Goal: Task Accomplishment & Management: Manage account settings

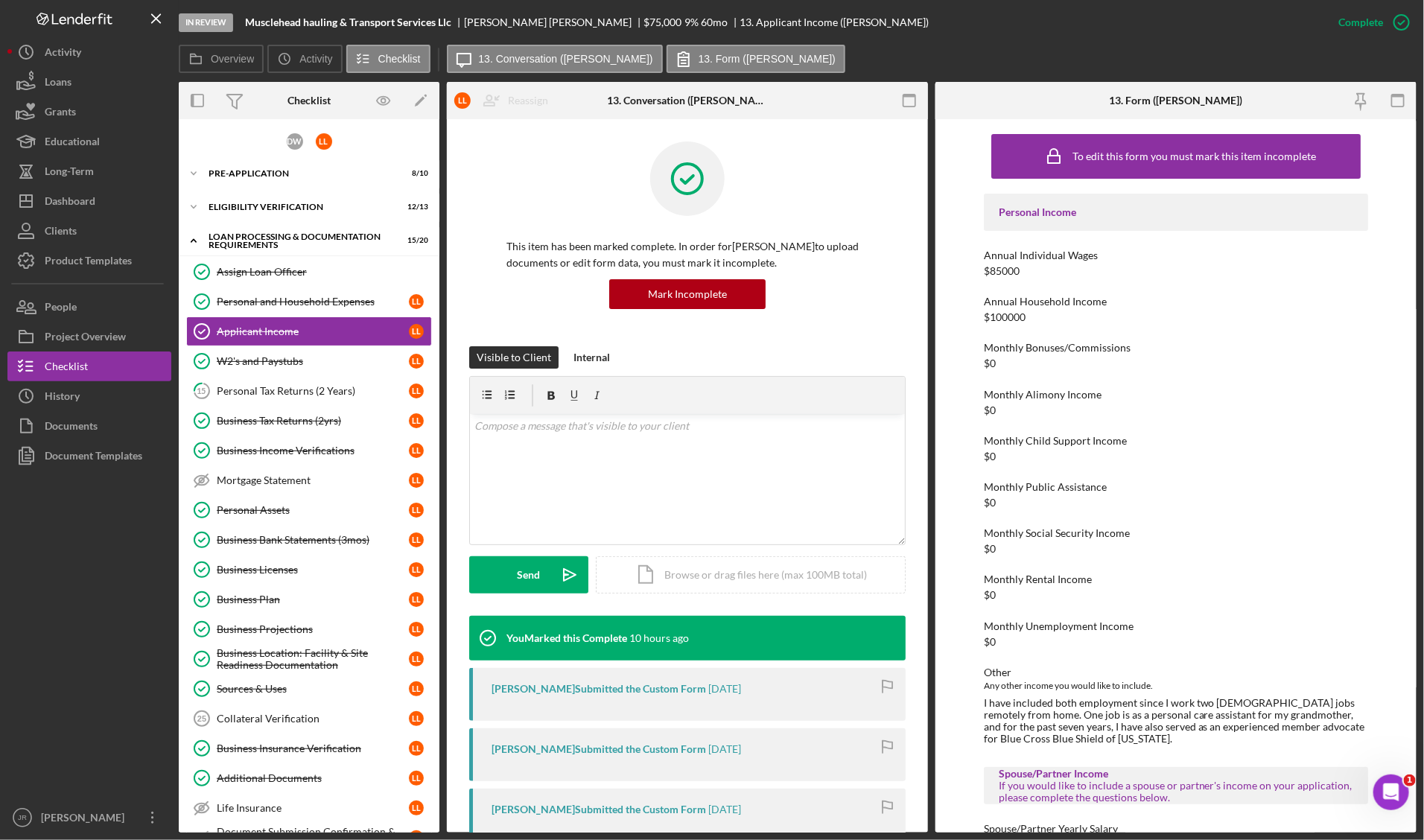
click at [110, 694] on div at bounding box center [90, 636] width 164 height 332
click at [966, 806] on div "To edit this form you must mark this item incomplete Personal Income Annual Ind…" at bounding box center [1176, 476] width 482 height 714
click at [88, 201] on div "Dashboard" at bounding box center [70, 203] width 51 height 33
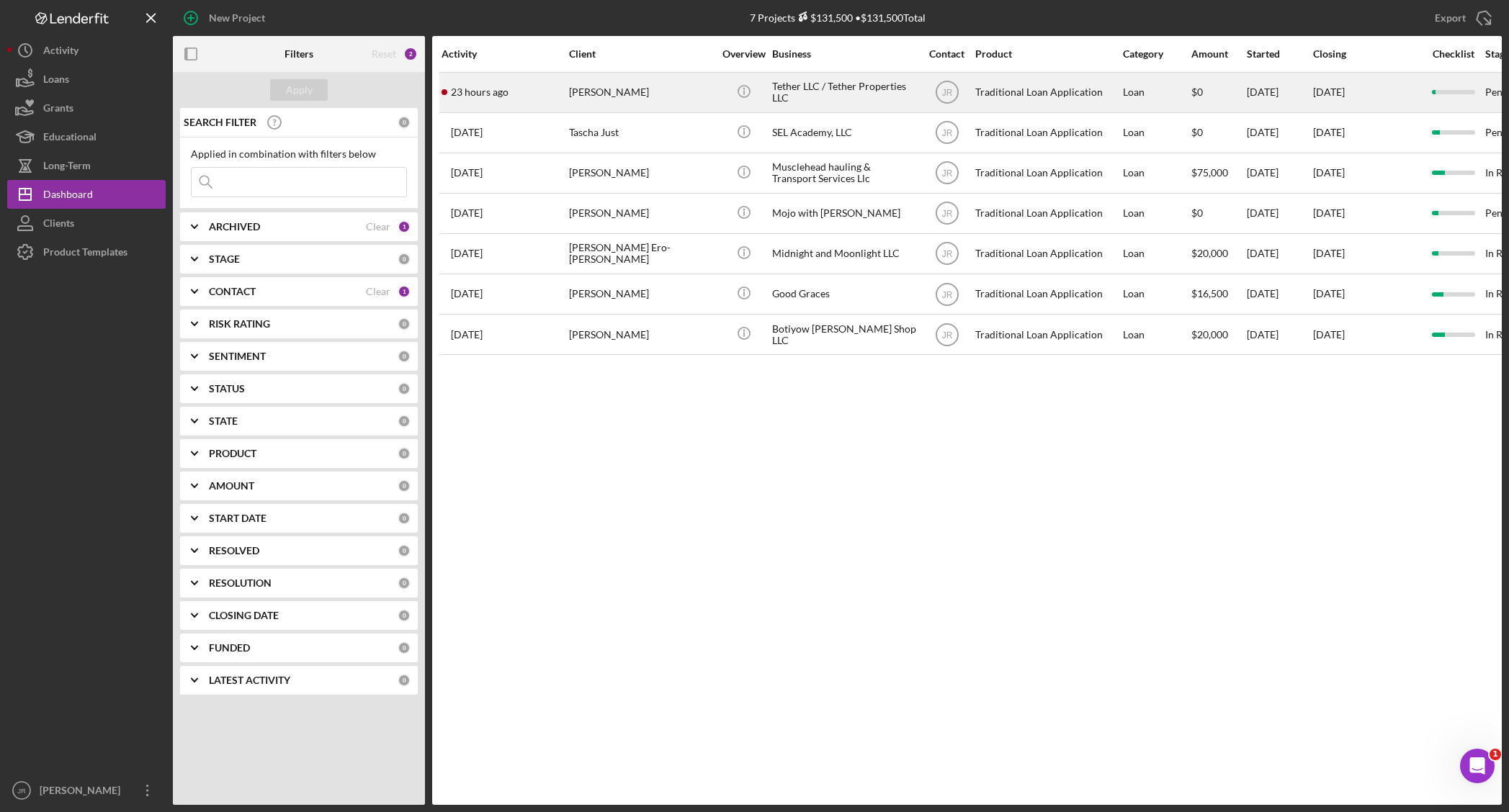
click at [654, 85] on div "Heather Olsen" at bounding box center [641, 93] width 144 height 38
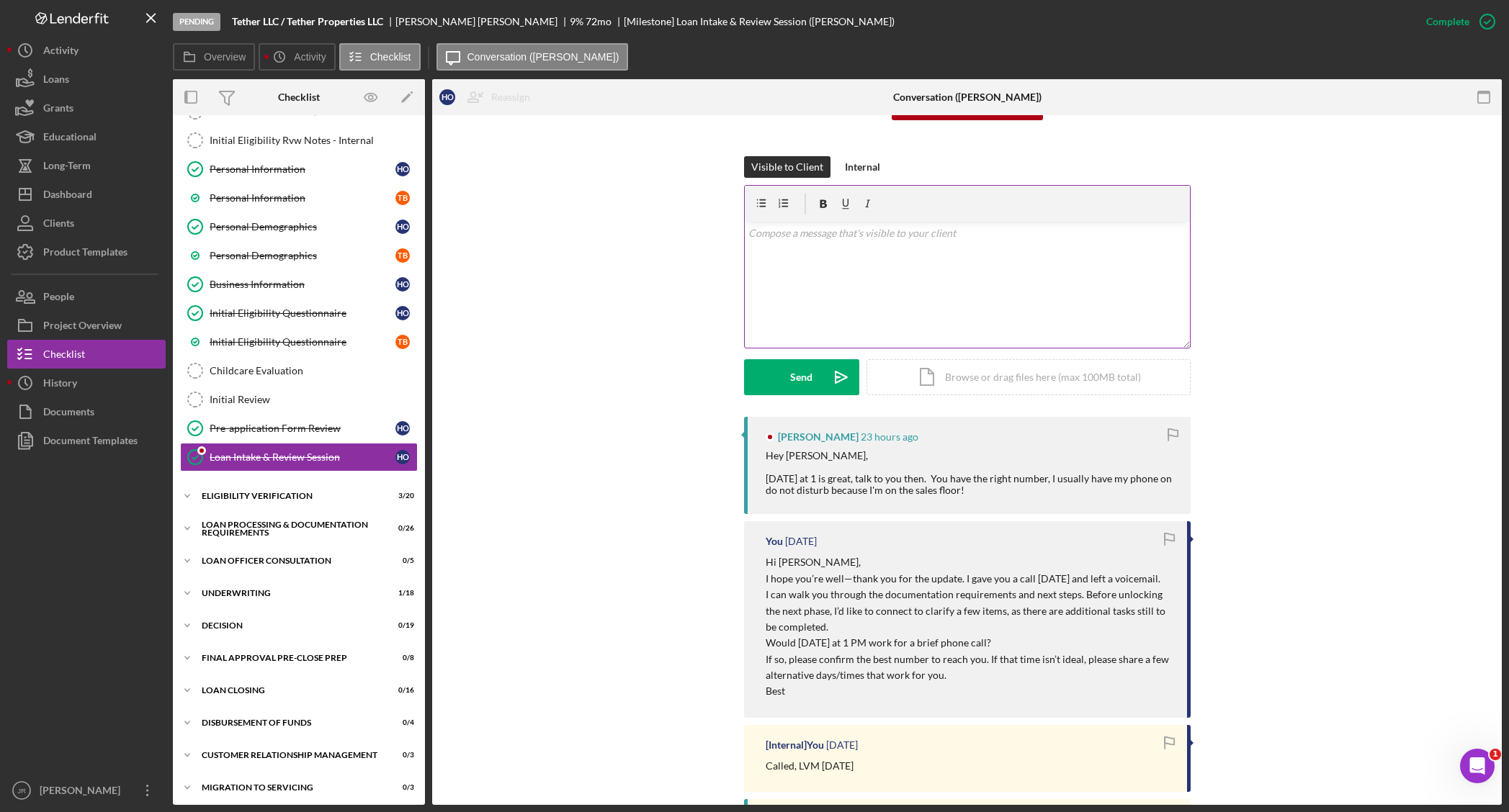
scroll to position [180, 0]
click at [994, 235] on p at bounding box center [966, 232] width 437 height 16
click at [861, 256] on div "v Color teal Color pink Remove color Add row above Add row below Add column bef…" at bounding box center [967, 283] width 445 height 126
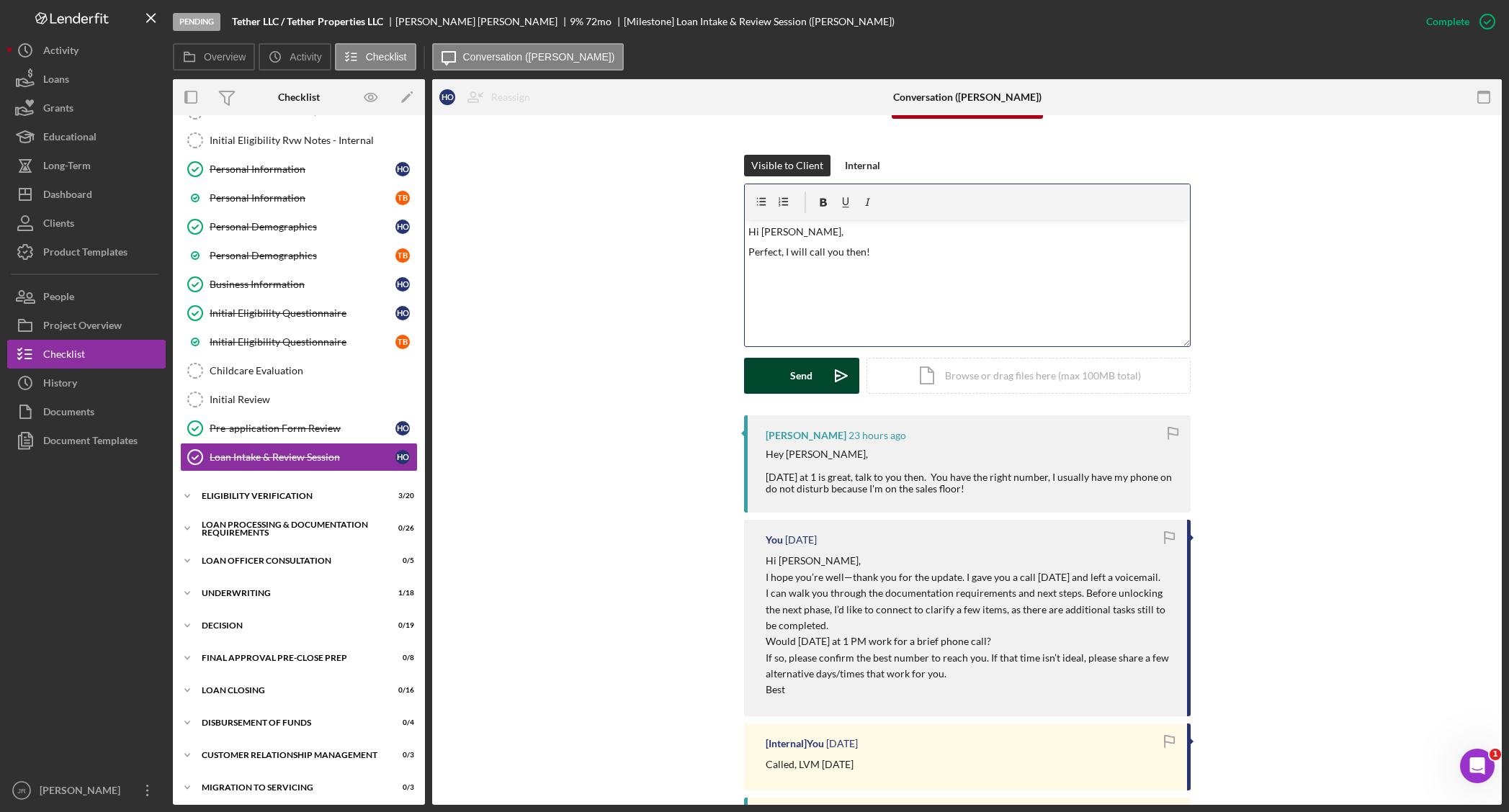
click at [790, 371] on div "Send" at bounding box center [801, 375] width 22 height 36
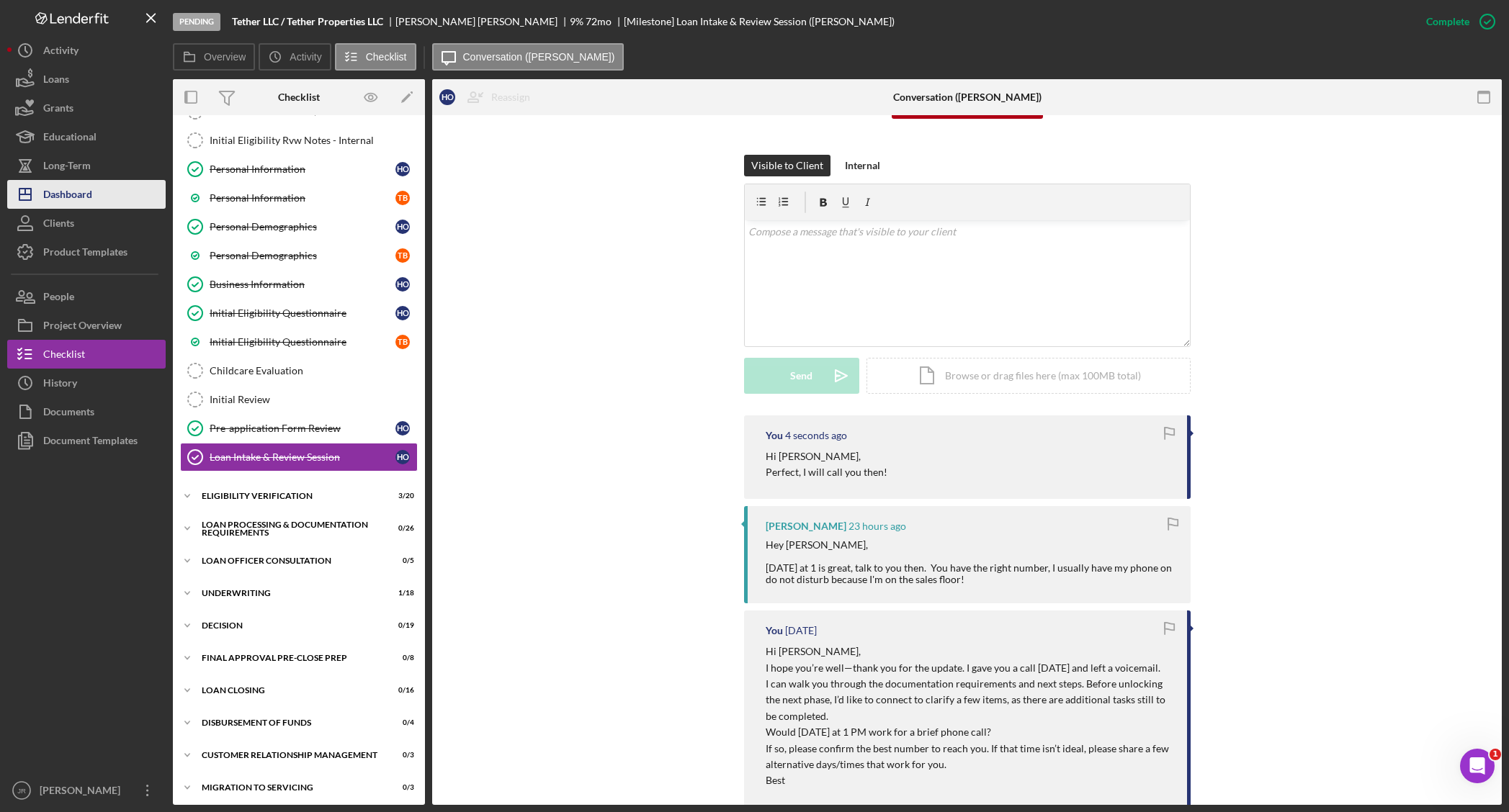
click at [52, 188] on div "Dashboard" at bounding box center [68, 196] width 49 height 32
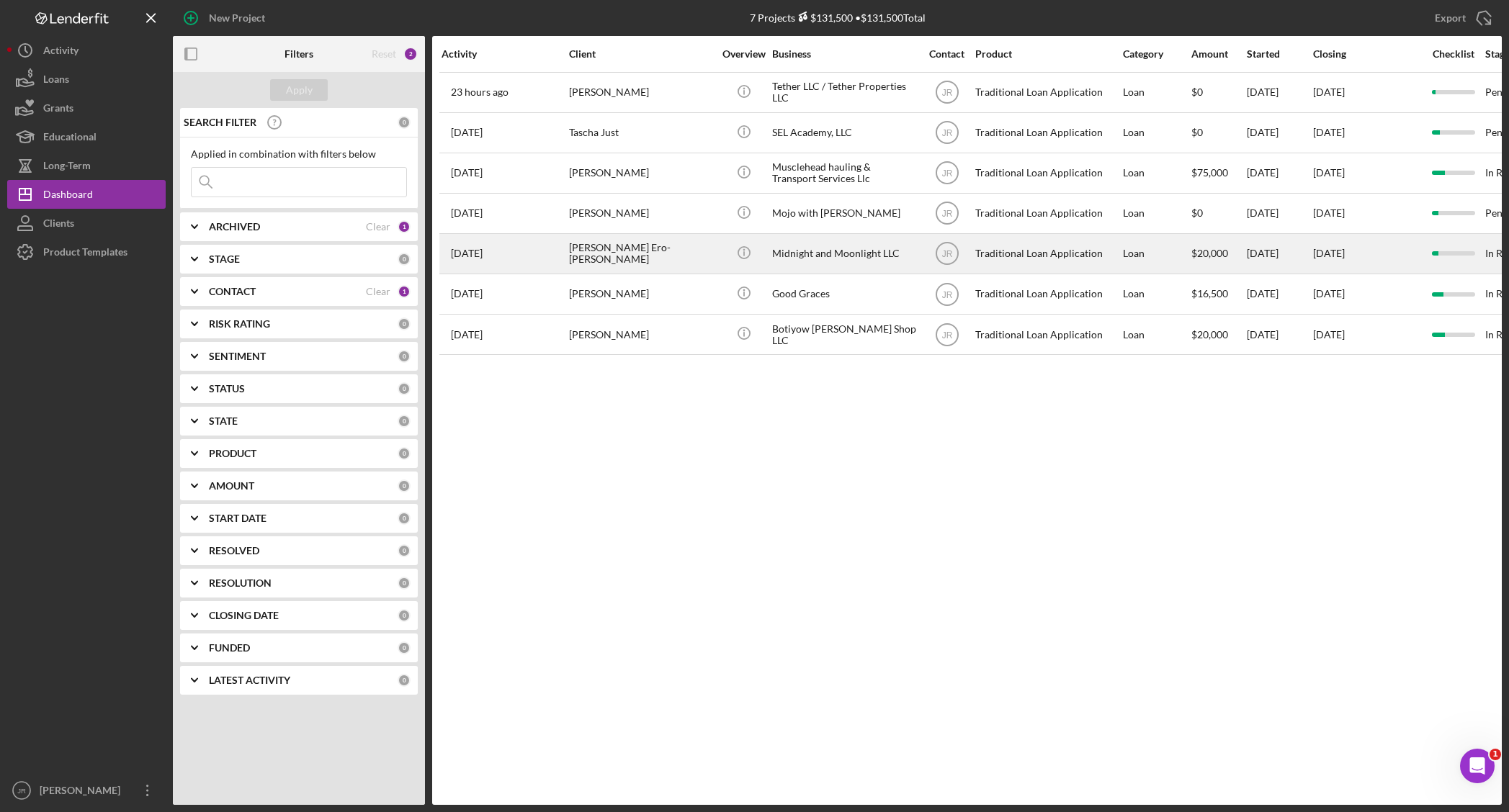
click at [677, 243] on div "Adrienne Ero-Phillips" at bounding box center [641, 254] width 144 height 38
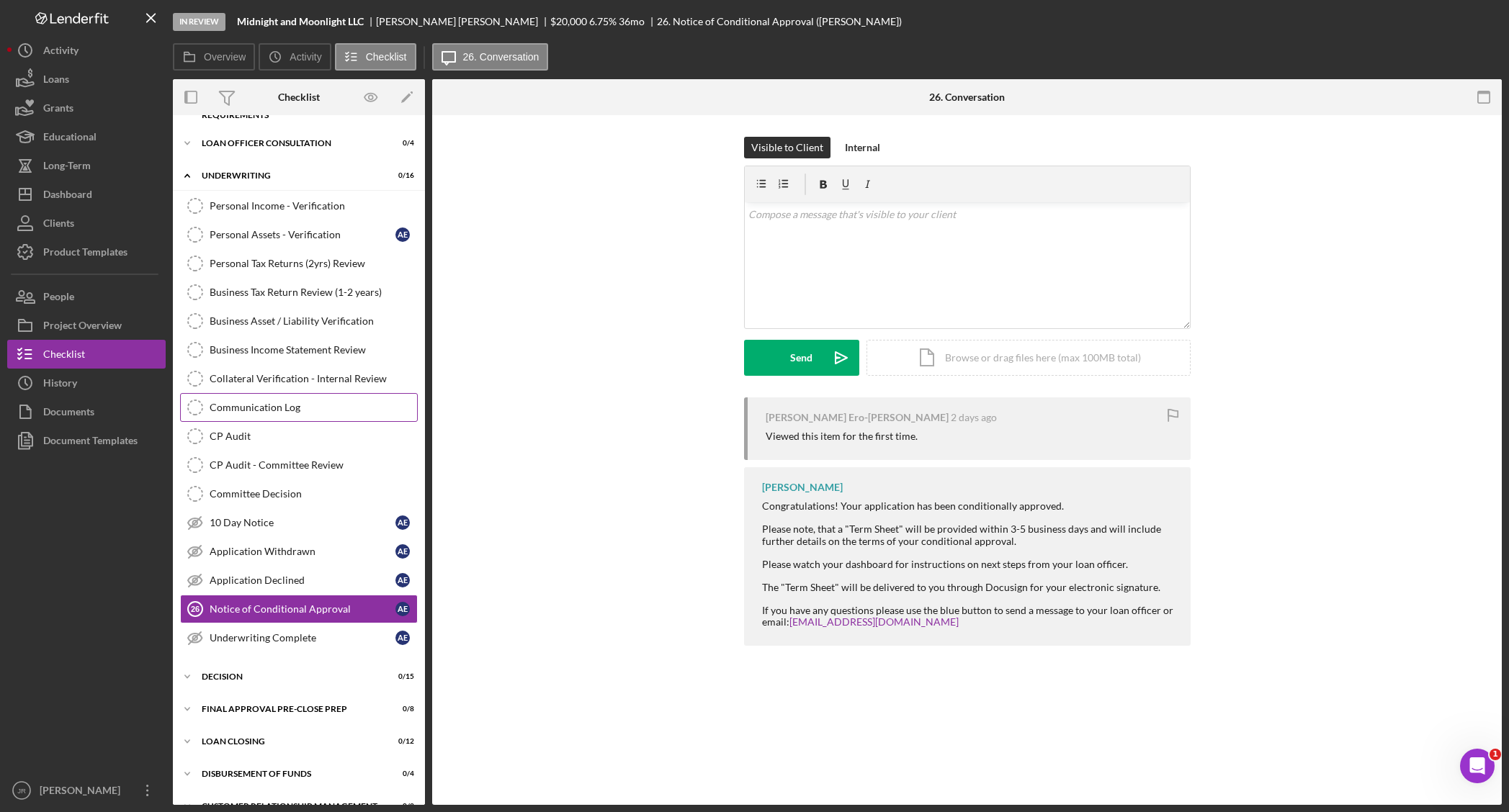
scroll to position [181, 0]
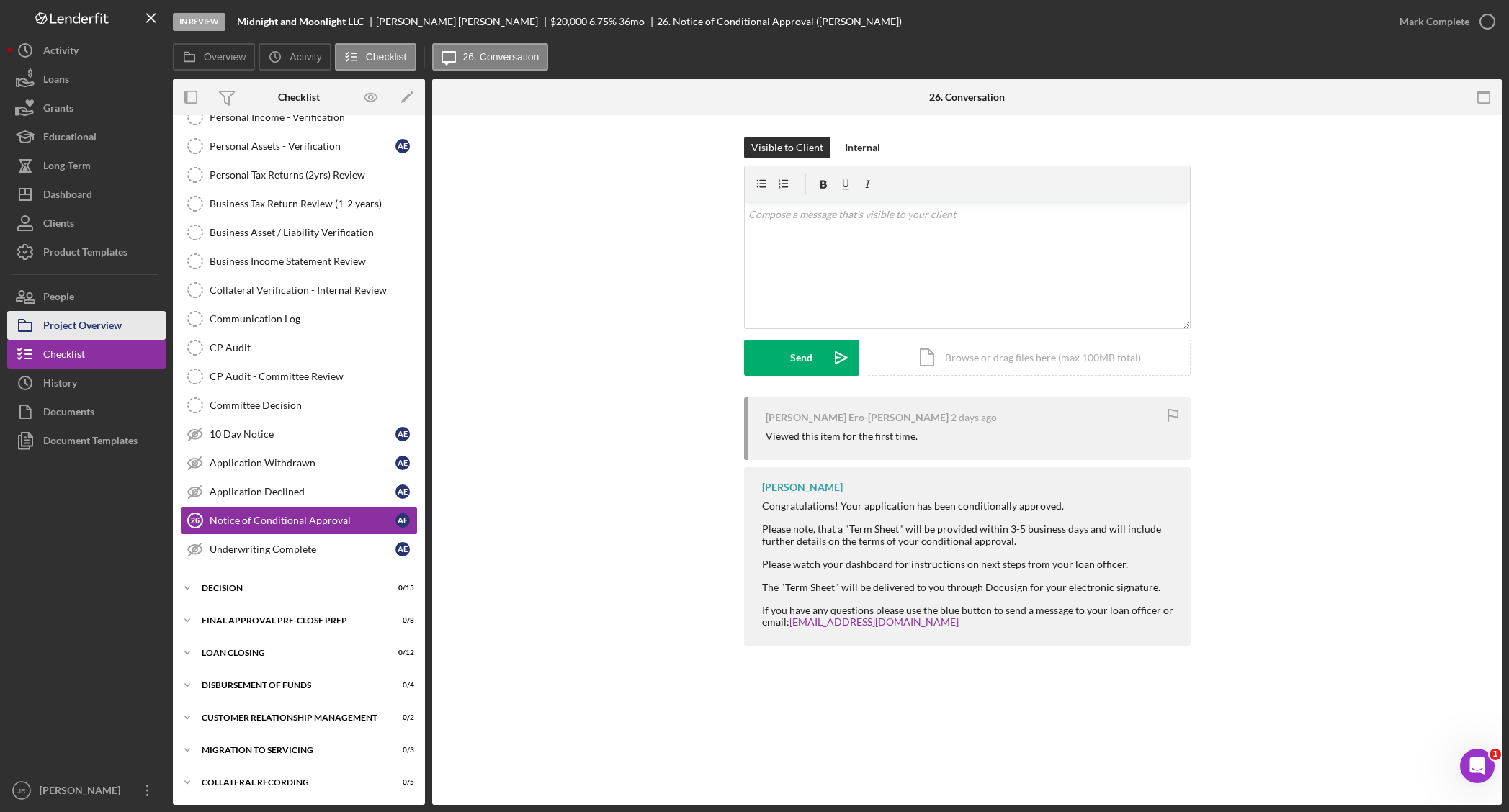
click at [93, 328] on div "Project Overview" at bounding box center [82, 327] width 79 height 32
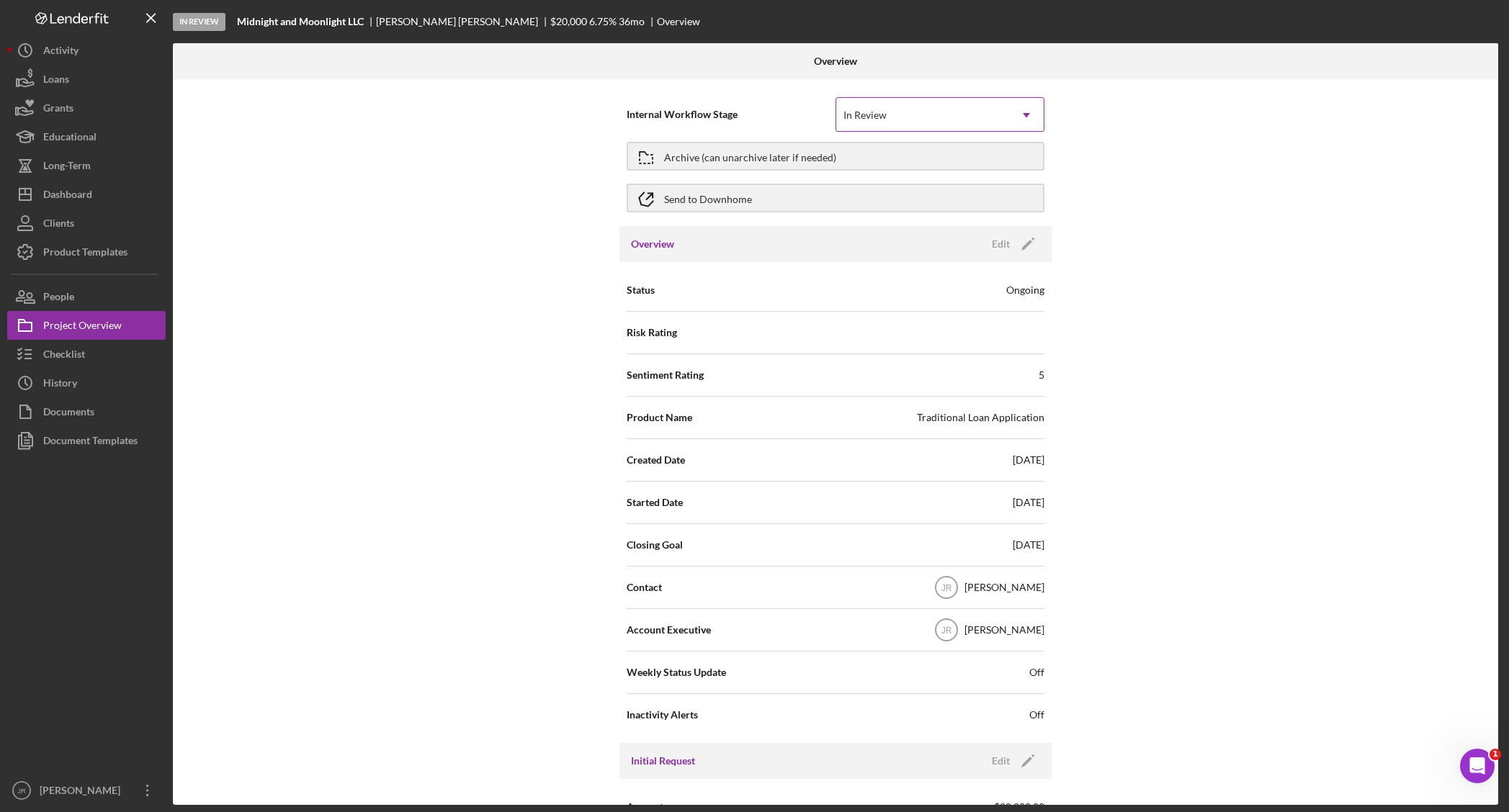
click at [897, 104] on div "In Review" at bounding box center [922, 115] width 173 height 33
click at [1175, 198] on div "Internal Workflow Stage In Review Icon/Dropdown Arrow Archive (can unarchive la…" at bounding box center [835, 442] width 1325 height 726
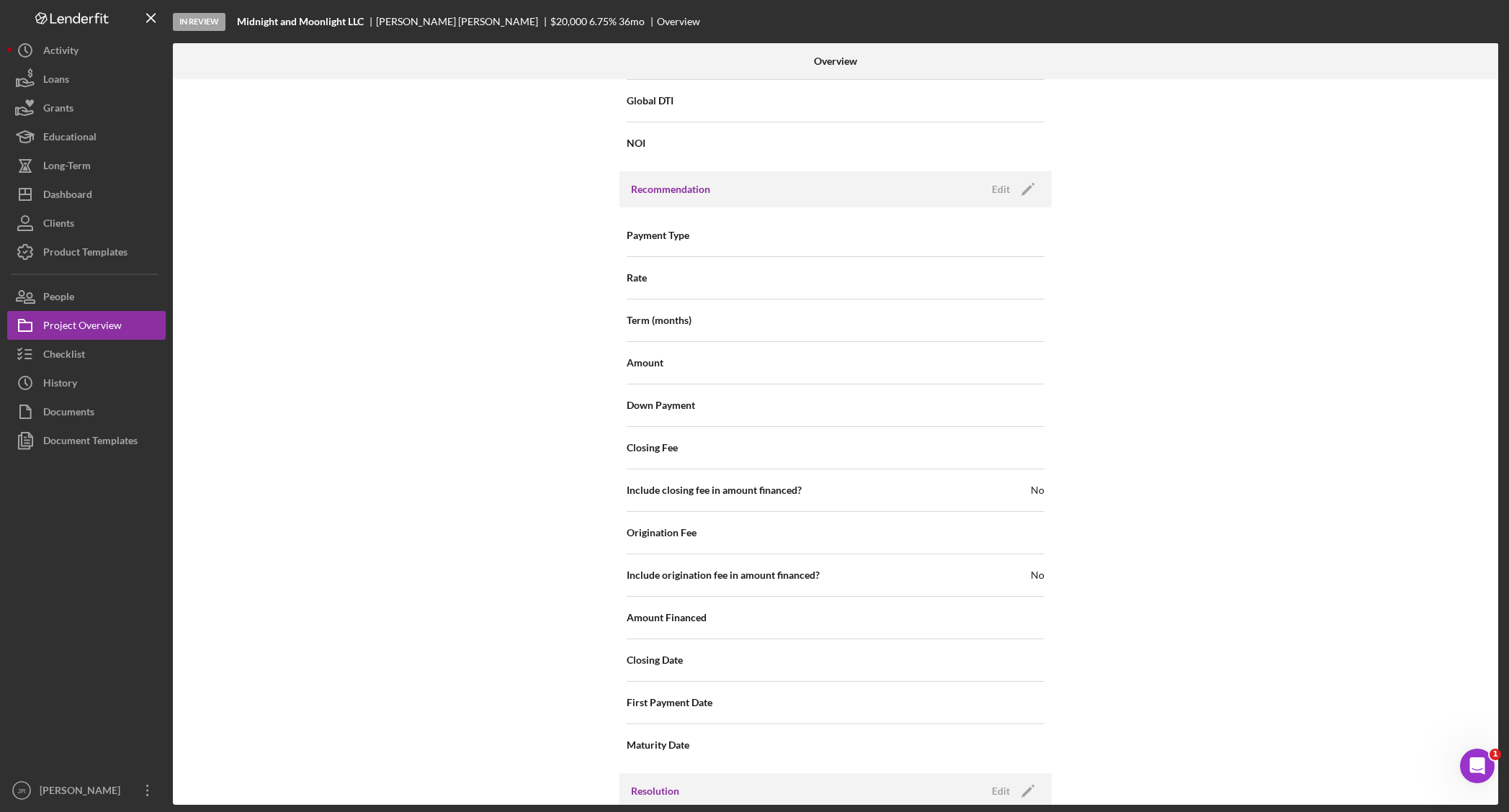
scroll to position [1170, 0]
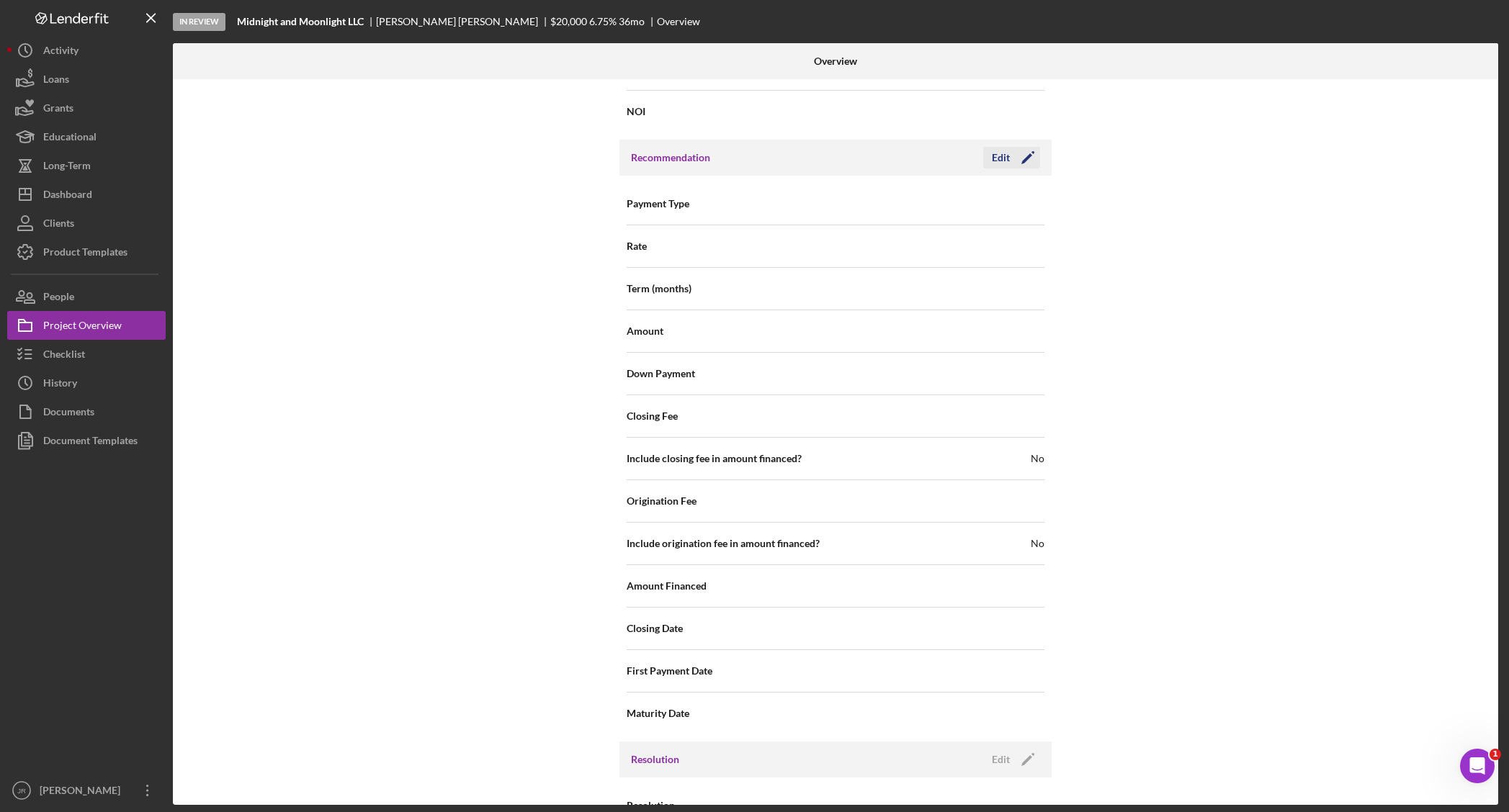
click at [1025, 167] on icon "Icon/Edit" at bounding box center [1027, 157] width 36 height 36
click at [980, 209] on div "Select..." at bounding box center [922, 204] width 173 height 33
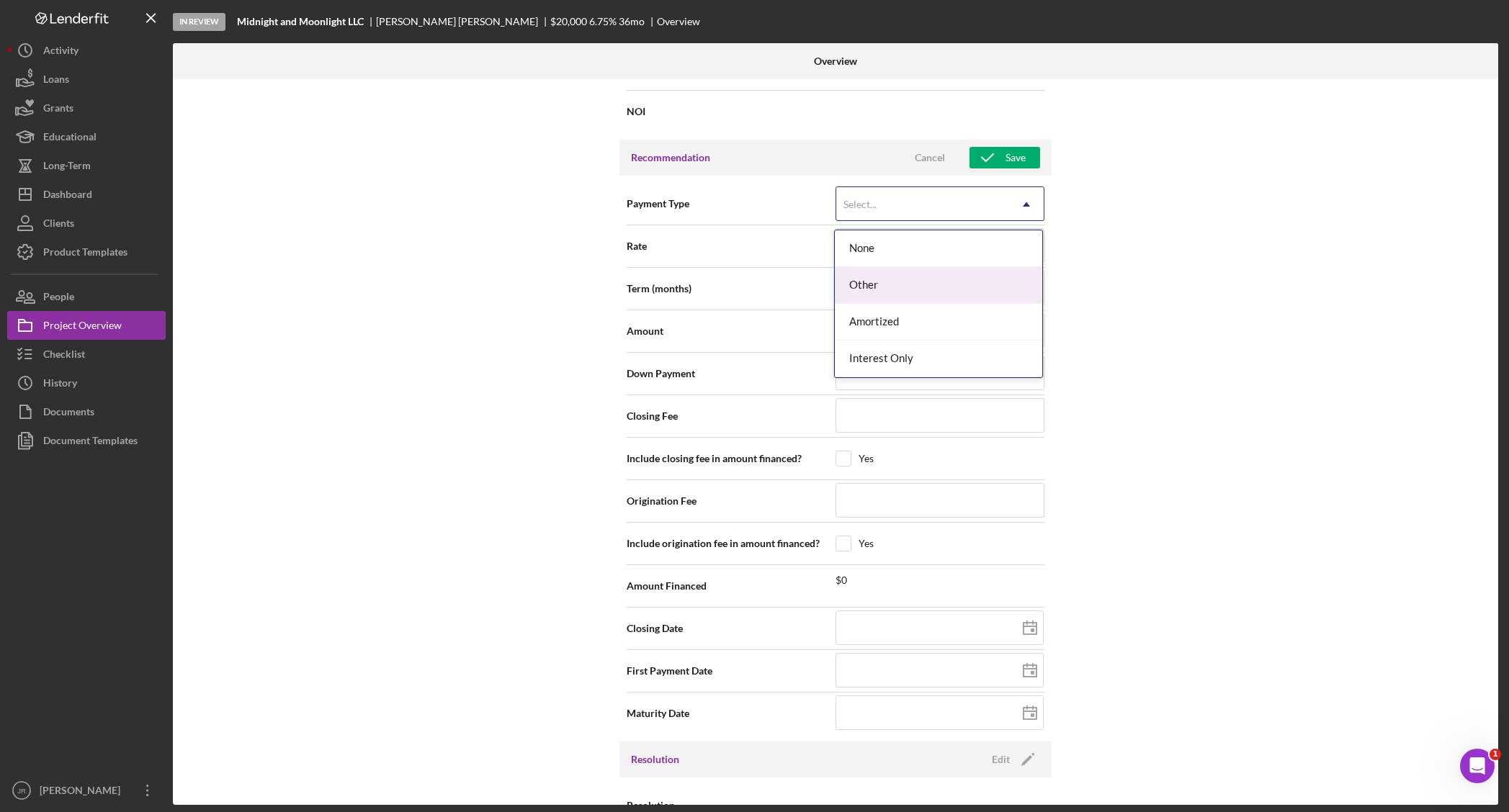
click at [930, 278] on div "Other" at bounding box center [938, 286] width 207 height 37
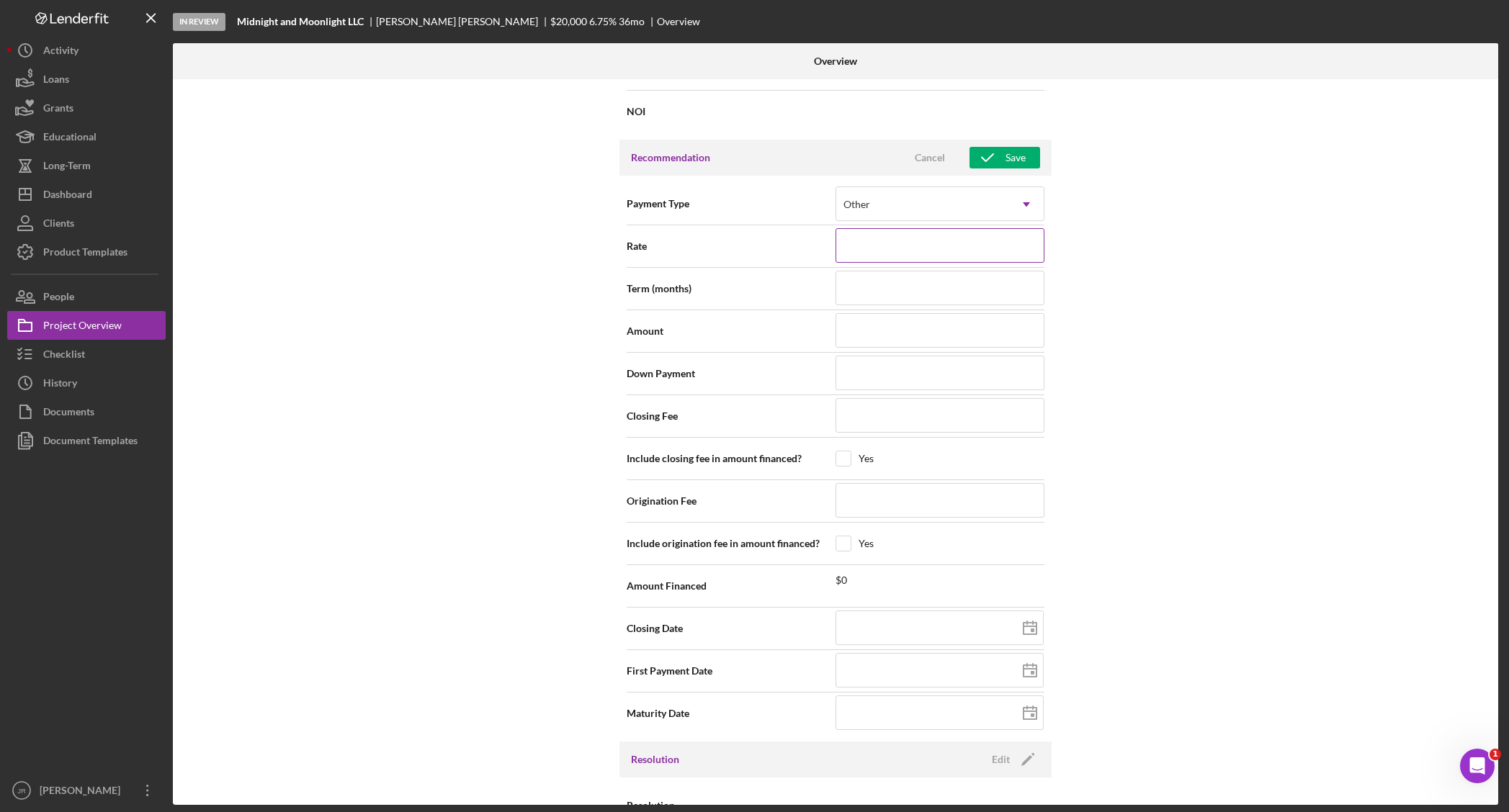
click at [936, 240] on input at bounding box center [940, 245] width 209 height 35
type input "6%"
type input "6.%"
type input "6.7%"
type input "6.75%"
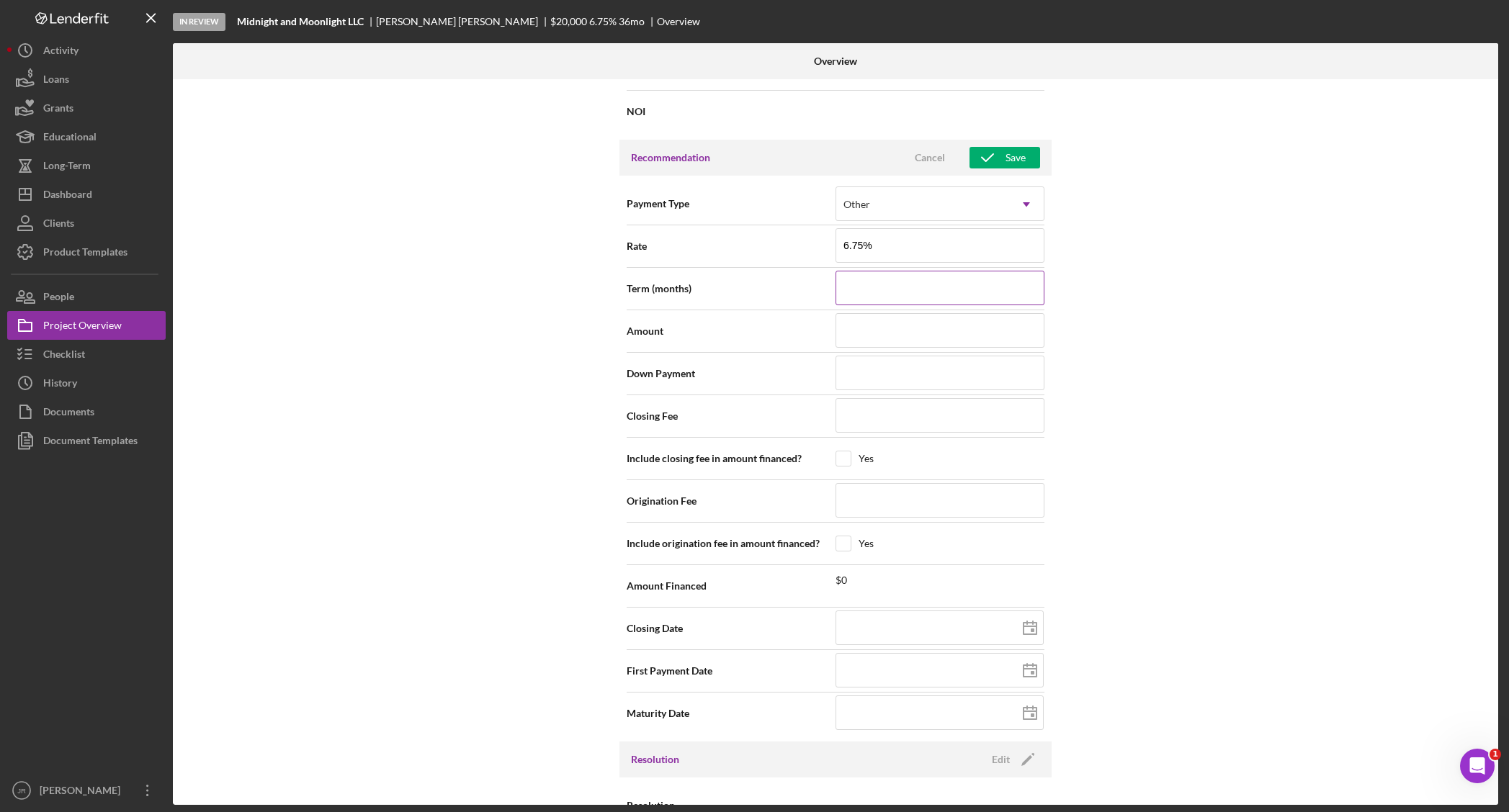
type input "6.750%"
click at [890, 302] on input at bounding box center [940, 288] width 209 height 35
type input "3"
type input "36"
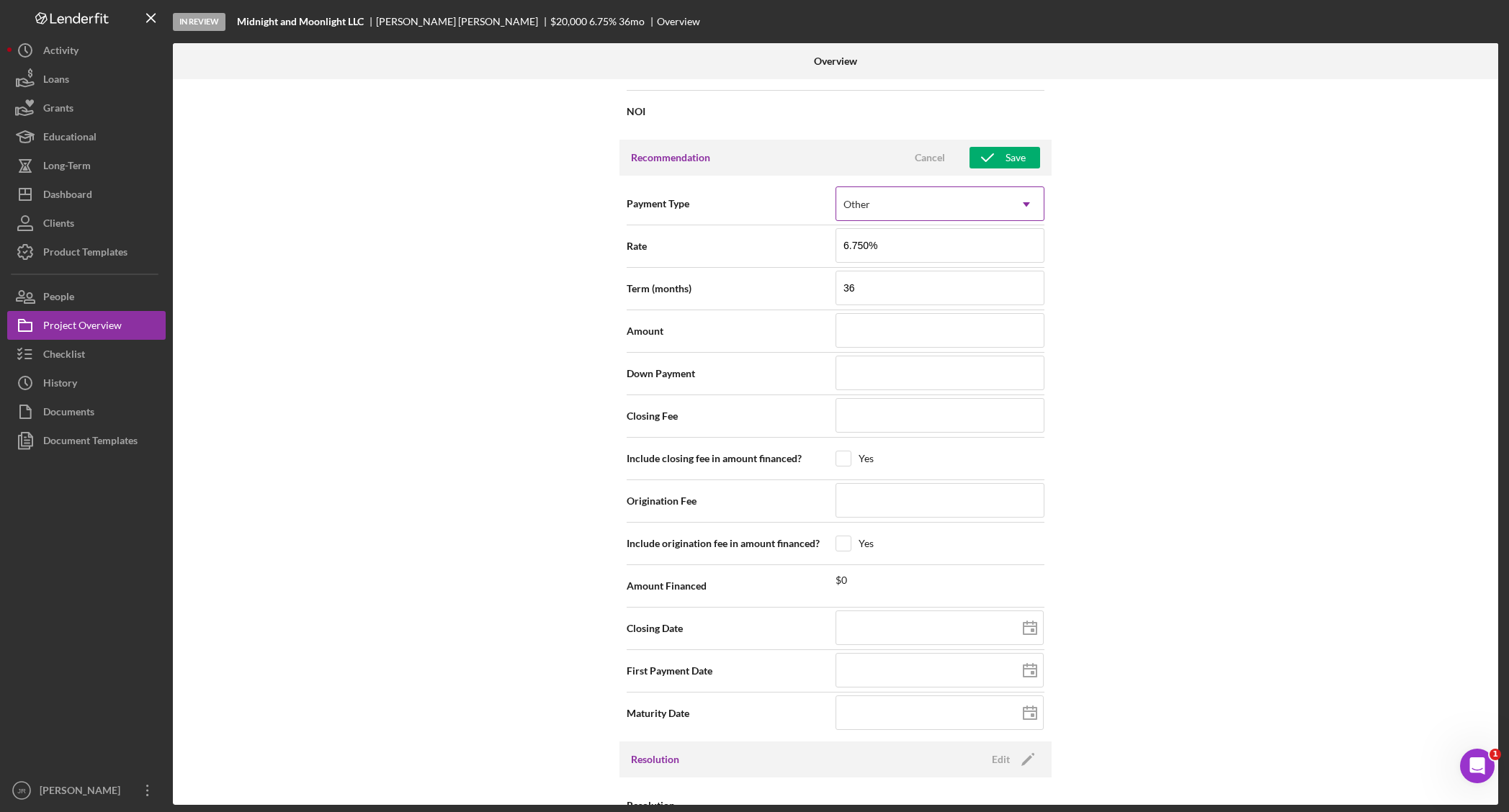
click at [891, 212] on div "Other" at bounding box center [922, 204] width 173 height 33
click at [887, 209] on div "Other" at bounding box center [922, 204] width 173 height 33
click at [859, 336] on input at bounding box center [940, 330] width 209 height 35
type input "$2"
type input "$20"
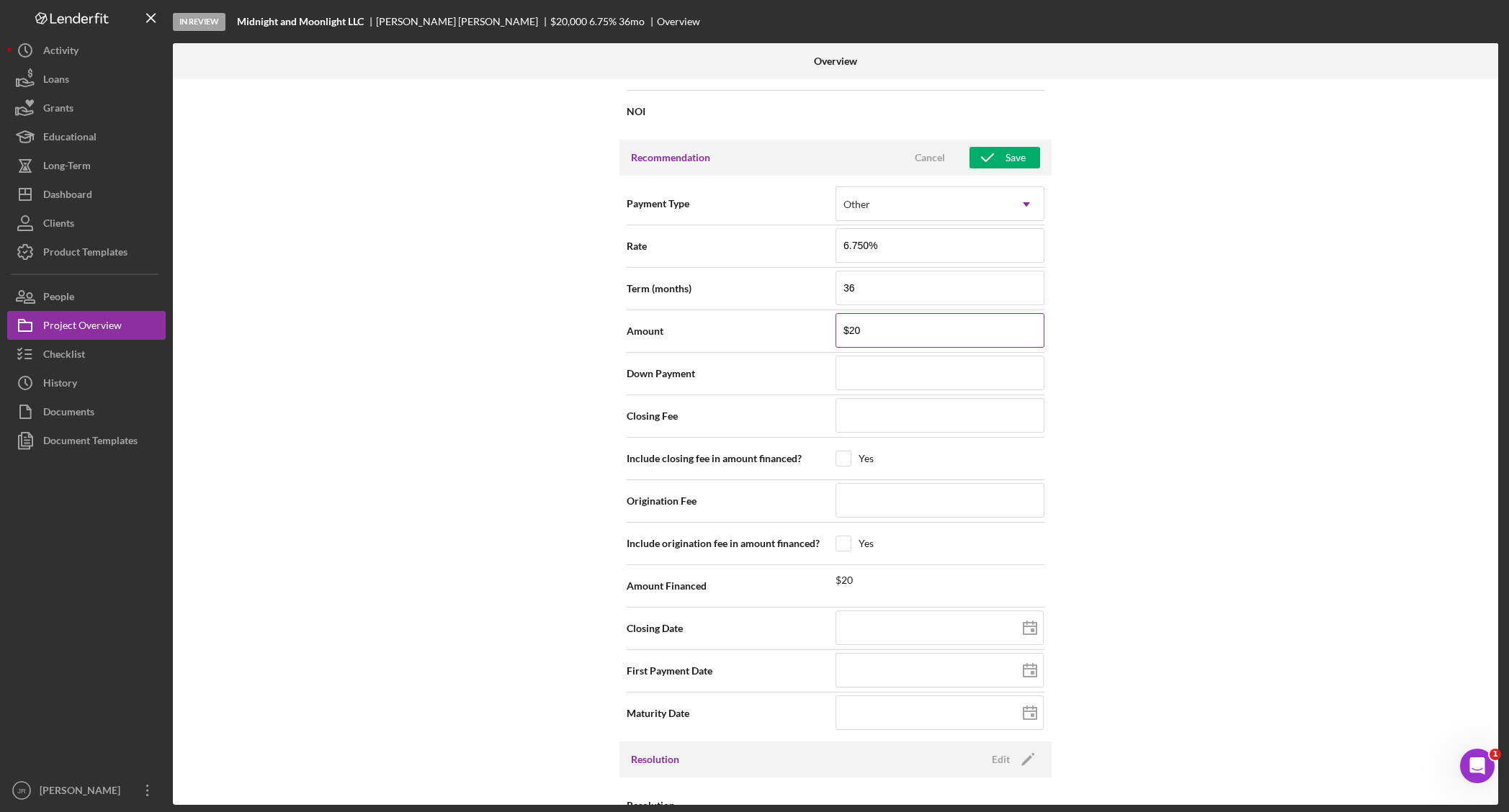
type input "$200"
type input "$2,000"
type input "$20,000"
click at [883, 371] on input at bounding box center [940, 372] width 209 height 35
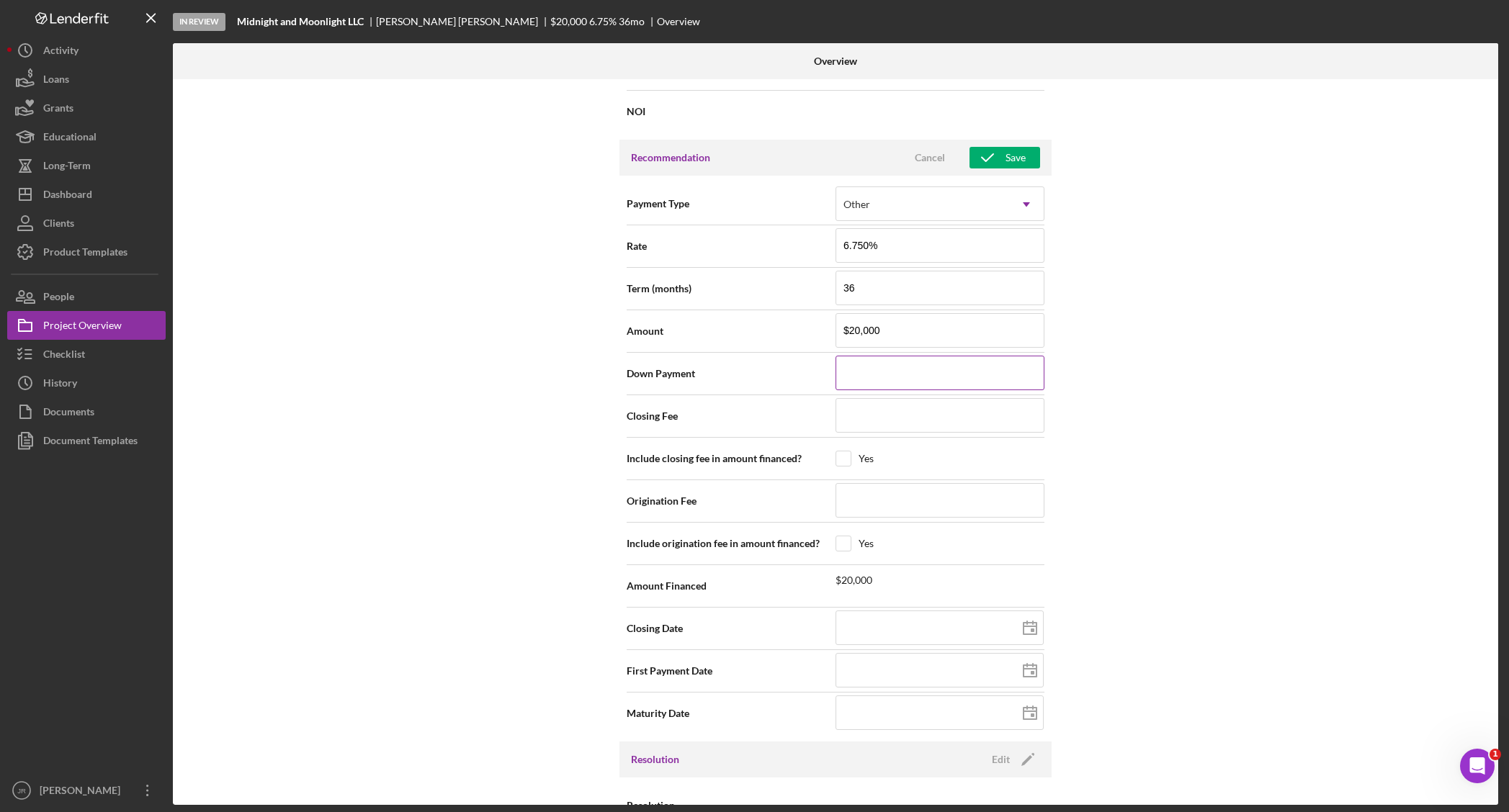
type input "$0"
click at [864, 407] on input at bounding box center [940, 415] width 209 height 35
type input "$5"
type input "$56"
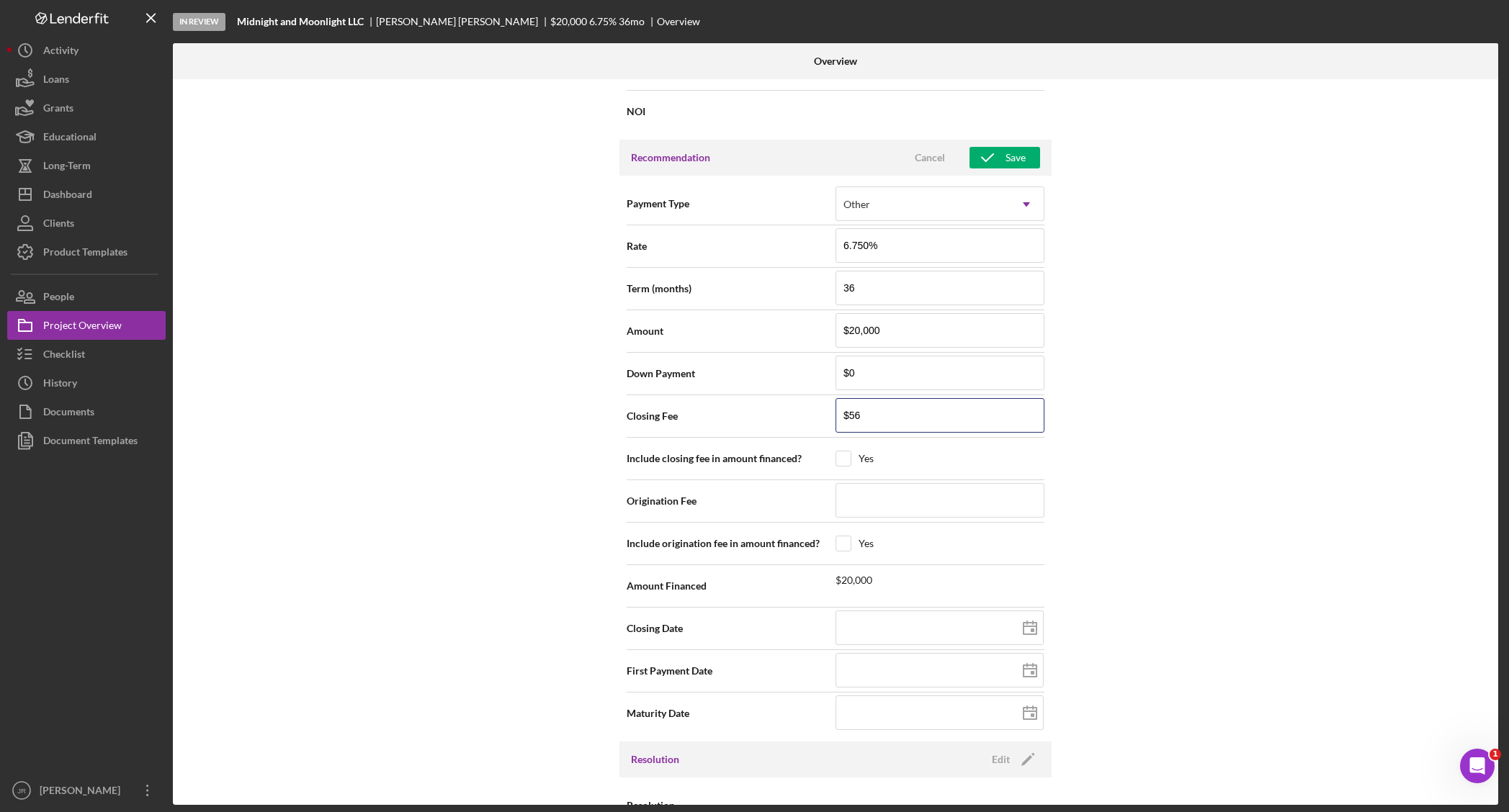
type input "$564"
type input "$5,642"
type input "$56,420"
type input "$5,642"
type input "$564"
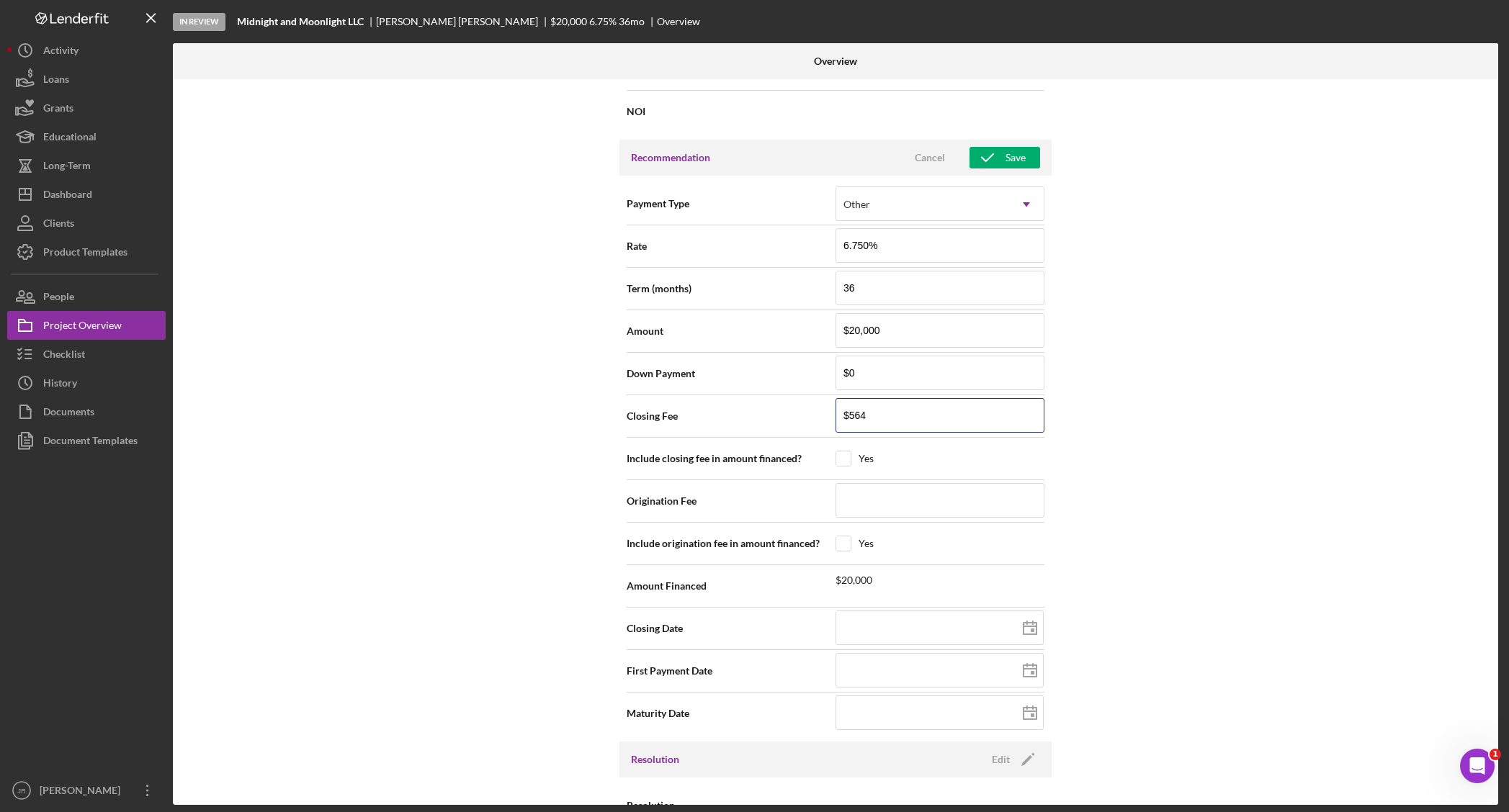
type input "$56"
type input "$5"
type input "$56"
type input "$564"
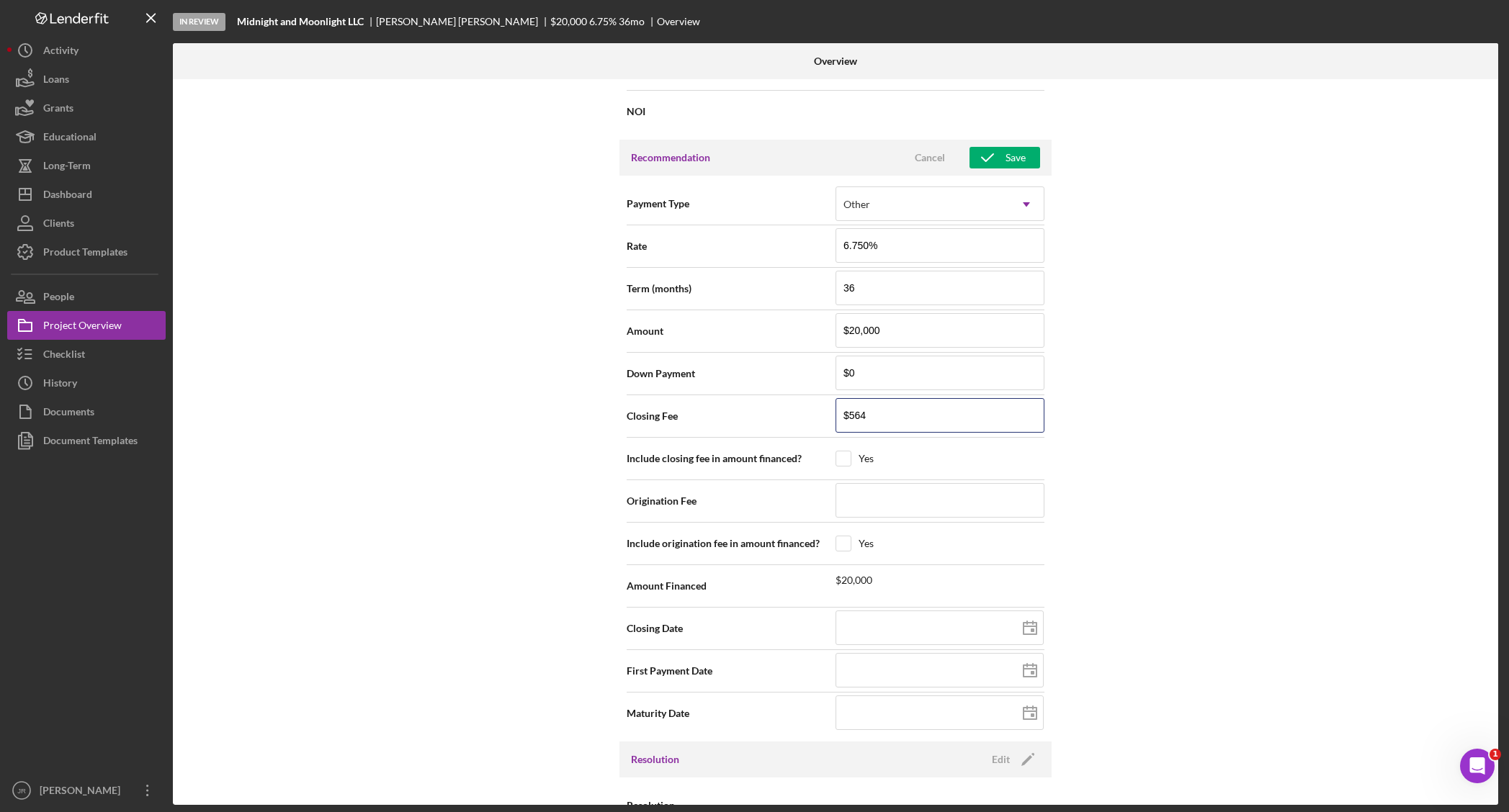
type input "$5,642"
type input "$56,420"
type input "$5,642"
click at [842, 466] on input "checkbox" at bounding box center [844, 459] width 15 height 15
click at [851, 493] on input at bounding box center [940, 500] width 209 height 35
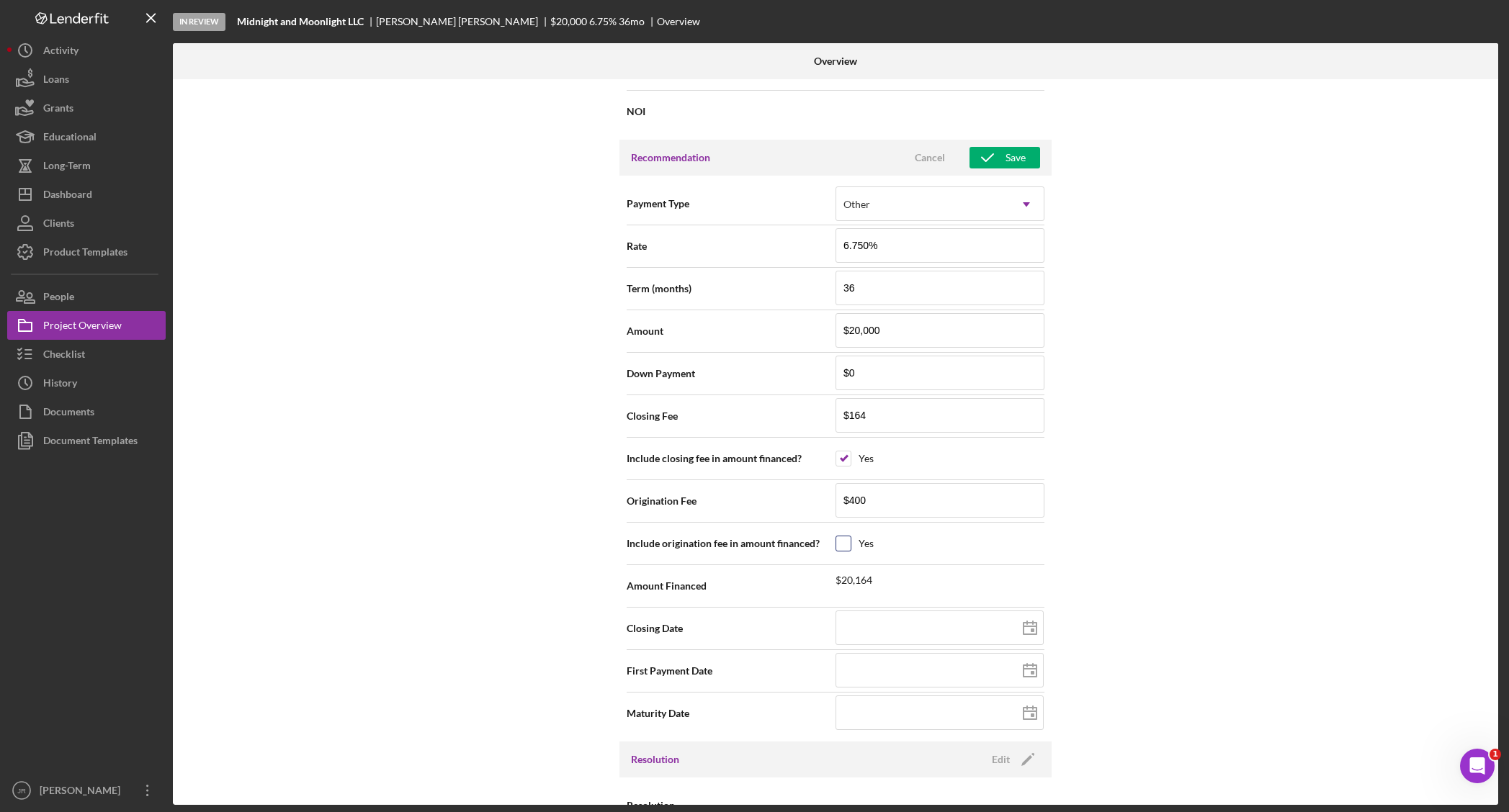
click at [847, 543] on input "checkbox" at bounding box center [844, 544] width 15 height 15
click at [1152, 518] on div "Internal Workflow Stage In Review Icon/Dropdown Arrow Archive (can unarchive la…" at bounding box center [835, 442] width 1325 height 726
click at [840, 548] on input "checkbox" at bounding box center [844, 544] width 15 height 15
click at [843, 463] on input "checkbox" at bounding box center [844, 459] width 15 height 15
click at [1240, 512] on div "Internal Workflow Stage In Review Icon/Dropdown Arrow Archive (can unarchive la…" at bounding box center [835, 442] width 1325 height 726
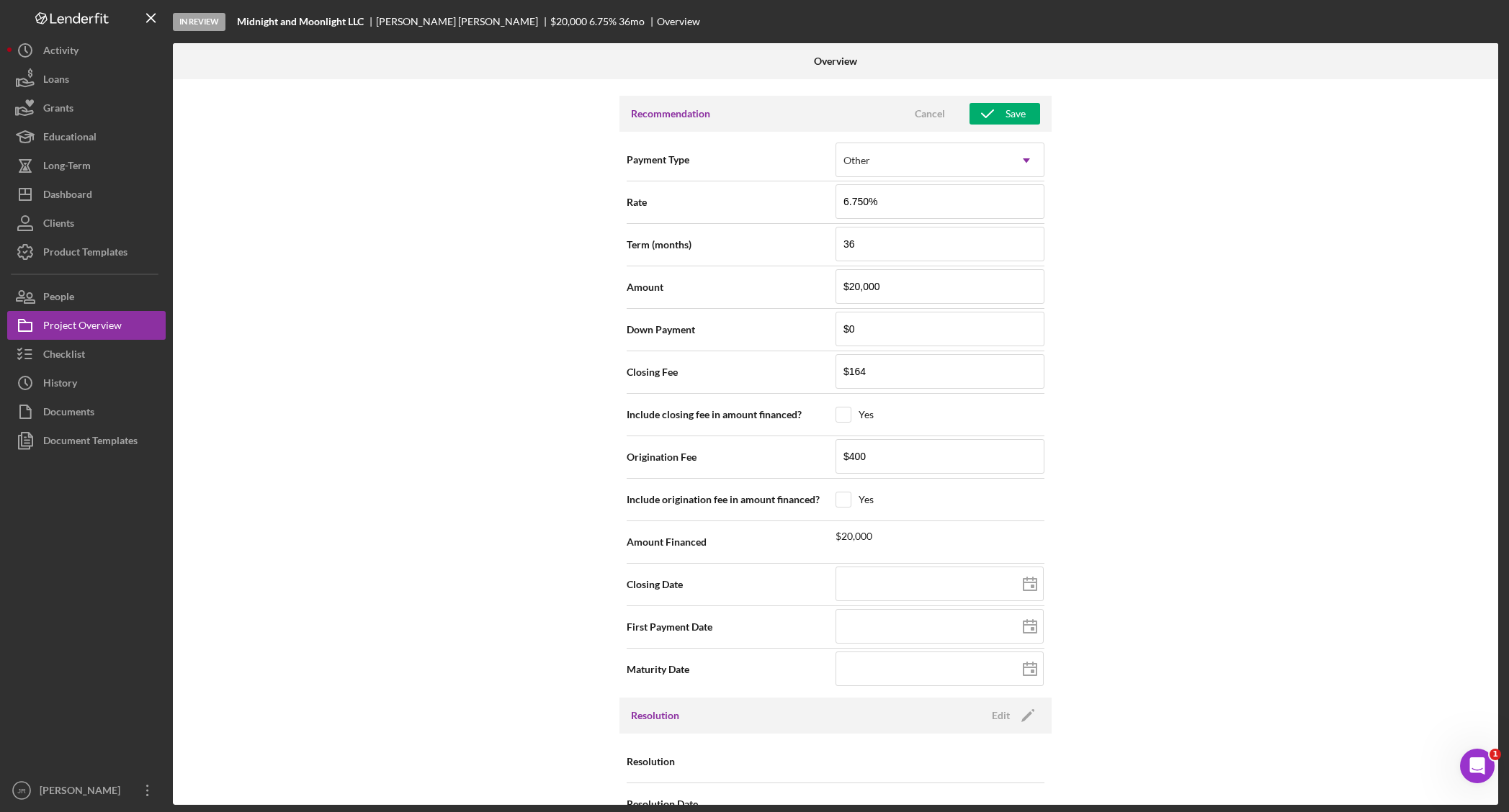
scroll to position [1253, 0]
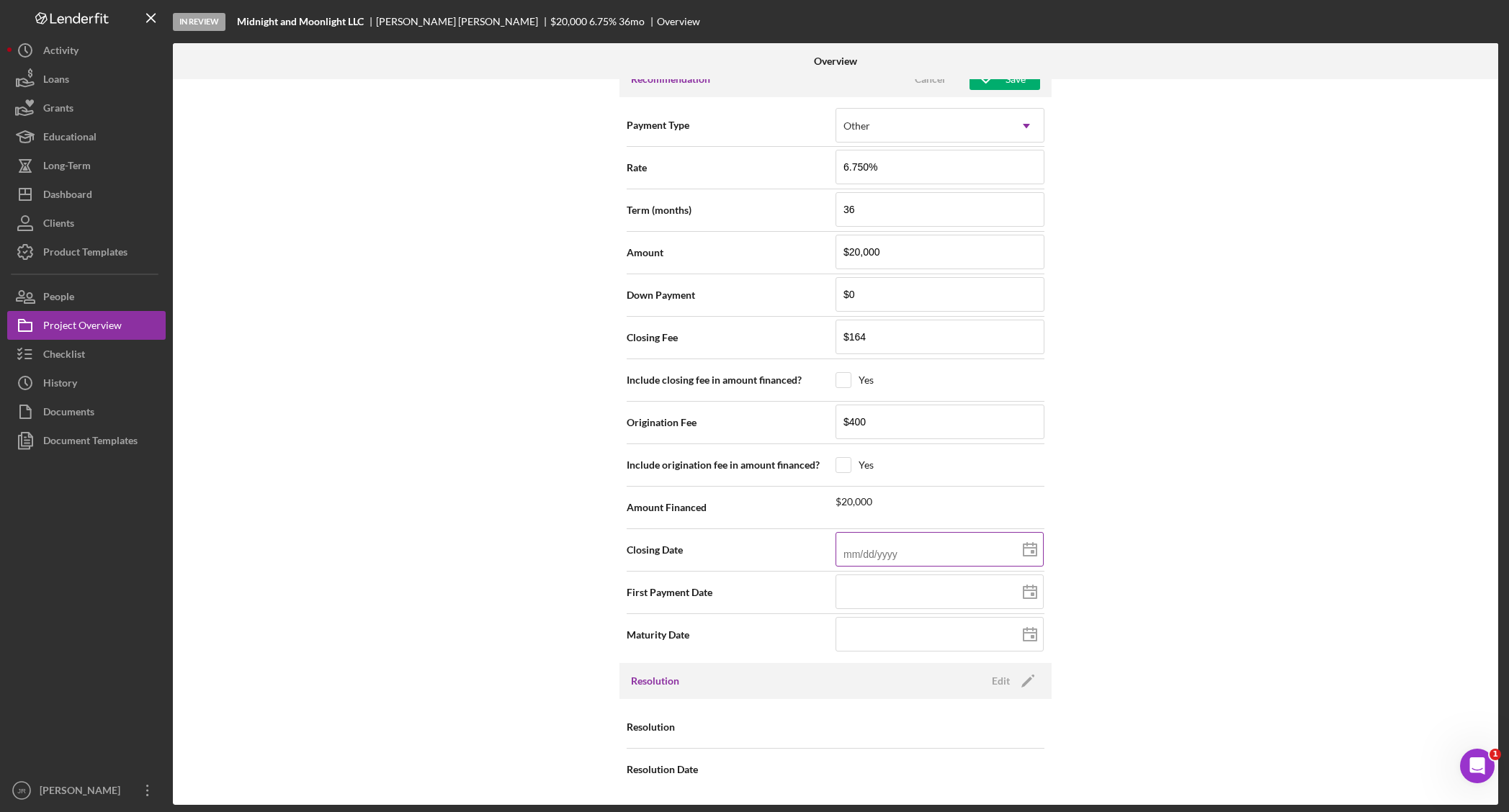
click at [855, 540] on input at bounding box center [939, 549] width 208 height 35
click at [887, 556] on input at bounding box center [939, 549] width 208 height 35
click at [899, 551] on input at bounding box center [939, 549] width 208 height 35
click at [904, 554] on input at bounding box center [939, 549] width 208 height 35
click at [859, 587] on input at bounding box center [939, 592] width 208 height 35
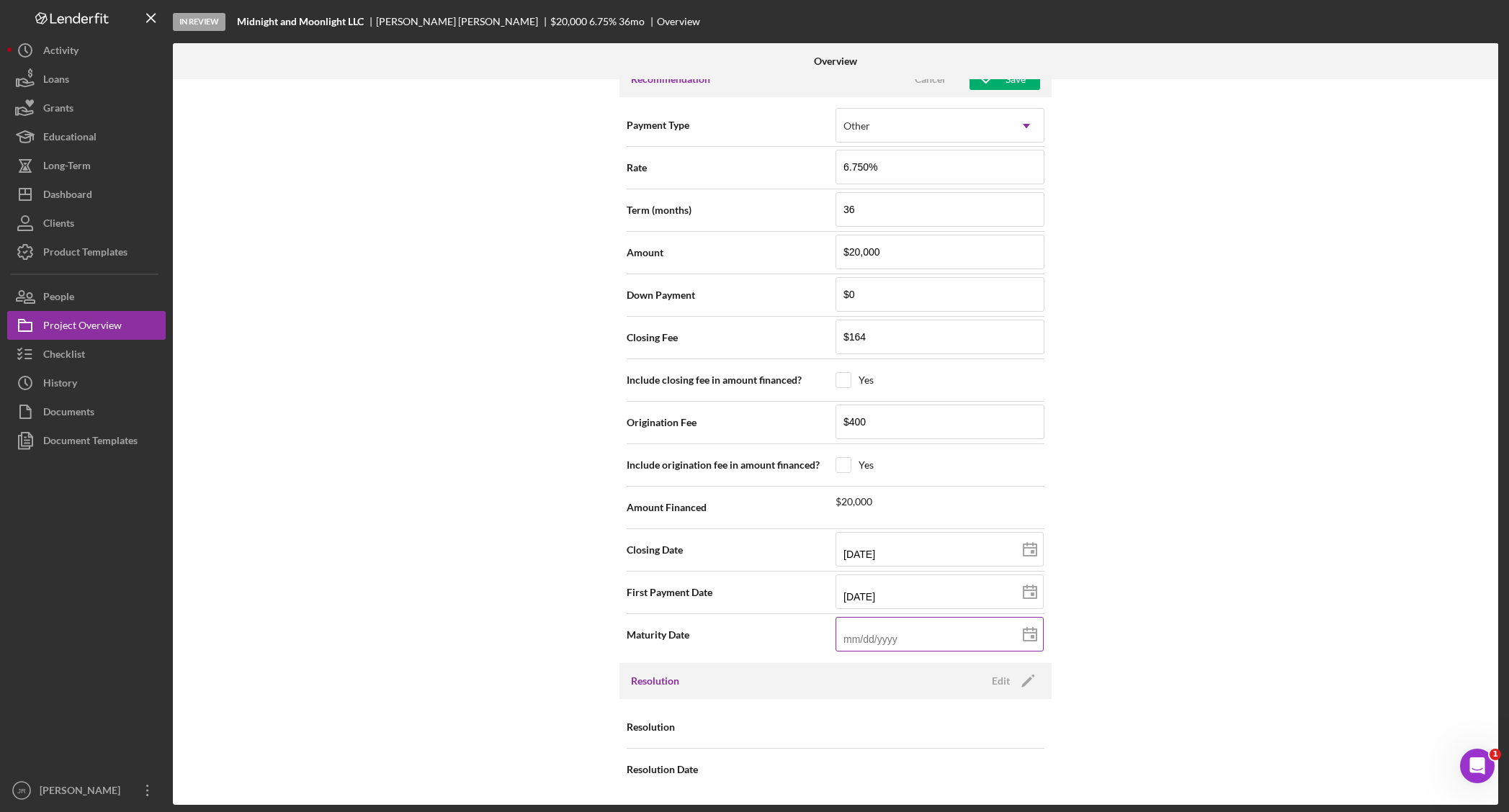
click at [925, 636] on input at bounding box center [939, 634] width 208 height 35
click at [868, 646] on input "11/dd/yyyy" at bounding box center [939, 630] width 208 height 35
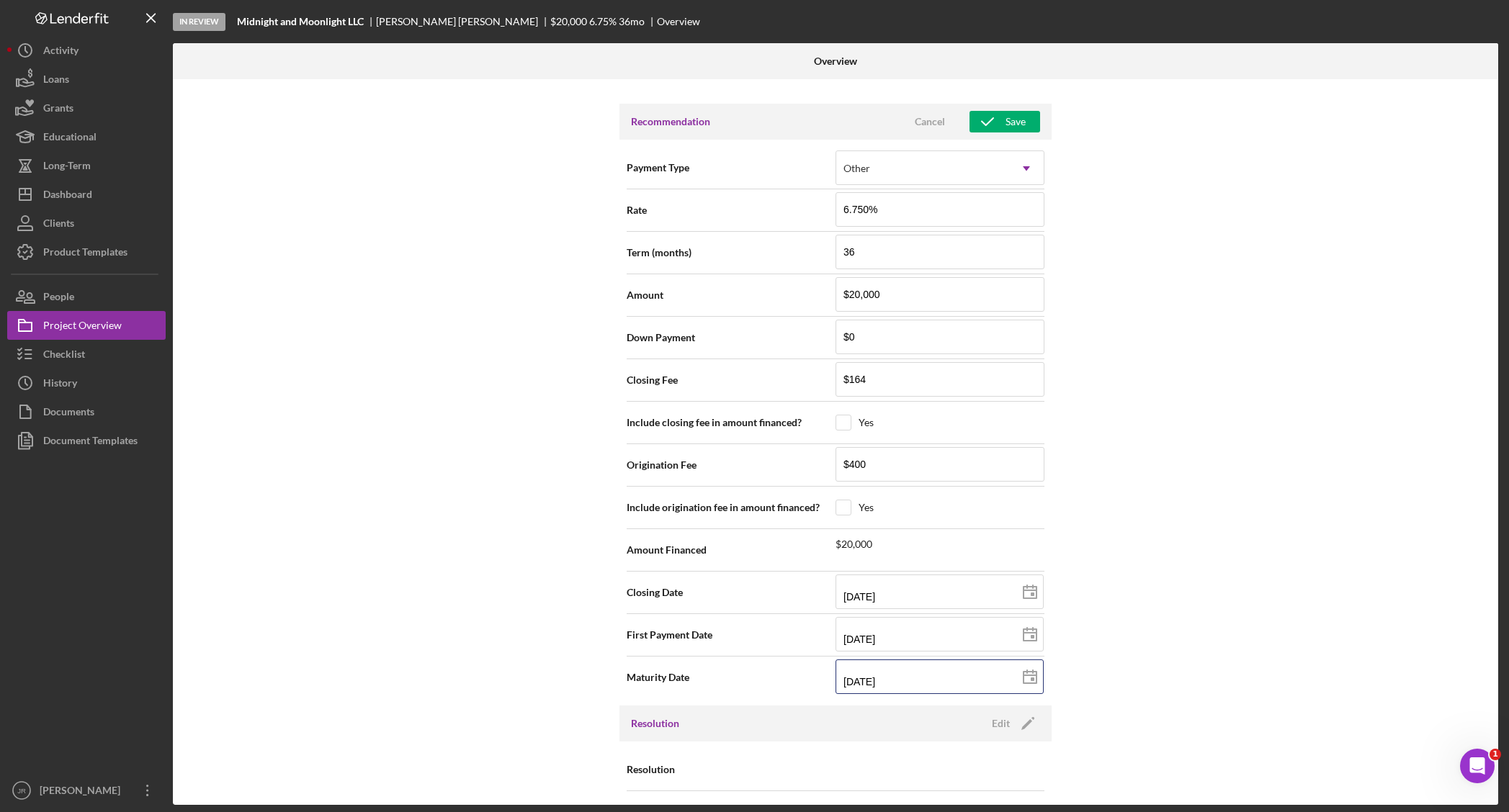
scroll to position [1163, 0]
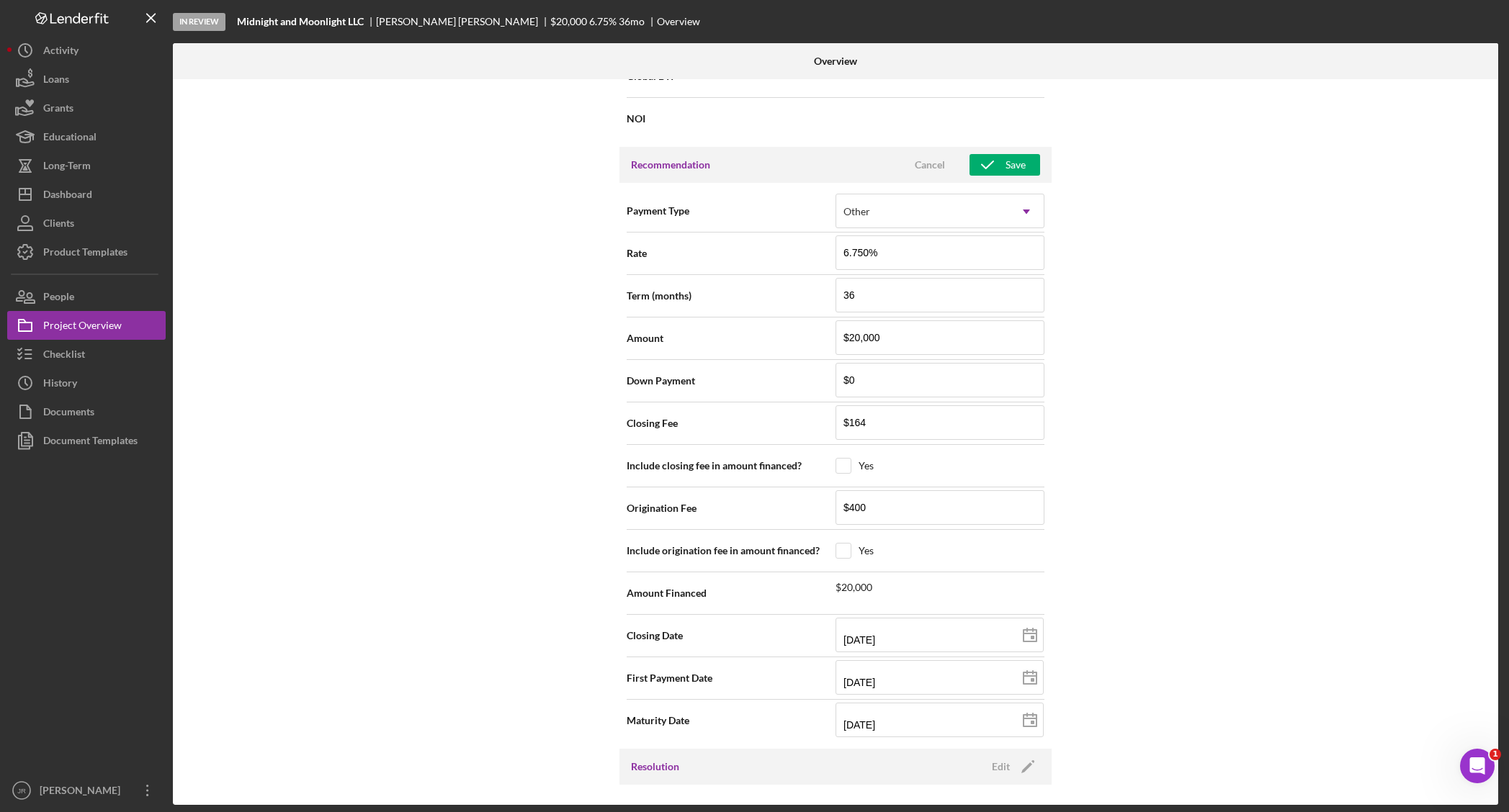
click at [1284, 529] on div "Internal Workflow Stage In Review Icon/Dropdown Arrow Archive (can unarchive la…" at bounding box center [835, 442] width 1325 height 726
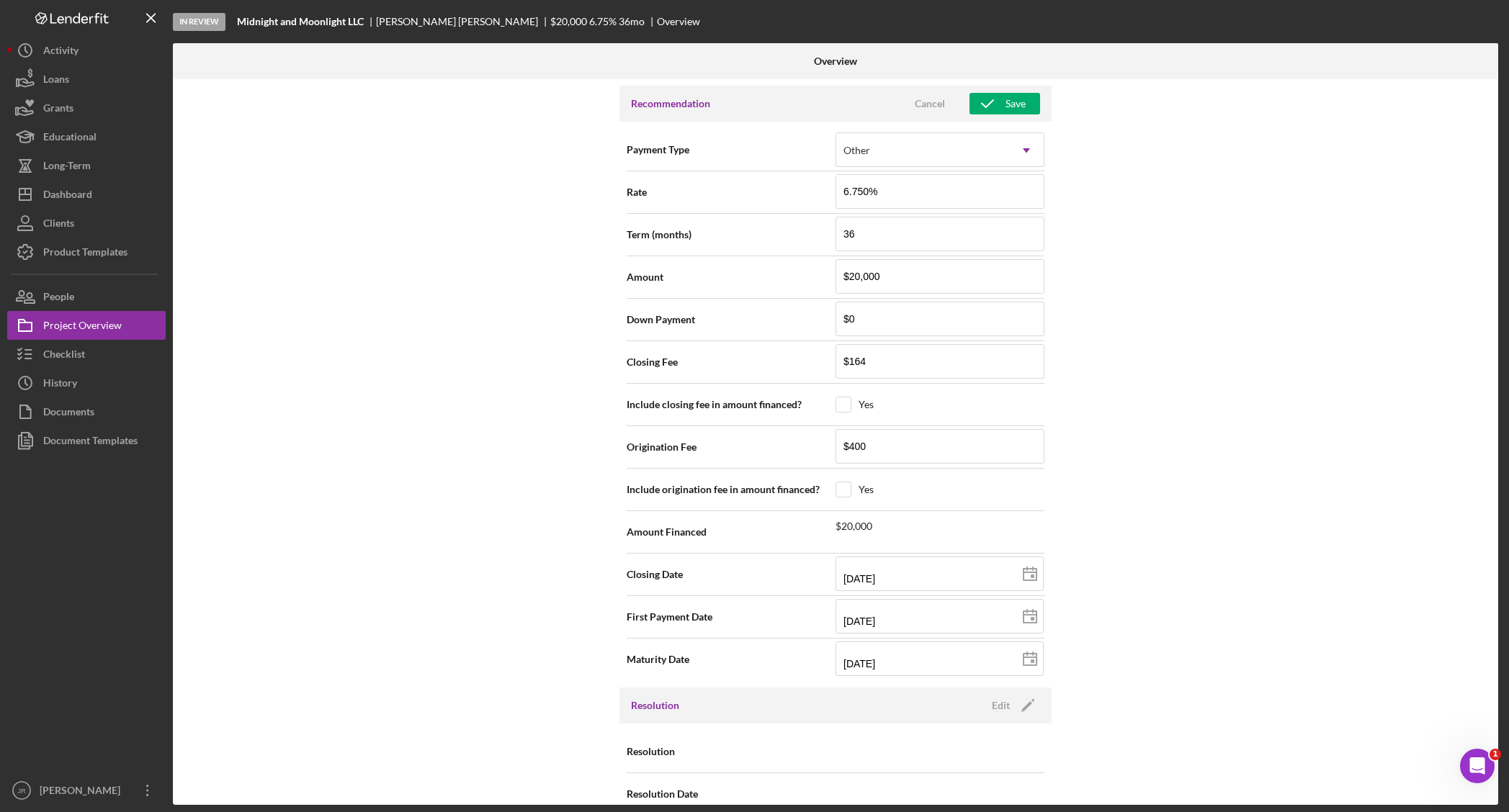
scroll to position [1253, 0]
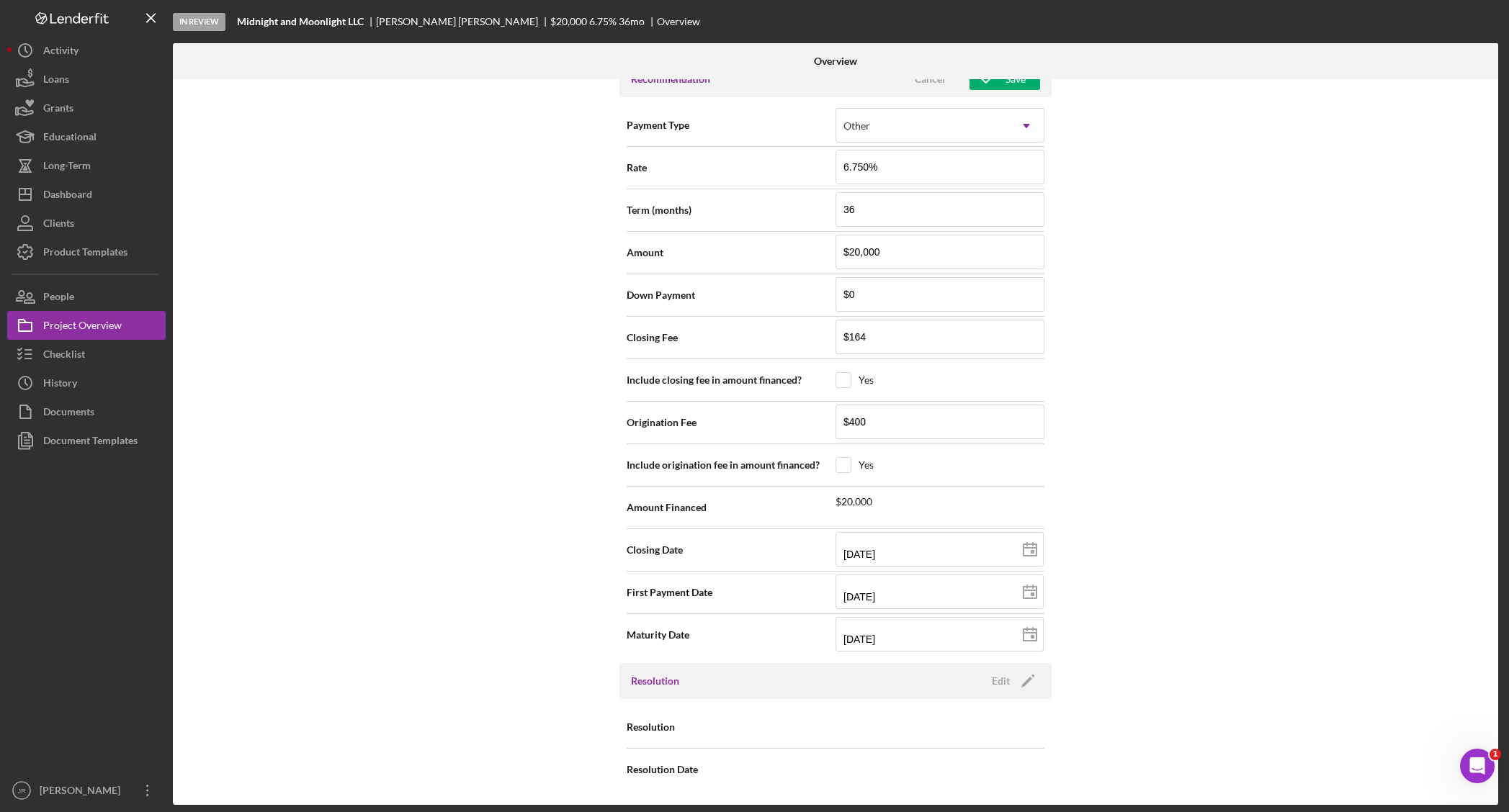
click at [1154, 461] on div "Internal Workflow Stage In Review Icon/Dropdown Arrow Archive (can unarchive la…" at bounding box center [835, 442] width 1325 height 726
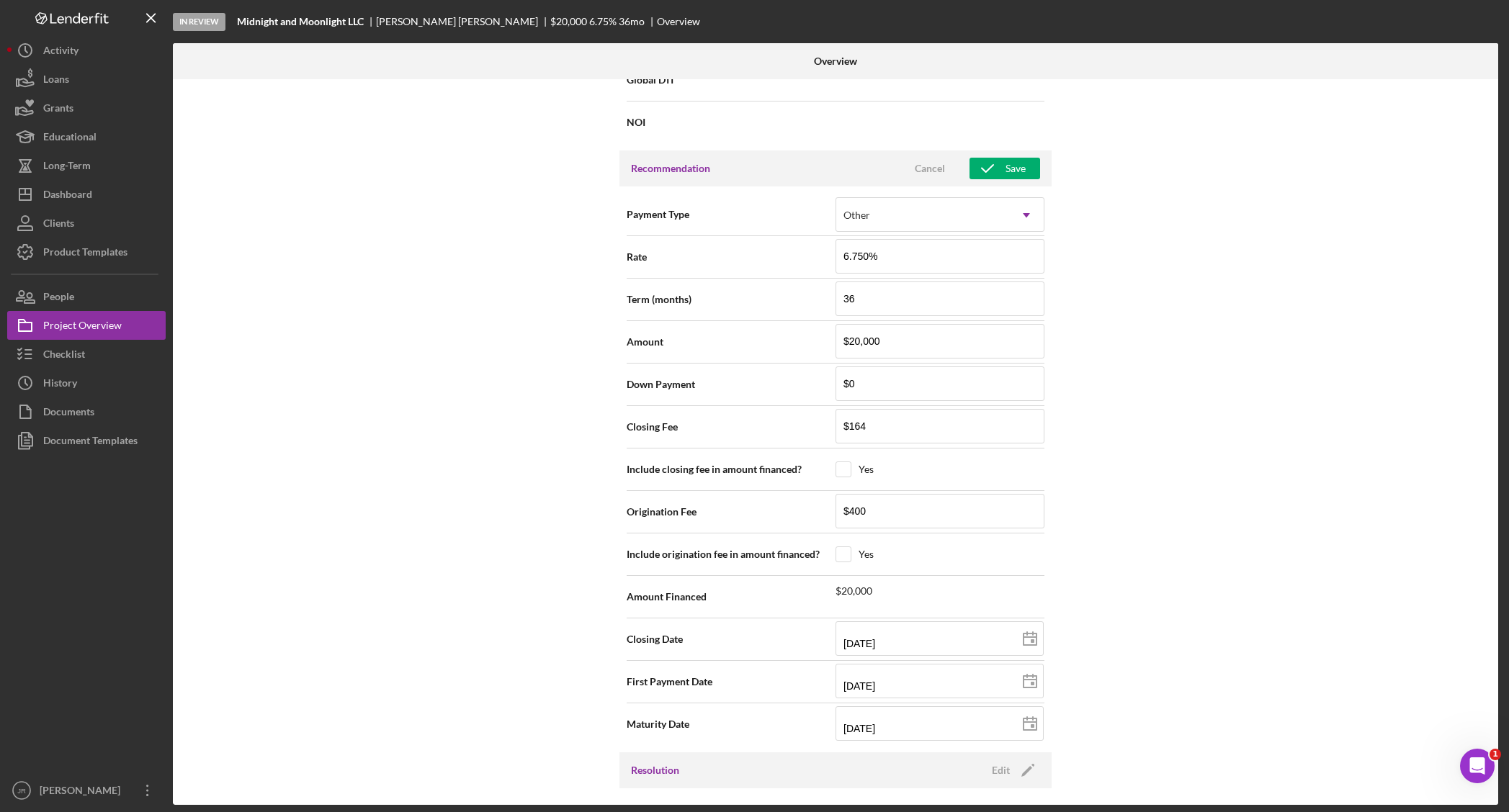
scroll to position [1073, 0]
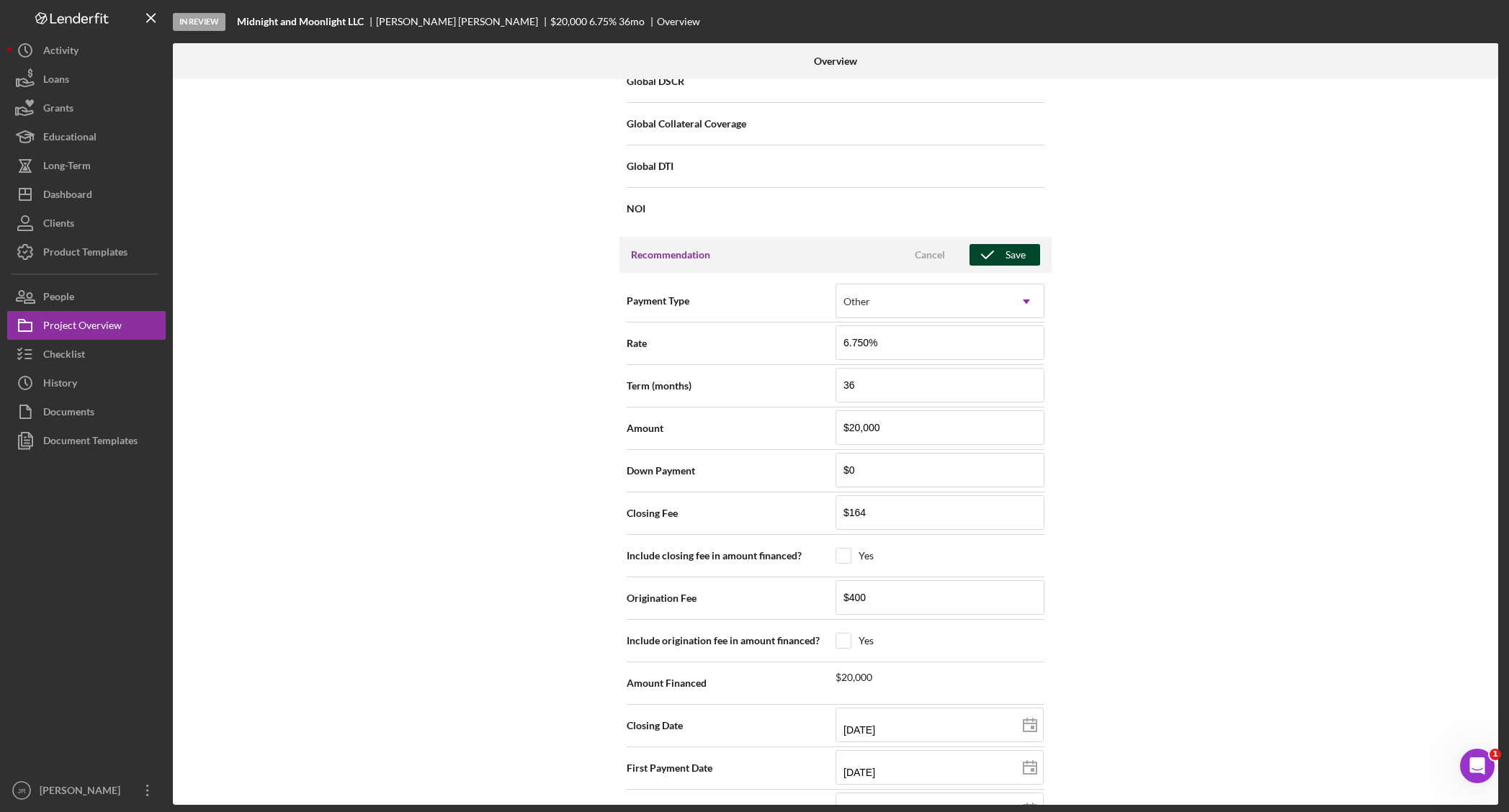
click at [1005, 252] on div "Save" at bounding box center [1015, 254] width 20 height 21
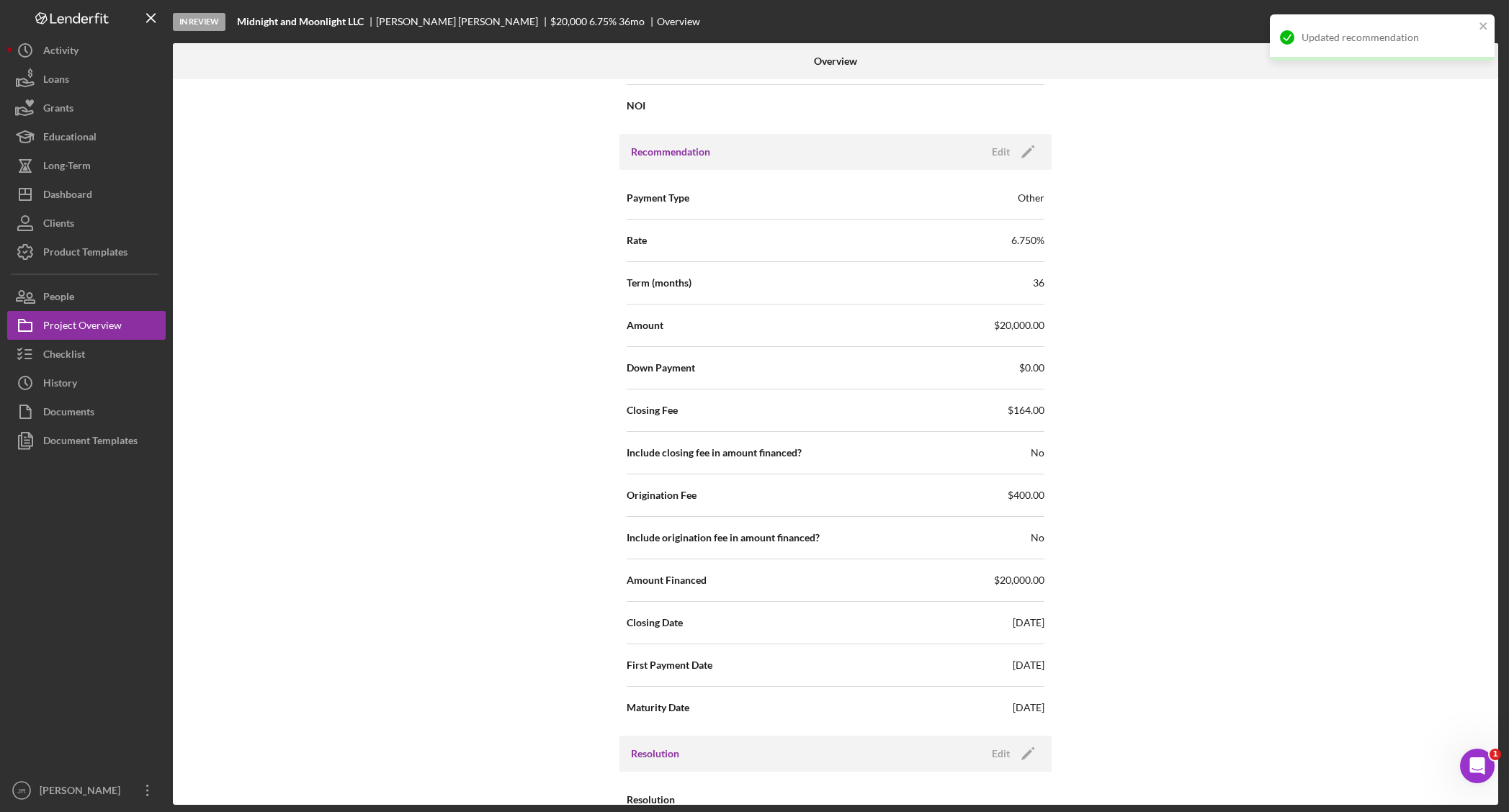
scroll to position [1253, 0]
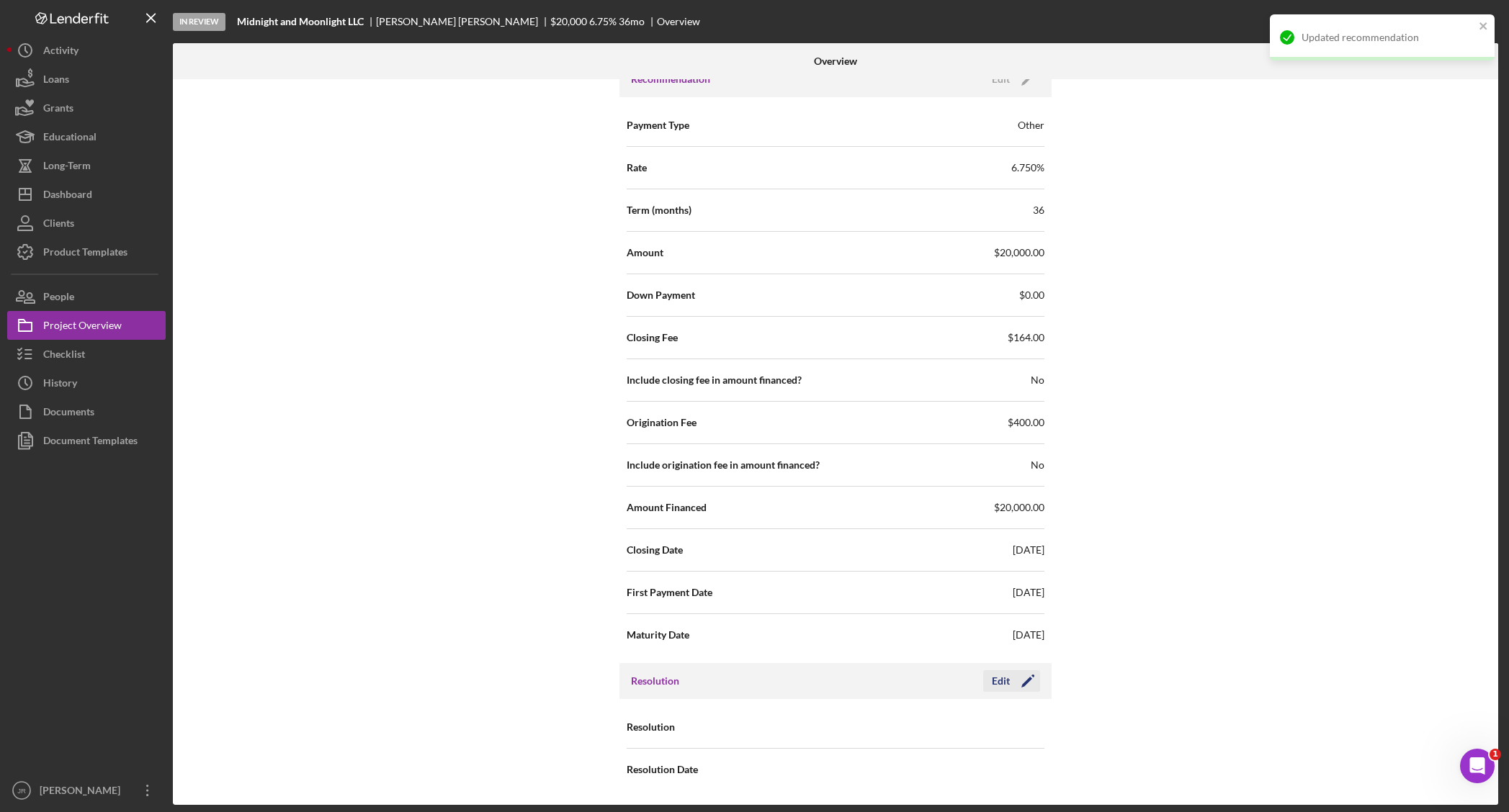
click at [995, 681] on div "Edit" at bounding box center [1001, 681] width 18 height 21
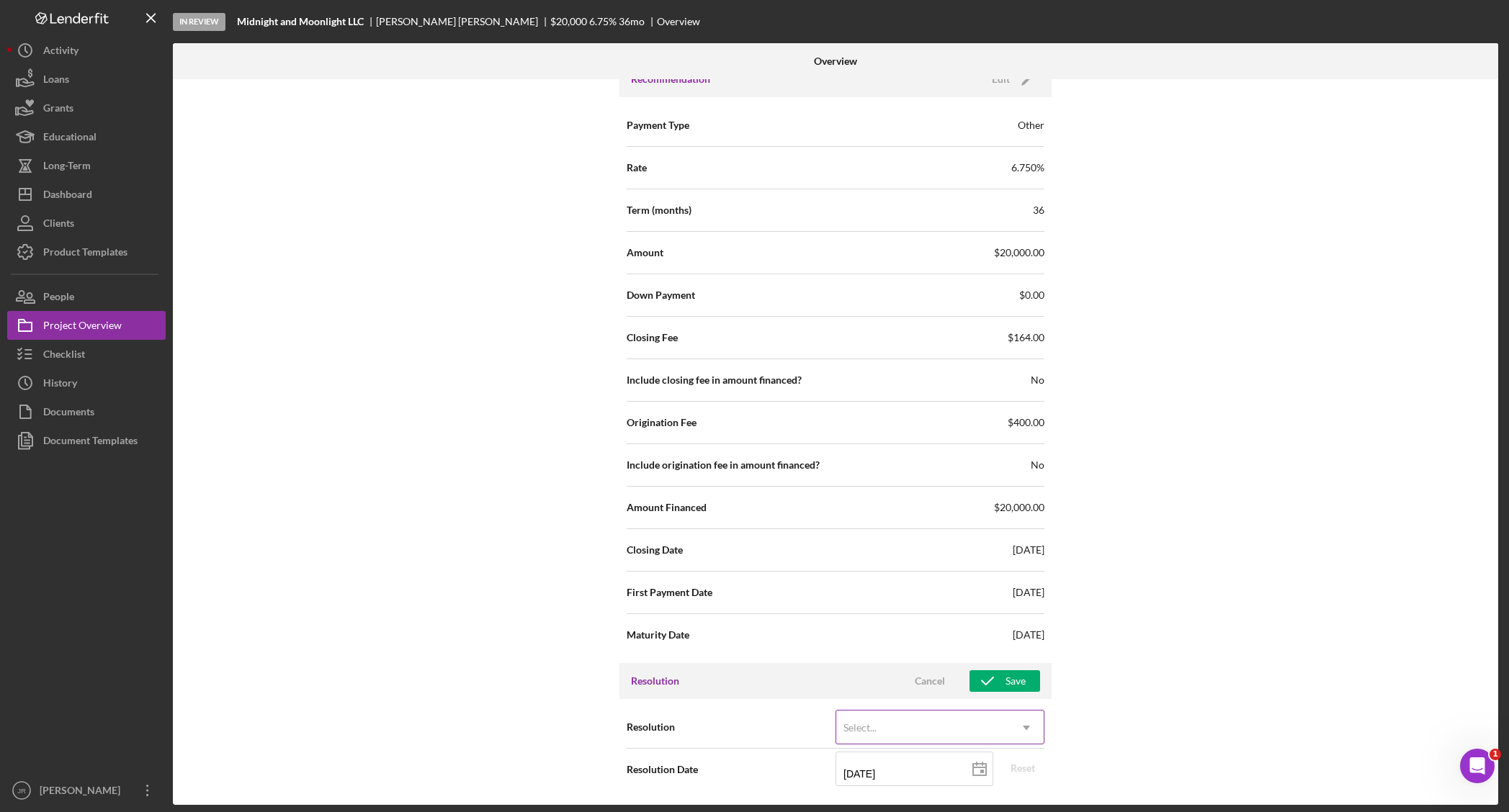
click at [852, 733] on div "Select..." at bounding box center [859, 728] width 33 height 12
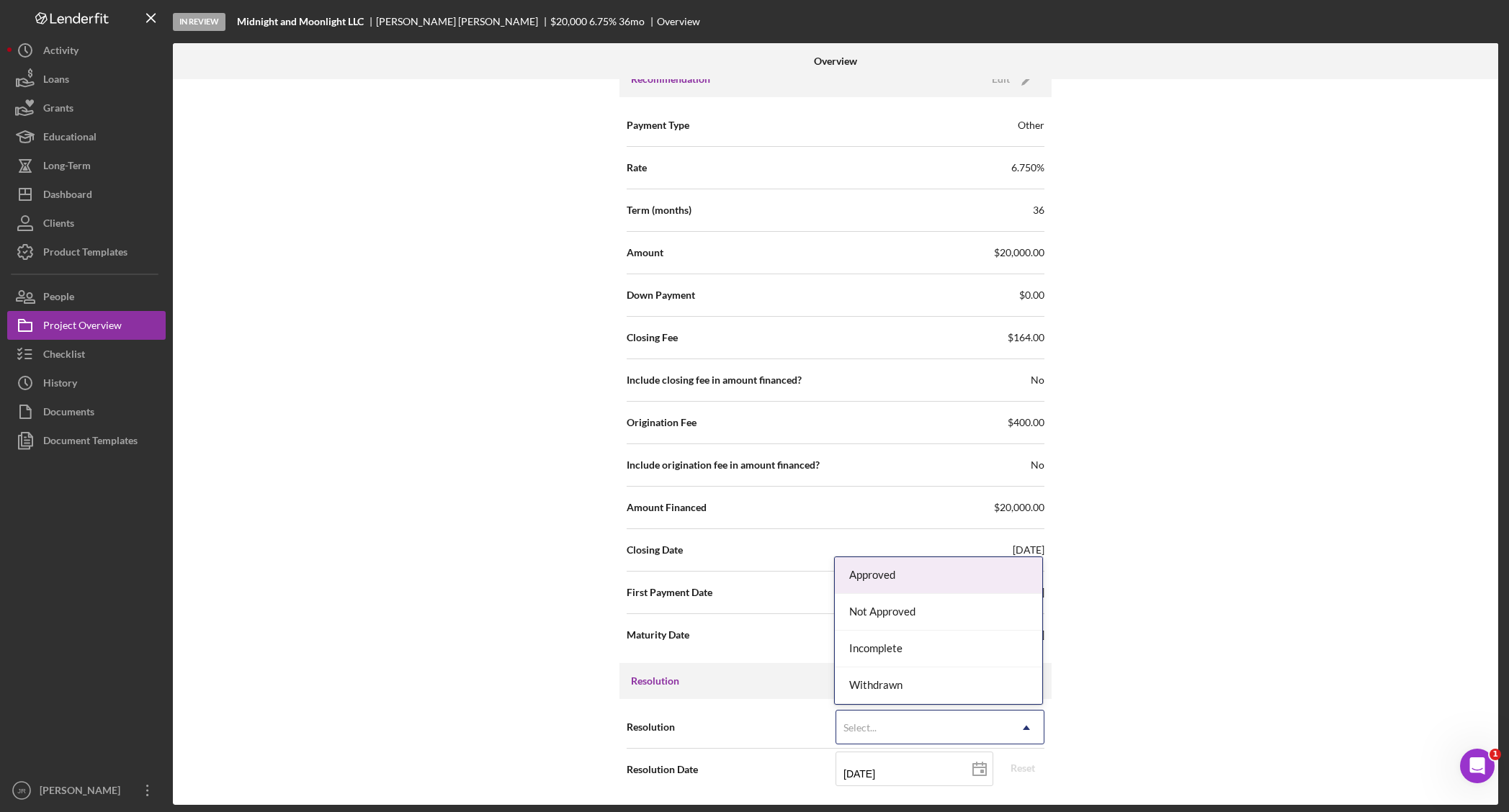
click at [900, 581] on div "Approved" at bounding box center [938, 576] width 207 height 37
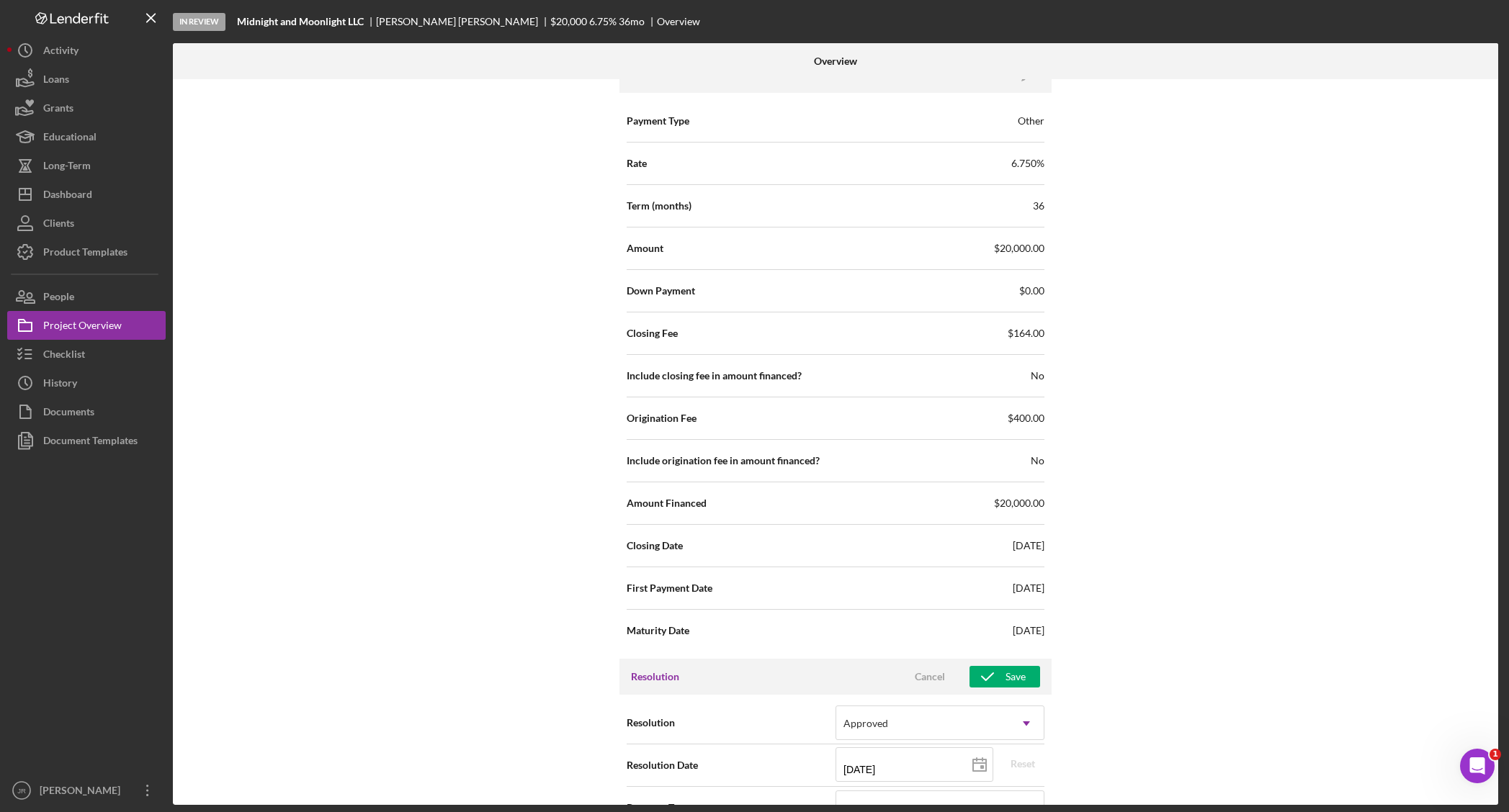
click at [1164, 556] on div "Internal Workflow Stage In Review Icon/Dropdown Arrow Archive (can unarchive la…" at bounding box center [835, 442] width 1325 height 726
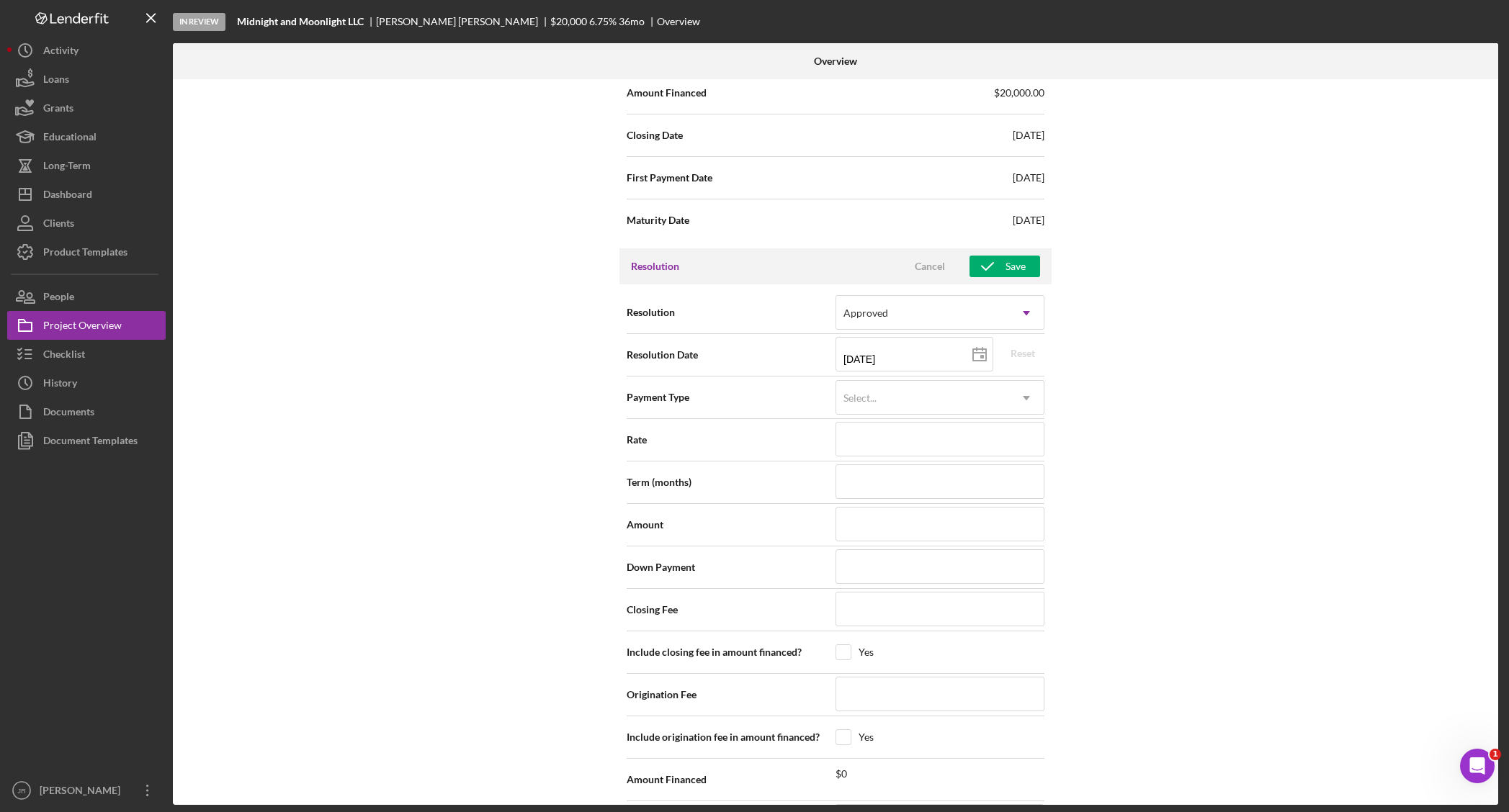
scroll to position [1703, 0]
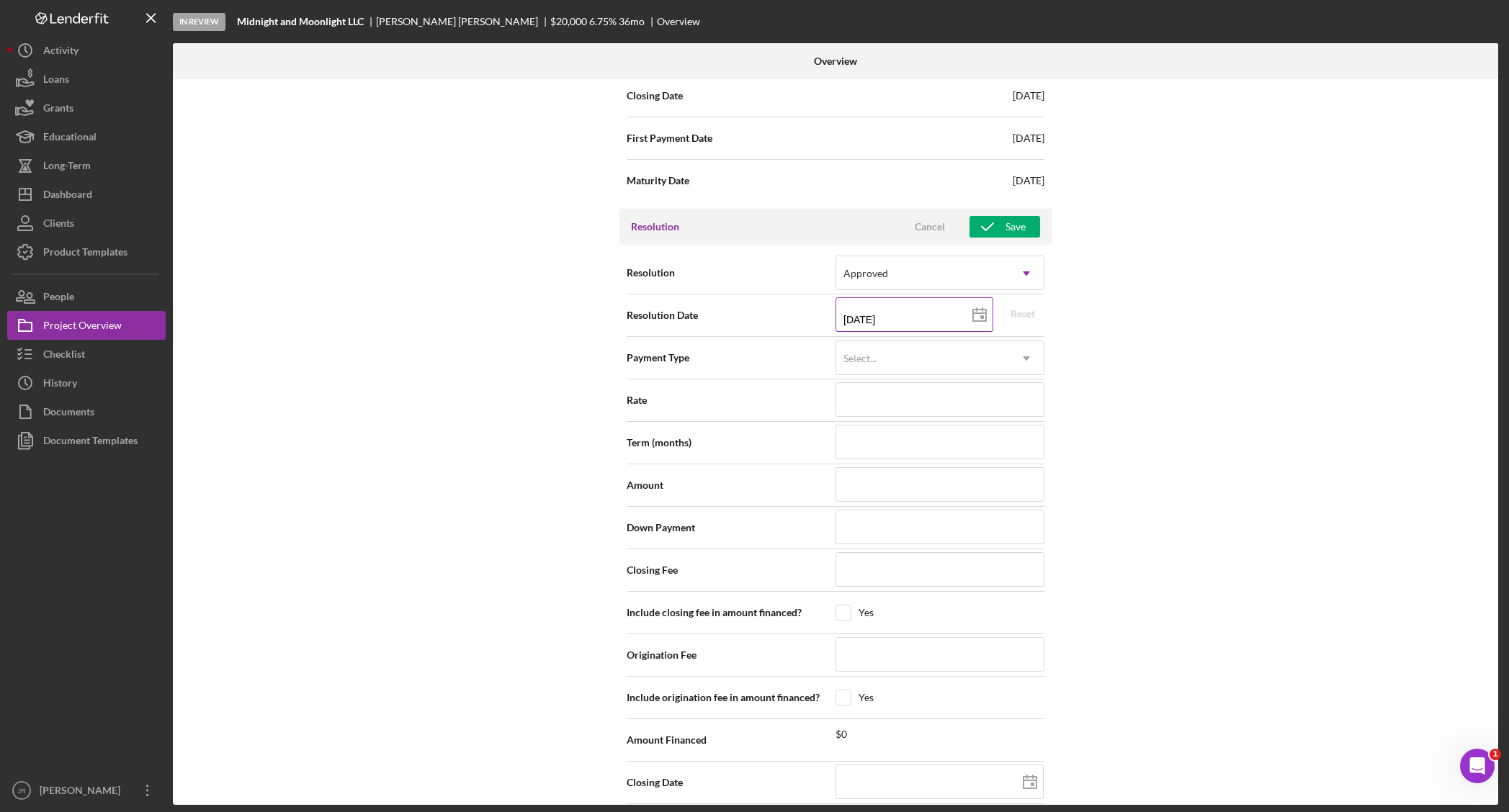
click at [978, 316] on icon at bounding box center [979, 315] width 36 height 36
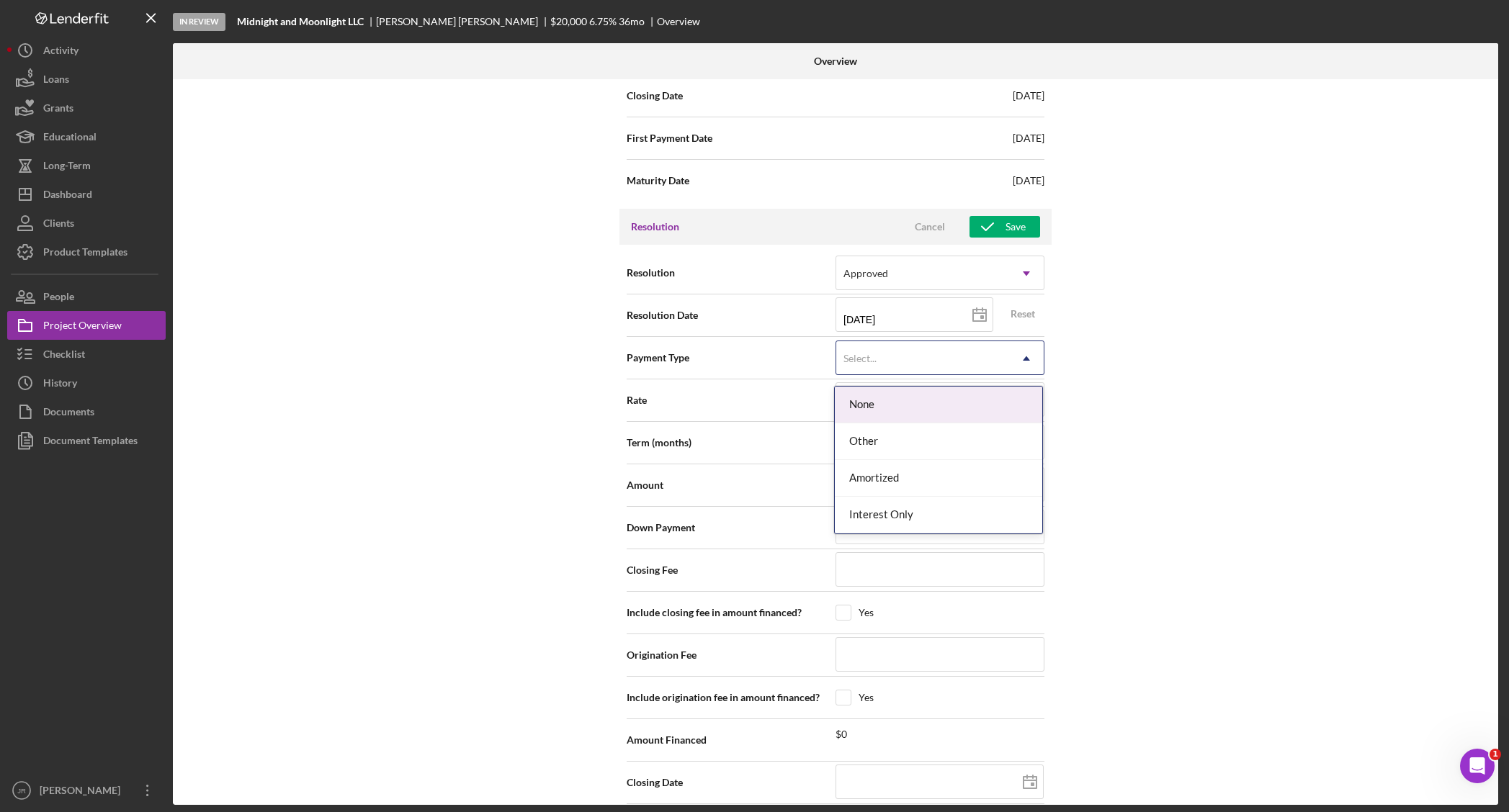
click at [908, 358] on div "Select..." at bounding box center [922, 358] width 173 height 33
click at [889, 433] on div "Other" at bounding box center [938, 442] width 207 height 37
click at [855, 416] on input at bounding box center [940, 399] width 209 height 35
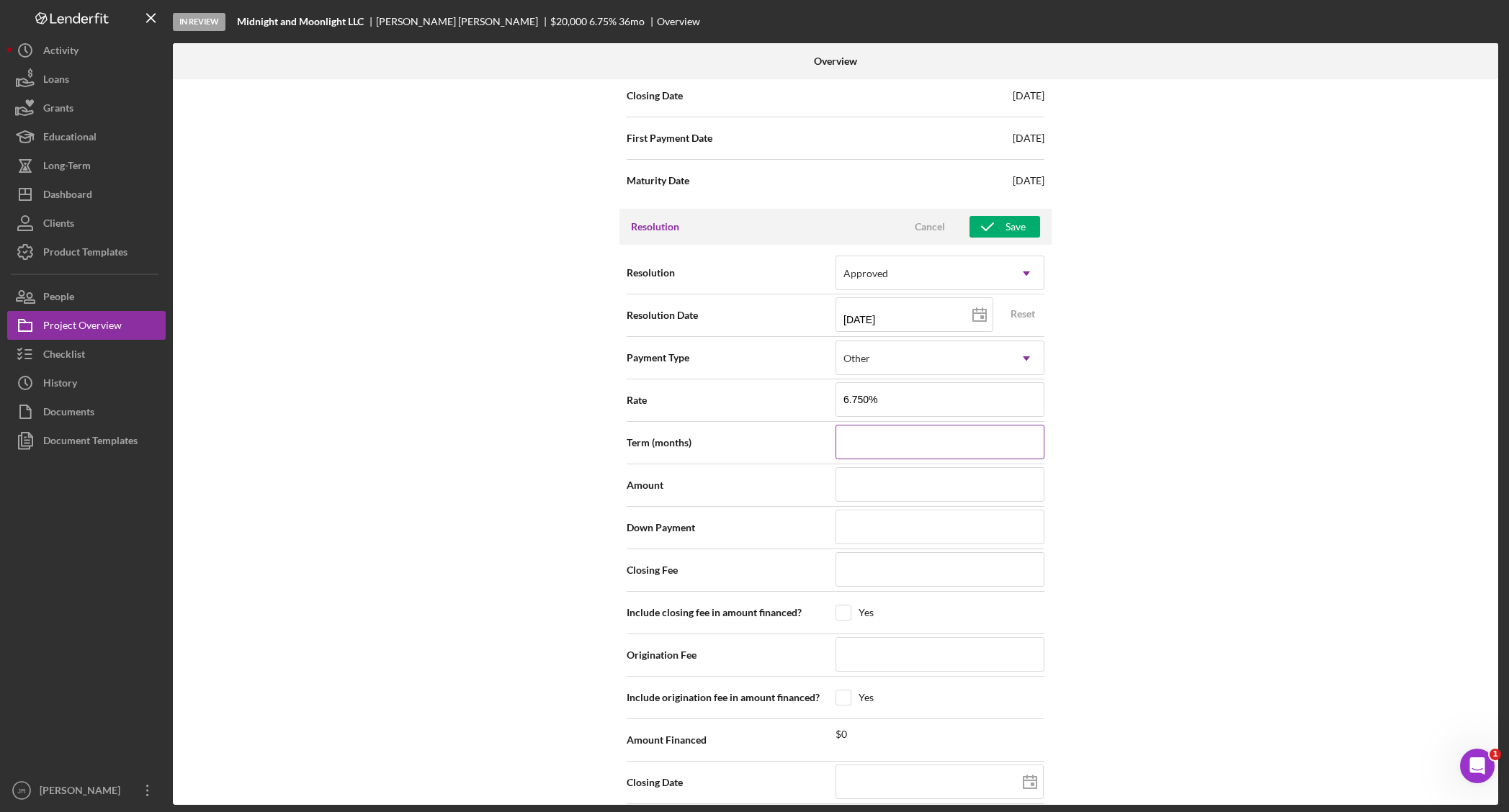
click at [895, 437] on input at bounding box center [940, 442] width 209 height 35
click at [883, 479] on input at bounding box center [940, 485] width 209 height 35
click at [890, 537] on input at bounding box center [940, 526] width 209 height 35
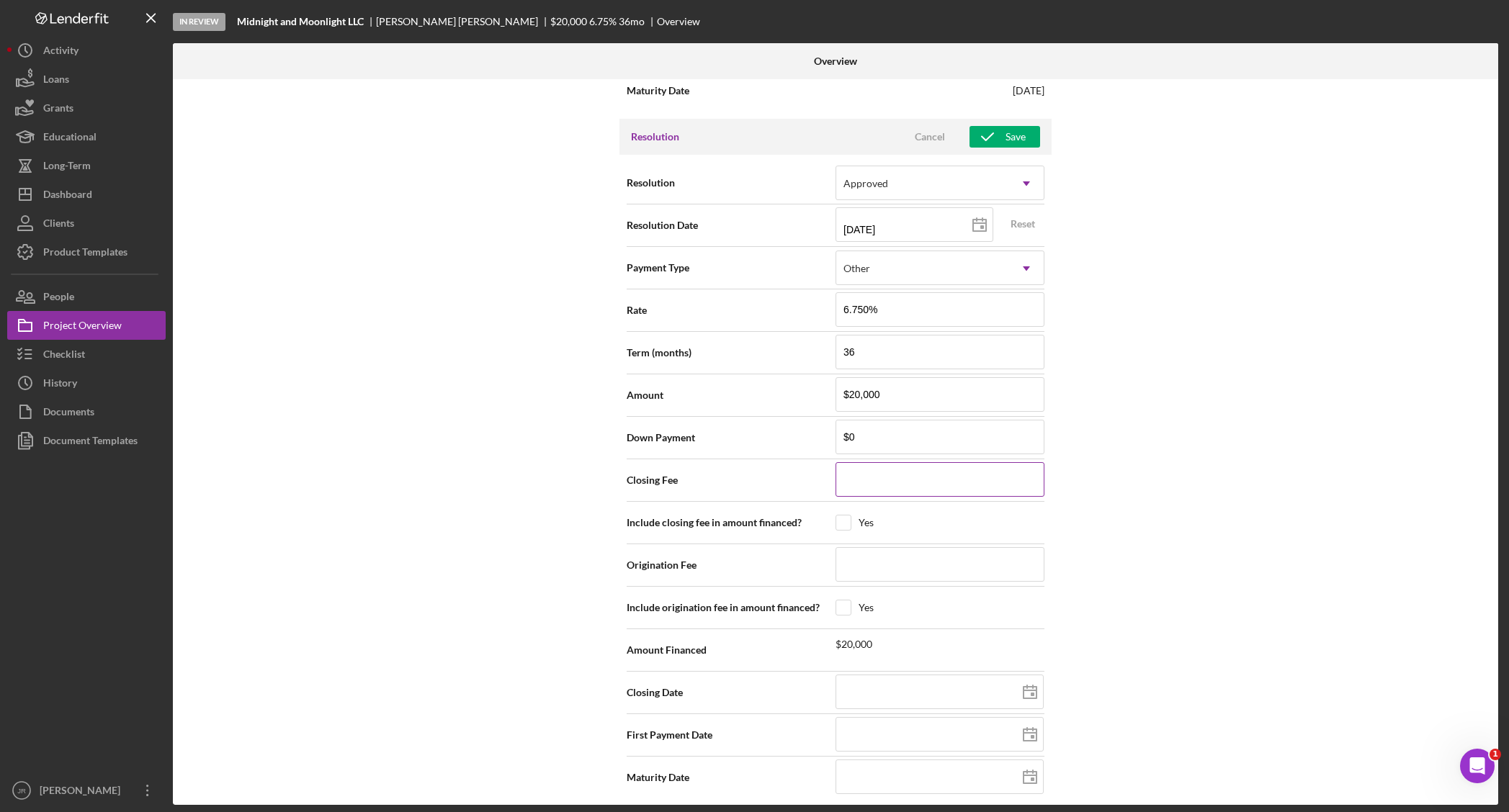
click at [886, 475] on input at bounding box center [940, 479] width 209 height 35
click at [1243, 189] on div "Internal Workflow Stage In Review Icon/Dropdown Arrow Archive (can unarchive la…" at bounding box center [835, 442] width 1325 height 726
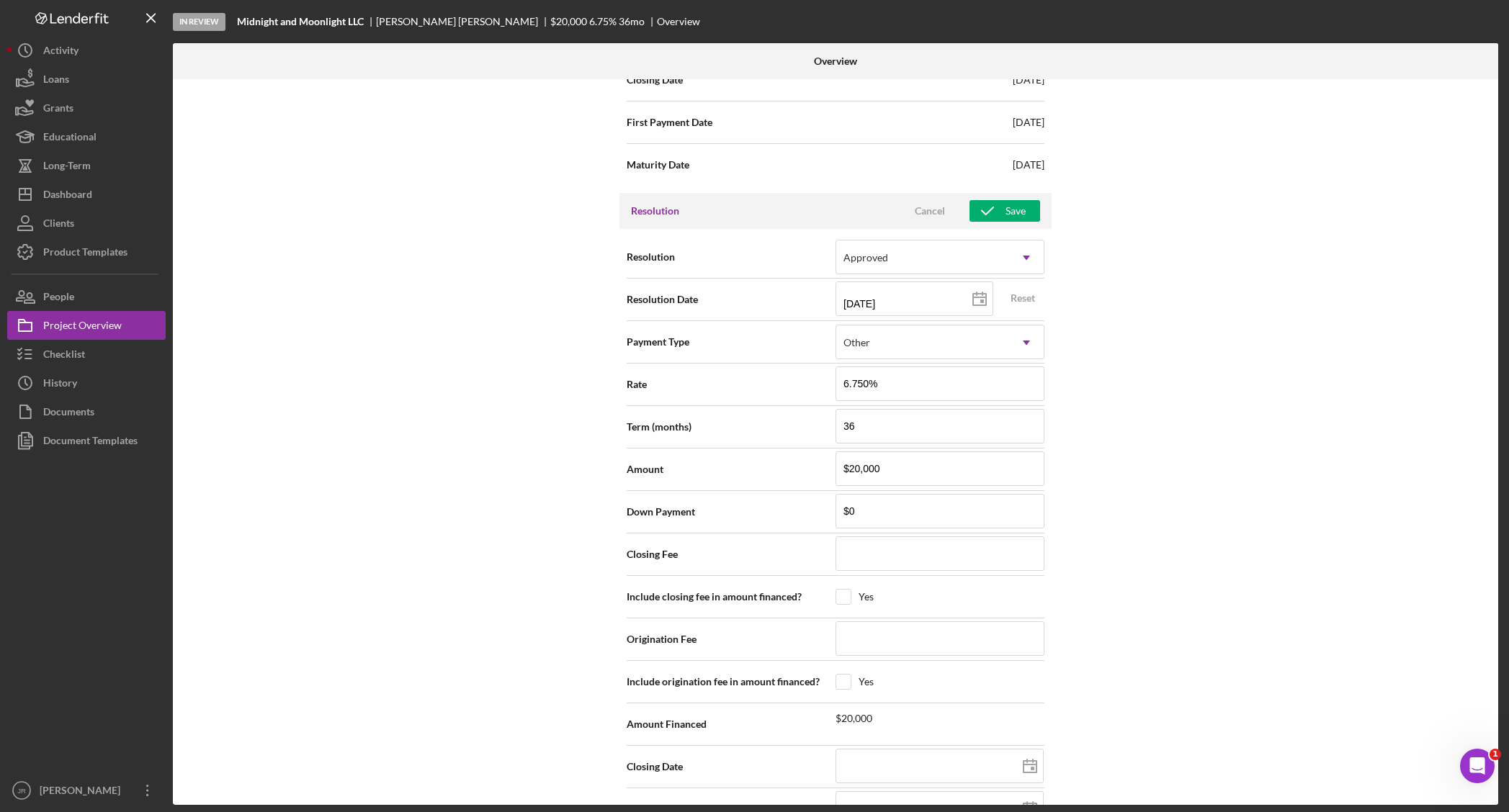
scroll to position [1808, 0]
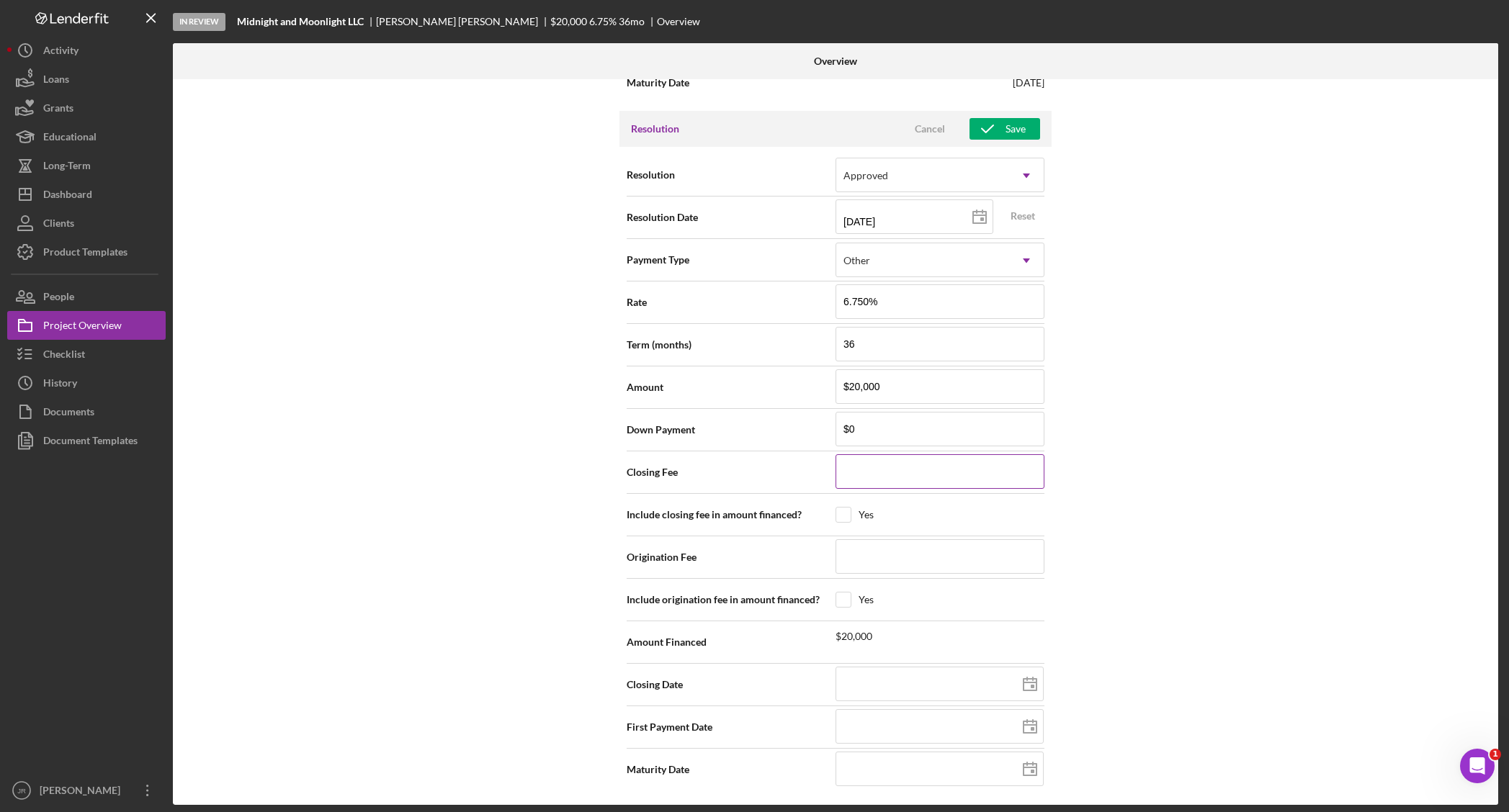
click at [895, 477] on input at bounding box center [940, 471] width 209 height 35
click at [902, 390] on input "$20,000" at bounding box center [940, 386] width 209 height 35
click at [1138, 441] on div "Internal Workflow Stage In Review Icon/Dropdown Arrow Archive (can unarchive la…" at bounding box center [835, 442] width 1325 height 726
click at [1009, 131] on div "Save" at bounding box center [1015, 128] width 20 height 21
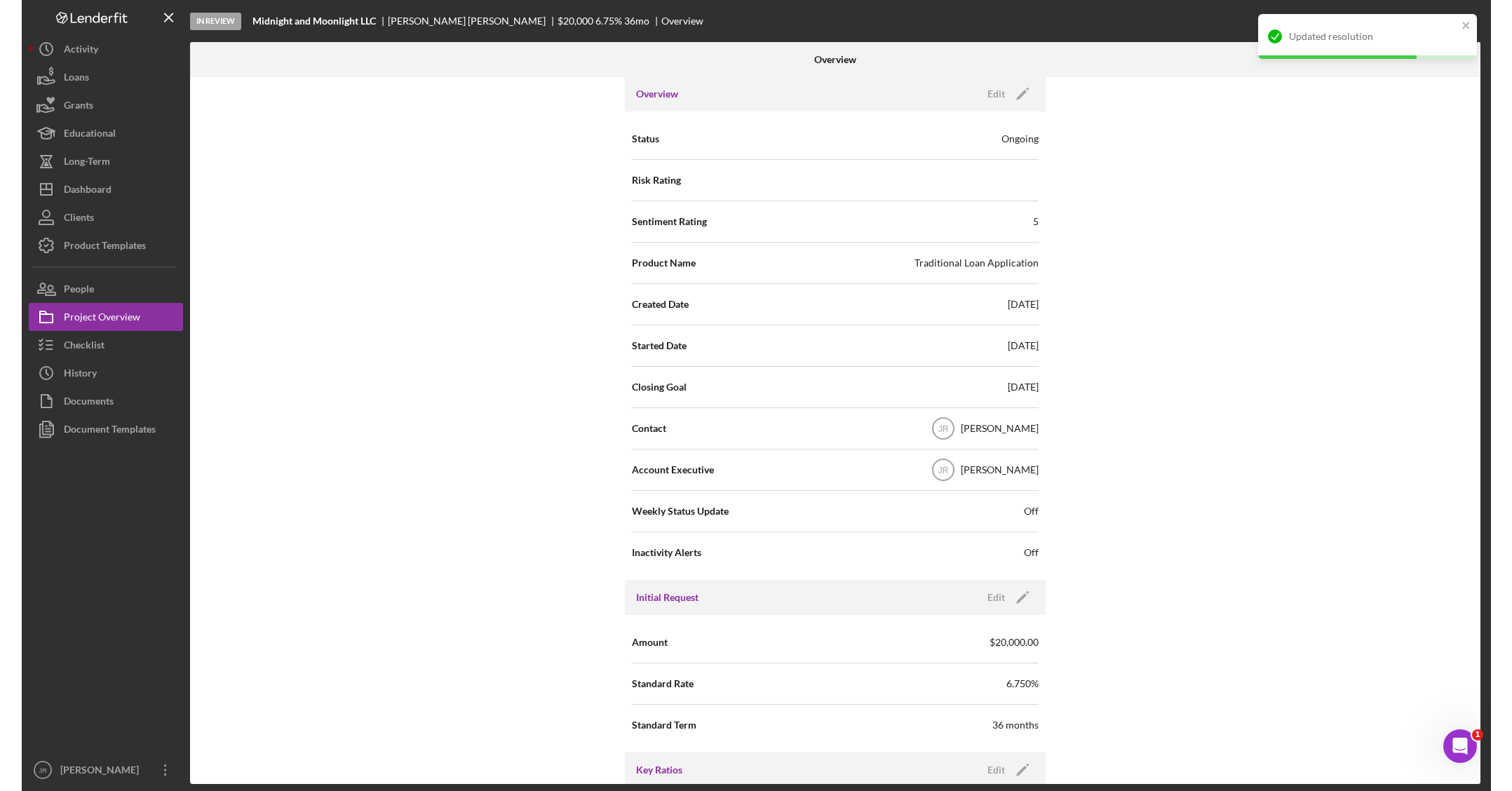
scroll to position [0, 0]
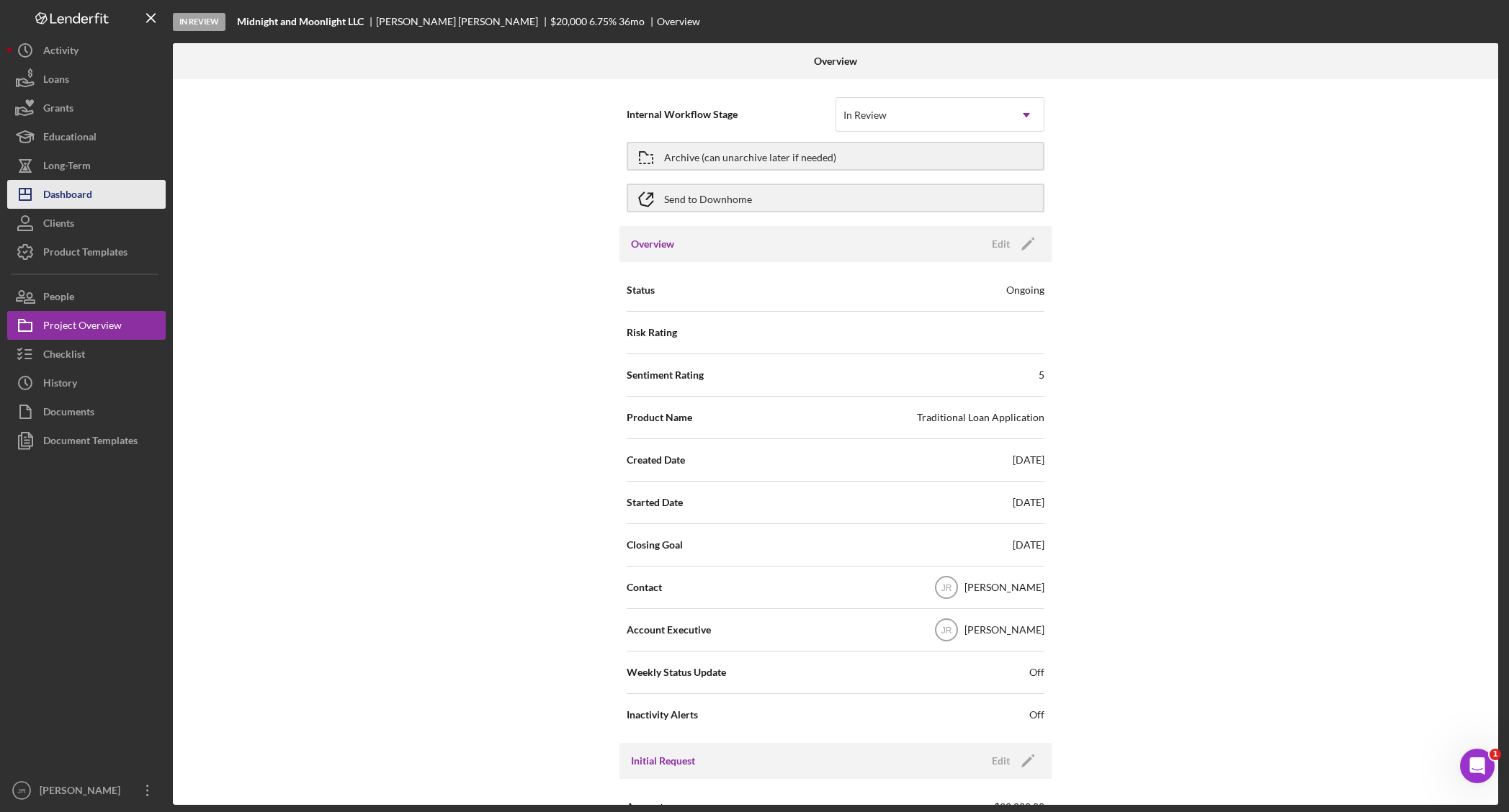
click at [108, 195] on button "Icon/Dashboard Dashboard" at bounding box center [87, 194] width 159 height 29
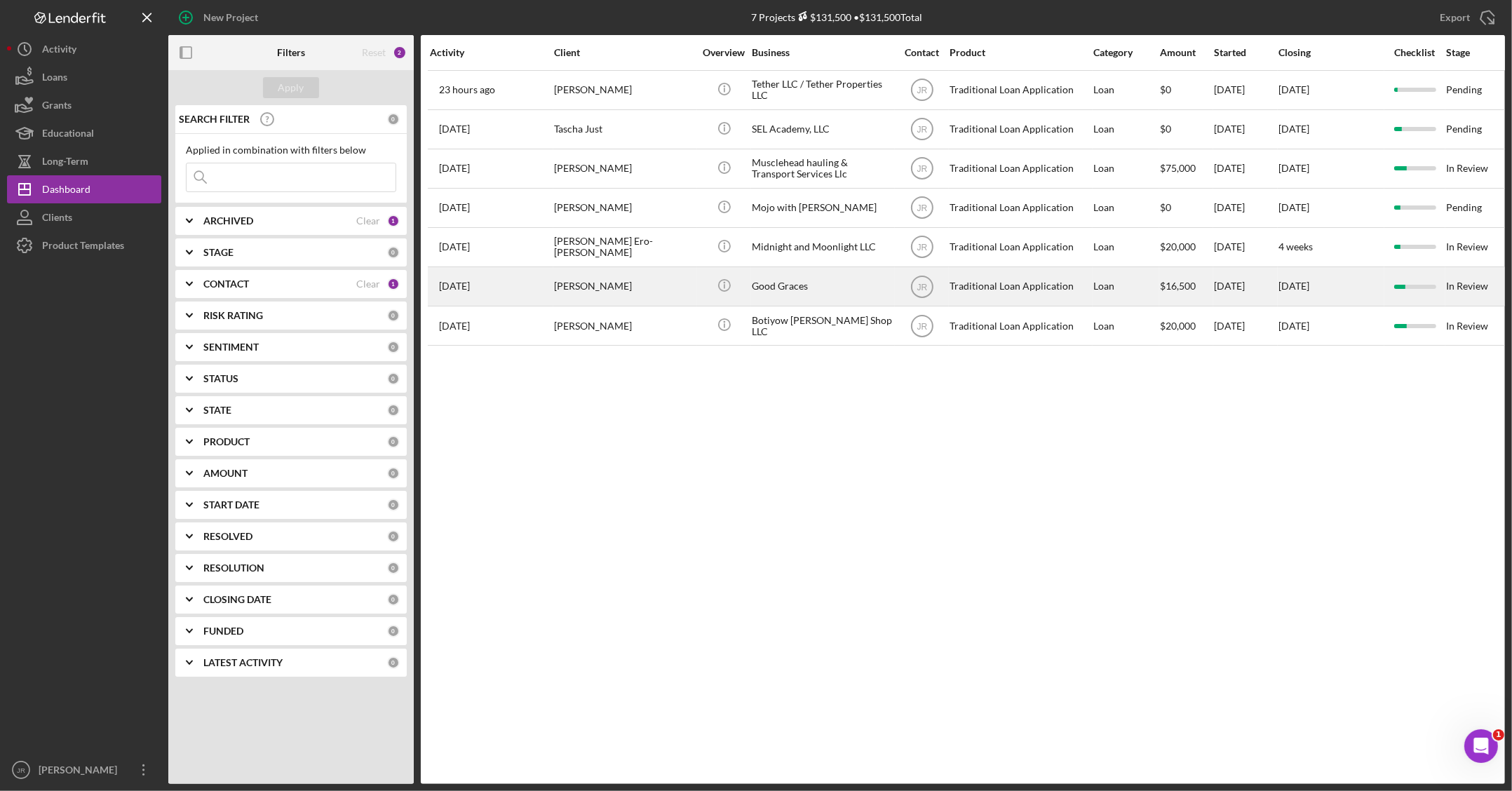
click at [752, 285] on div "Good Graces" at bounding box center [821, 287] width 140 height 37
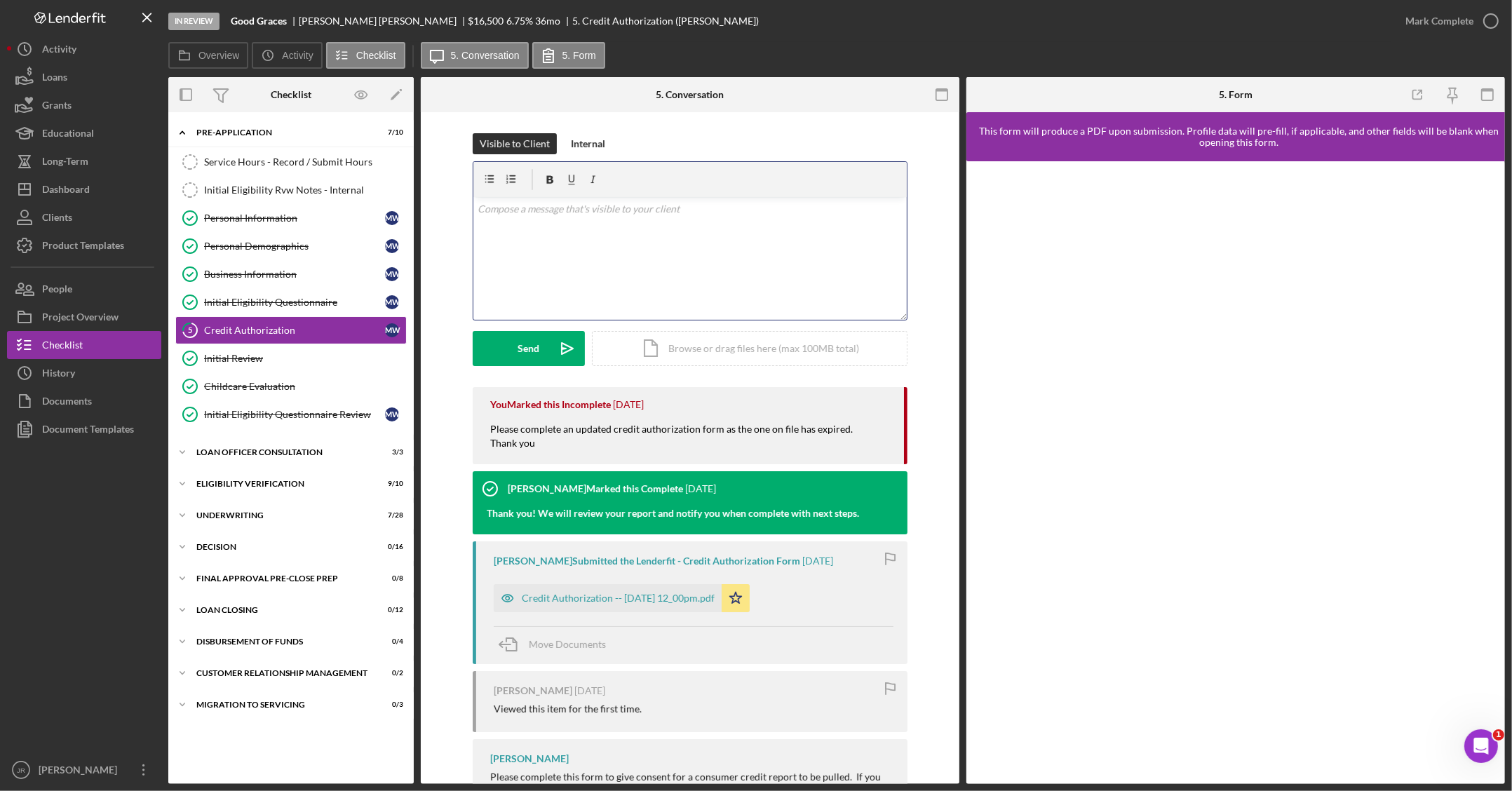
click at [775, 267] on div "v Color teal Color pink Remove color Add row above Add row below Add column bef…" at bounding box center [690, 259] width 433 height 123
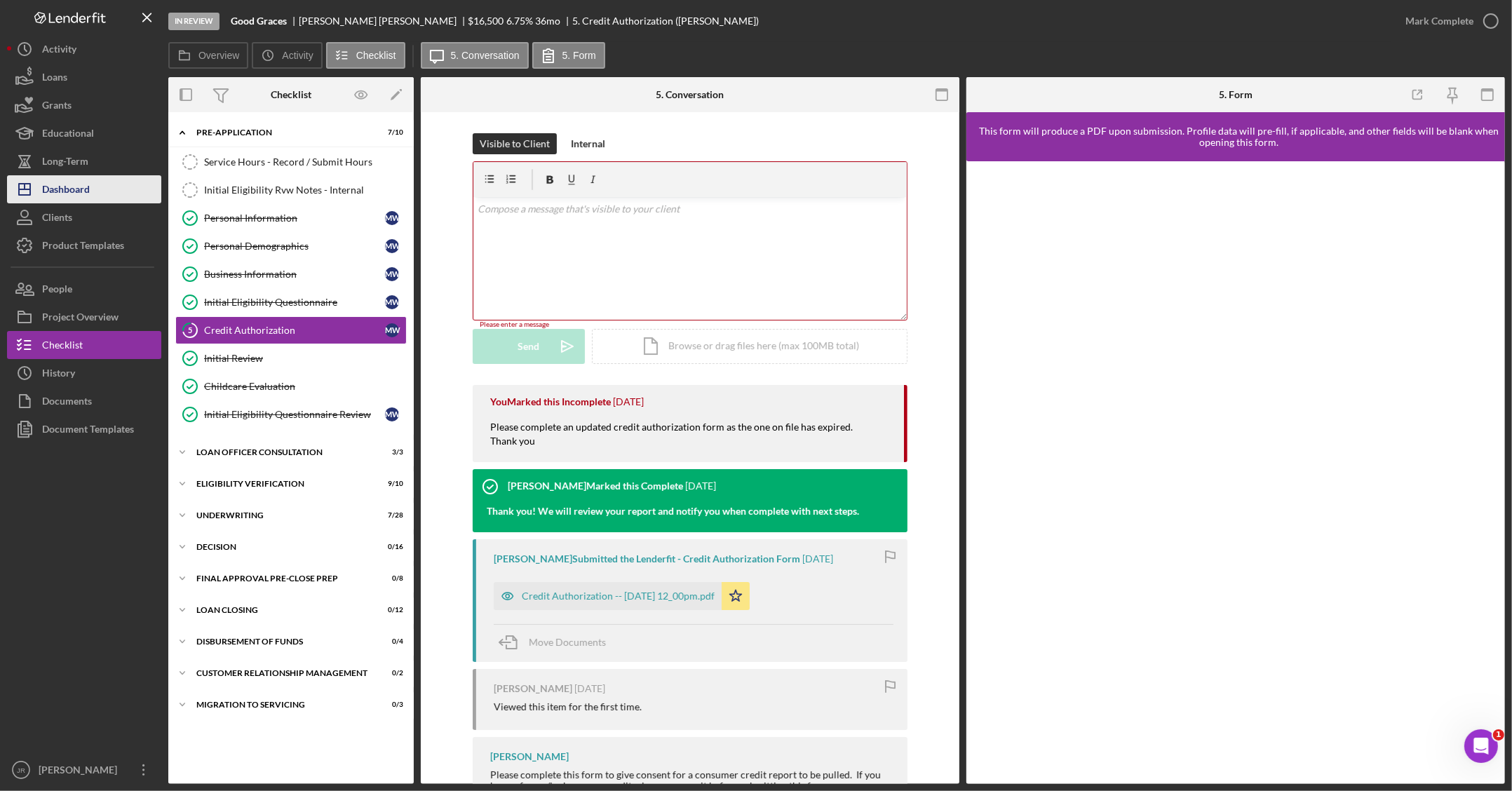
click at [89, 187] on div "Dashboard" at bounding box center [66, 191] width 48 height 31
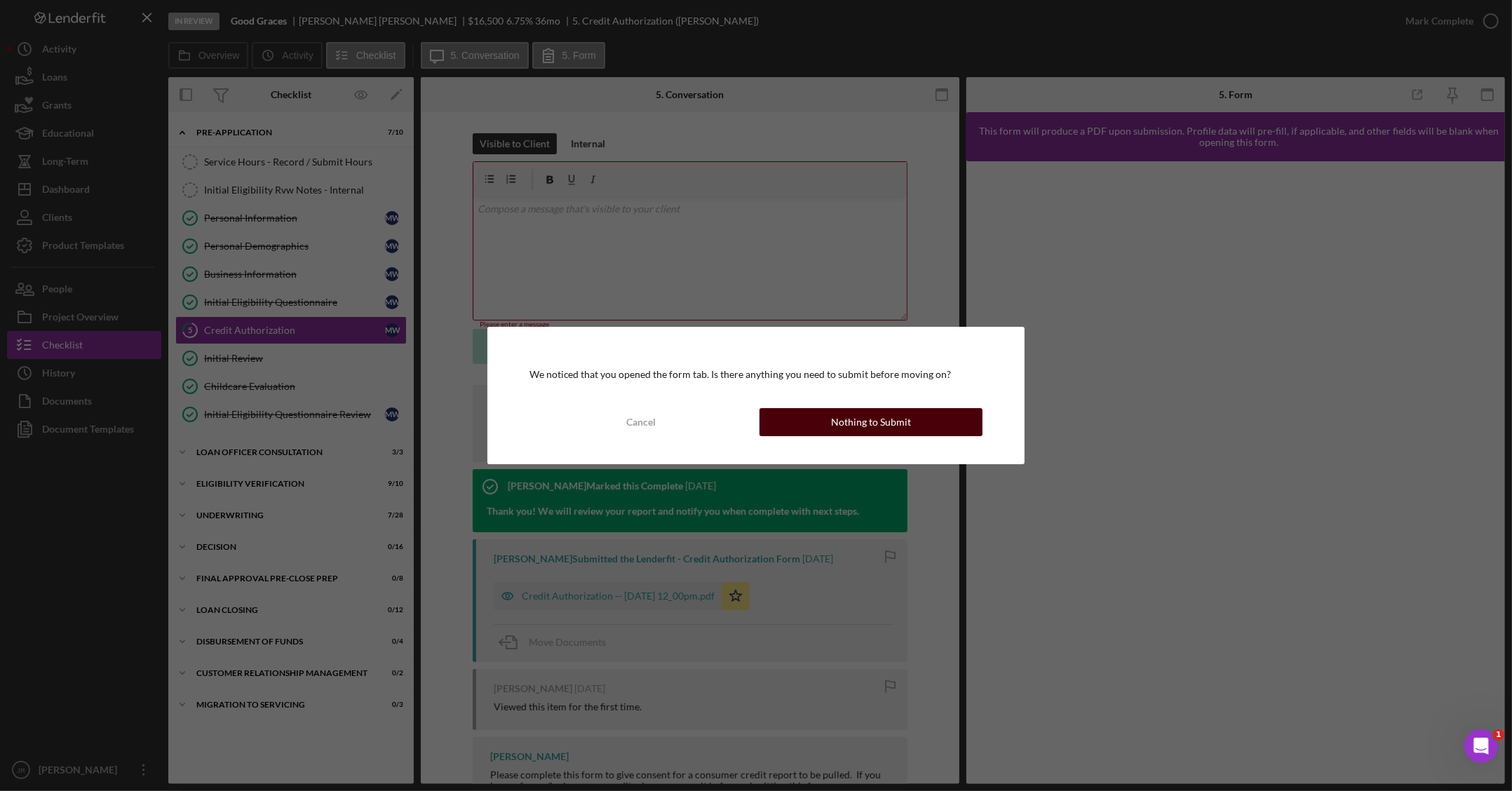
click at [924, 412] on button "Nothing to Submit" at bounding box center [871, 422] width 223 height 28
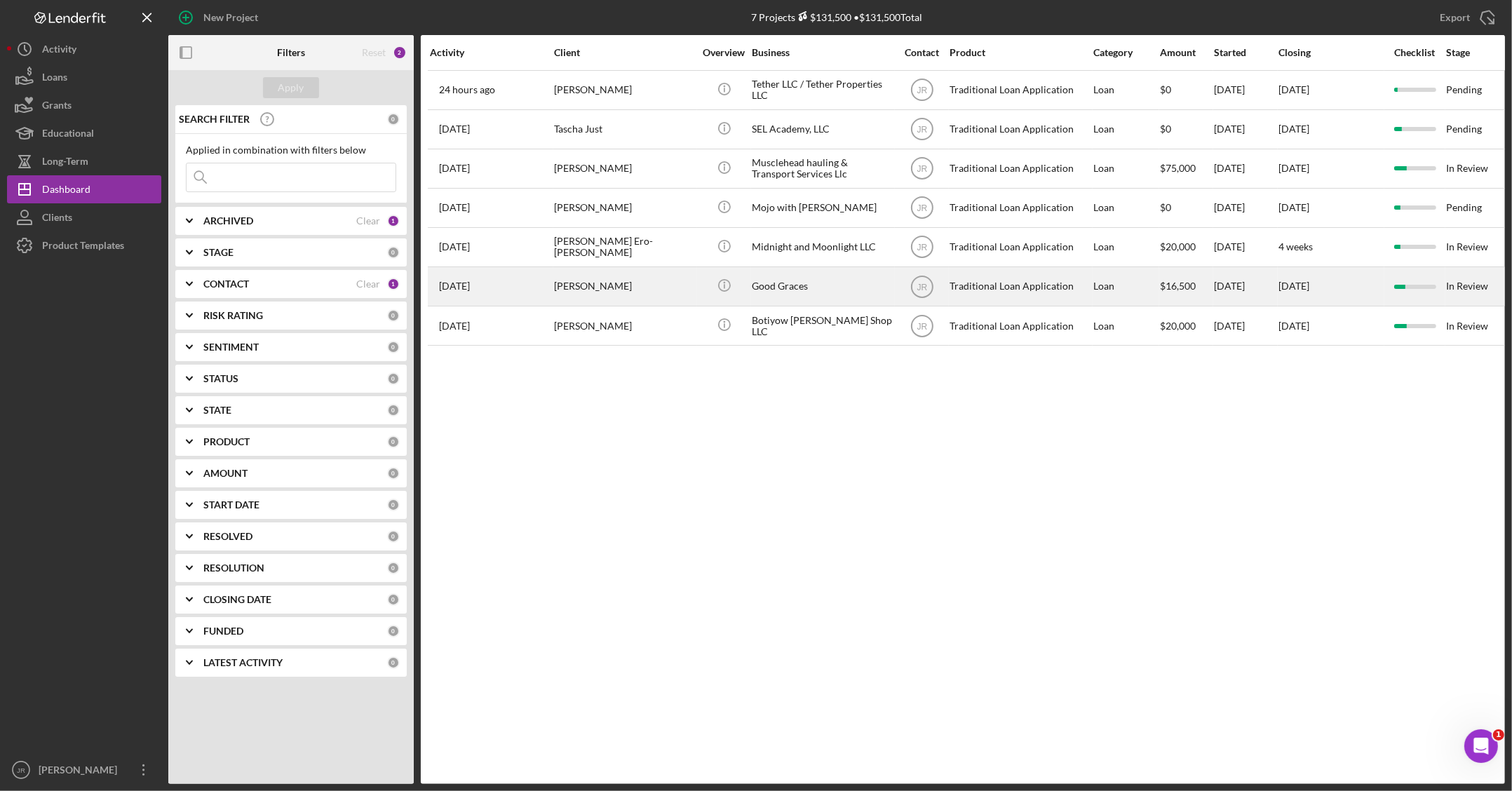
click at [854, 305] on div "Good Graces" at bounding box center [821, 287] width 140 height 37
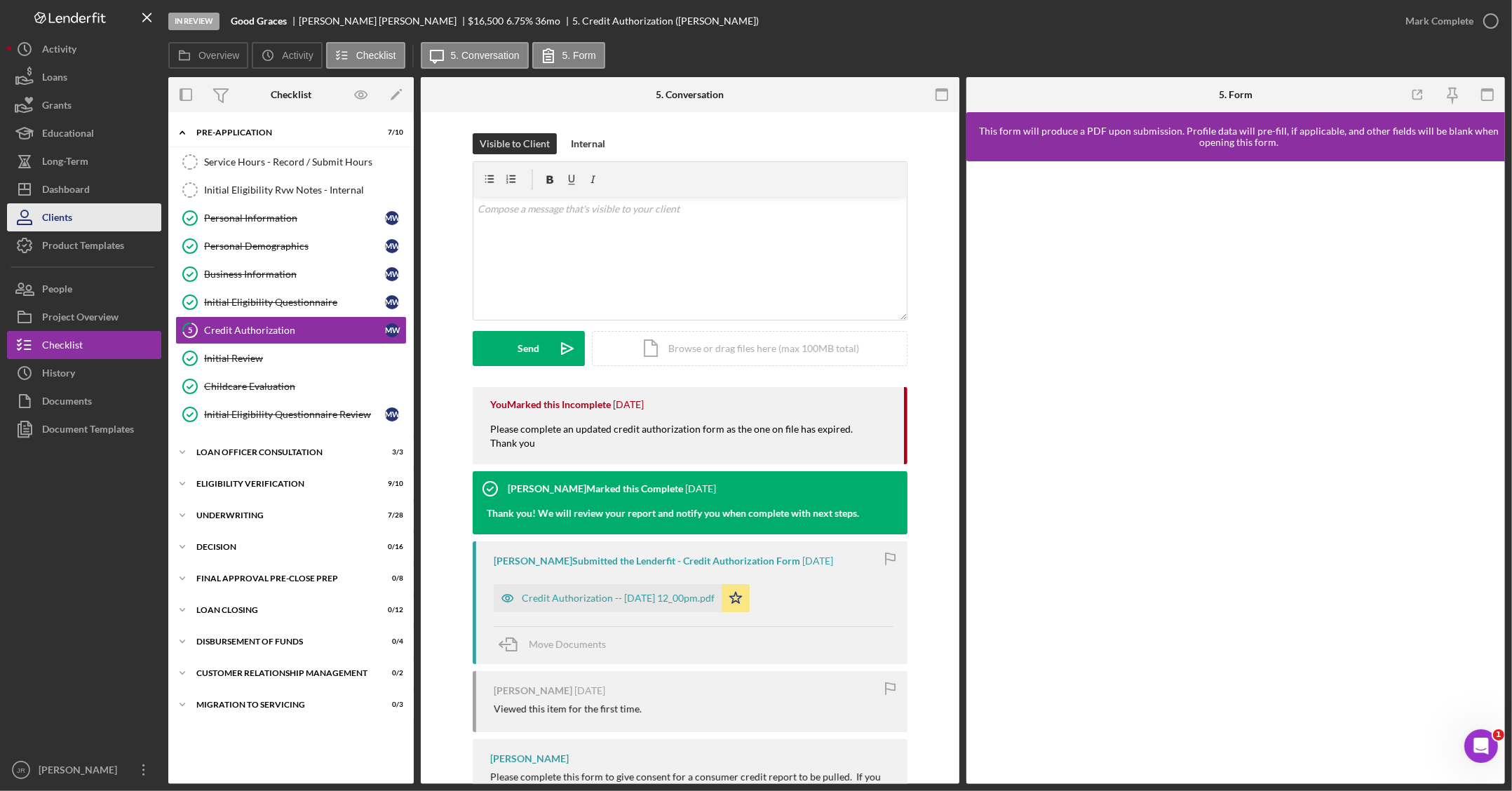
click at [89, 203] on button "Clients" at bounding box center [84, 217] width 154 height 28
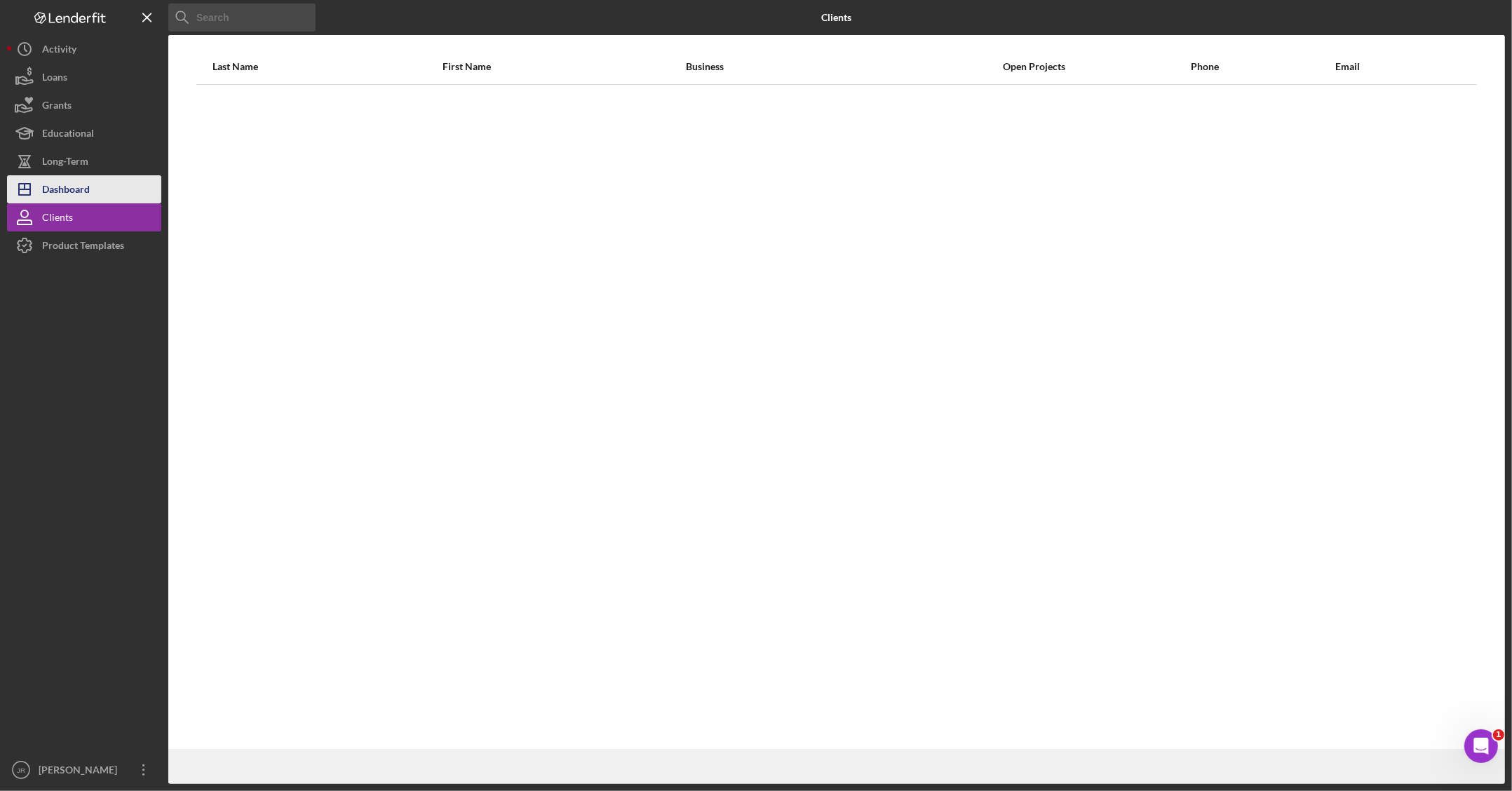
click at [93, 192] on button "Icon/Dashboard Dashboard" at bounding box center [84, 189] width 154 height 28
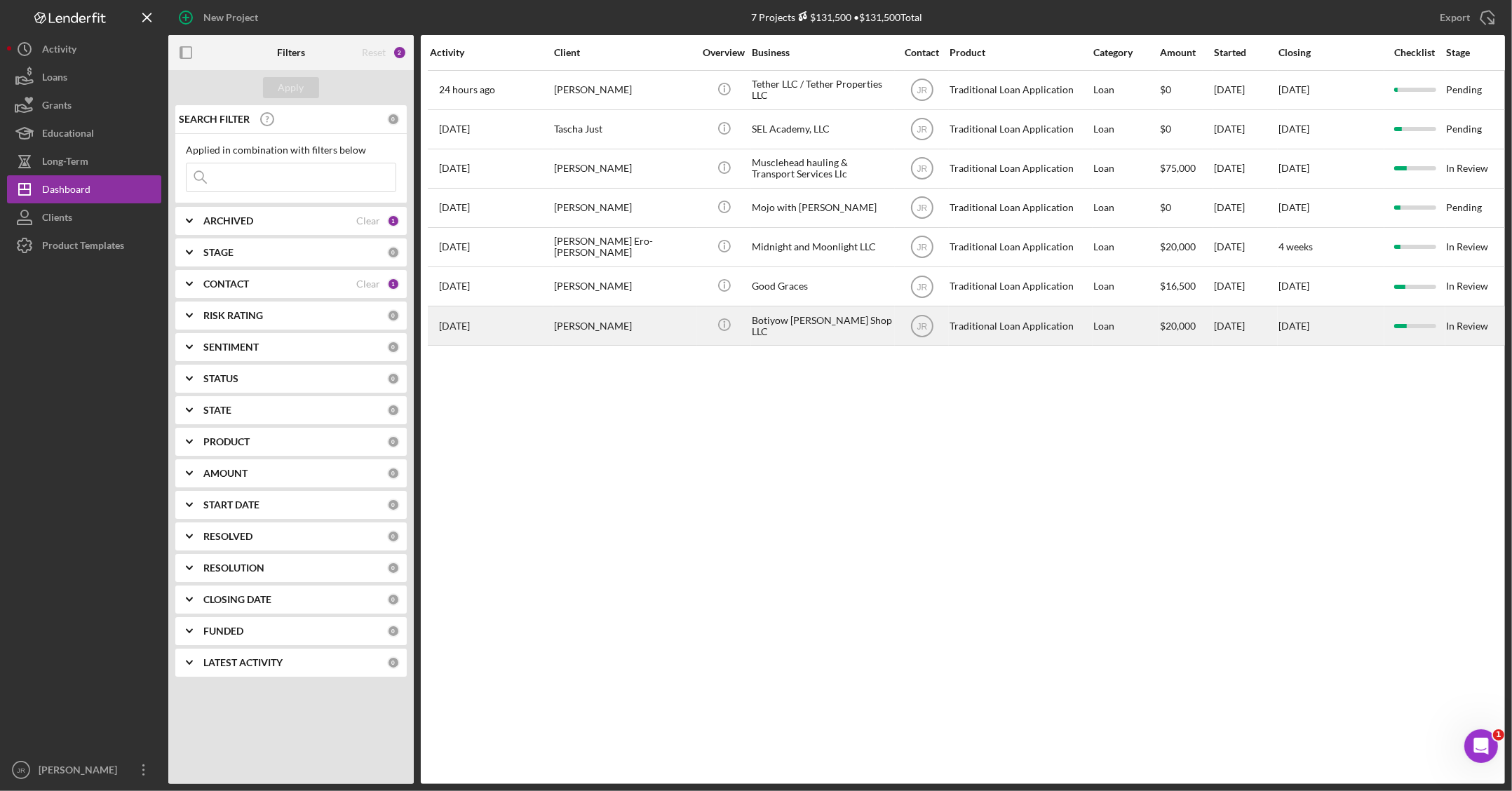
click at [769, 323] on div "Botiyow Barber Shop LLC" at bounding box center [821, 326] width 140 height 37
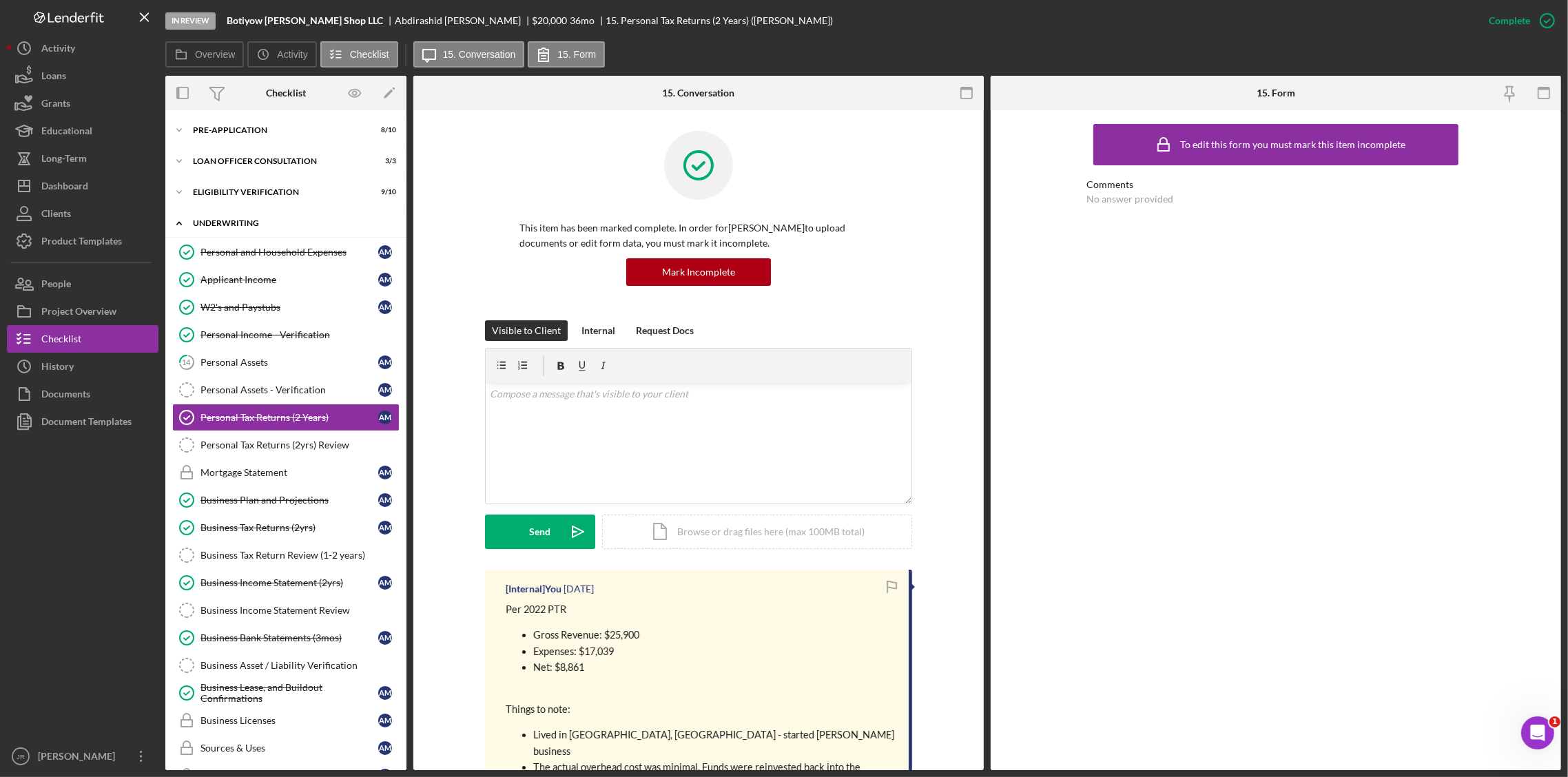
click at [177, 219] on icon "Icon/Expander" at bounding box center [178, 223] width 27 height 27
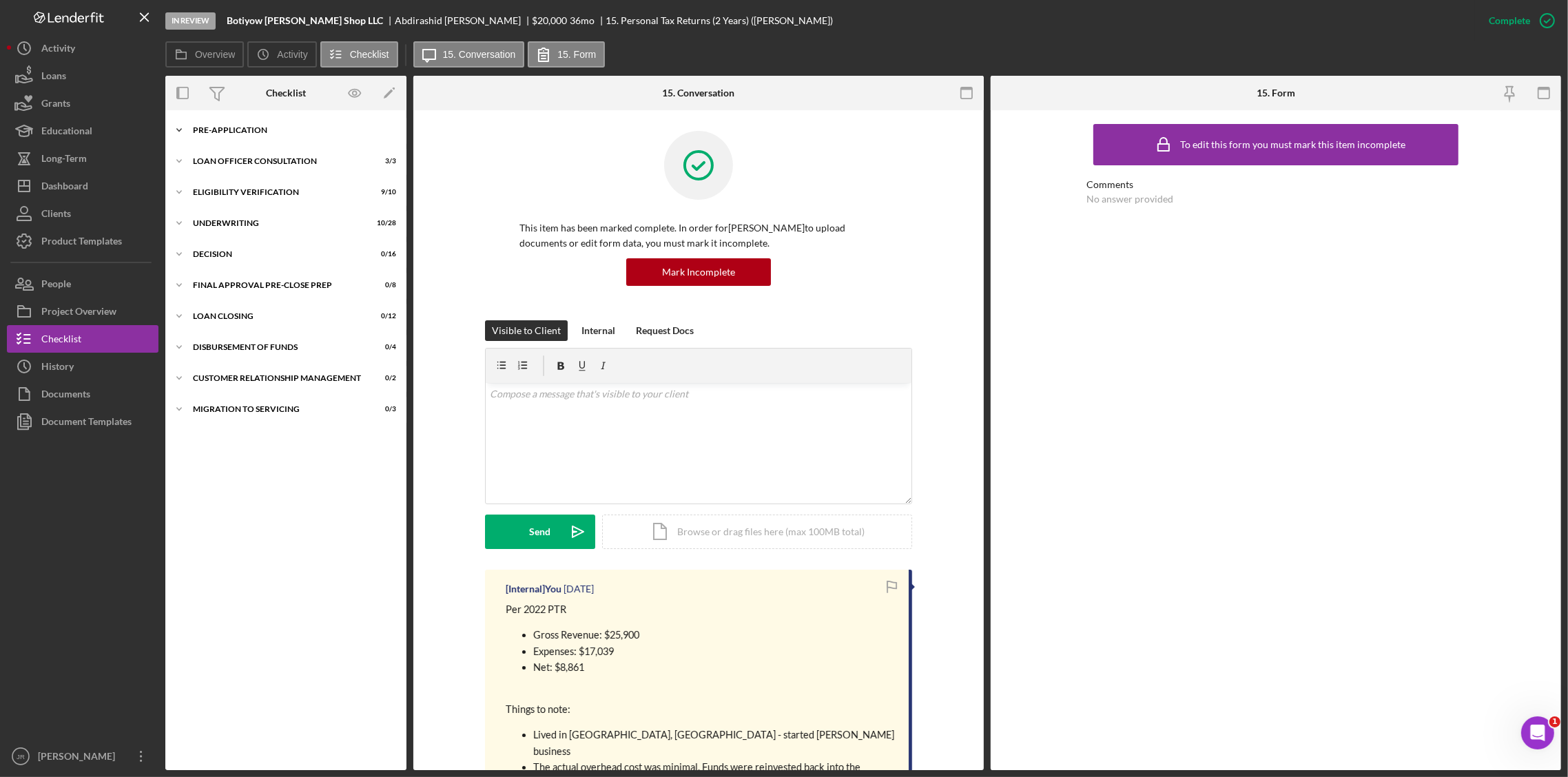
click at [181, 127] on icon "Icon/Expander" at bounding box center [178, 130] width 27 height 27
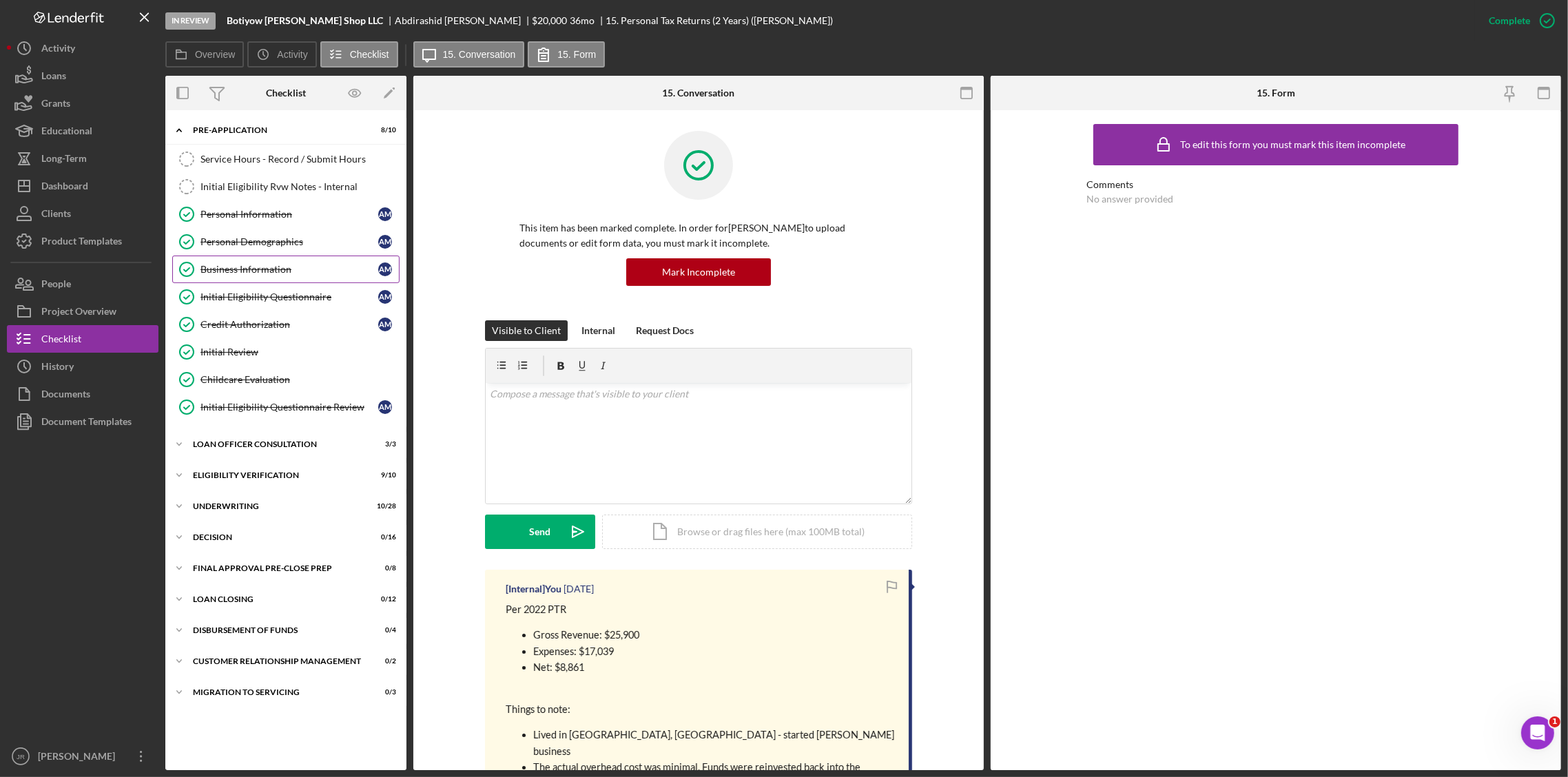
click at [256, 272] on div "Business Information" at bounding box center [289, 270] width 178 height 11
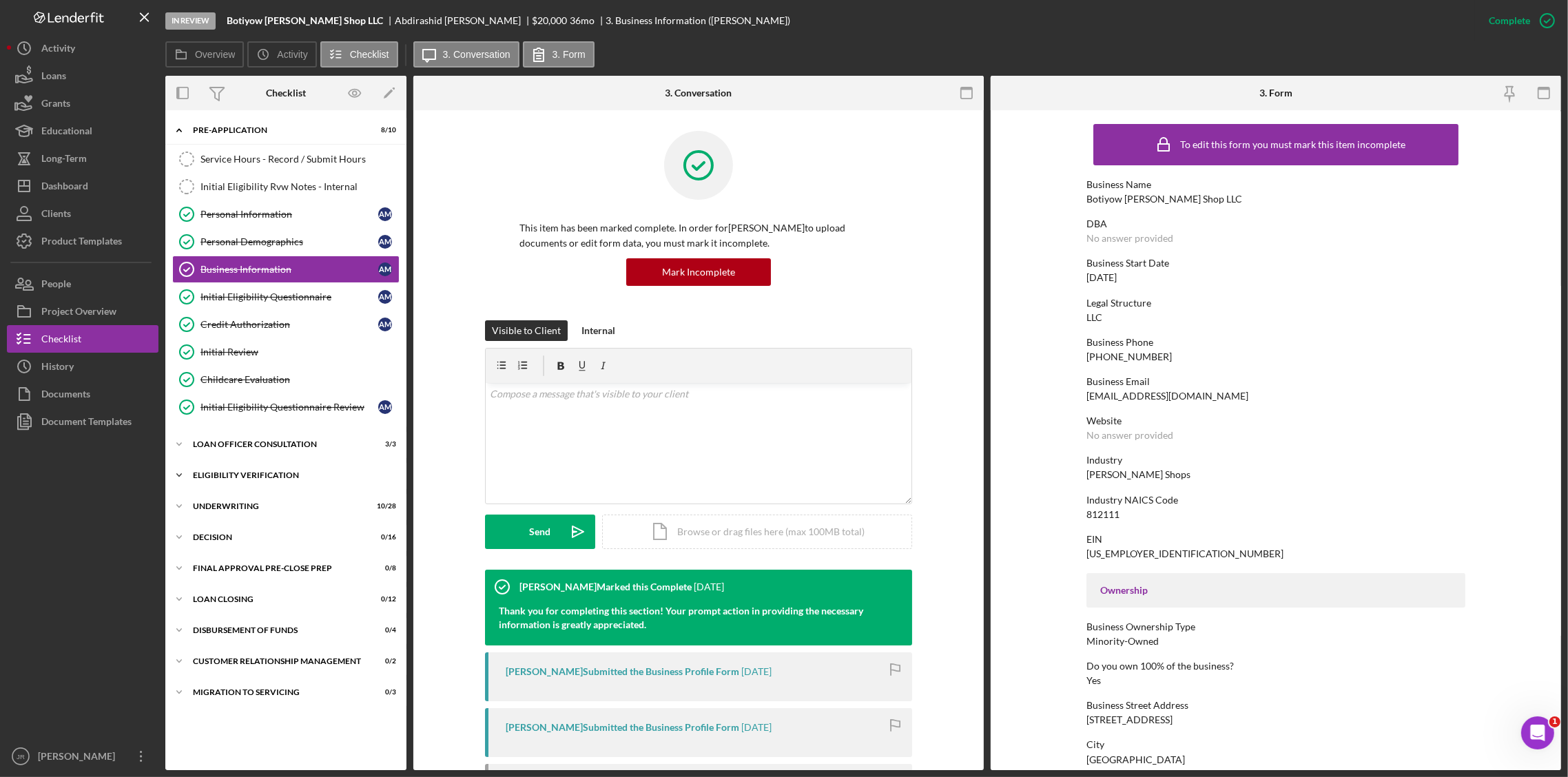
click at [200, 474] on div "Icon/Expander Eligibility Verification 9 / 10" at bounding box center [285, 475] width 241 height 27
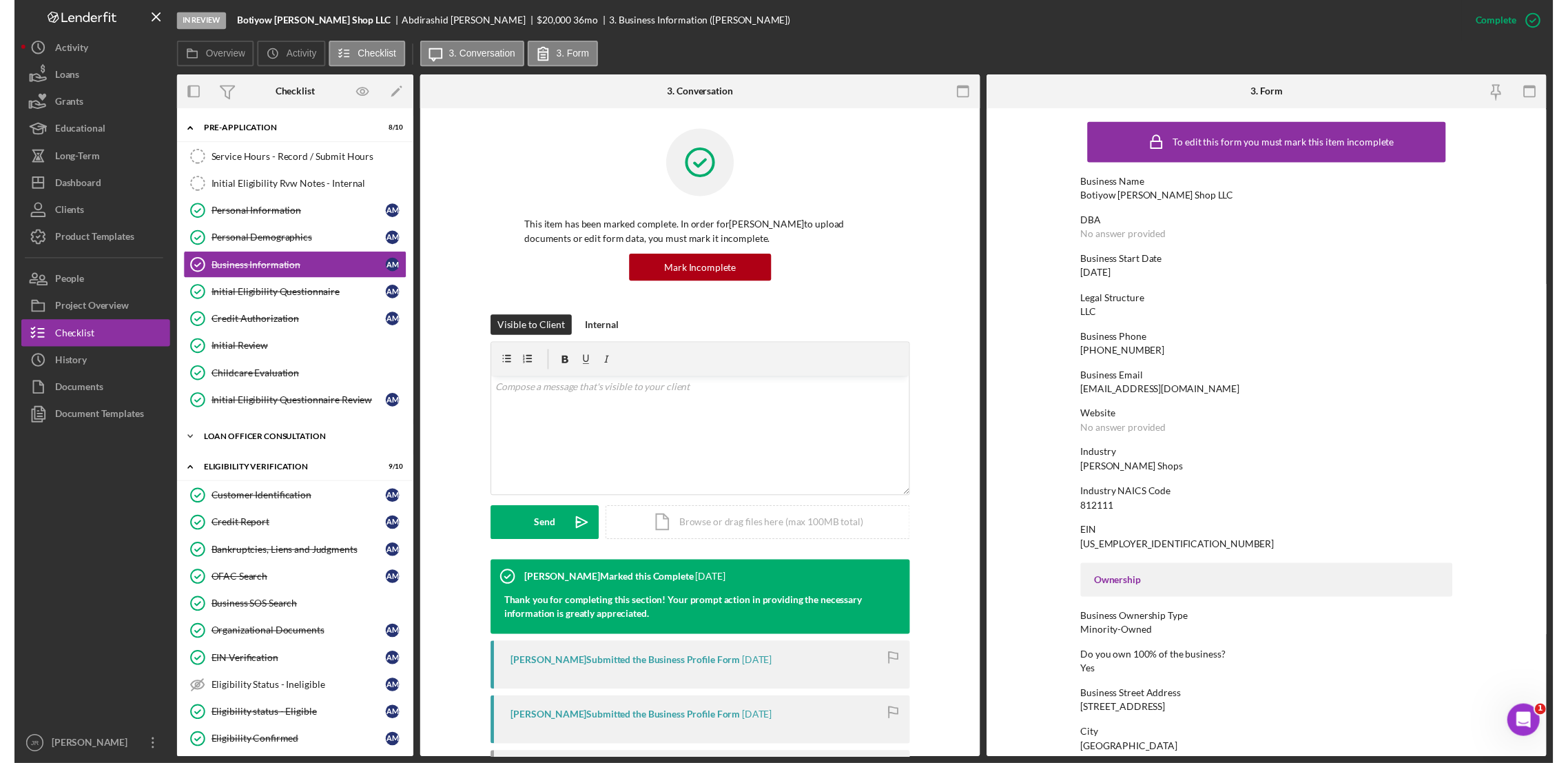
scroll to position [86, 0]
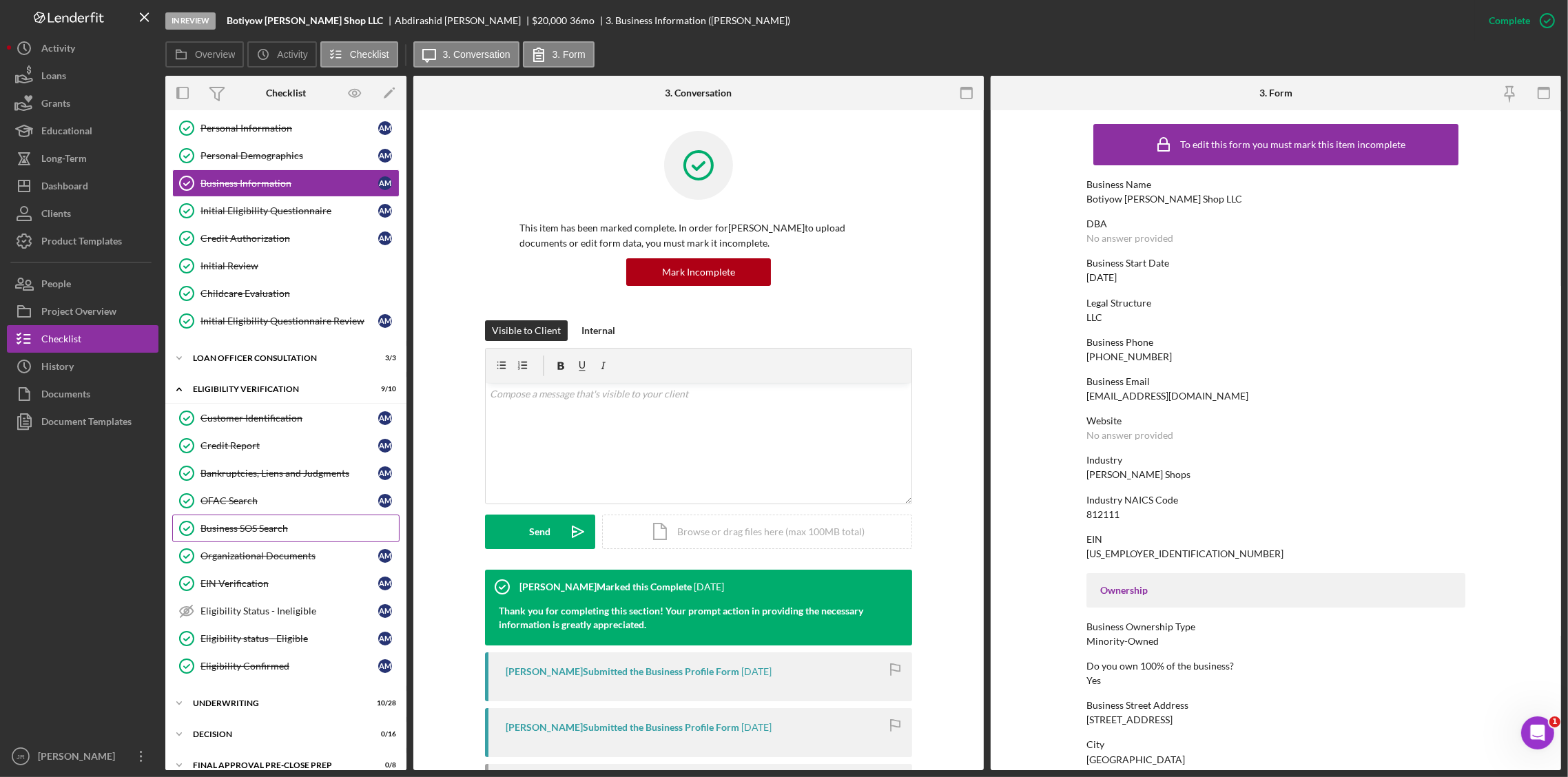
click at [255, 530] on div "Business SOS Search" at bounding box center [299, 528] width 198 height 11
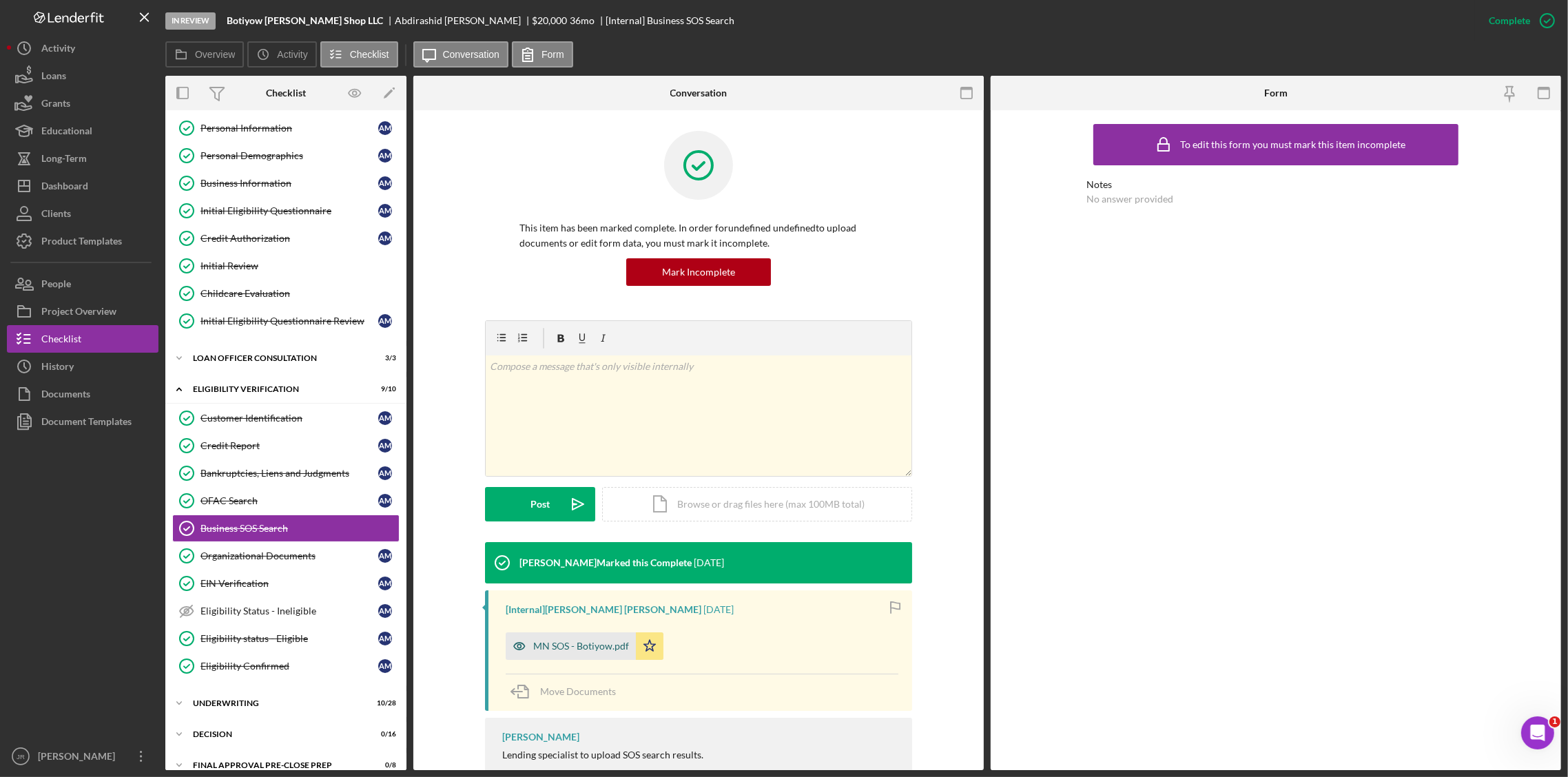
click at [569, 646] on div "MN SOS - Botiyow.pdf" at bounding box center [581, 646] width 96 height 11
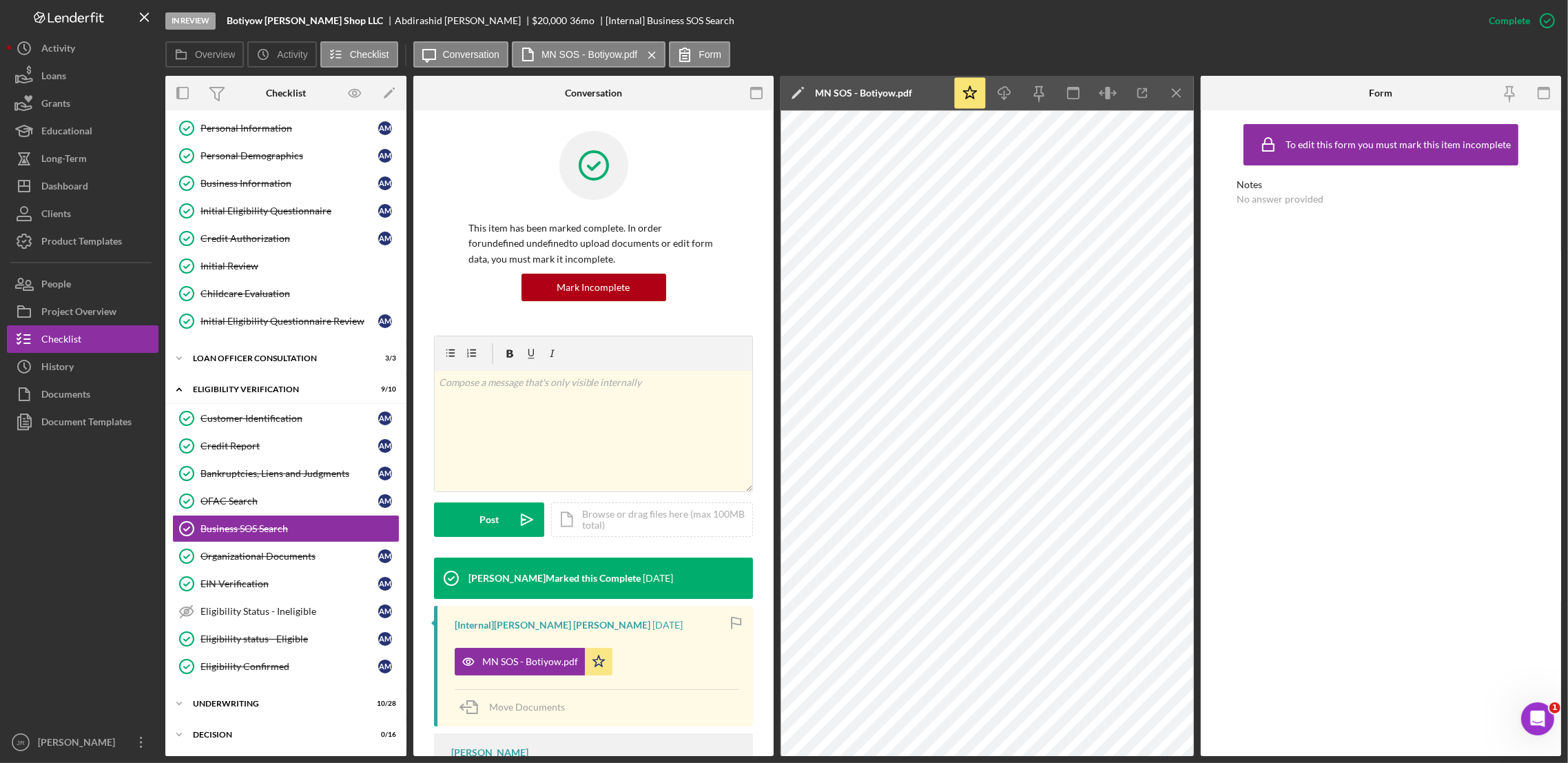
click at [1339, 334] on div "To edit this form you must mark this item incomplete Notes No answer provided" at bounding box center [1380, 433] width 288 height 632
click at [1339, 587] on div "To edit this form you must mark this item incomplete Notes No answer provided" at bounding box center [1380, 433] width 288 height 632
click at [889, 55] on div "Overview Icon/History Activity Checklist Icon/Message Conversation MN SOS - Bot…" at bounding box center [863, 55] width 1396 height 27
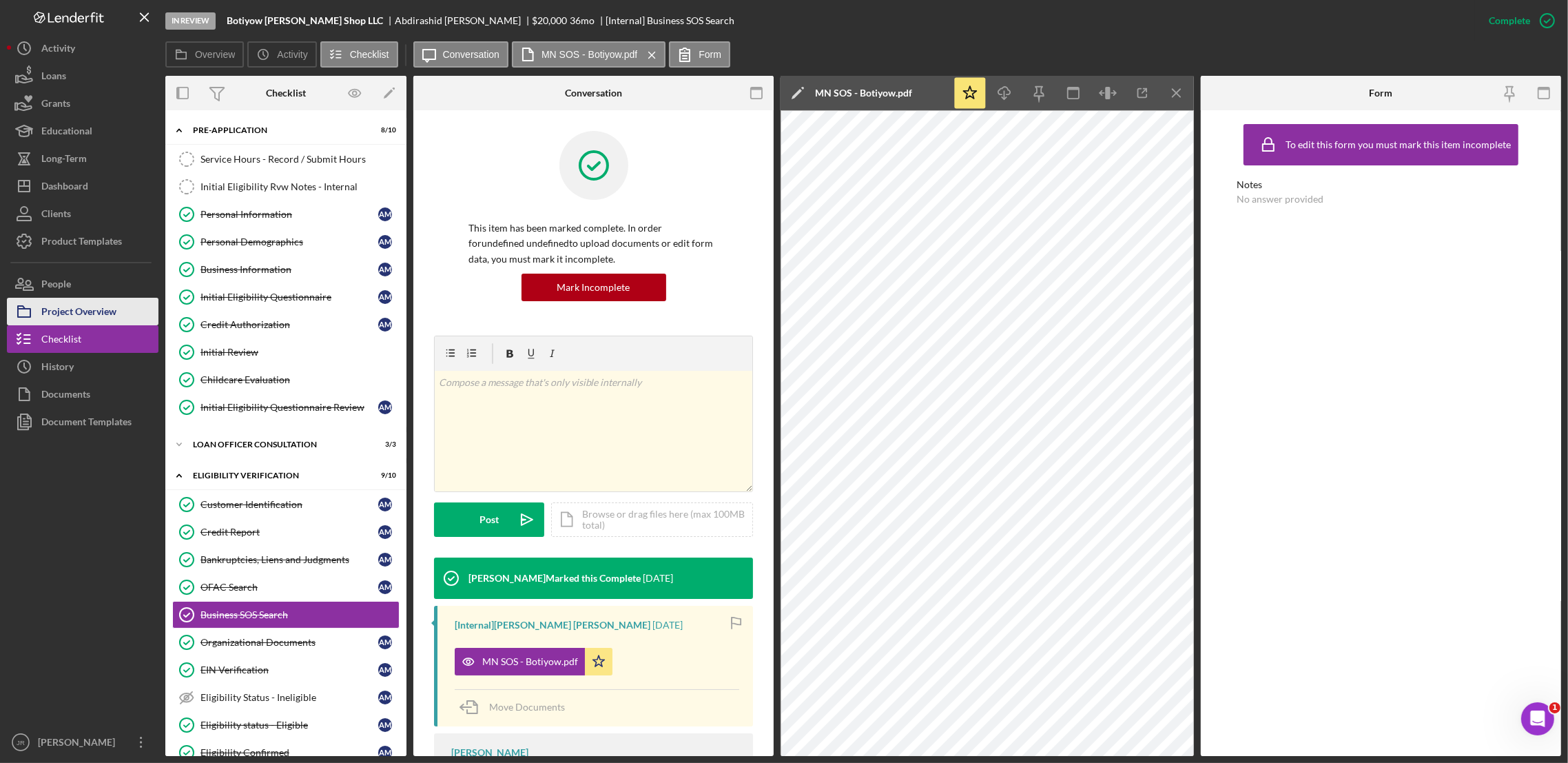
click at [76, 311] on div "Project Overview" at bounding box center [79, 313] width 75 height 31
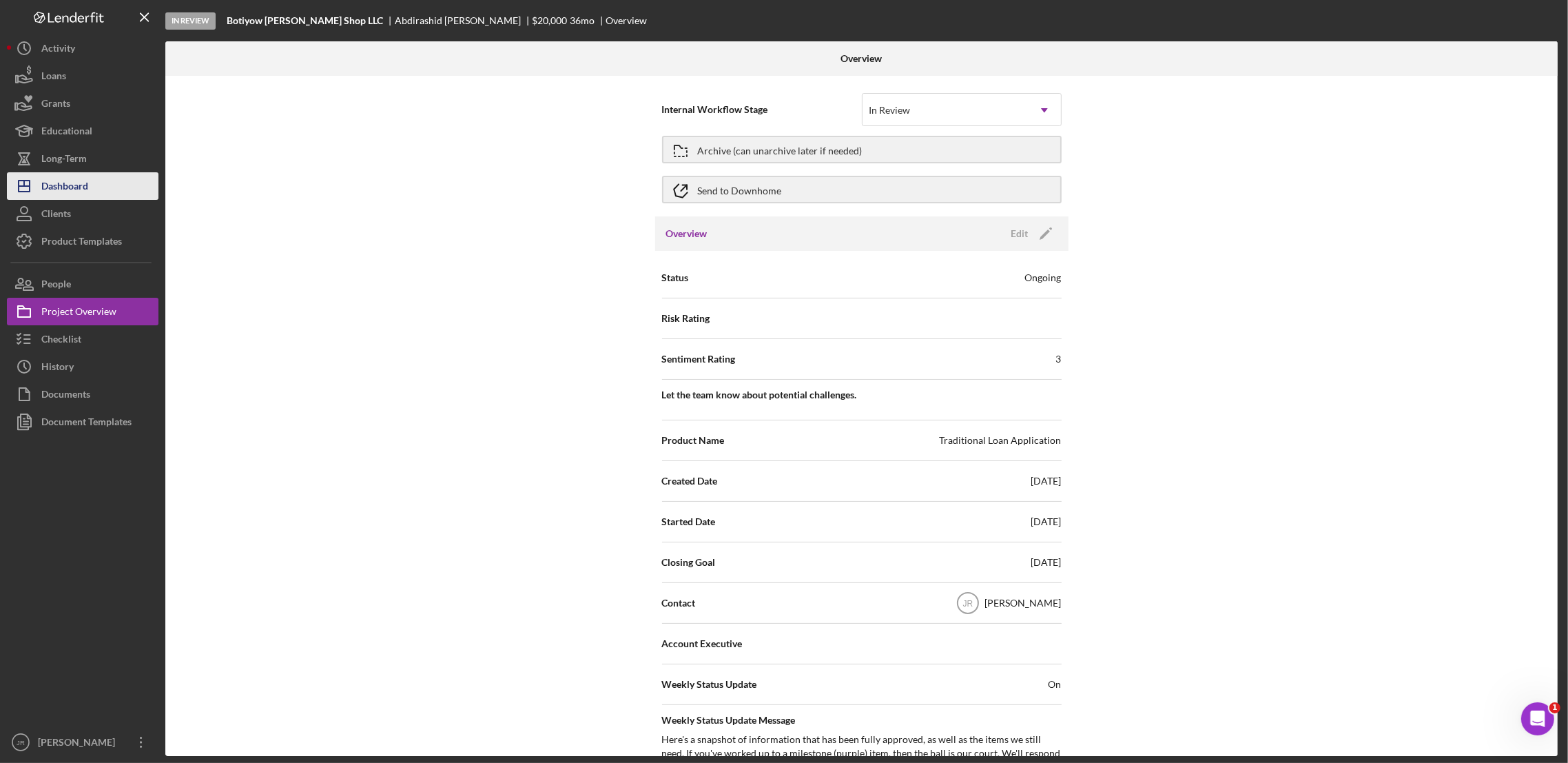
click at [90, 193] on button "Icon/Dashboard Dashboard" at bounding box center [83, 185] width 152 height 27
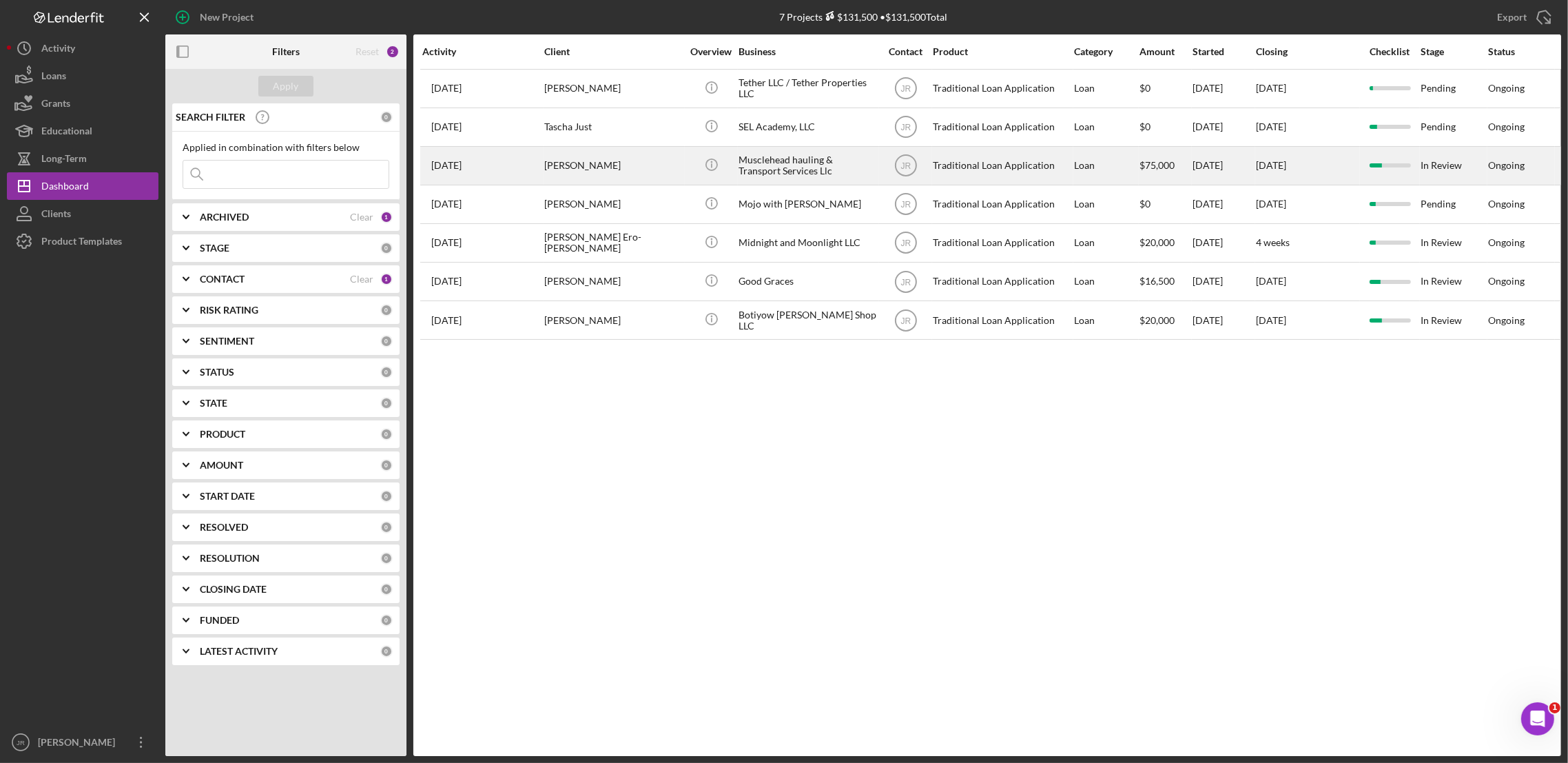
click at [814, 161] on div "Musclehead hauling & Transport Services Llc" at bounding box center [807, 166] width 138 height 37
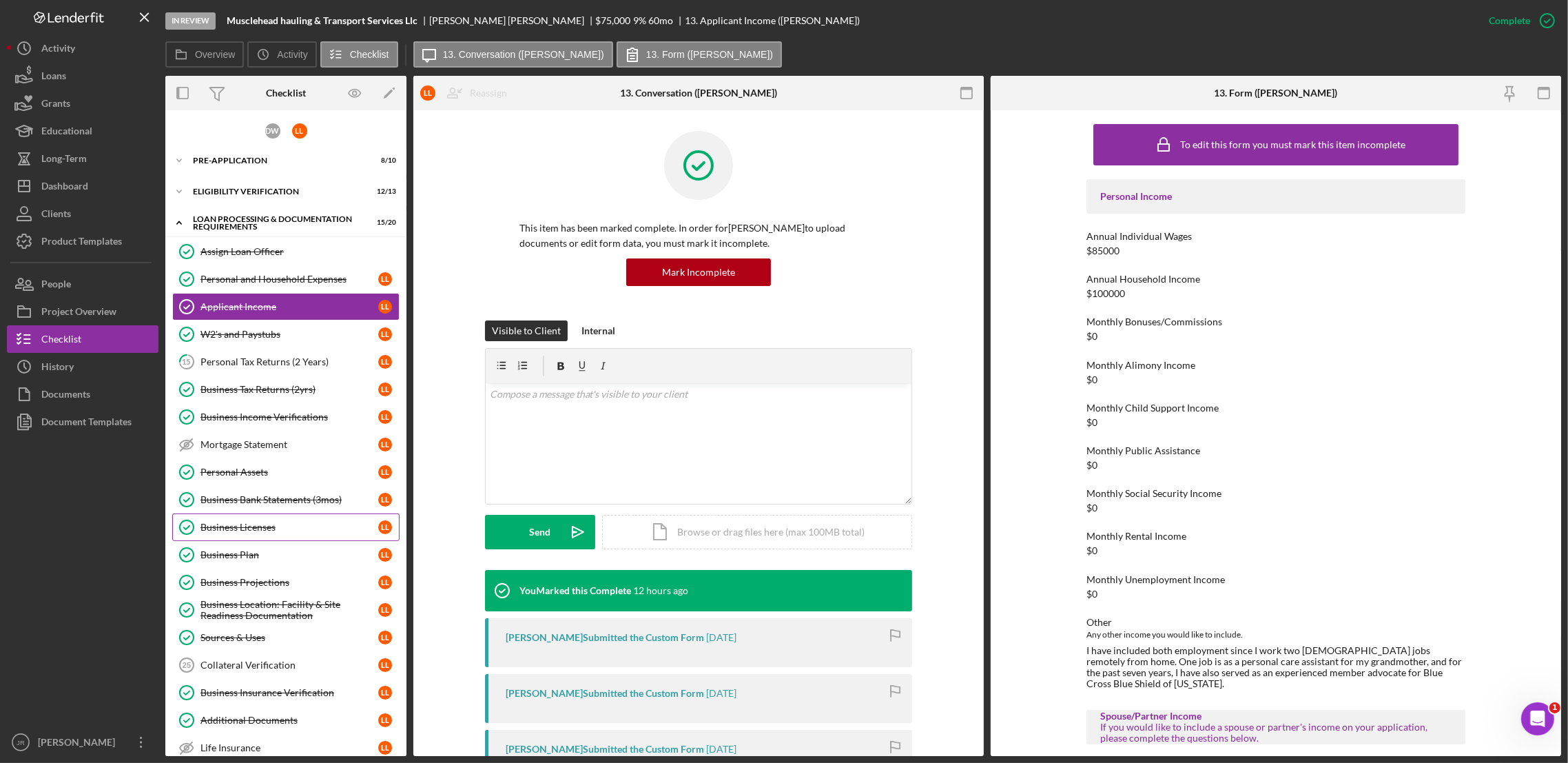
click at [275, 528] on div "Business Licenses" at bounding box center [289, 527] width 178 height 11
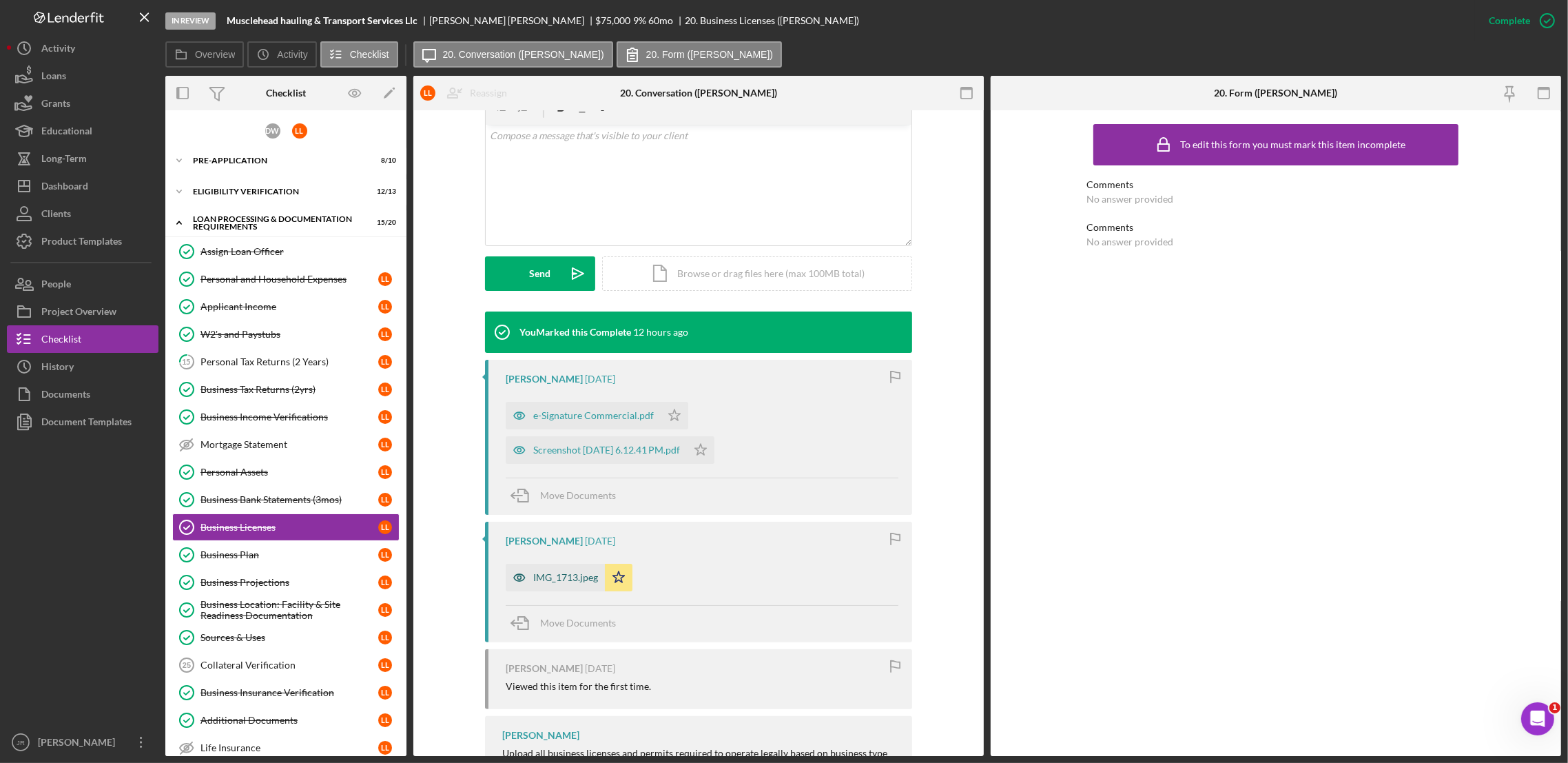
click at [546, 574] on div "IMG_1713.jpeg" at bounding box center [566, 578] width 65 height 11
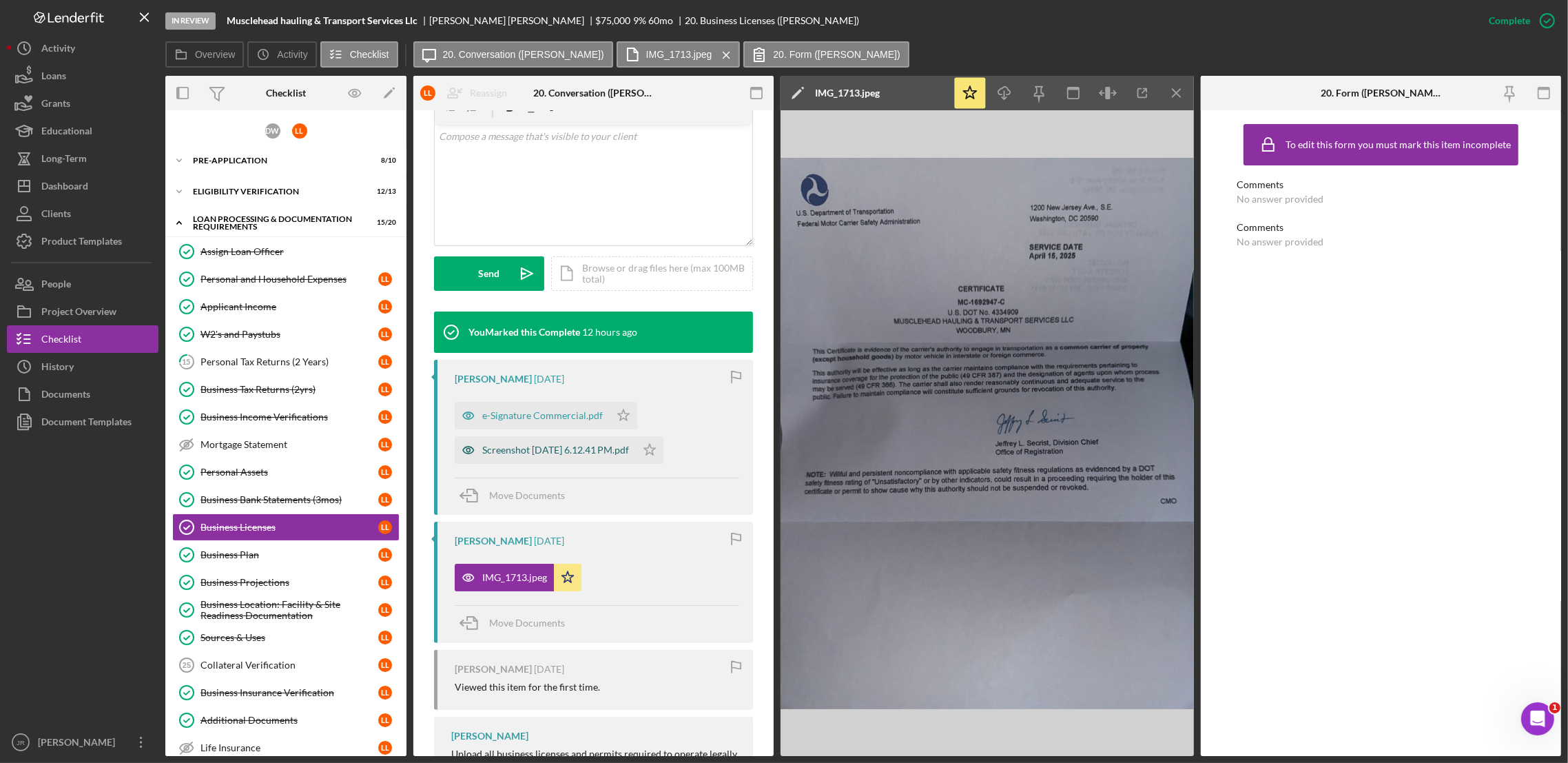
click at [555, 456] on div "Screenshot 2025-04-02 at 6.12.41 PM.pdf" at bounding box center [545, 450] width 181 height 27
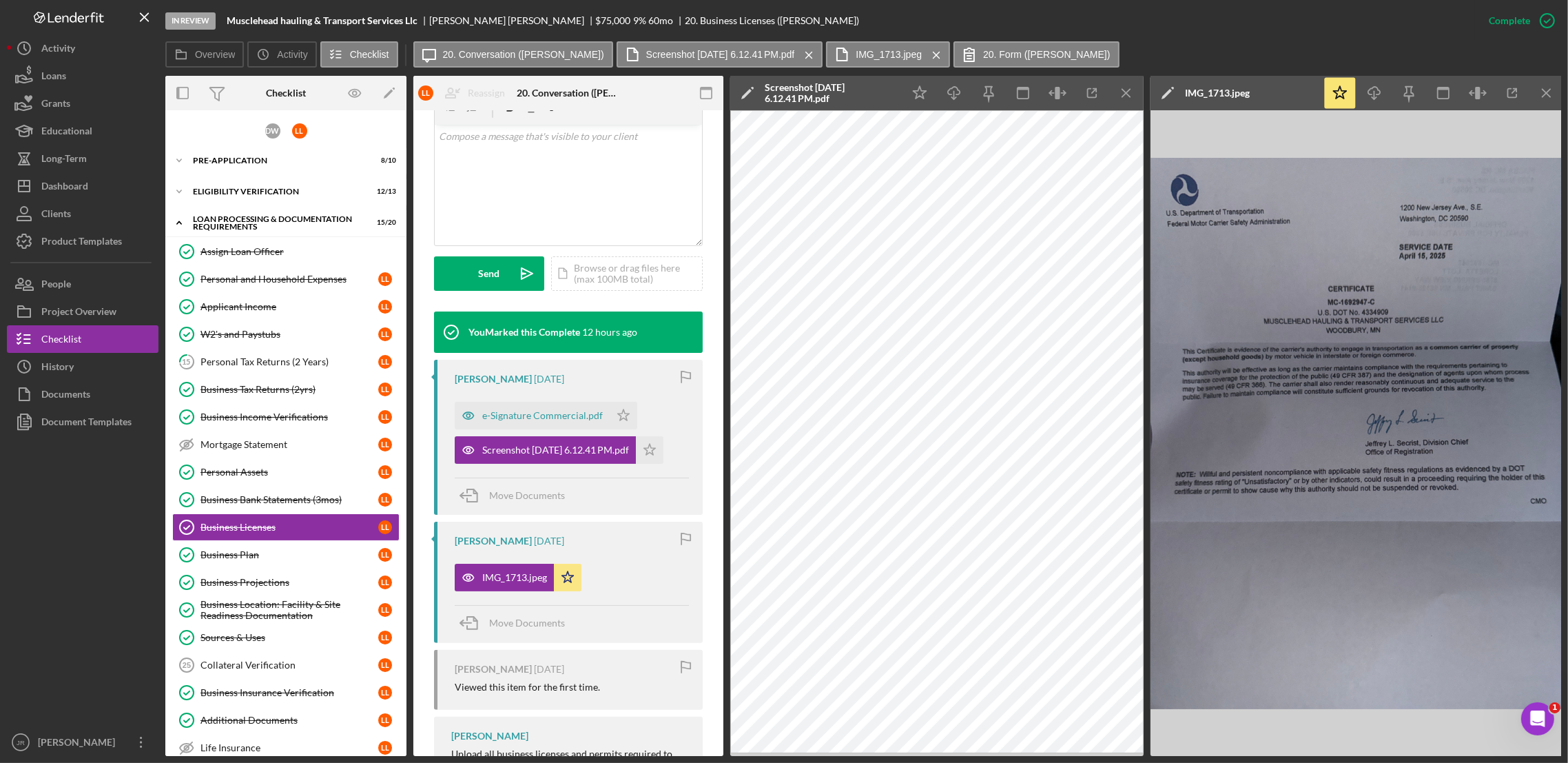
click at [1273, 56] on div "Overview Icon/History Activity Checklist Icon/Message 20. Conversation (Loretta…" at bounding box center [863, 55] width 1396 height 27
click at [1127, 95] on icon "Icon/Menu Close" at bounding box center [1127, 93] width 31 height 31
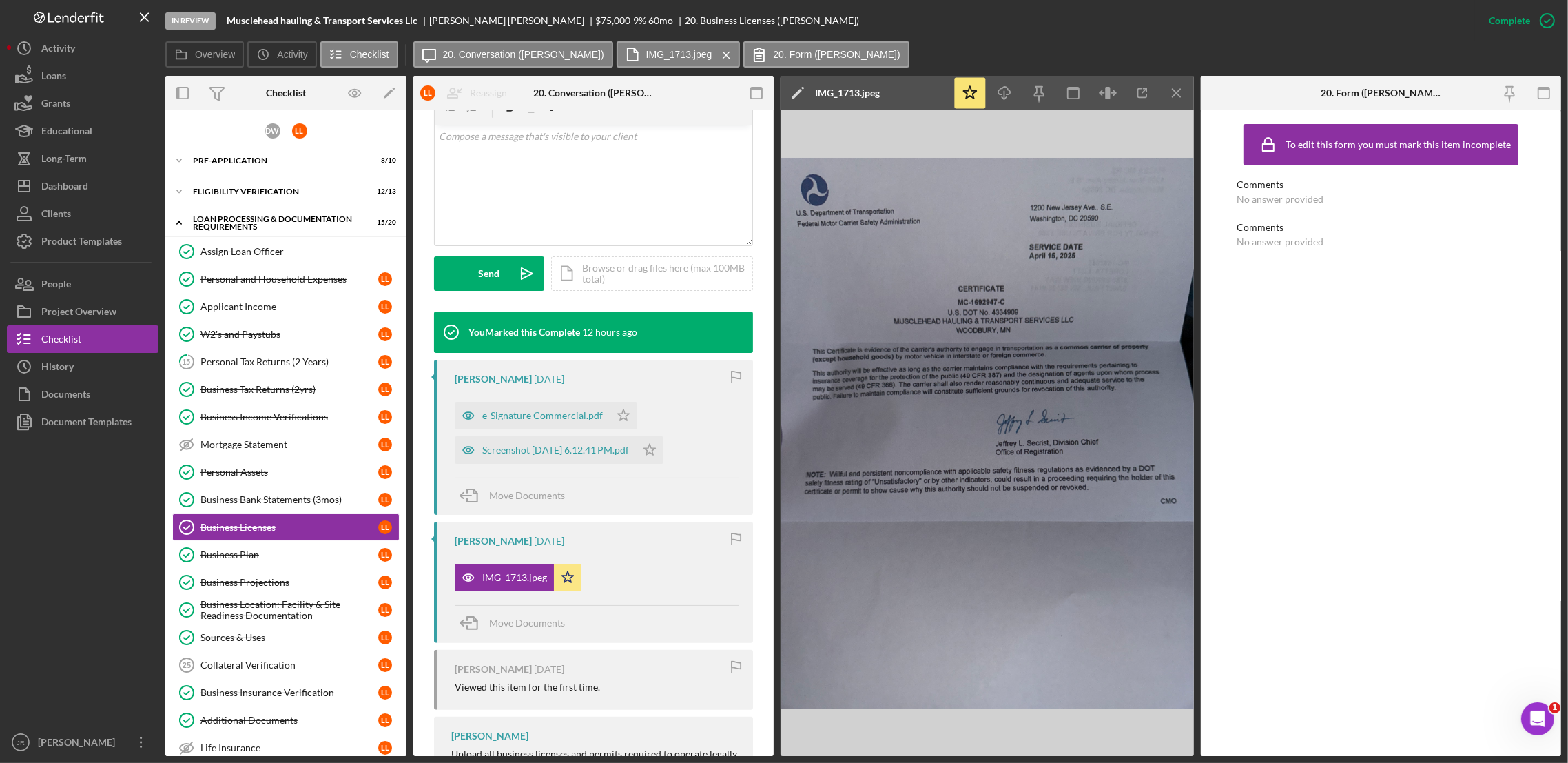
click at [1012, 51] on div "Overview Icon/History Activity Checklist Icon/Message 20. Conversation (Loretta…" at bounding box center [863, 55] width 1396 height 27
click at [993, 25] on div "In Review Musclehead hauling & Transport Services Llc Loretta Lott $75,000 $75,…" at bounding box center [820, 20] width 1309 height 41
drag, startPoint x: 1122, startPoint y: 25, endPoint x: 1065, endPoint y: 25, distance: 57.0
click at [1122, 25] on div "In Review Musclehead hauling & Transport Services Llc Loretta Lott $75,000 $75,…" at bounding box center [820, 20] width 1309 height 41
click at [84, 317] on div "Project Overview" at bounding box center [79, 313] width 75 height 31
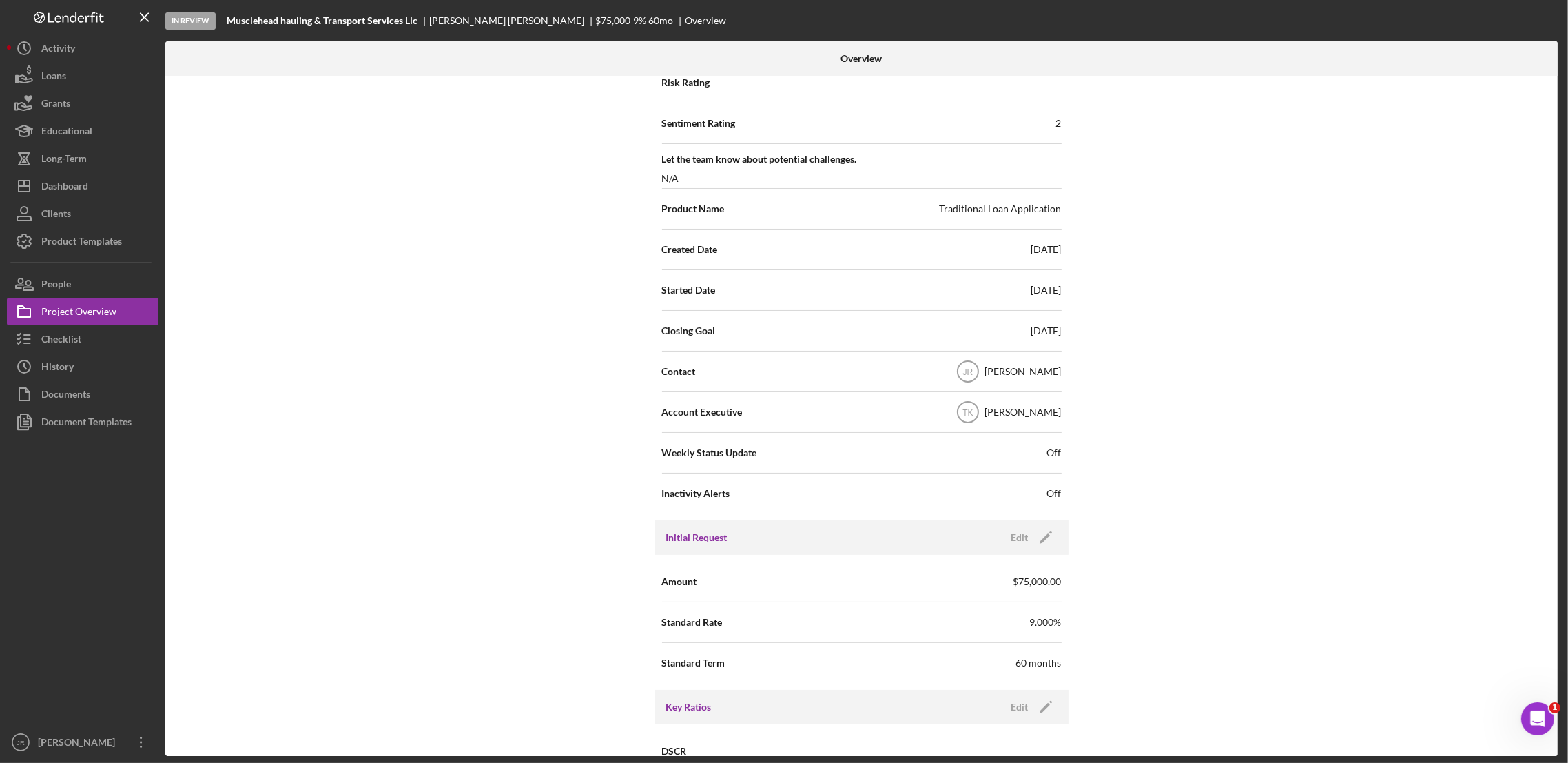
scroll to position [138, 0]
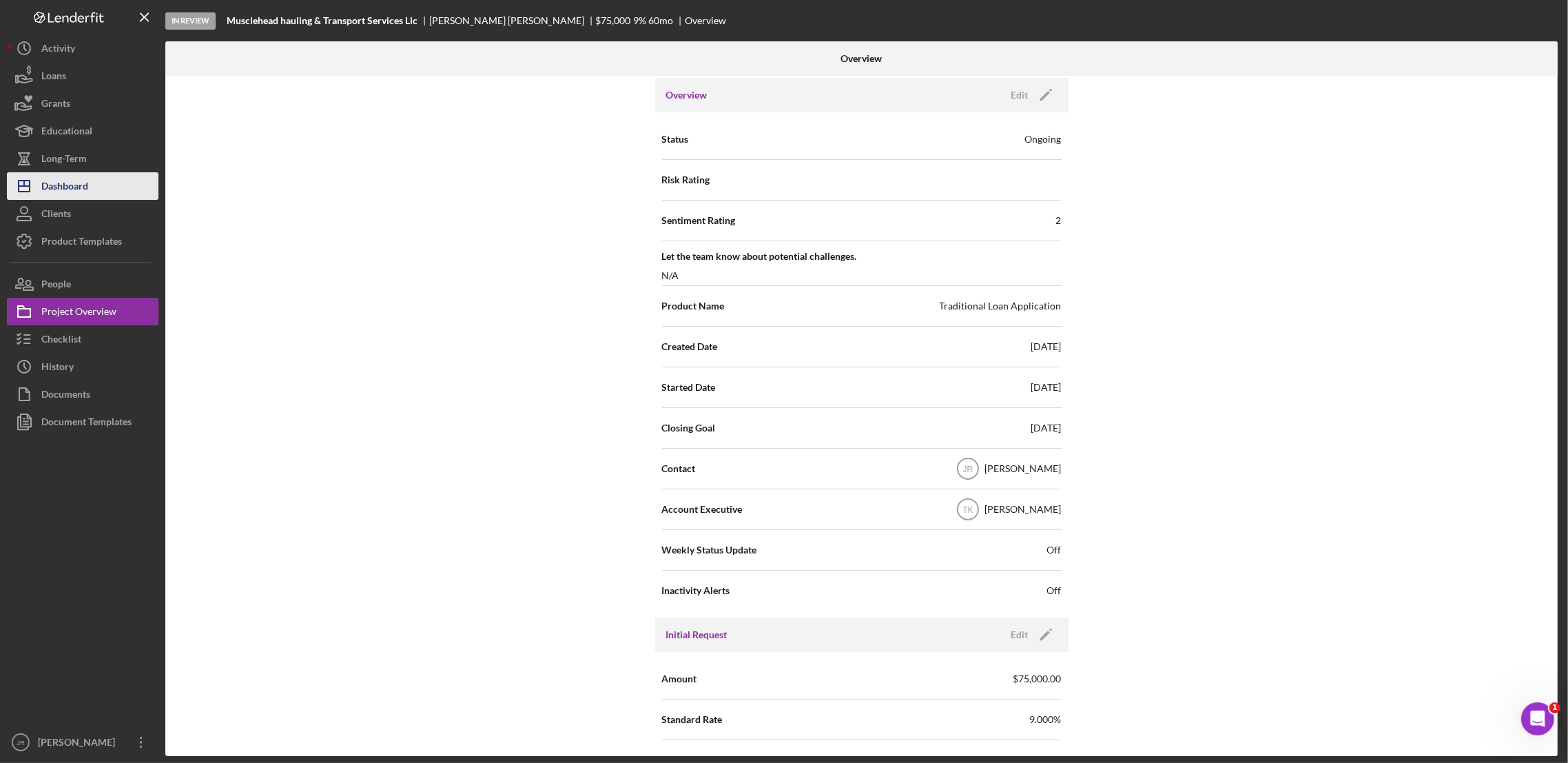
click at [98, 185] on button "Icon/Dashboard Dashboard" at bounding box center [83, 185] width 152 height 27
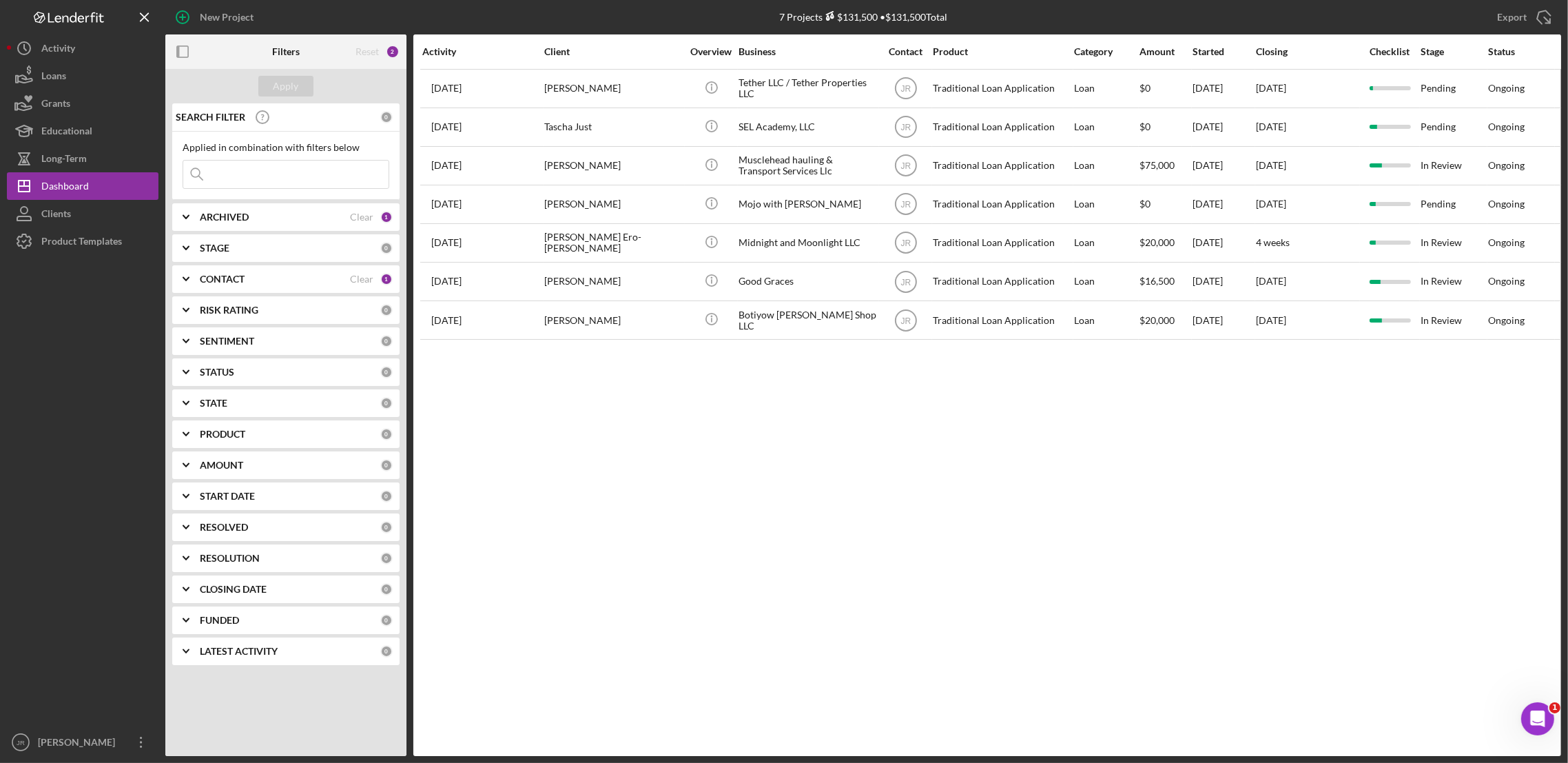
click at [1179, 443] on div "Activity Client Overview Business Contact Product Category Amount Started Closi…" at bounding box center [987, 395] width 1148 height 722
click at [980, 498] on div "Activity Client Overview Business Contact Product Category Amount Started Closi…" at bounding box center [987, 395] width 1148 height 722
click at [830, 400] on div "Activity Client Overview Business Contact Product Category Amount Started Closi…" at bounding box center [987, 395] width 1148 height 722
drag, startPoint x: 634, startPoint y: 632, endPoint x: 632, endPoint y: 624, distance: 8.2
click at [632, 626] on div "Activity Client Overview Business Contact Product Category Amount Started Closi…" at bounding box center [987, 395] width 1148 height 722
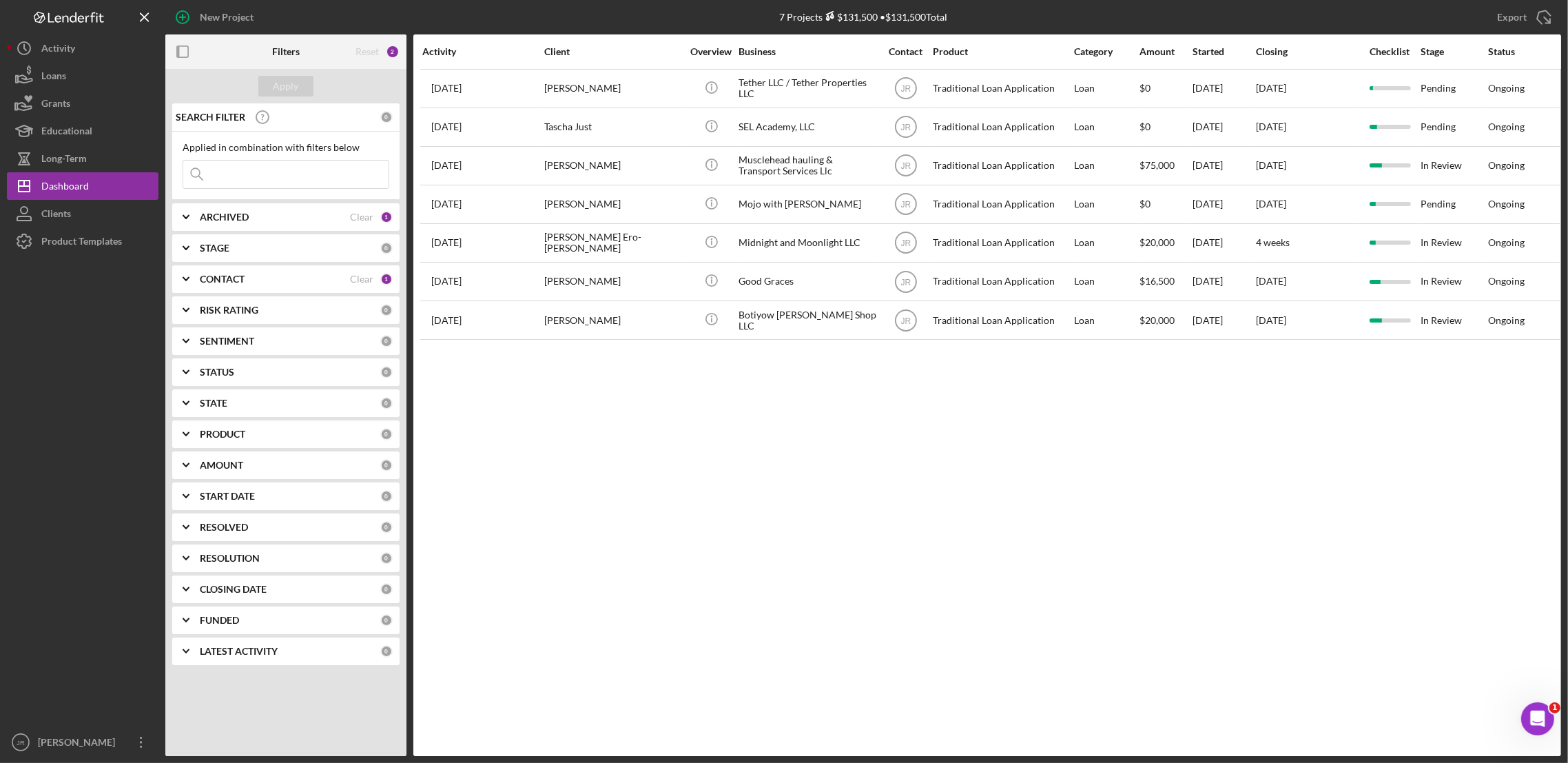
drag, startPoint x: 115, startPoint y: 663, endPoint x: 112, endPoint y: 638, distance: 25.2
click at [115, 663] on div at bounding box center [83, 492] width 152 height 474
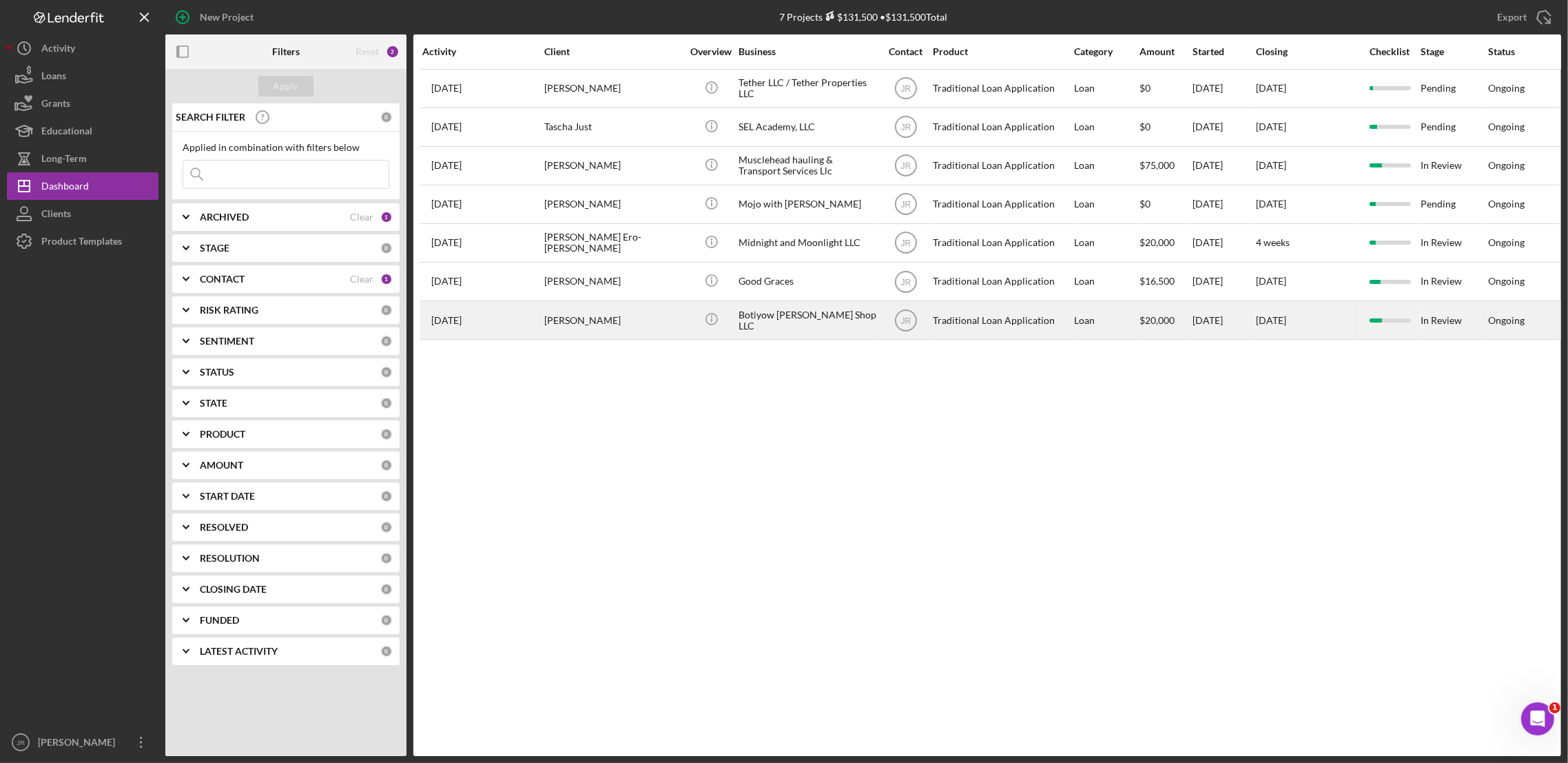
click at [762, 328] on div "Botiyow Barber Shop LLC" at bounding box center [807, 320] width 138 height 37
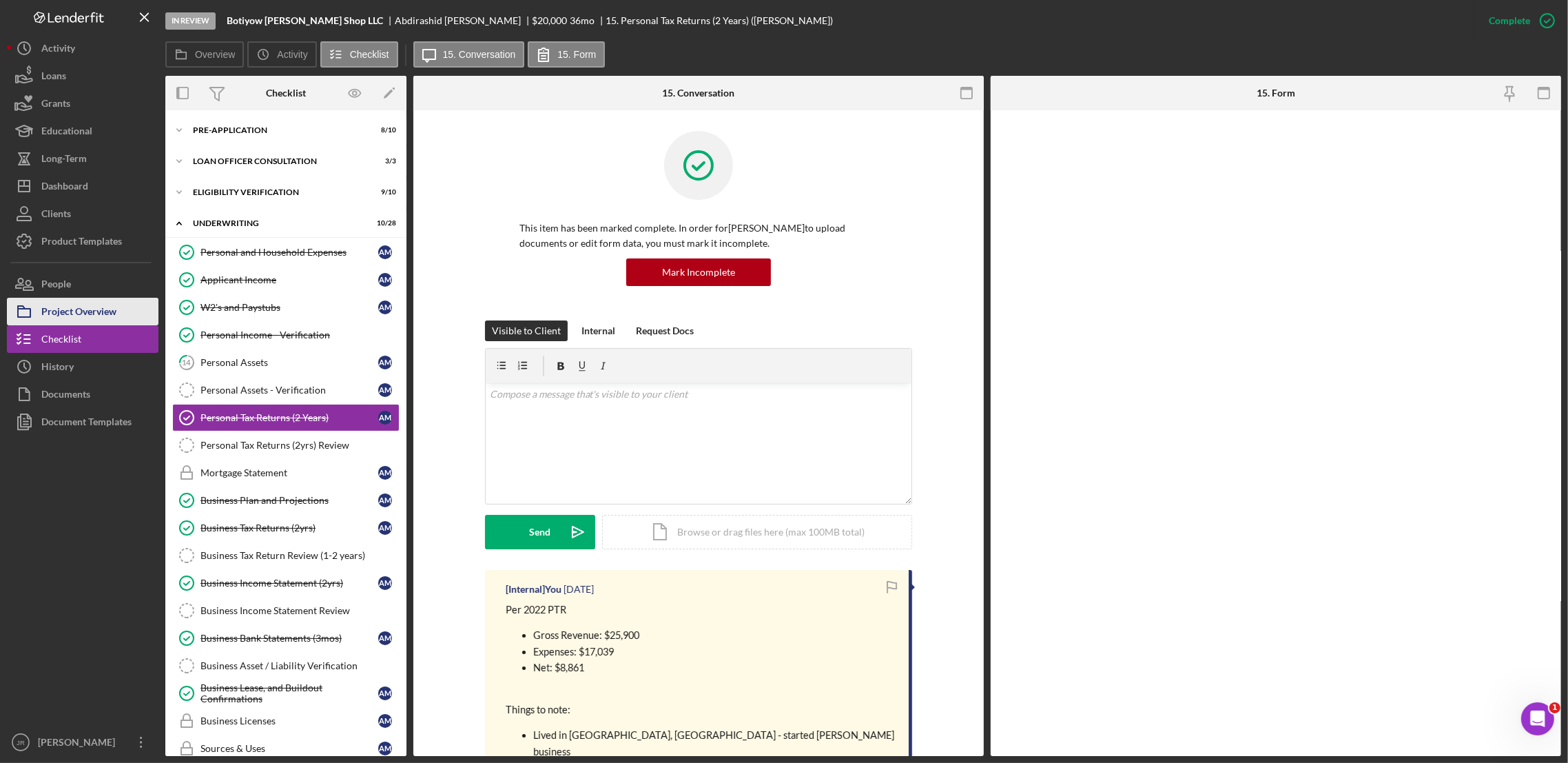
click at [128, 312] on button "Project Overview" at bounding box center [83, 311] width 152 height 27
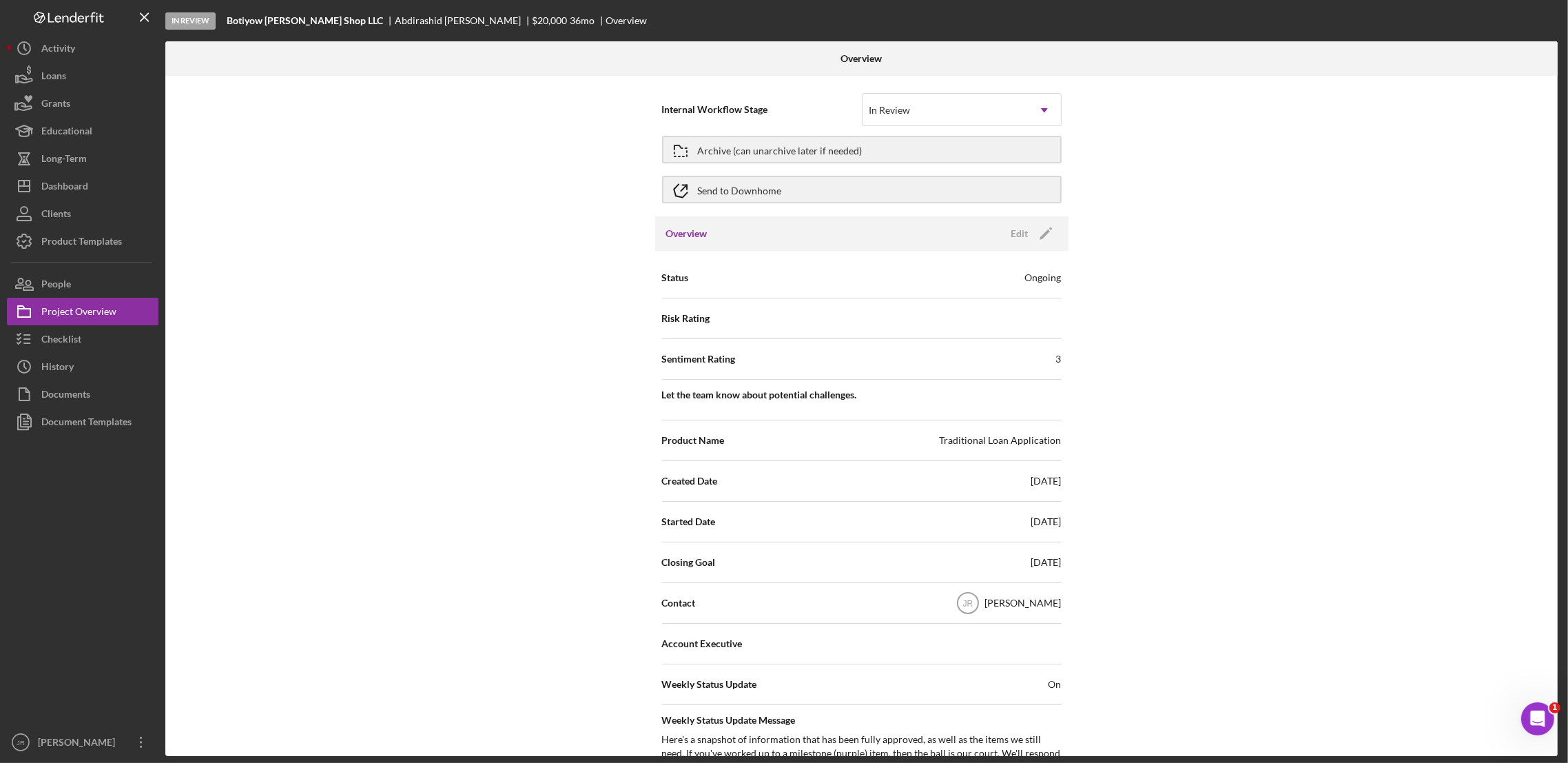
scroll to position [86, 0]
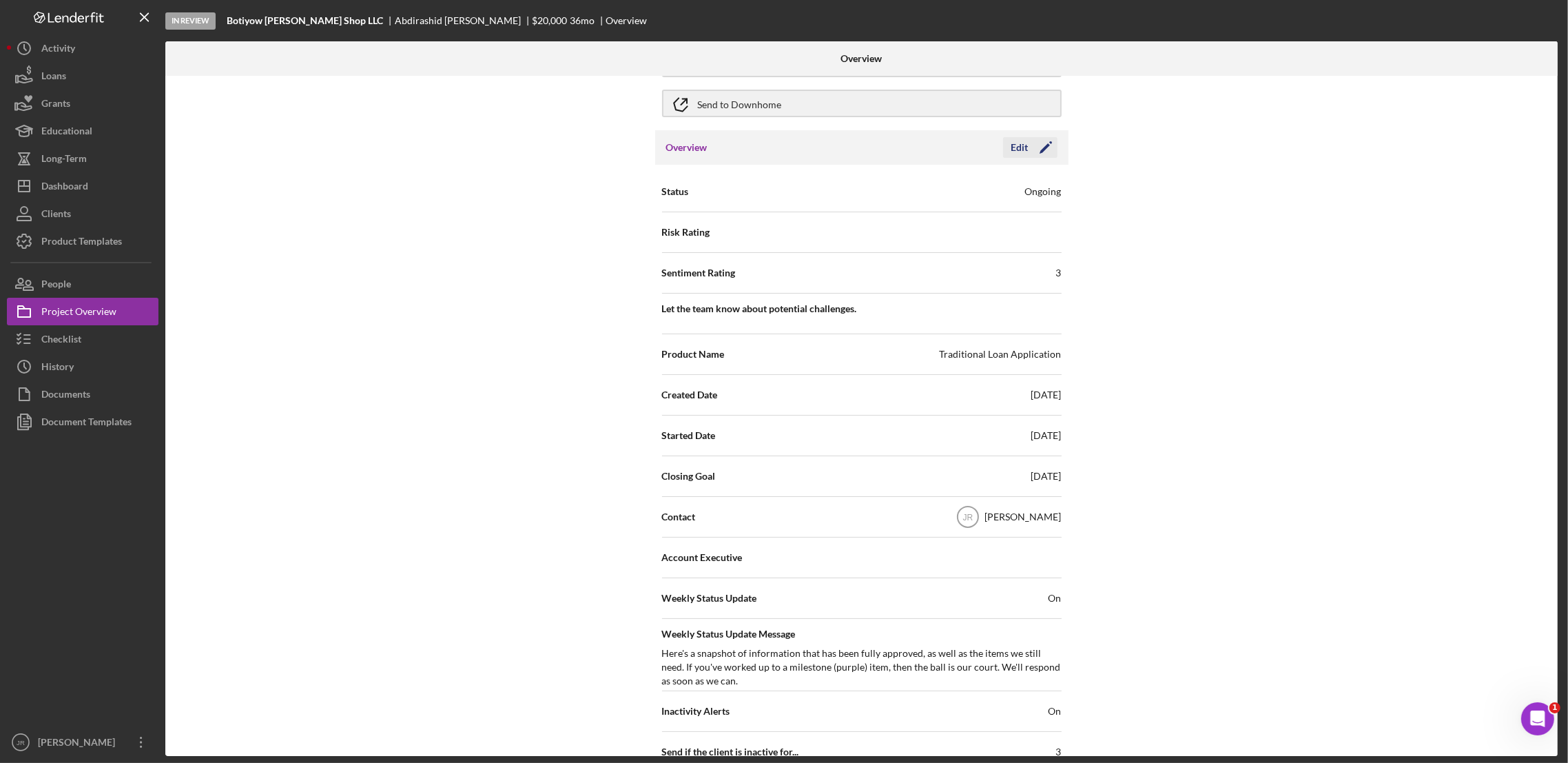
click at [1040, 149] on polygon "button" at bounding box center [1045, 148] width 11 height 11
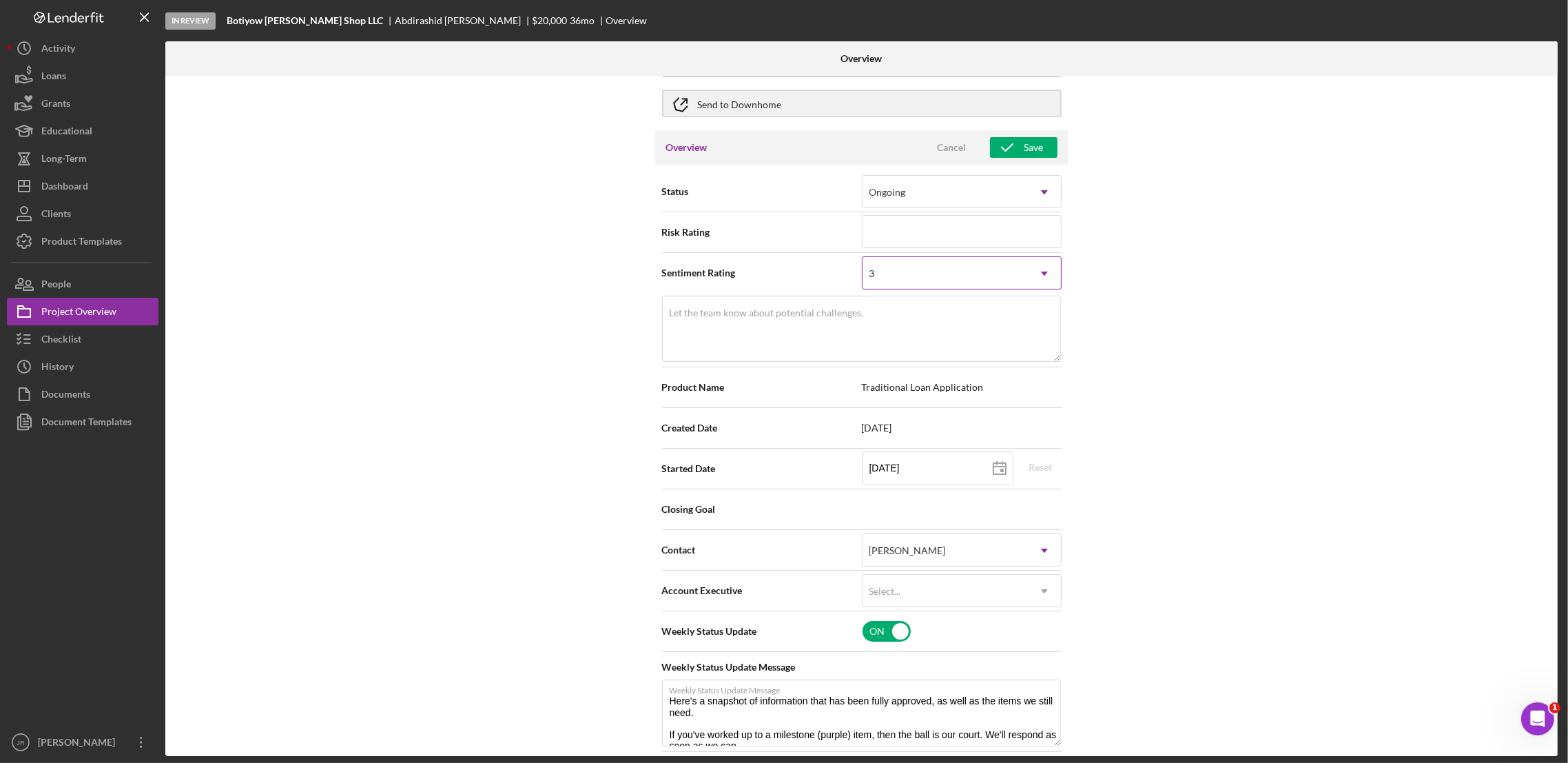
click at [1020, 280] on div "3" at bounding box center [945, 273] width 165 height 32
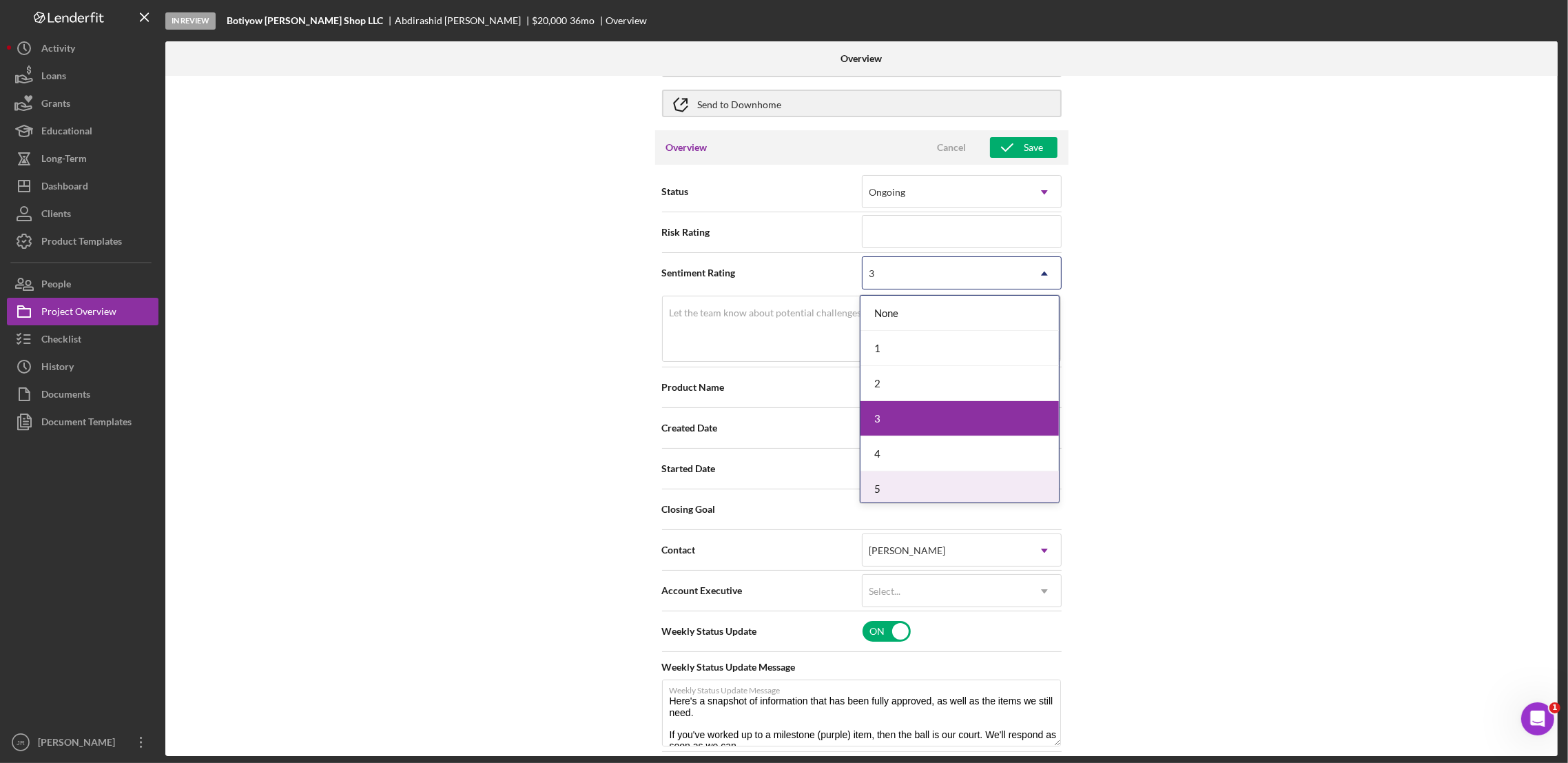
click at [896, 490] on div "5" at bounding box center [960, 489] width 198 height 35
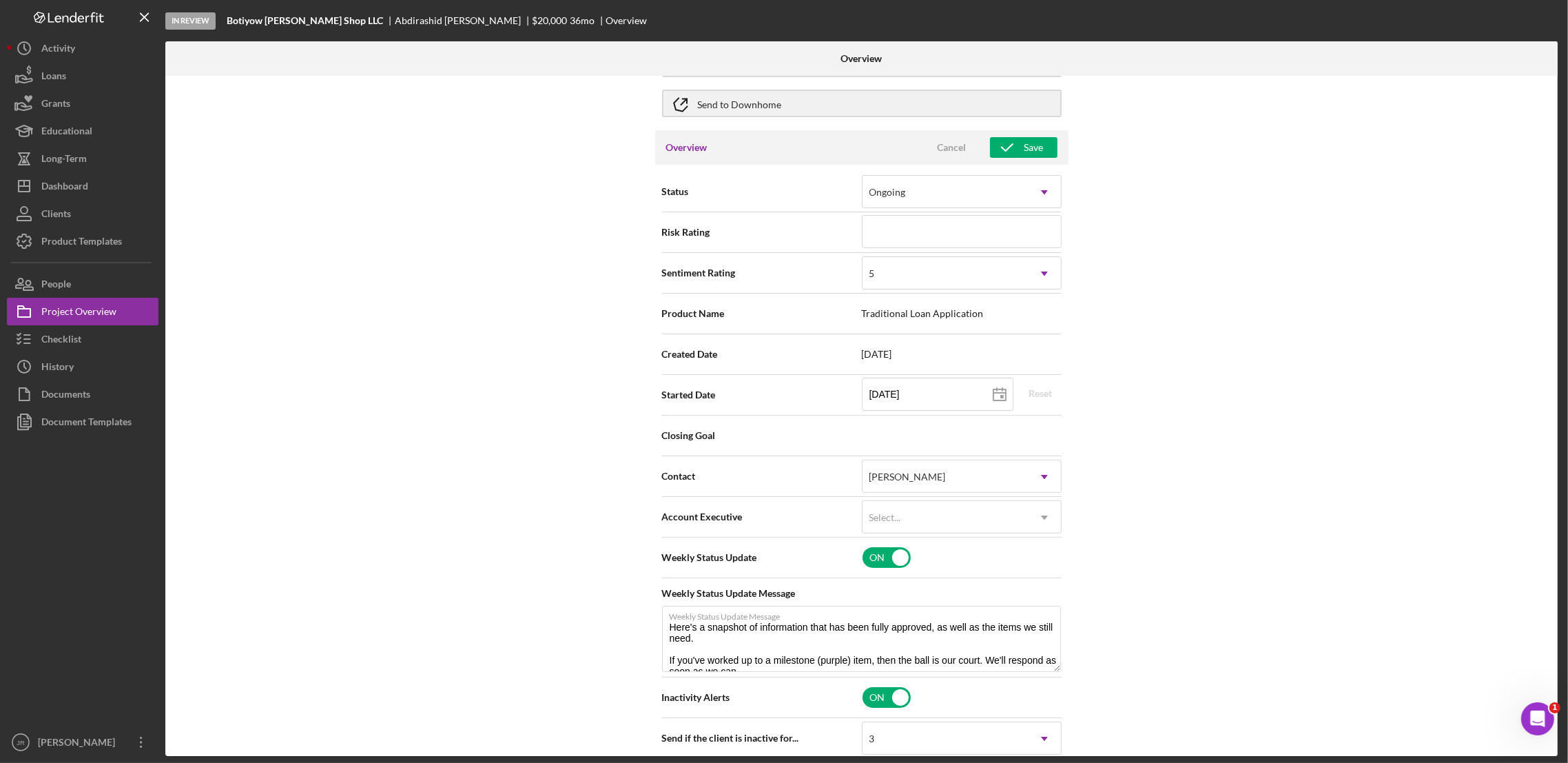
click at [1225, 332] on div "Internal Workflow Stage In Review Icon/Dropdown Arrow Archive (can unarchive la…" at bounding box center [861, 416] width 1392 height 680
click at [885, 565] on input "checkbox" at bounding box center [887, 557] width 48 height 20
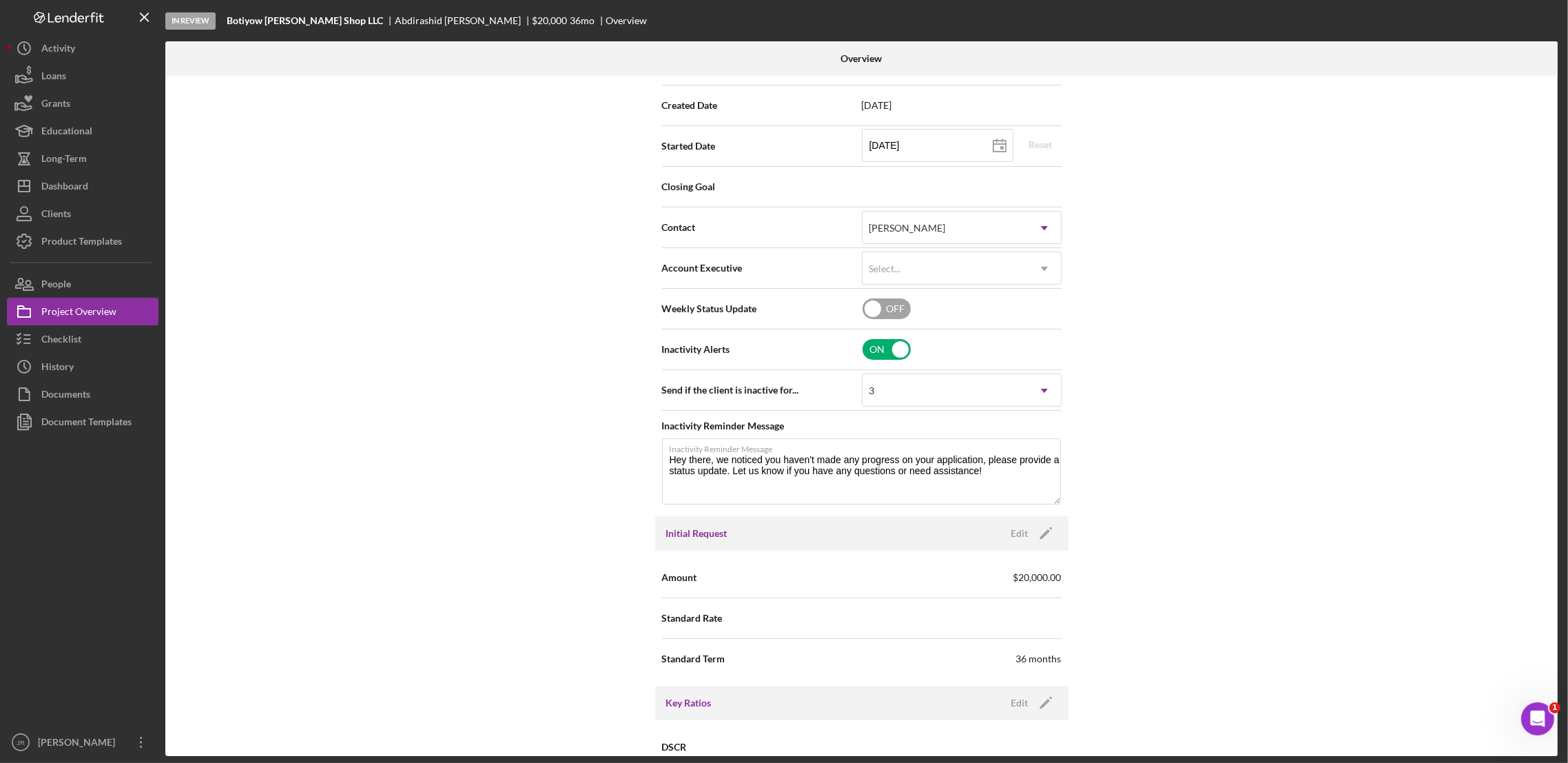
scroll to position [344, 0]
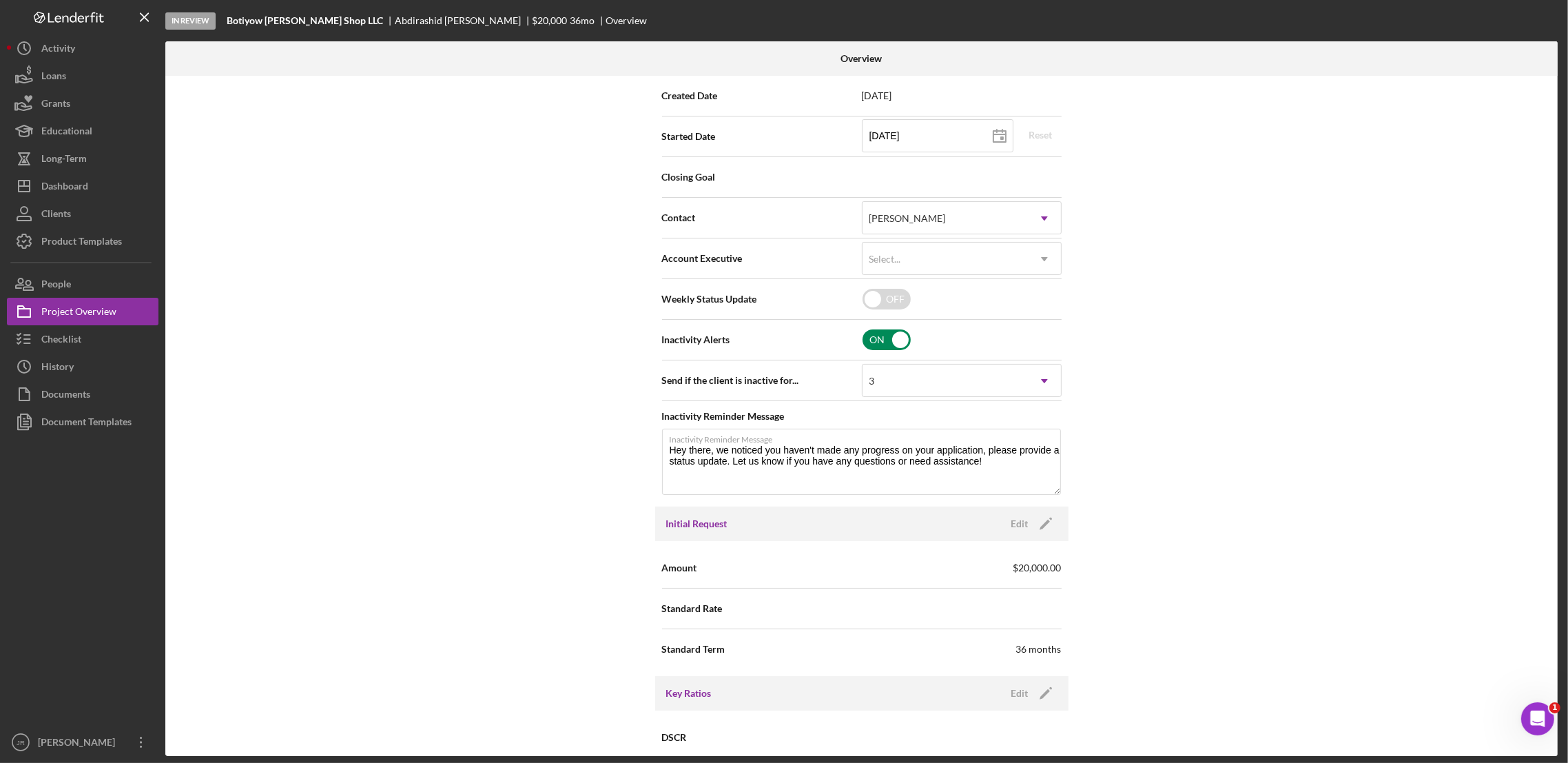
click at [893, 338] on input "checkbox" at bounding box center [887, 339] width 48 height 20
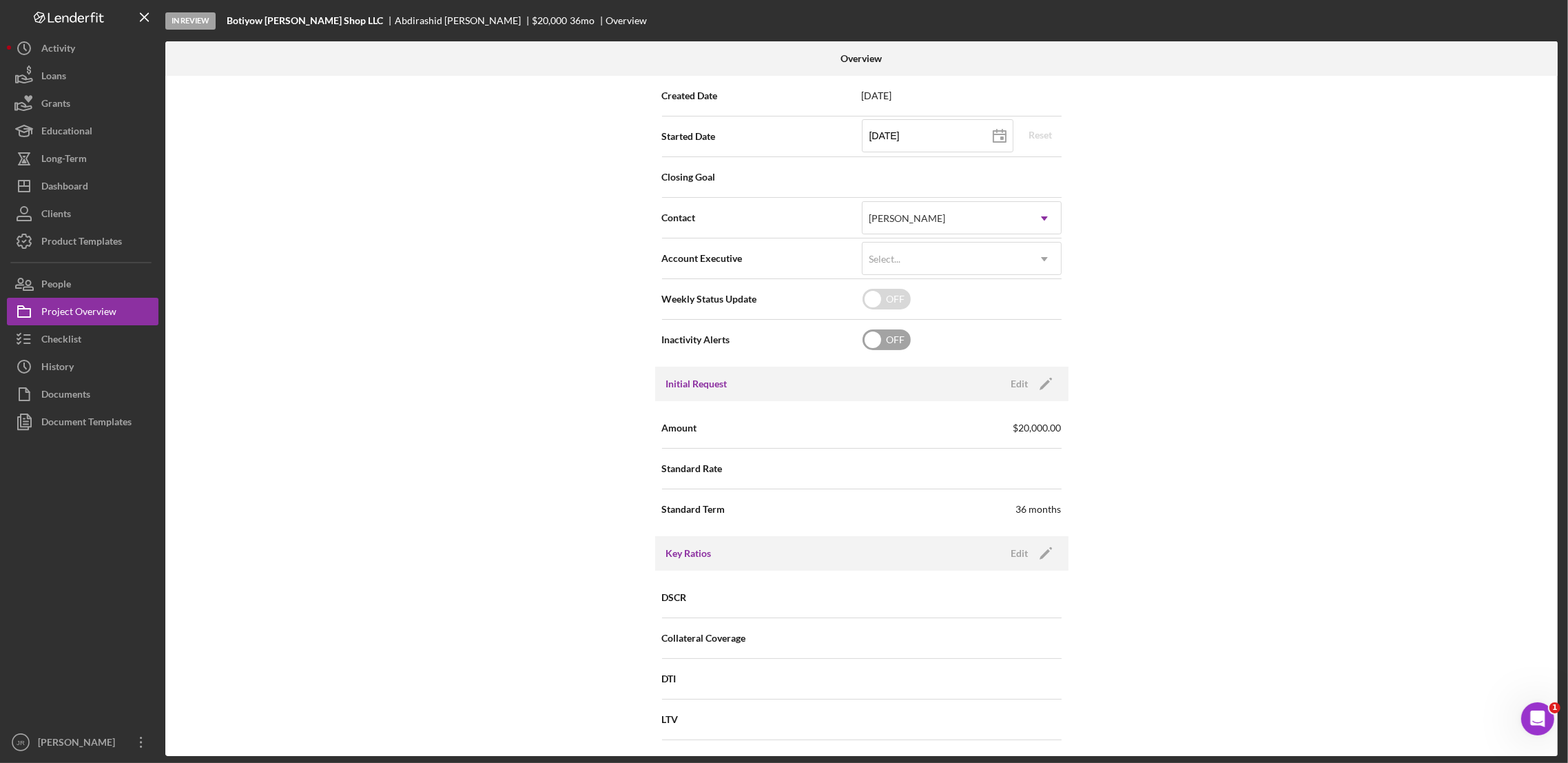
click at [1180, 343] on div "Internal Workflow Stage In Review Icon/Dropdown Arrow Archive (can unarchive la…" at bounding box center [861, 416] width 1392 height 680
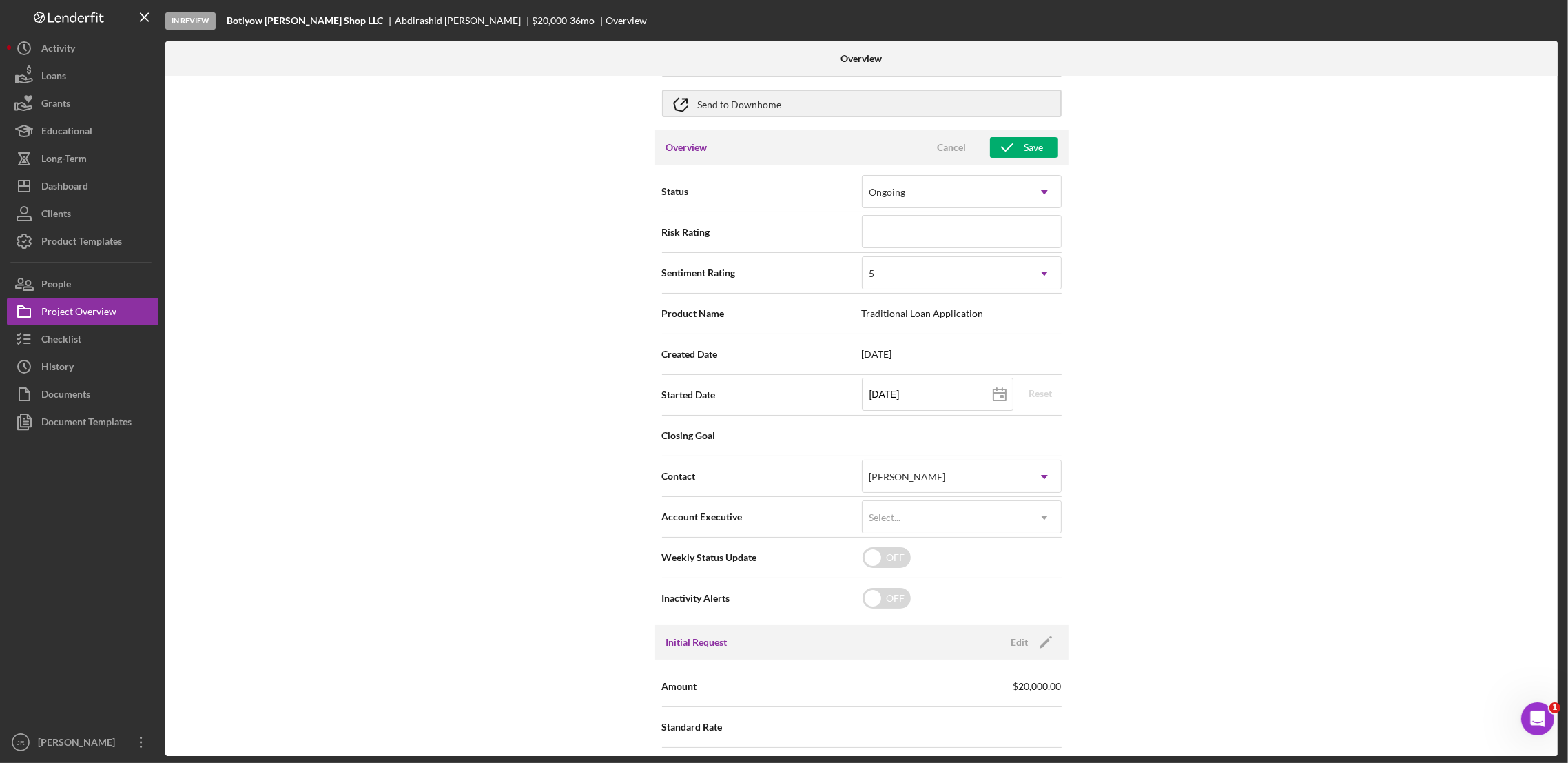
scroll to position [0, 0]
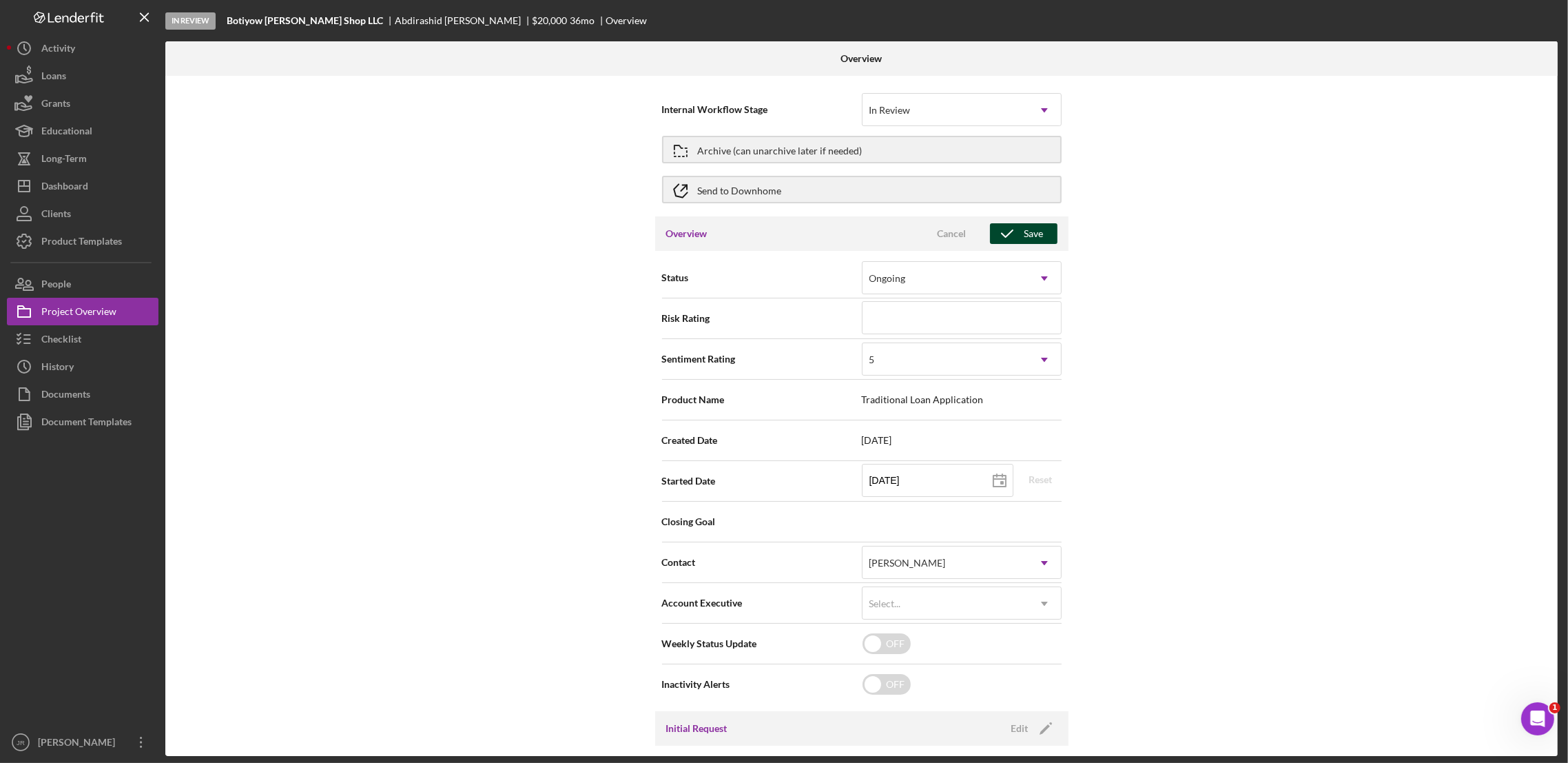
click at [1024, 235] on div "Save" at bounding box center [1033, 233] width 19 height 20
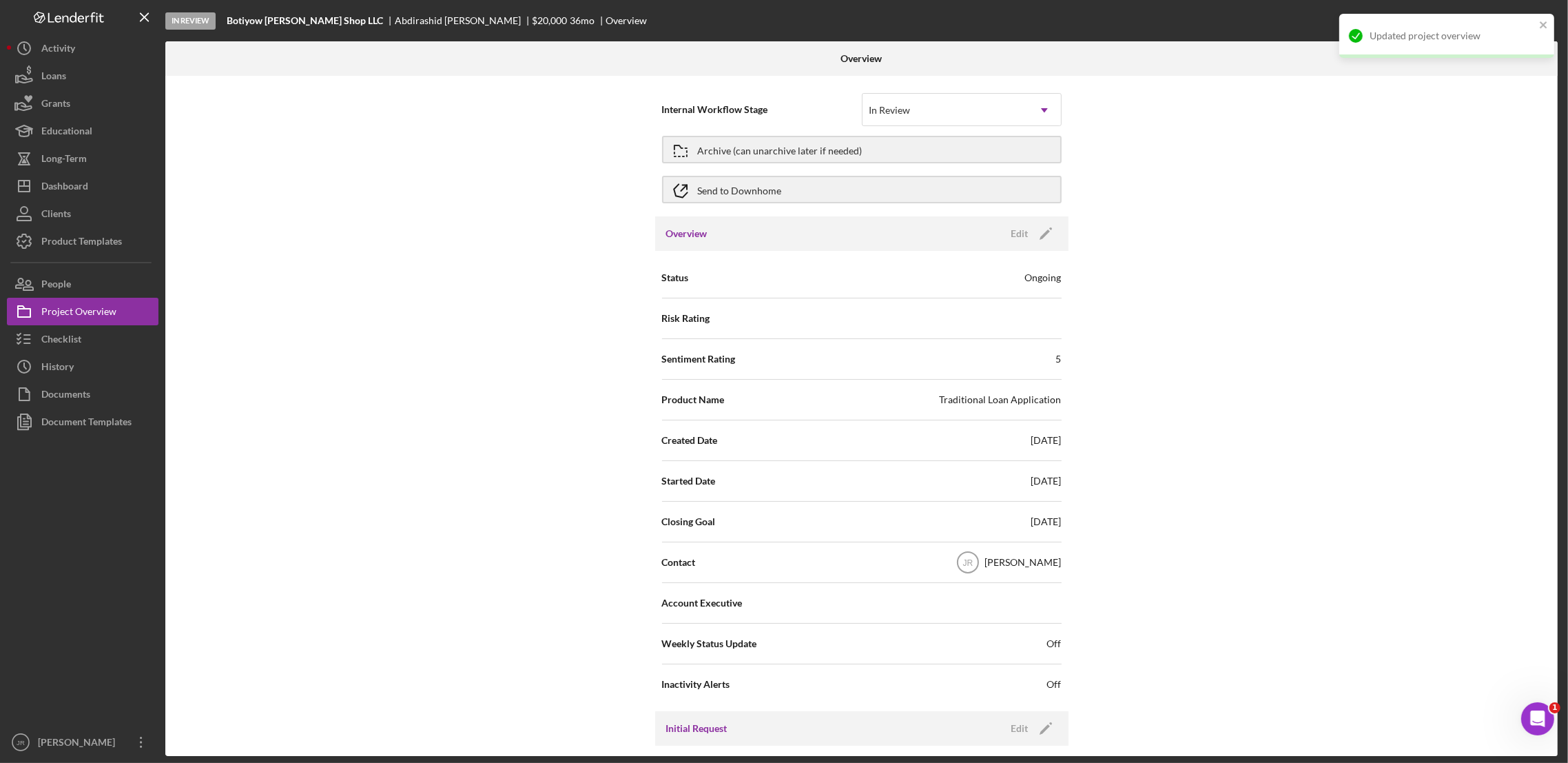
click at [1186, 398] on div "Internal Workflow Stage In Review Icon/Dropdown Arrow Archive (can unarchive la…" at bounding box center [861, 416] width 1392 height 680
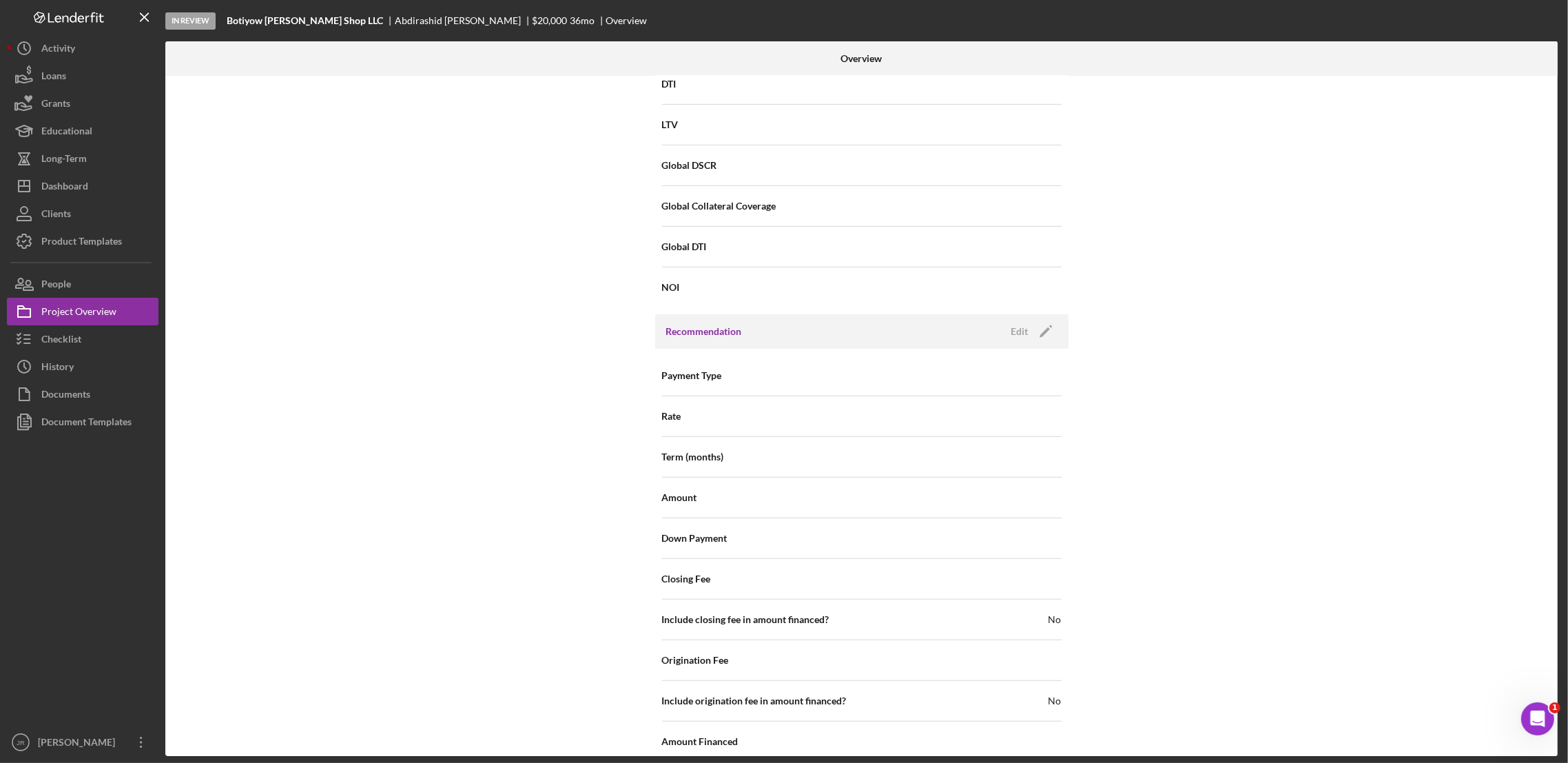
scroll to position [948, 0]
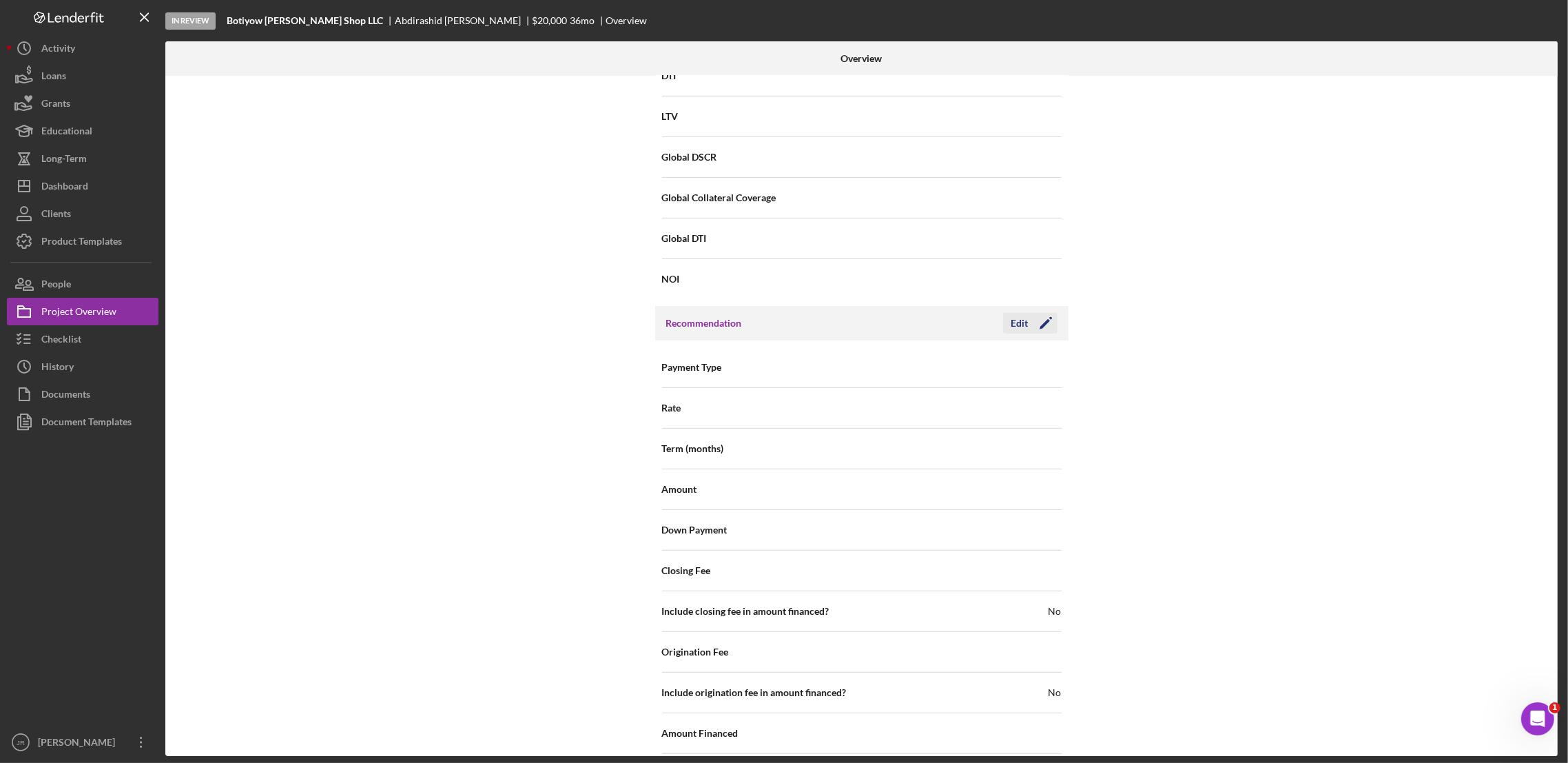
click at [1035, 331] on icon "Icon/Edit" at bounding box center [1045, 322] width 34 height 34
click at [954, 387] on div "Payment Type Select... Icon/Dropdown Arrow" at bounding box center [862, 367] width 400 height 41
click at [948, 370] on div "Select..." at bounding box center [945, 367] width 165 height 32
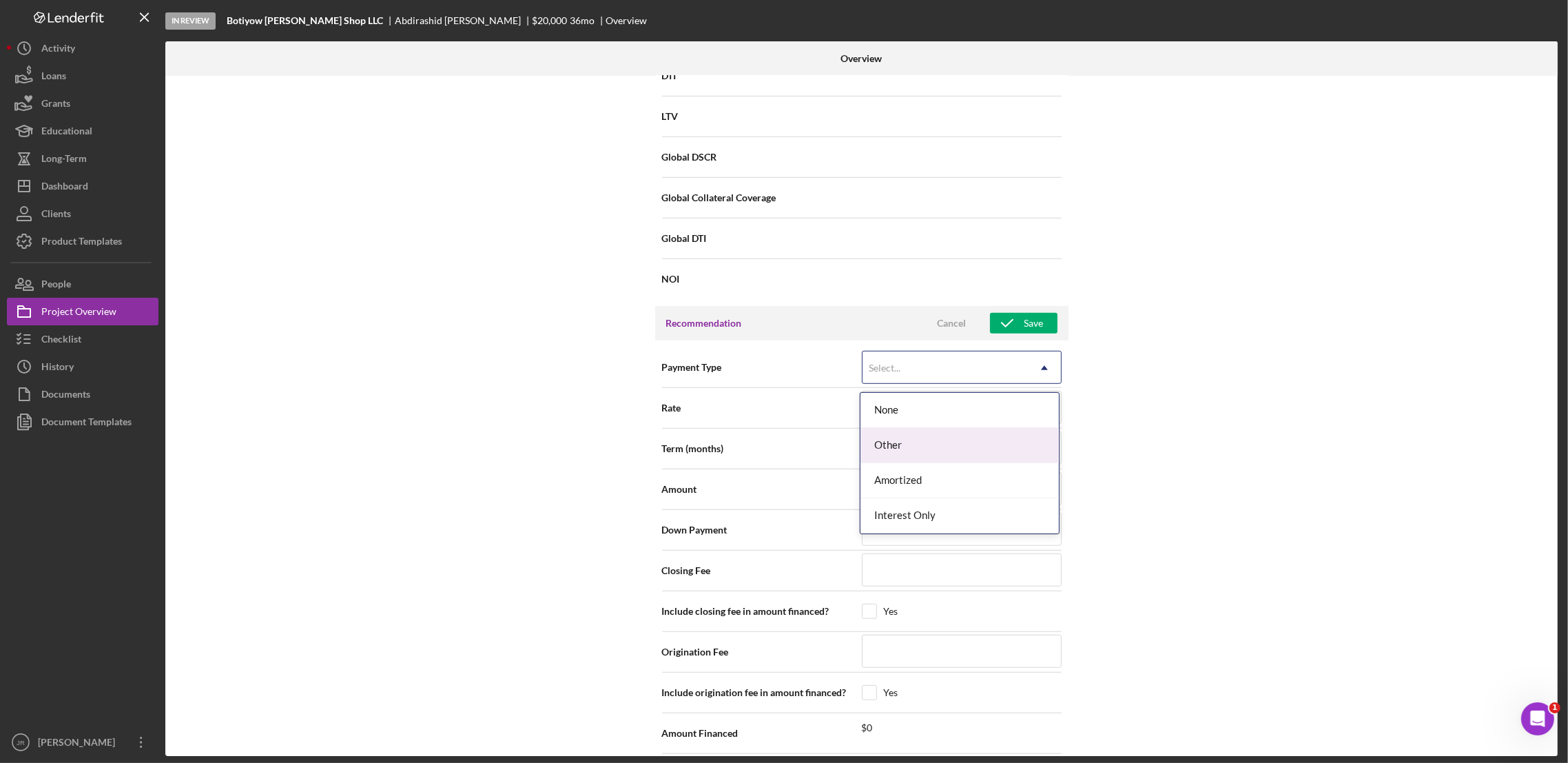
click at [906, 434] on div "Other" at bounding box center [960, 445] width 198 height 35
click at [898, 412] on input at bounding box center [962, 407] width 200 height 33
click at [904, 587] on input at bounding box center [962, 570] width 200 height 33
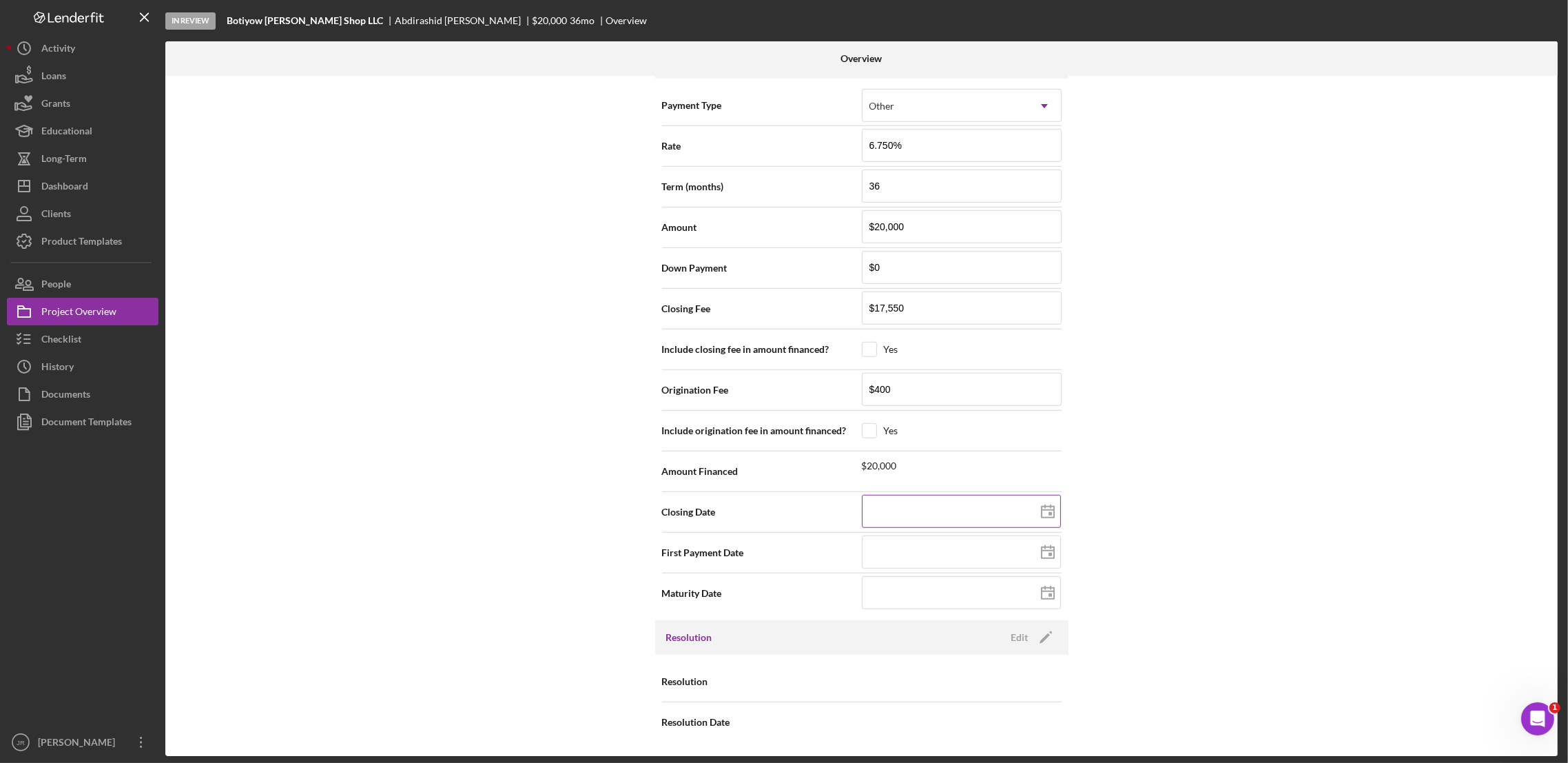
scroll to position [1213, 0]
click at [880, 511] on input at bounding box center [961, 511] width 199 height 33
click at [1172, 529] on div "Internal Workflow Stage In Review Icon/Dropdown Arrow Archive (can unarchive la…" at bounding box center [861, 416] width 1392 height 680
click at [1034, 634] on icon "Icon/Edit" at bounding box center [1045, 637] width 34 height 34
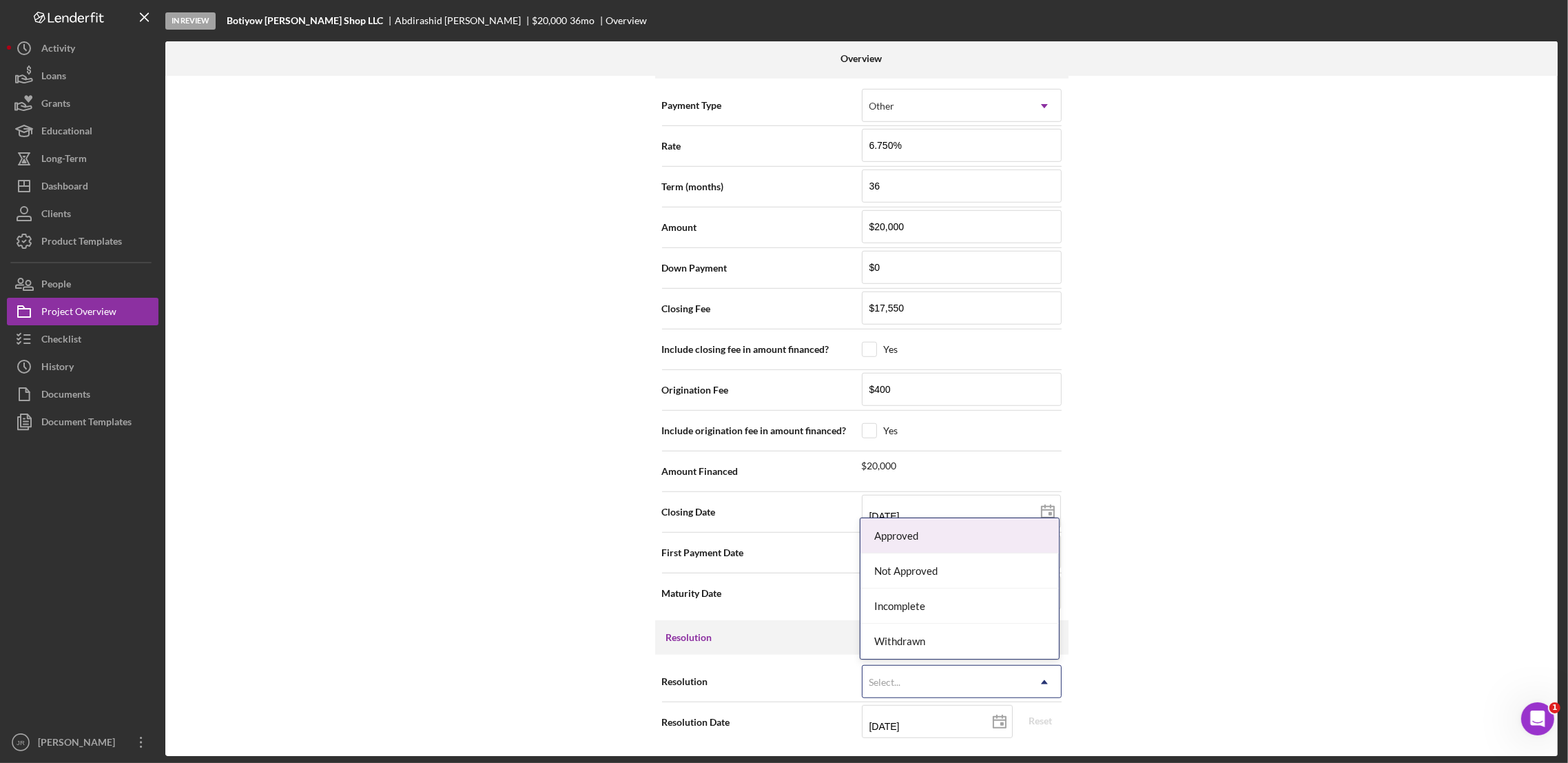
click at [916, 693] on div "Select..." at bounding box center [945, 682] width 165 height 32
click at [923, 542] on div "Approved" at bounding box center [960, 536] width 198 height 35
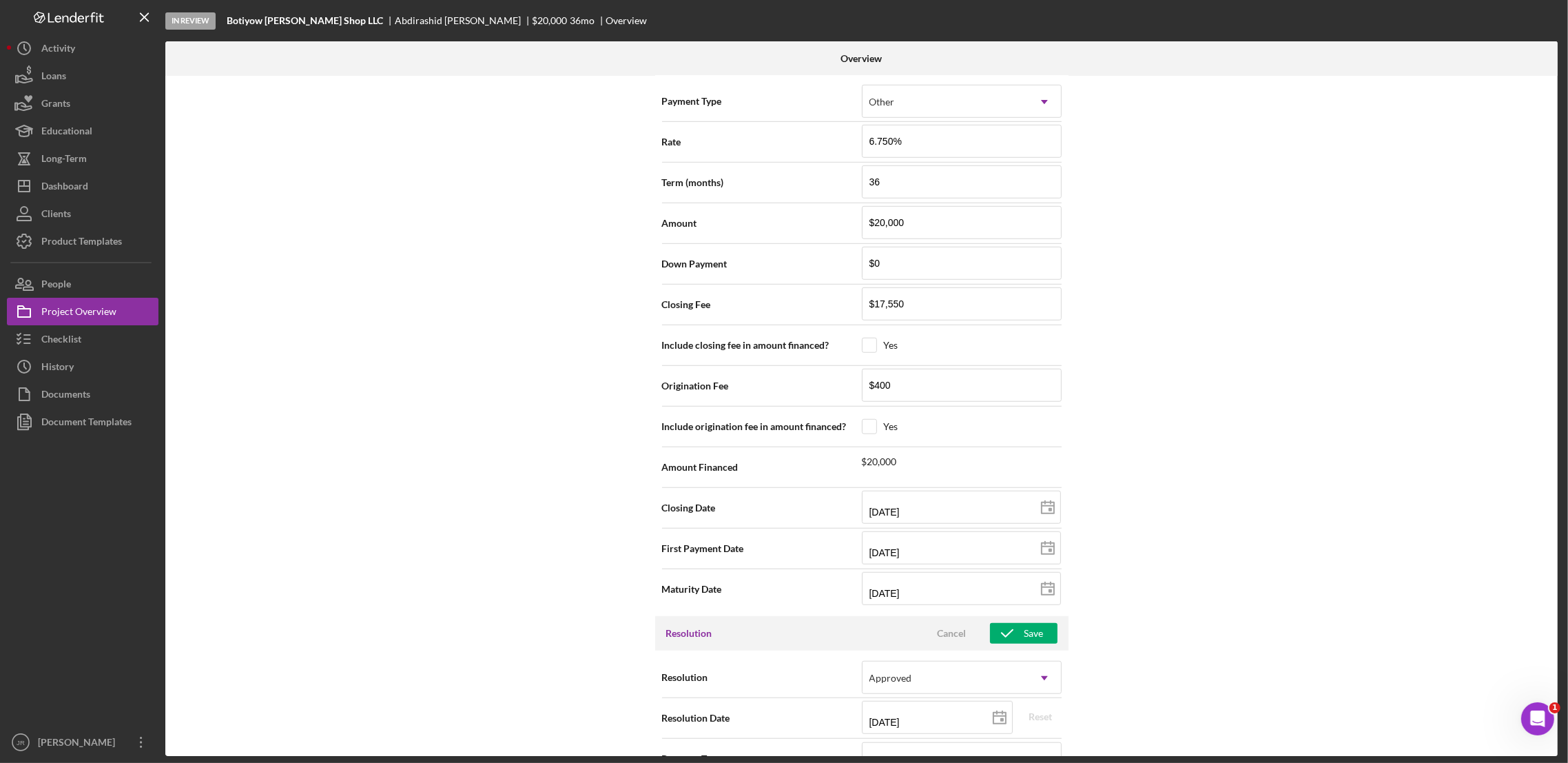
click at [1206, 417] on div "Internal Workflow Stage In Review Icon/Dropdown Arrow Archive (can unarchive la…" at bounding box center [861, 416] width 1392 height 680
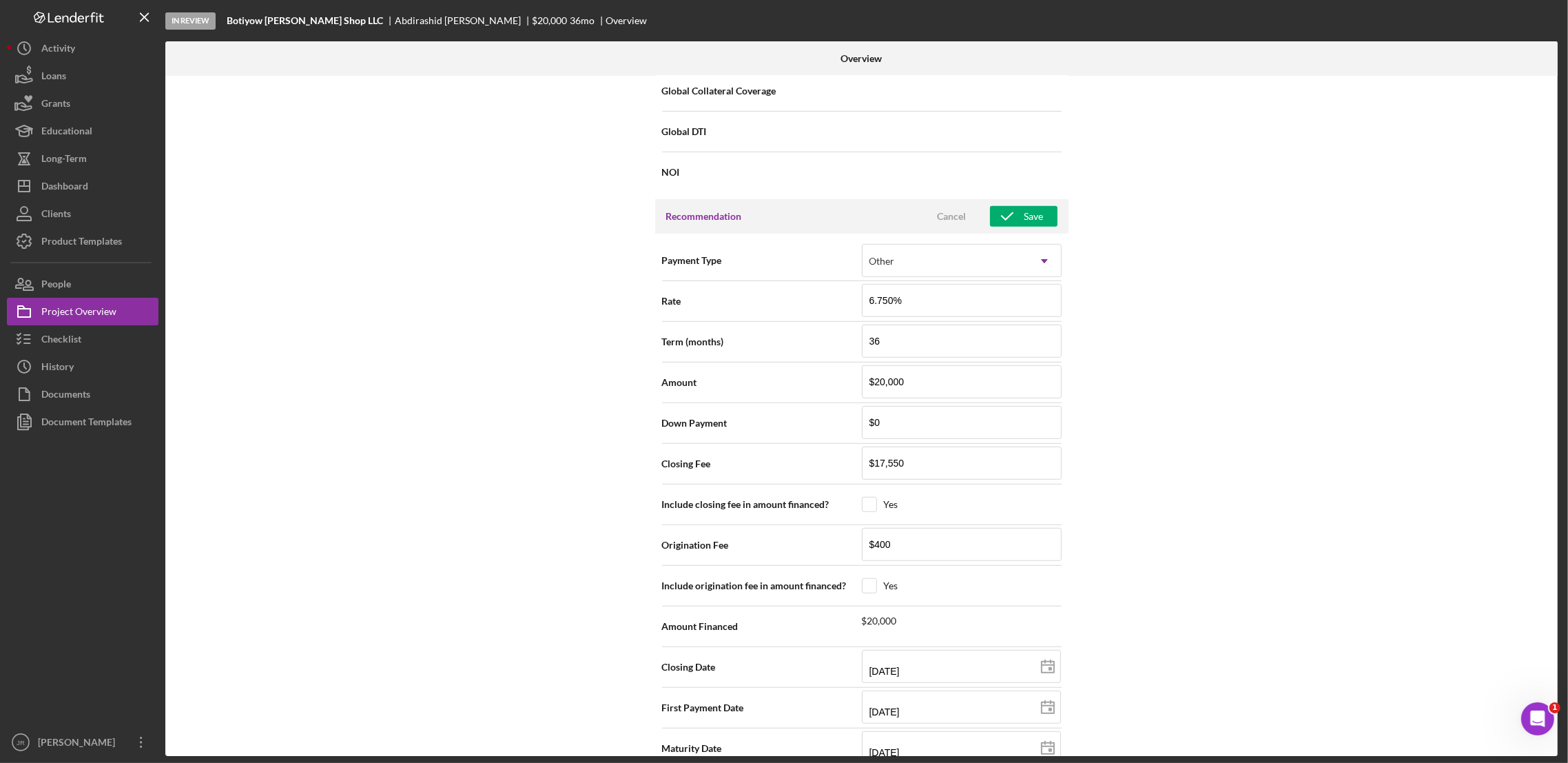
scroll to position [869, 0]
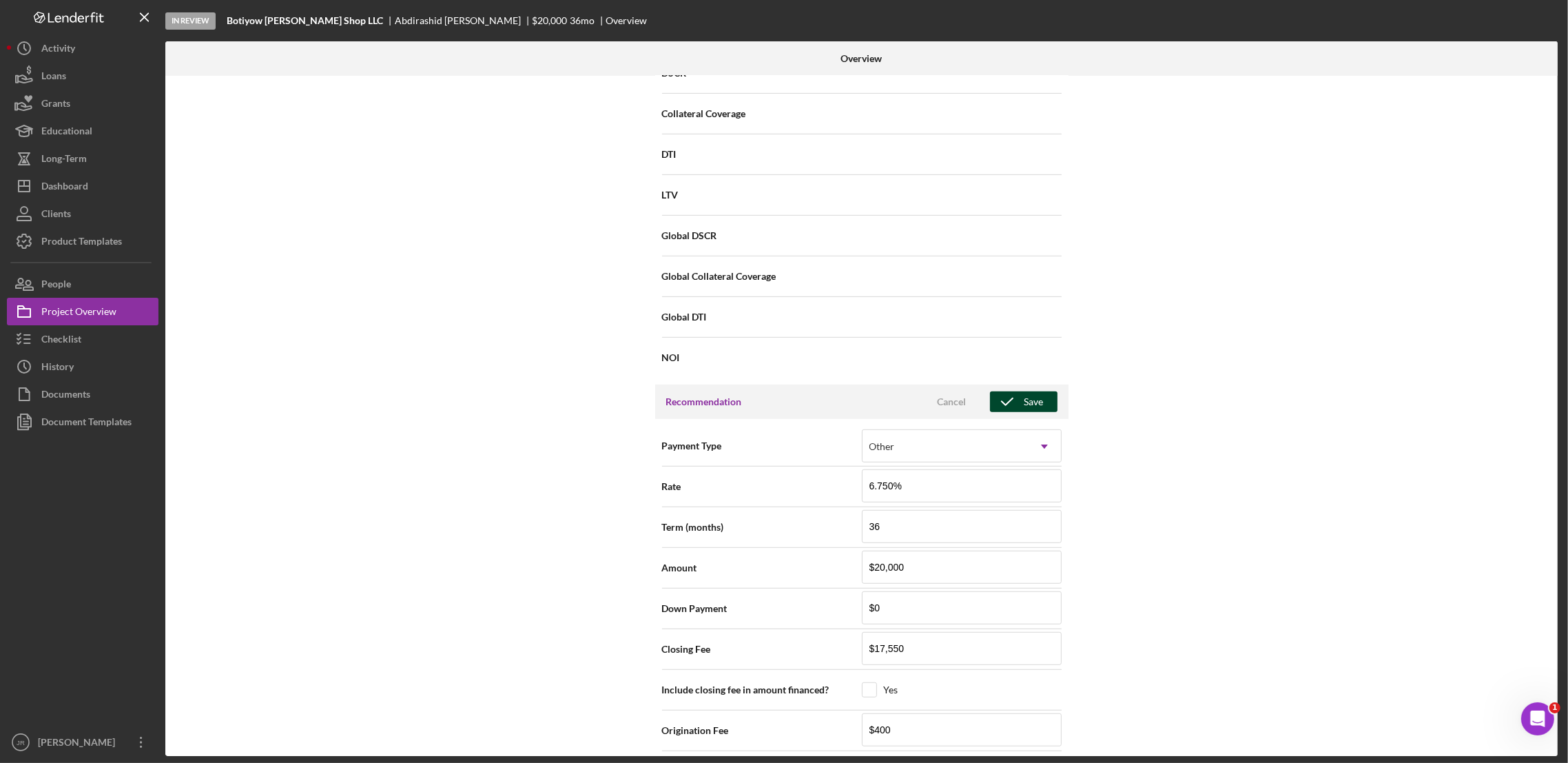
click at [1024, 405] on div "Save" at bounding box center [1033, 401] width 19 height 20
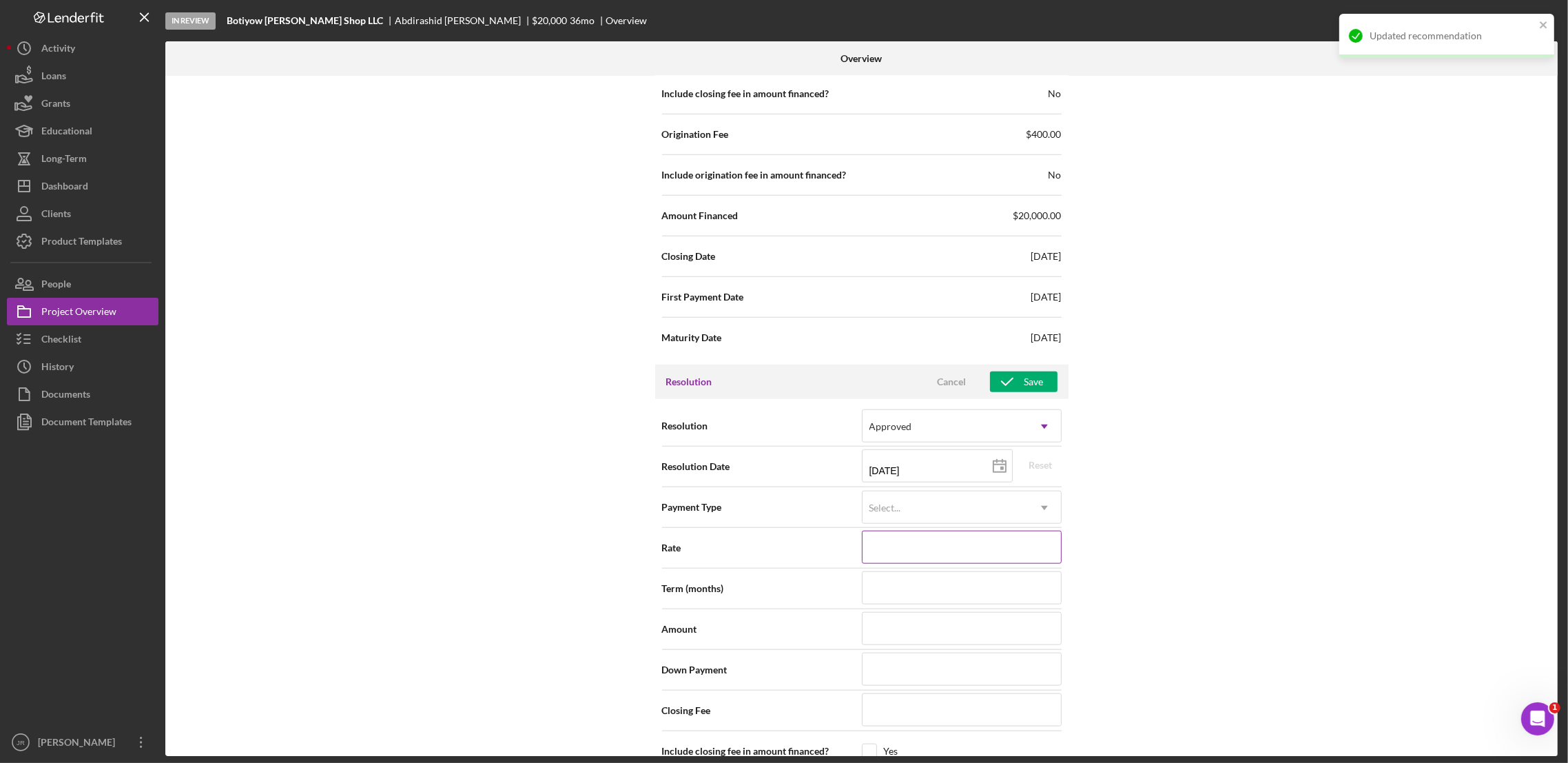
scroll to position [1558, 0]
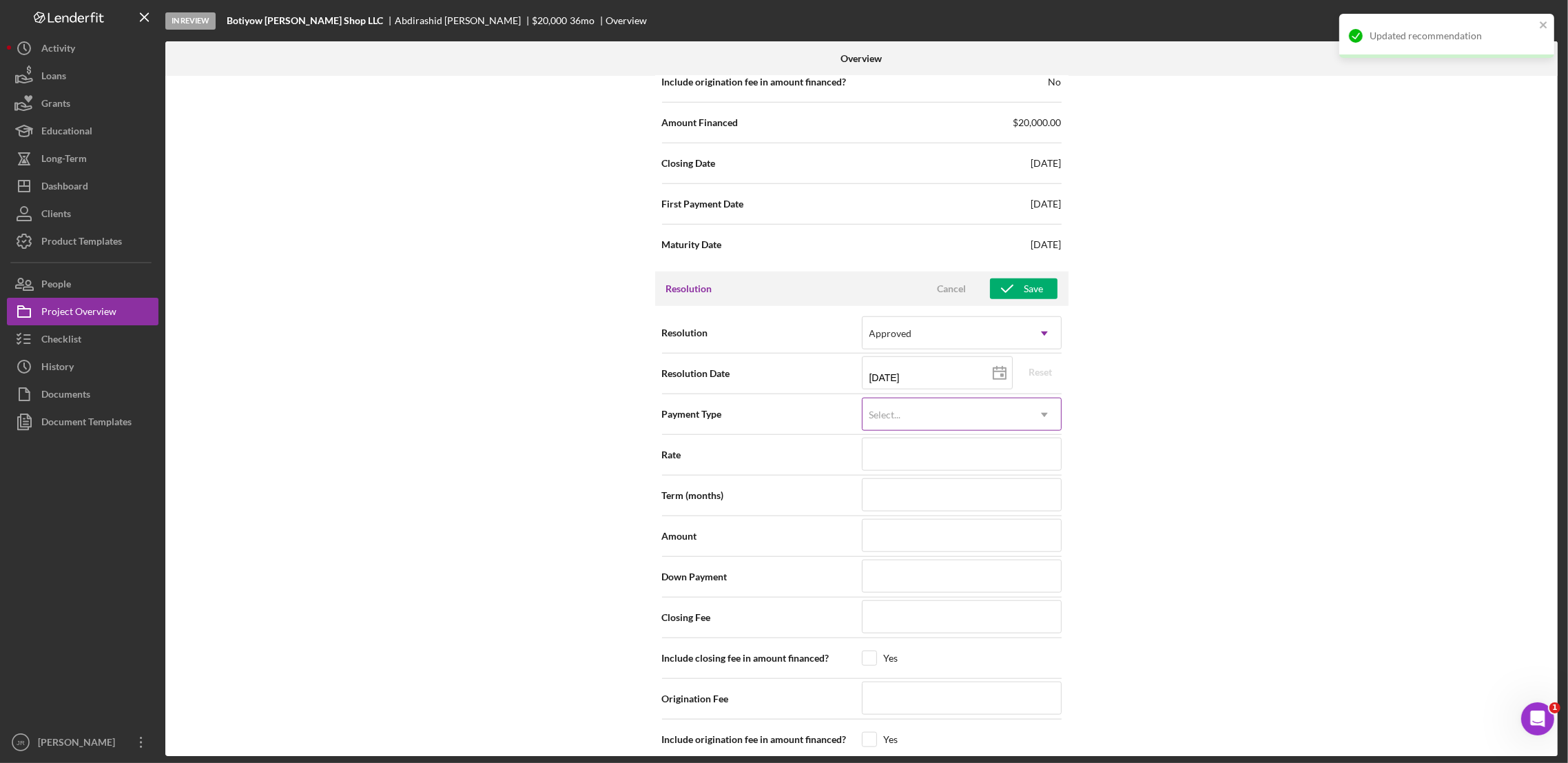
click at [894, 417] on div "Select..." at bounding box center [885, 415] width 32 height 11
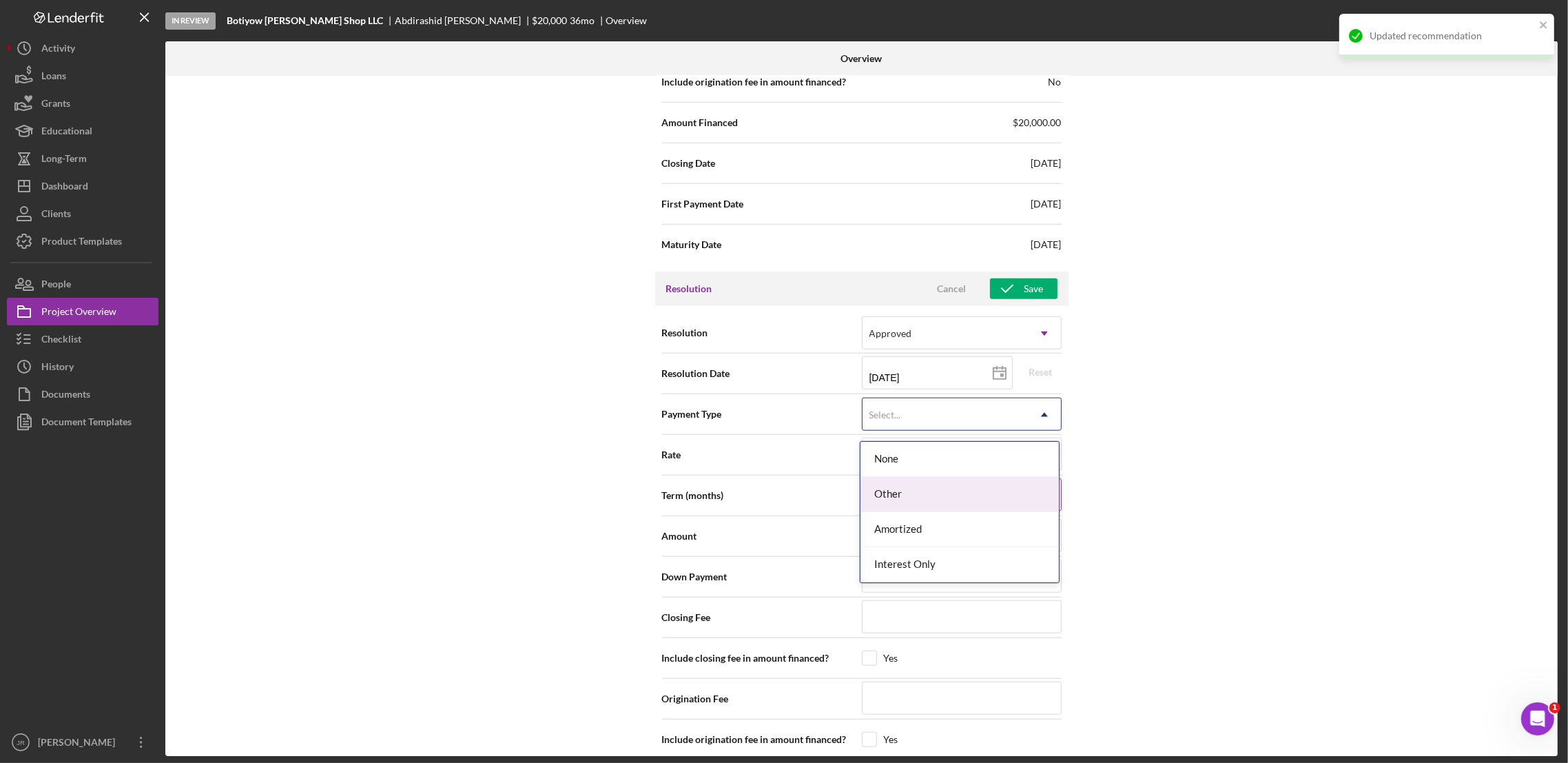
drag, startPoint x: 922, startPoint y: 497, endPoint x: 915, endPoint y: 483, distance: 15.7
click at [921, 497] on div "Other" at bounding box center [960, 495] width 198 height 35
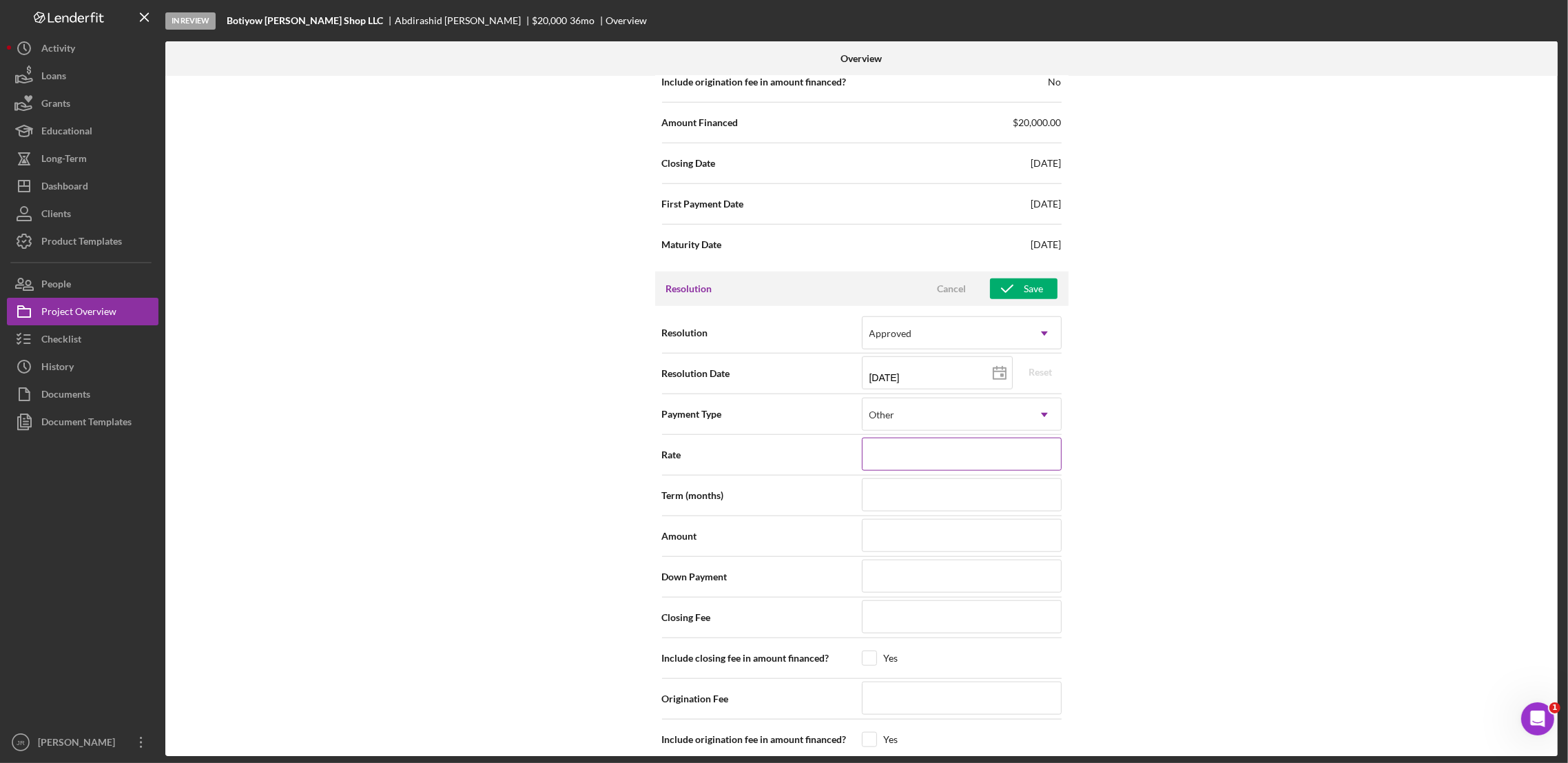
click at [908, 471] on input at bounding box center [962, 454] width 200 height 33
click at [891, 621] on input at bounding box center [962, 616] width 200 height 33
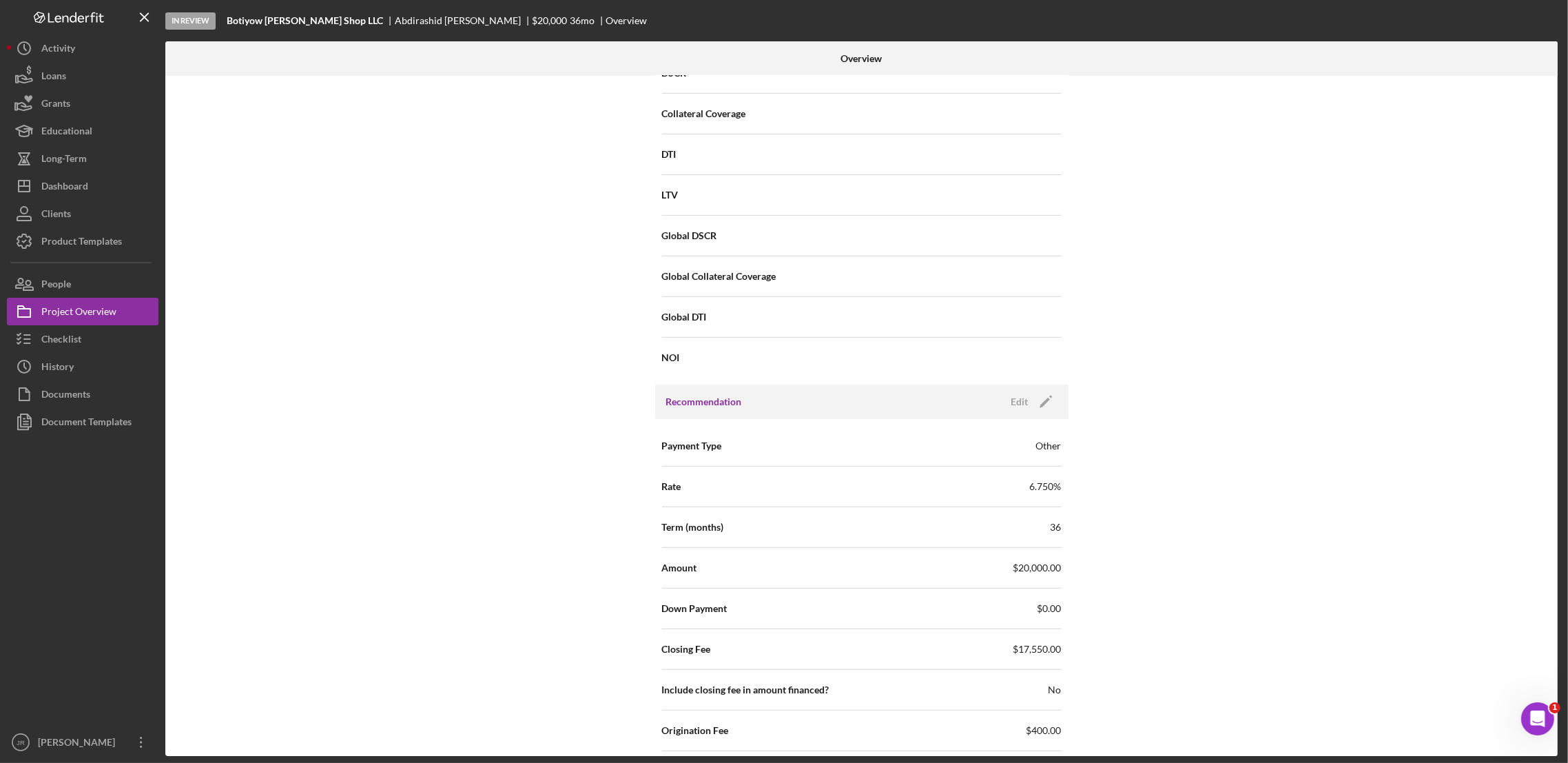
scroll to position [955, 0]
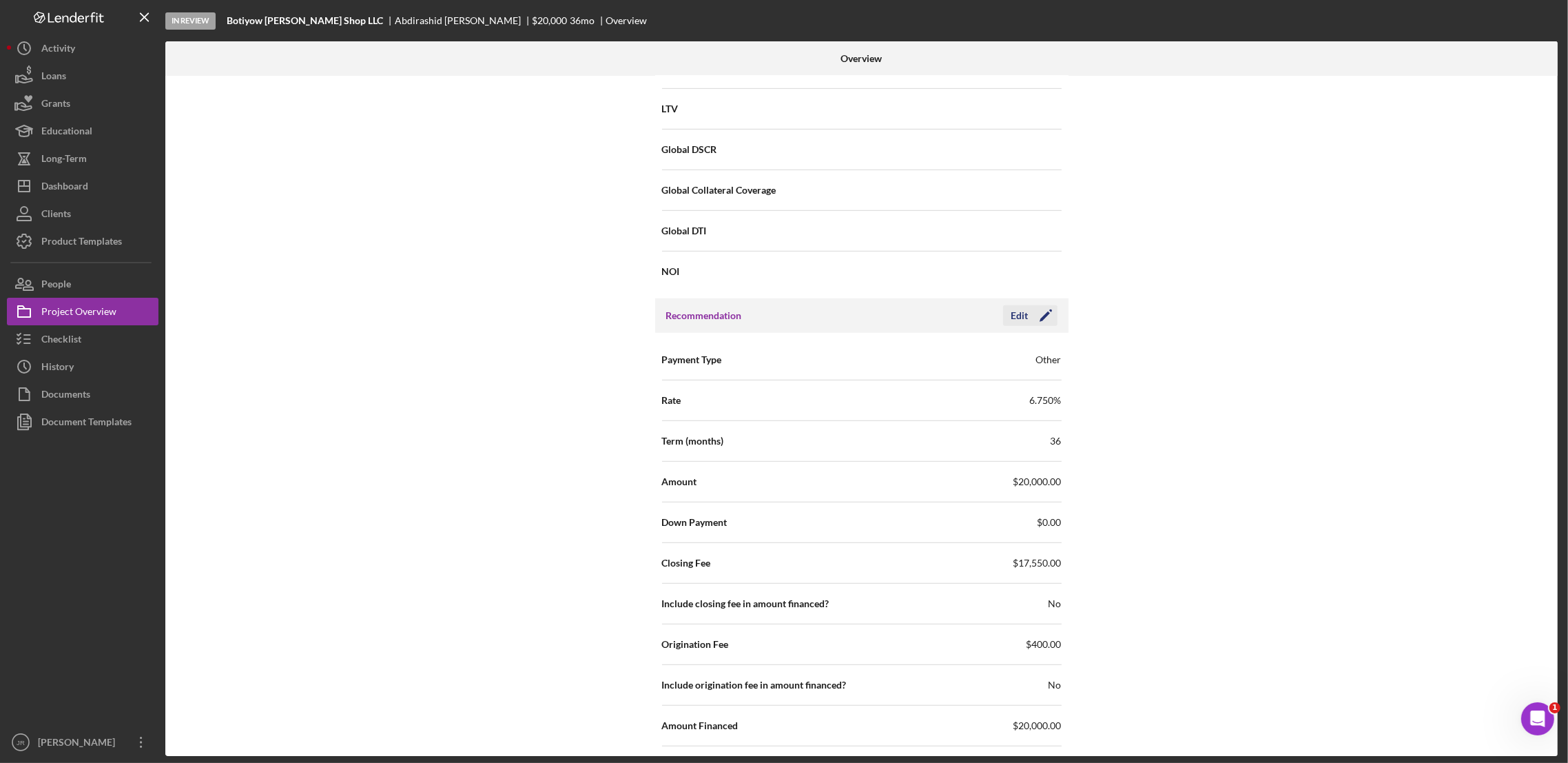
click at [1043, 319] on polygon "button" at bounding box center [1045, 316] width 11 height 11
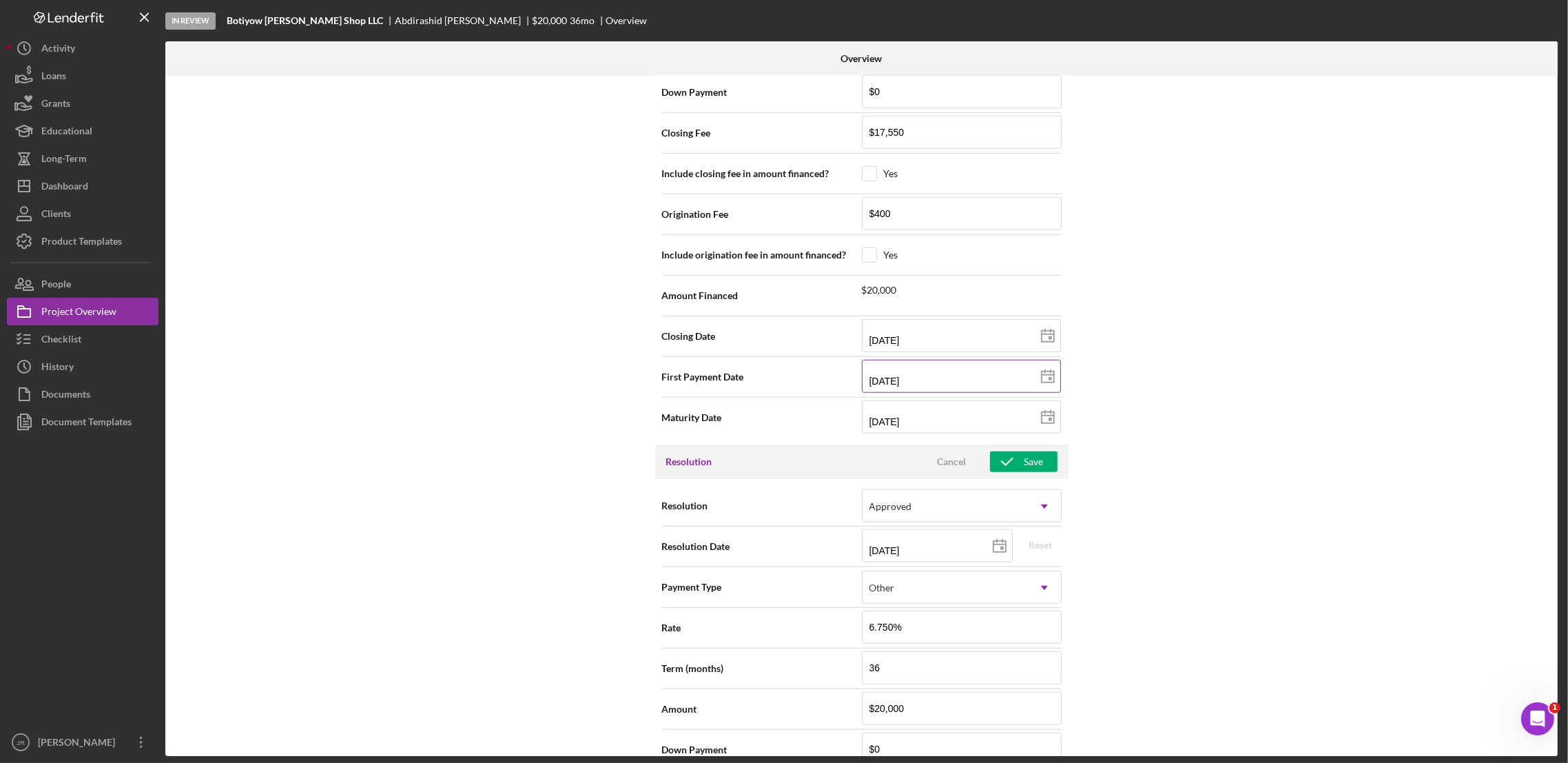
scroll to position [1385, 0]
click at [915, 139] on input "$17,550" at bounding box center [962, 131] width 200 height 33
click at [1113, 330] on div "Internal Workflow Stage In Review Icon/Dropdown Arrow Archive (can unarchive la…" at bounding box center [861, 416] width 1392 height 680
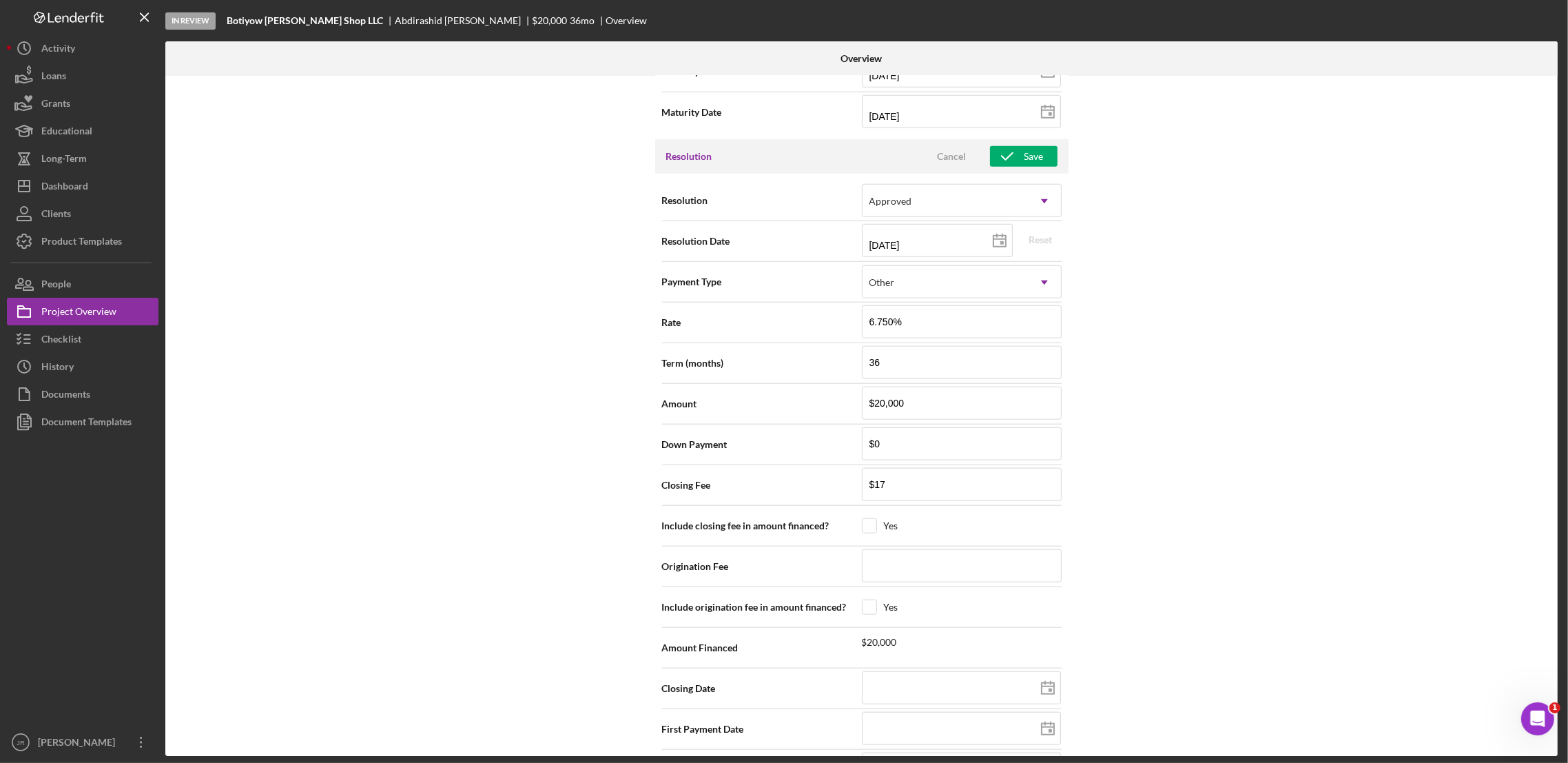
scroll to position [1730, 0]
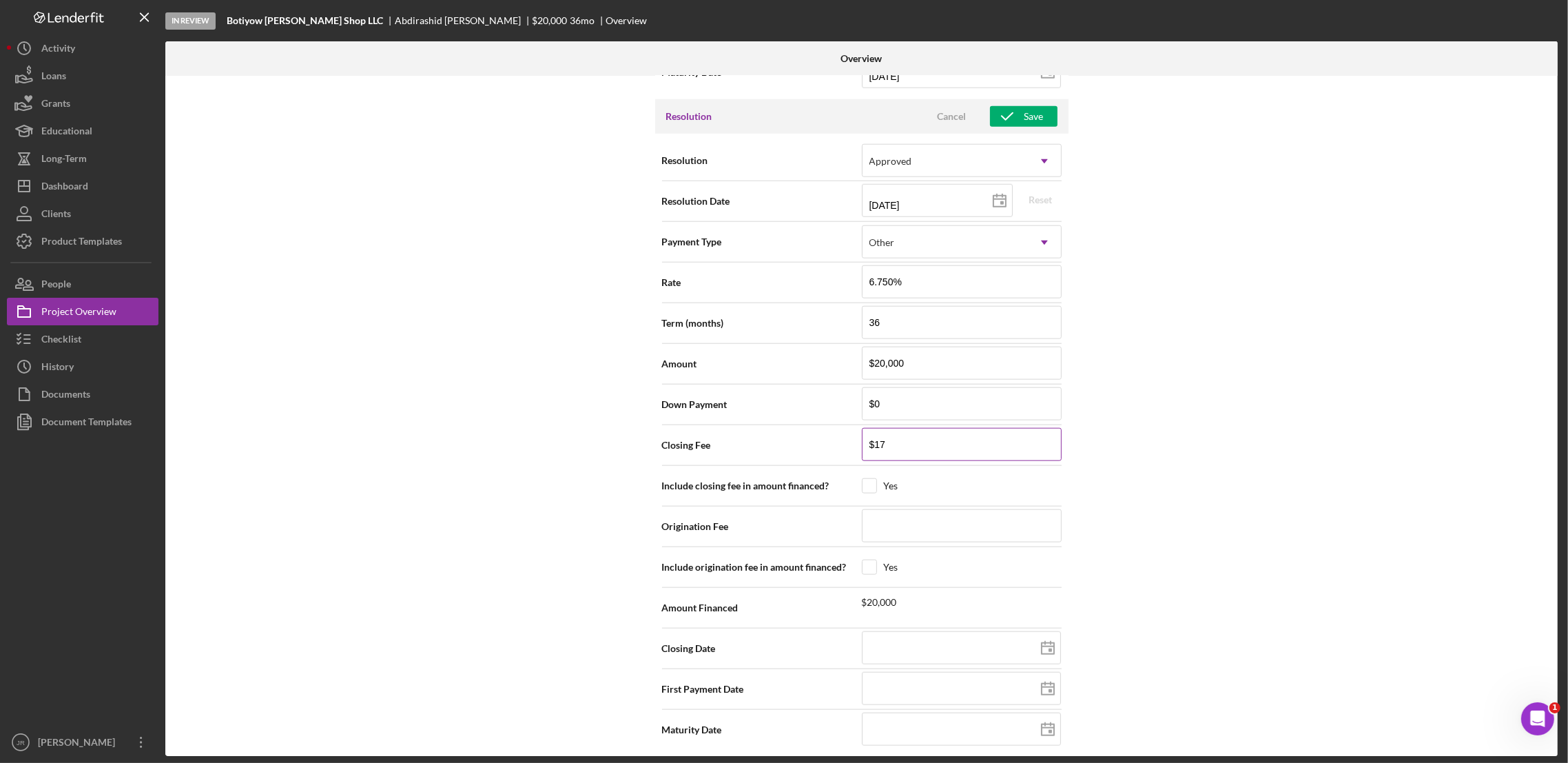
click at [901, 451] on input "$17" at bounding box center [962, 444] width 200 height 33
click at [1168, 511] on div "Internal Workflow Stage In Review Icon/Dropdown Arrow Archive (can unarchive la…" at bounding box center [861, 416] width 1392 height 680
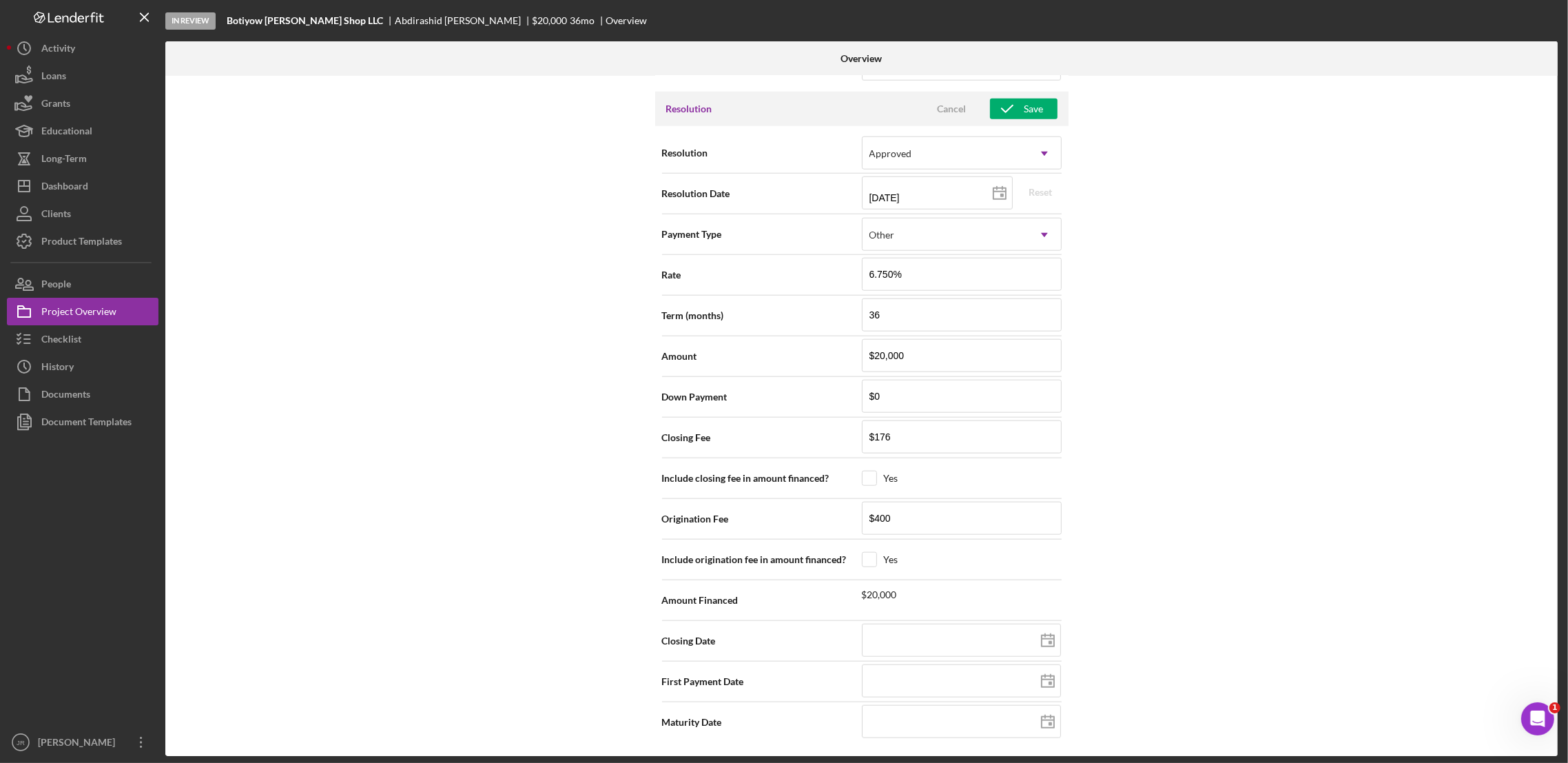
scroll to position [1744, 0]
click at [952, 627] on div at bounding box center [962, 641] width 200 height 34
click at [1301, 424] on div "Internal Workflow Stage In Review Icon/Dropdown Arrow Archive (can unarchive la…" at bounding box center [861, 416] width 1392 height 680
click at [1005, 649] on input "11/04/2025" at bounding box center [961, 640] width 199 height 33
drag, startPoint x: 976, startPoint y: 641, endPoint x: 974, endPoint y: 632, distance: 9.2
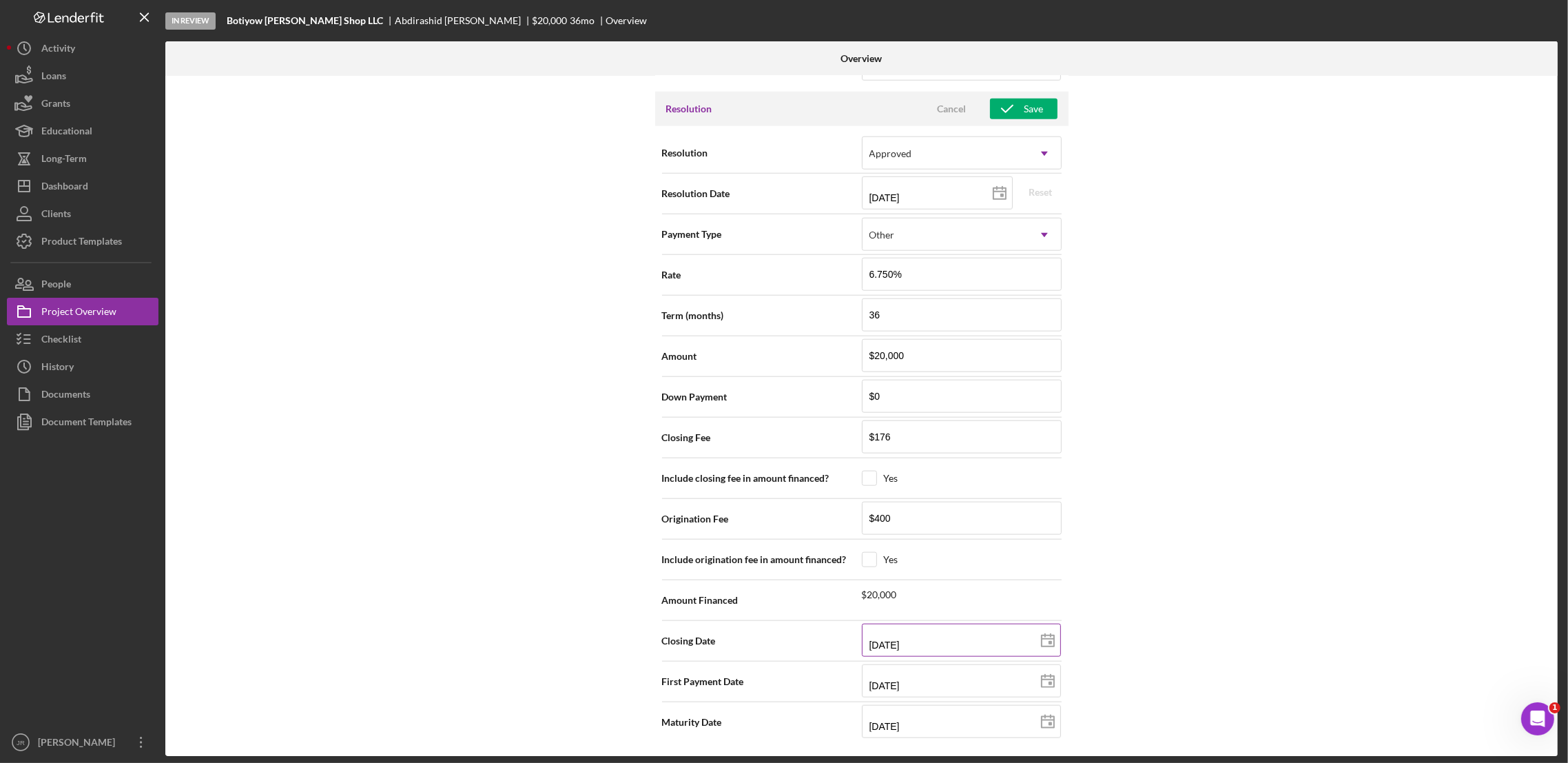
click at [976, 641] on input "11/04/2025" at bounding box center [961, 640] width 199 height 33
click at [1094, 594] on div "Internal Workflow Stage In Review Icon/Dropdown Arrow Archive (can unarchive la…" at bounding box center [861, 416] width 1392 height 680
click at [1047, 626] on icon at bounding box center [1047, 641] width 34 height 34
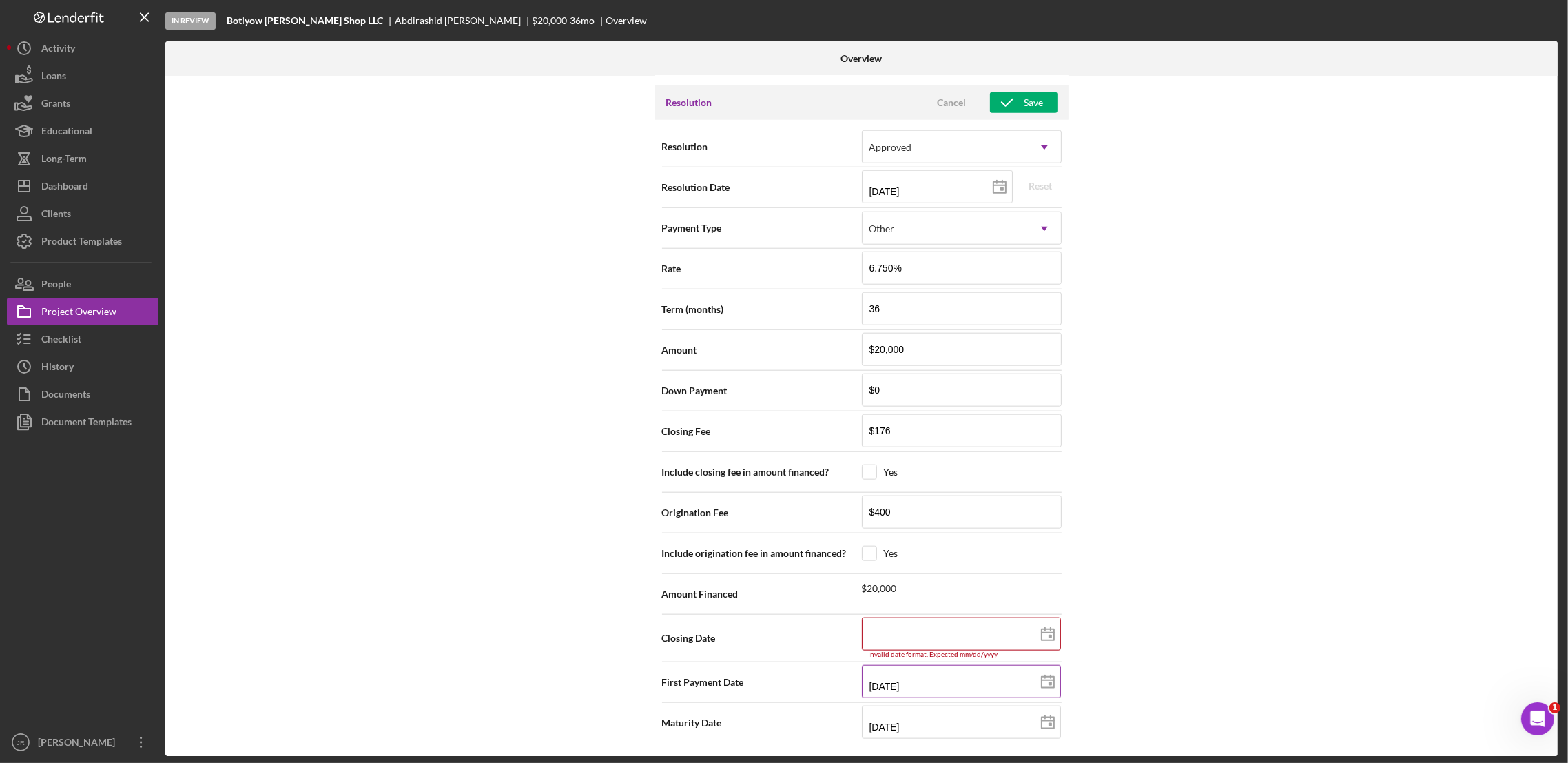
click at [1037, 686] on icon at bounding box center [1047, 682] width 34 height 34
click at [1045, 729] on icon at bounding box center [1047, 722] width 34 height 34
click at [1158, 457] on div "Internal Workflow Stage In Review Icon/Dropdown Arrow Archive (can unarchive la…" at bounding box center [861, 416] width 1392 height 680
click at [1012, 93] on div "Resolution Cancel Save" at bounding box center [862, 103] width 413 height 34
click at [1011, 110] on icon "button" at bounding box center [1007, 103] width 34 height 34
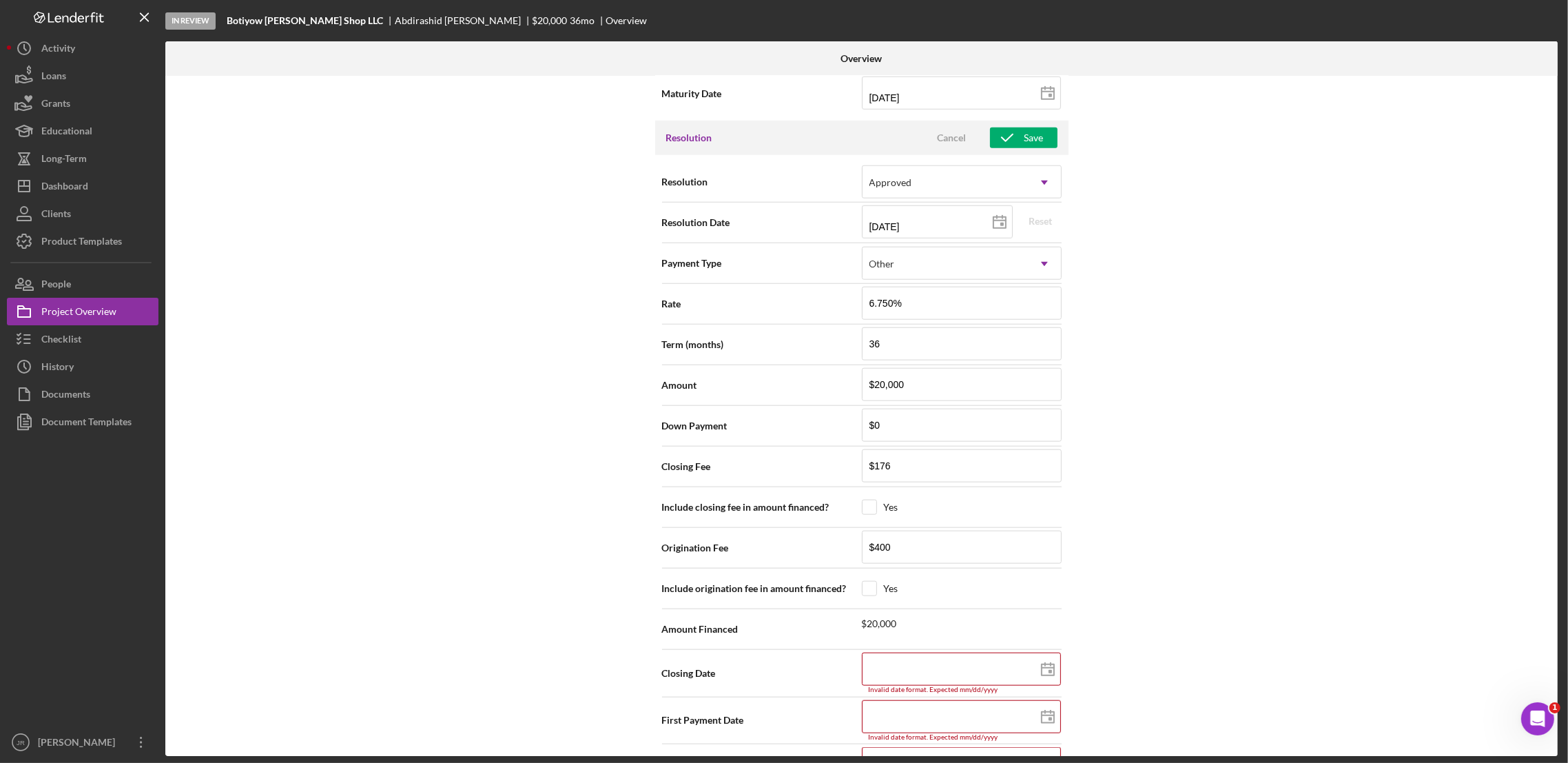
scroll to position [1765, 0]
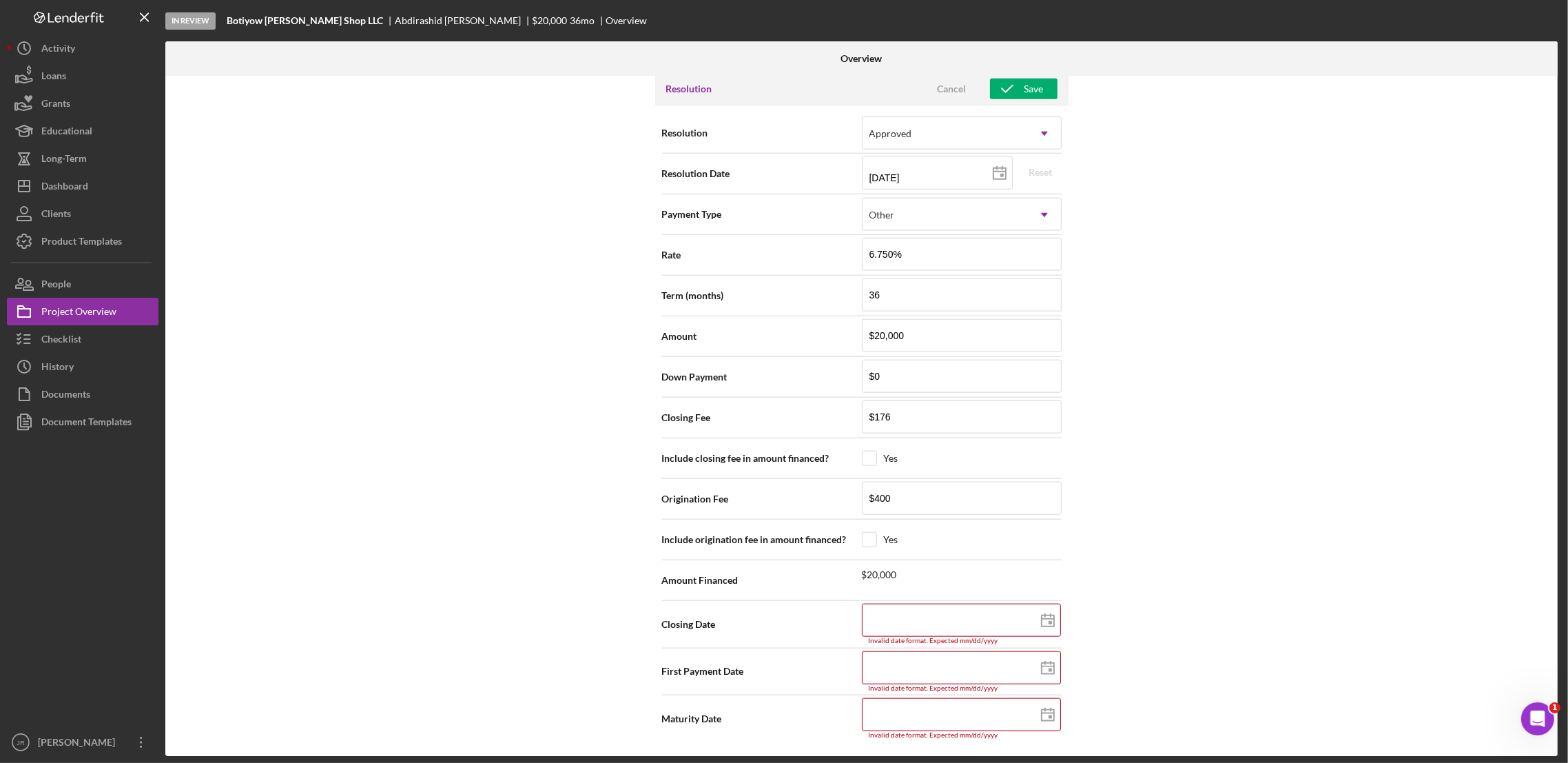
drag, startPoint x: 1115, startPoint y: 559, endPoint x: 1113, endPoint y: 541, distance: 18.1
click at [1114, 555] on div "Internal Workflow Stage In Review Icon/Dropdown Arrow Archive (can unarchive la…" at bounding box center [861, 416] width 1392 height 680
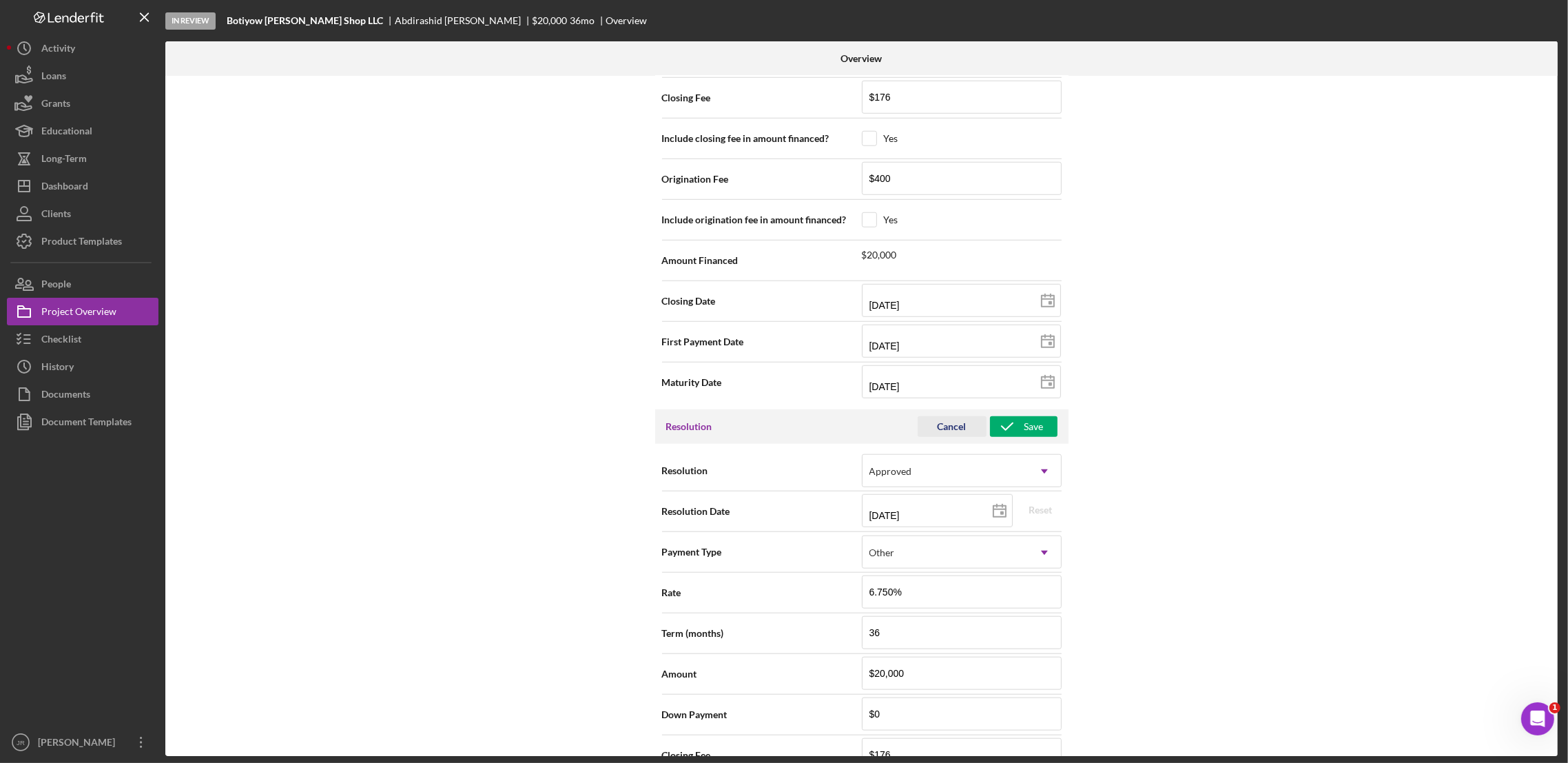
click at [953, 428] on div "Cancel" at bounding box center [952, 426] width 29 height 20
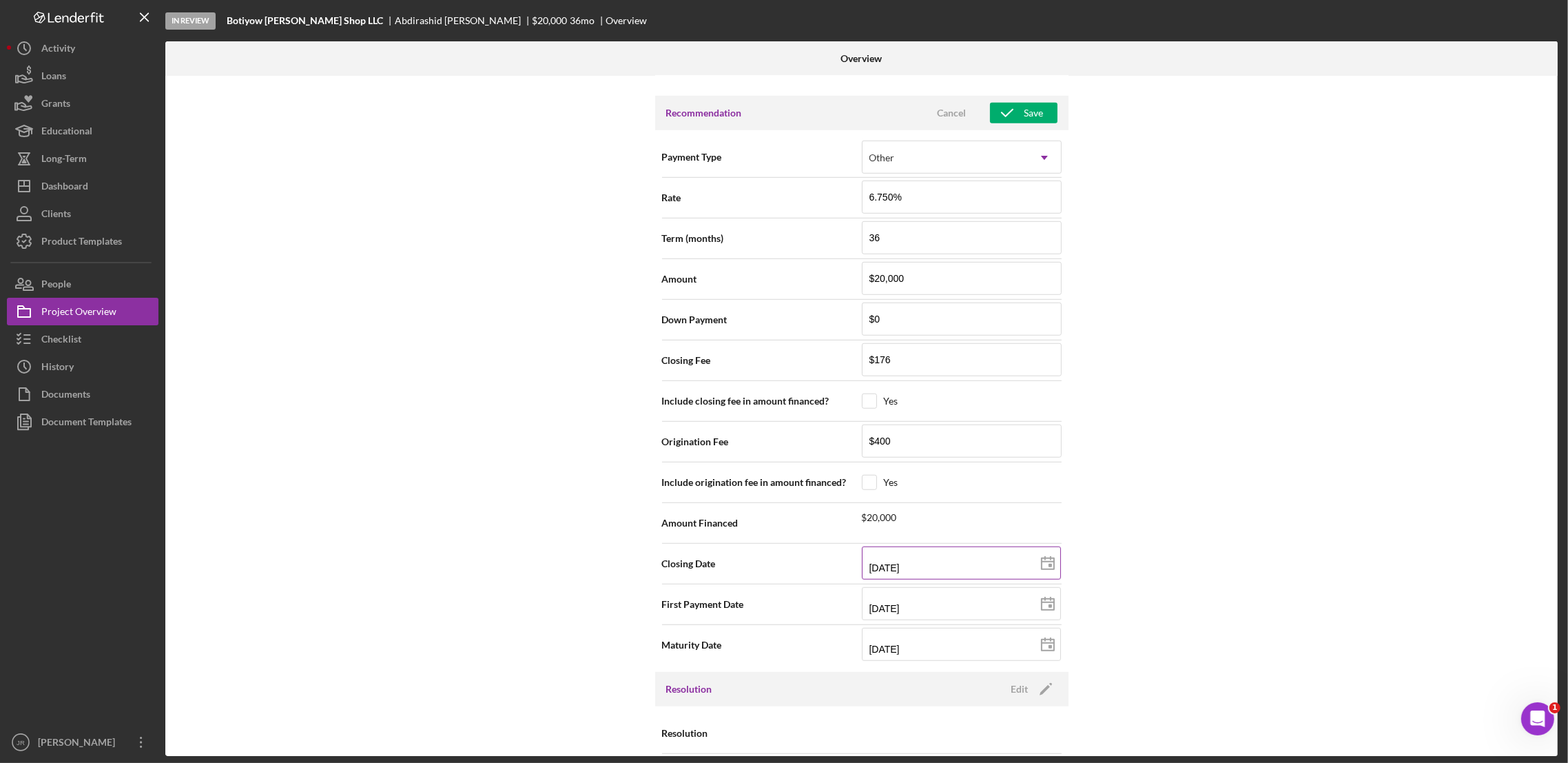
scroll to position [1128, 0]
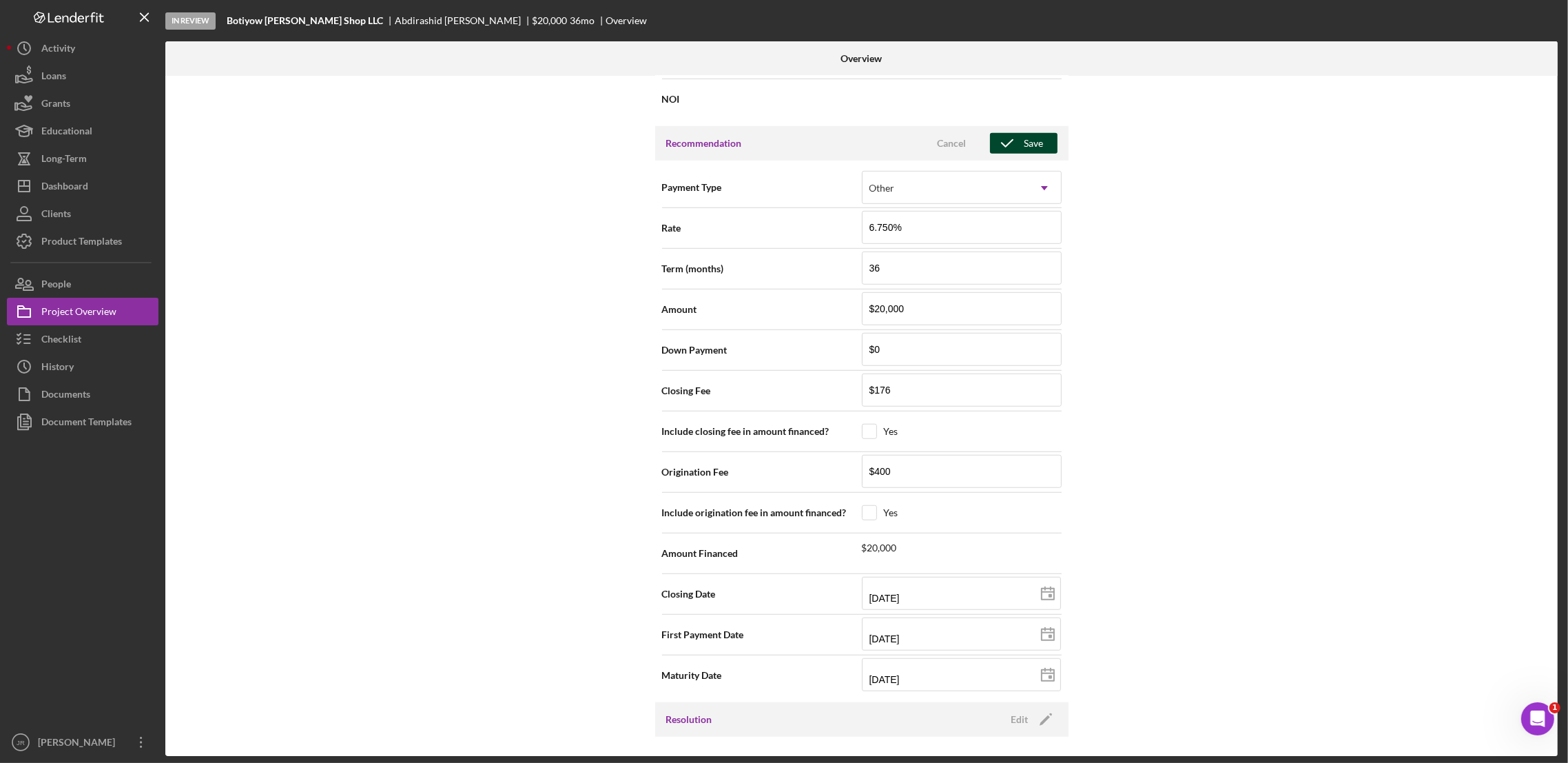
click at [1028, 149] on div "Save" at bounding box center [1033, 143] width 19 height 20
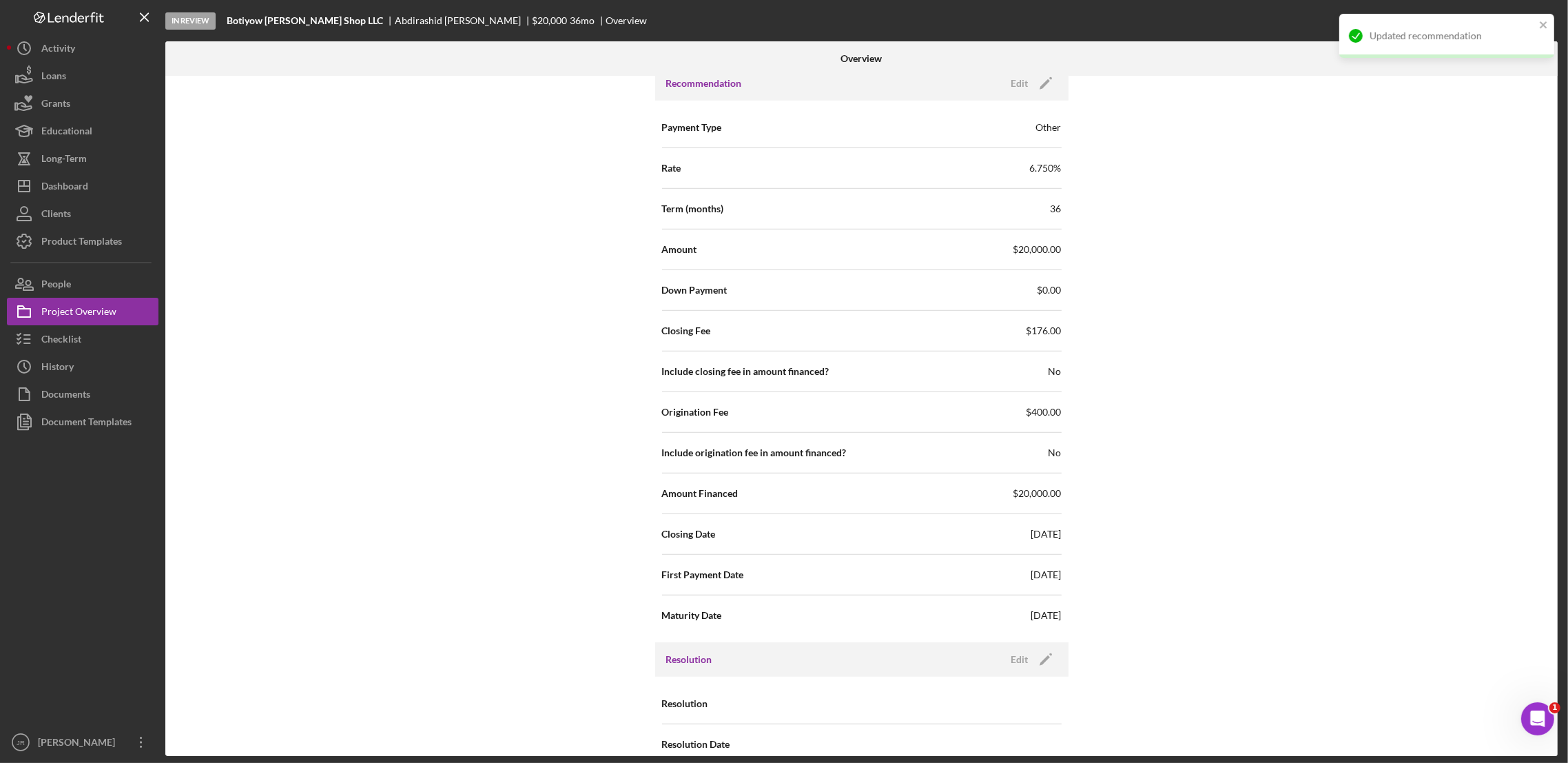
scroll to position [1213, 0]
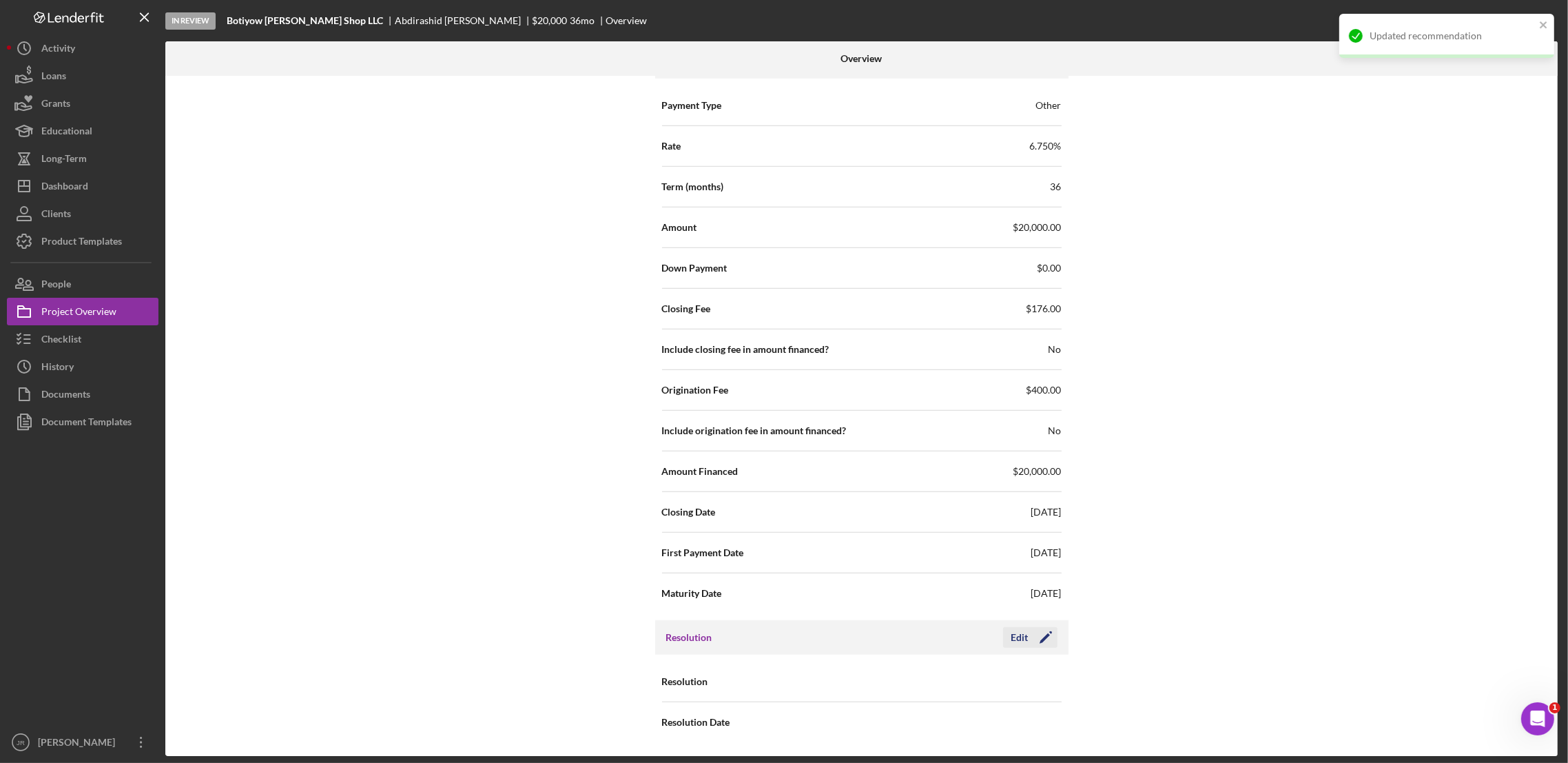
click at [1031, 632] on icon "Icon/Edit" at bounding box center [1045, 637] width 34 height 34
click at [923, 691] on div "Select..." at bounding box center [945, 682] width 165 height 32
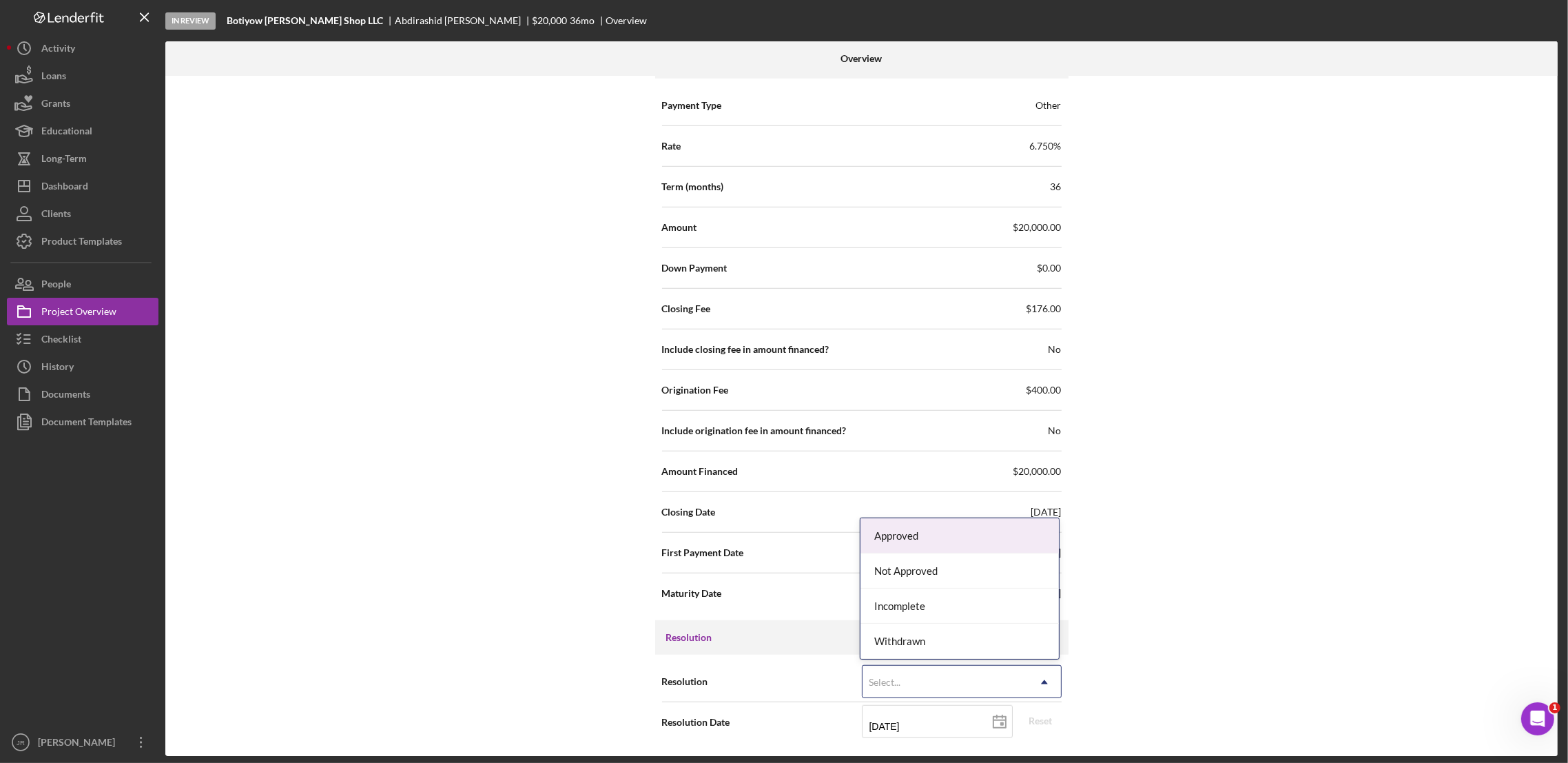
click at [916, 542] on div "Approved" at bounding box center [960, 536] width 198 height 35
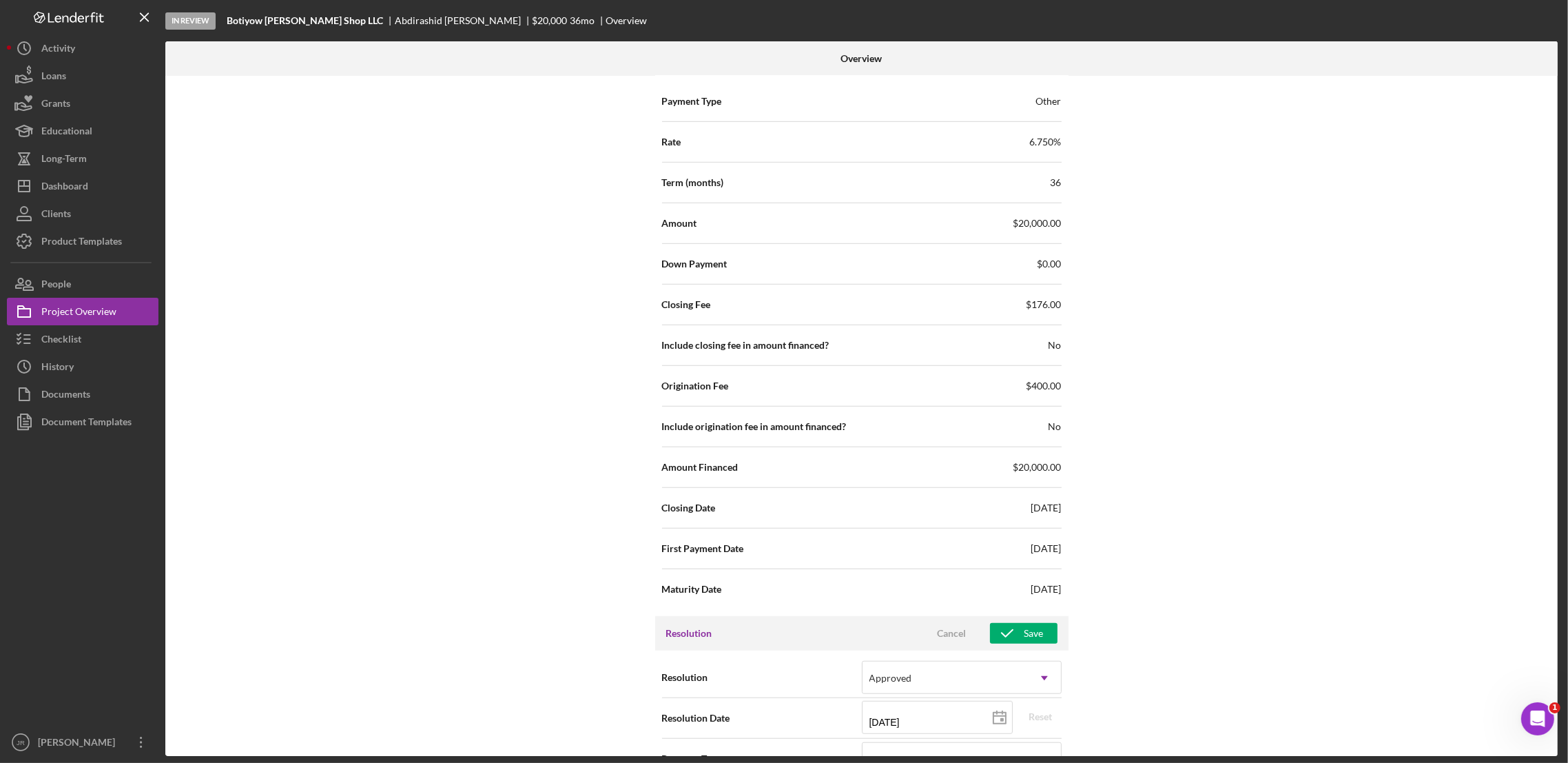
drag, startPoint x: 1272, startPoint y: 483, endPoint x: 1265, endPoint y: 489, distance: 9.2
click at [1272, 483] on div "Internal Workflow Stage In Review Icon/Dropdown Arrow Archive (can unarchive la…" at bounding box center [861, 416] width 1392 height 680
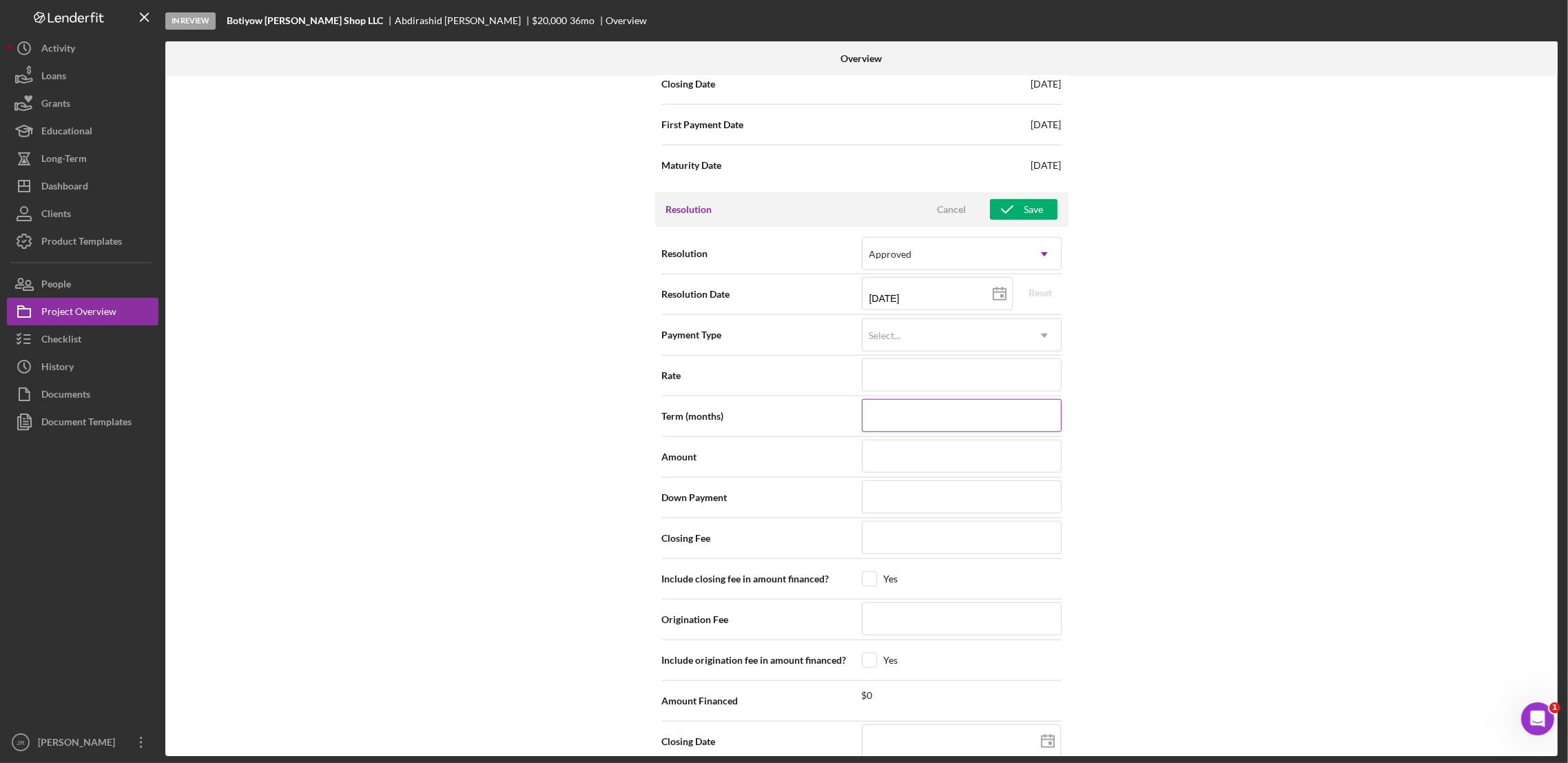
scroll to position [1644, 0]
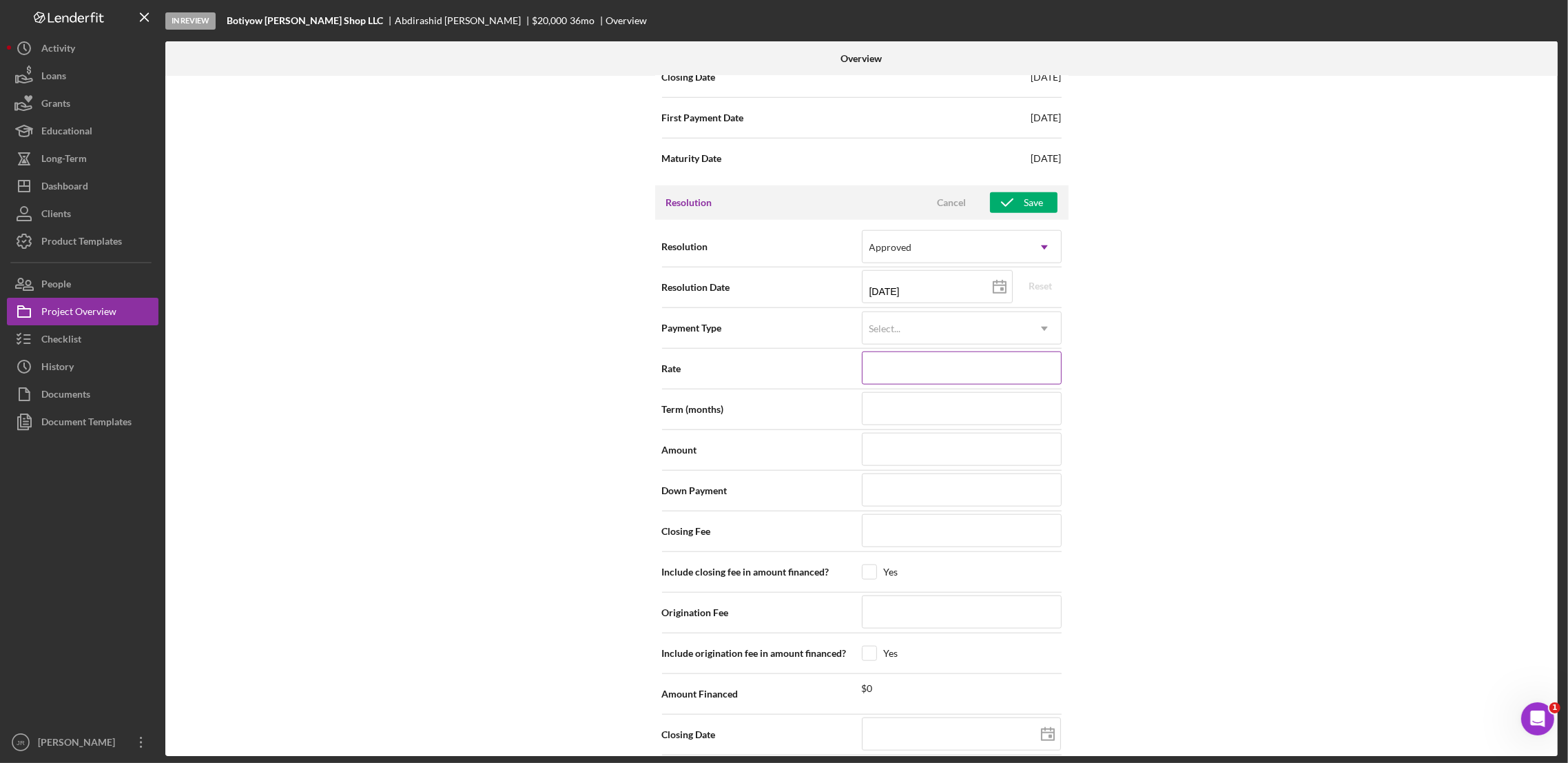
click at [910, 364] on input at bounding box center [962, 367] width 200 height 33
click at [911, 407] on input at bounding box center [962, 408] width 200 height 33
click at [910, 446] on input at bounding box center [962, 449] width 200 height 33
click at [903, 496] on input at bounding box center [962, 490] width 200 height 33
click at [1202, 481] on div "Internal Workflow Stage In Review Icon/Dropdown Arrow Archive (can unarchive la…" at bounding box center [861, 416] width 1392 height 680
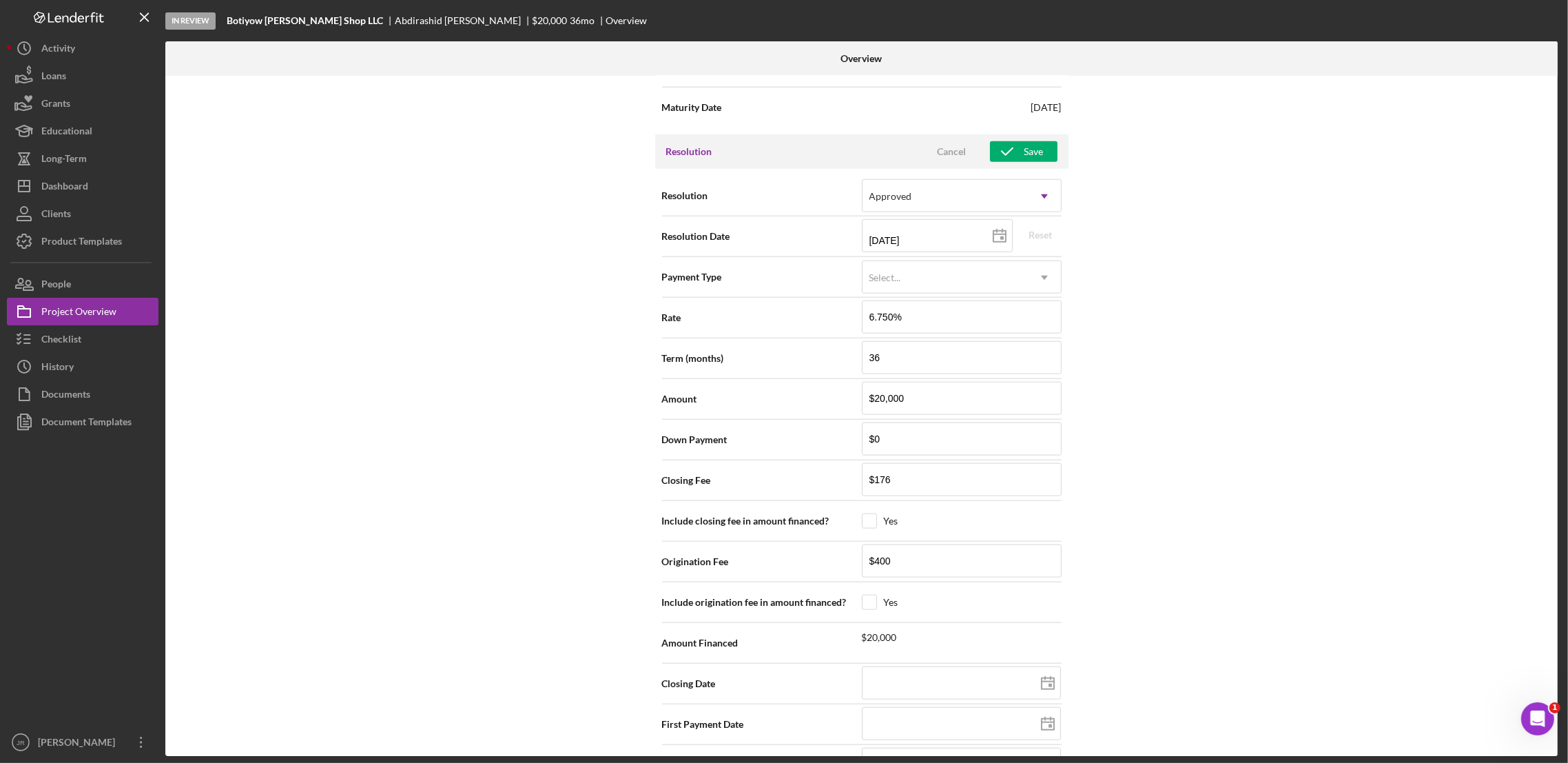
scroll to position [1744, 0]
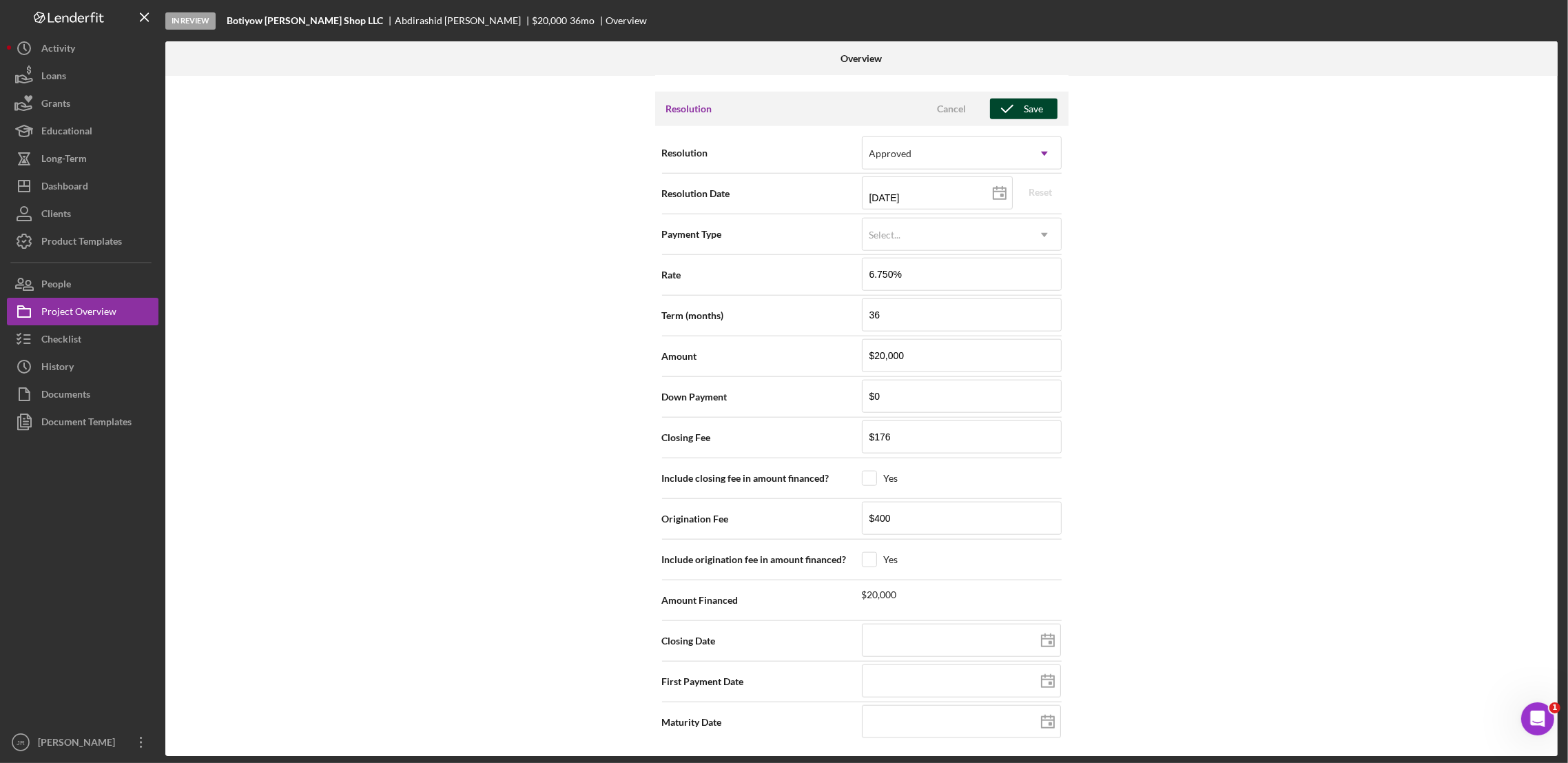
click at [1030, 107] on div "Save" at bounding box center [1033, 108] width 19 height 20
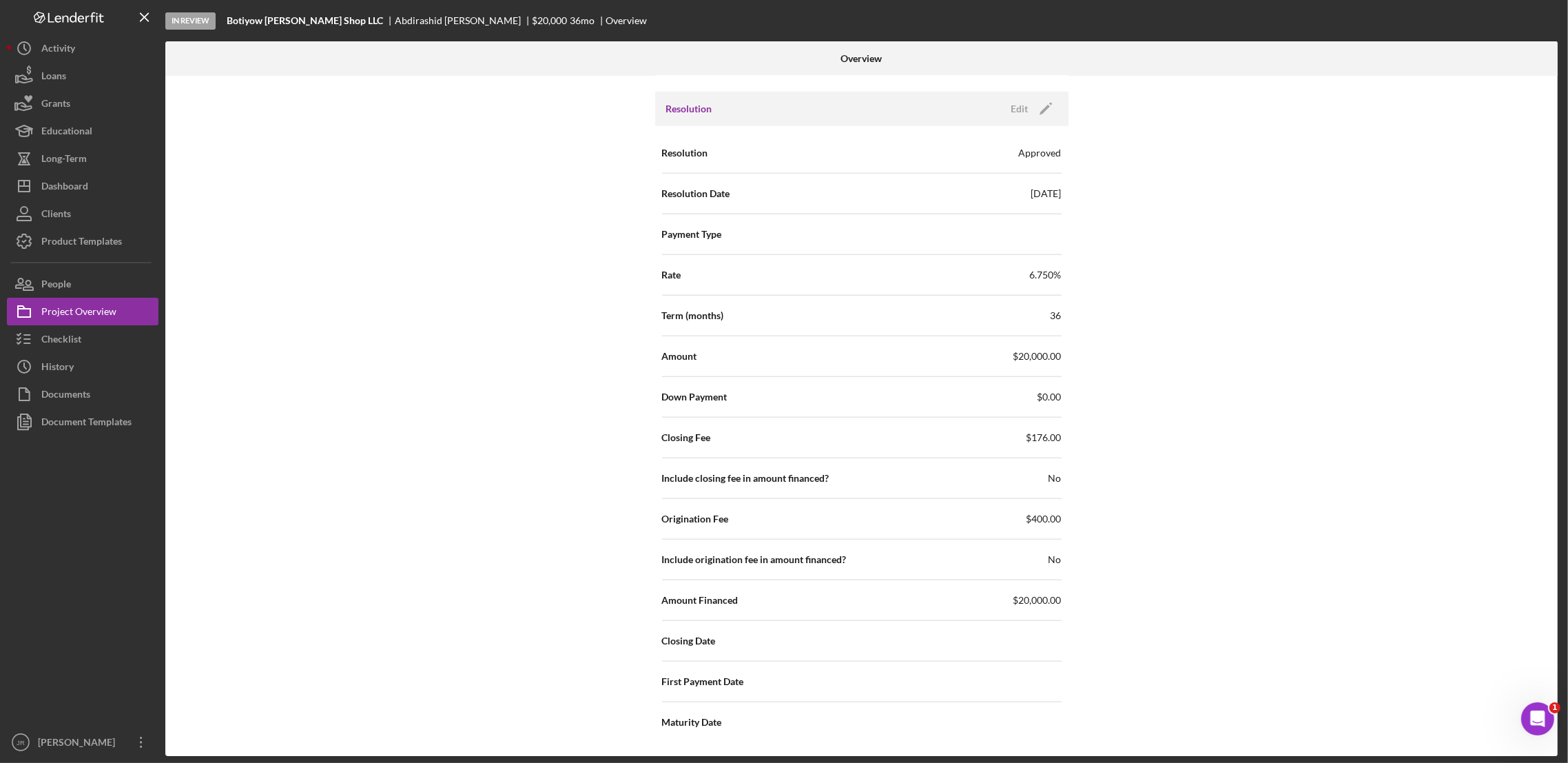
click at [1224, 284] on div "Internal Workflow Stage In Review Icon/Dropdown Arrow Archive (can unarchive la…" at bounding box center [861, 416] width 1392 height 680
click at [83, 192] on div "Dashboard" at bounding box center [65, 188] width 47 height 31
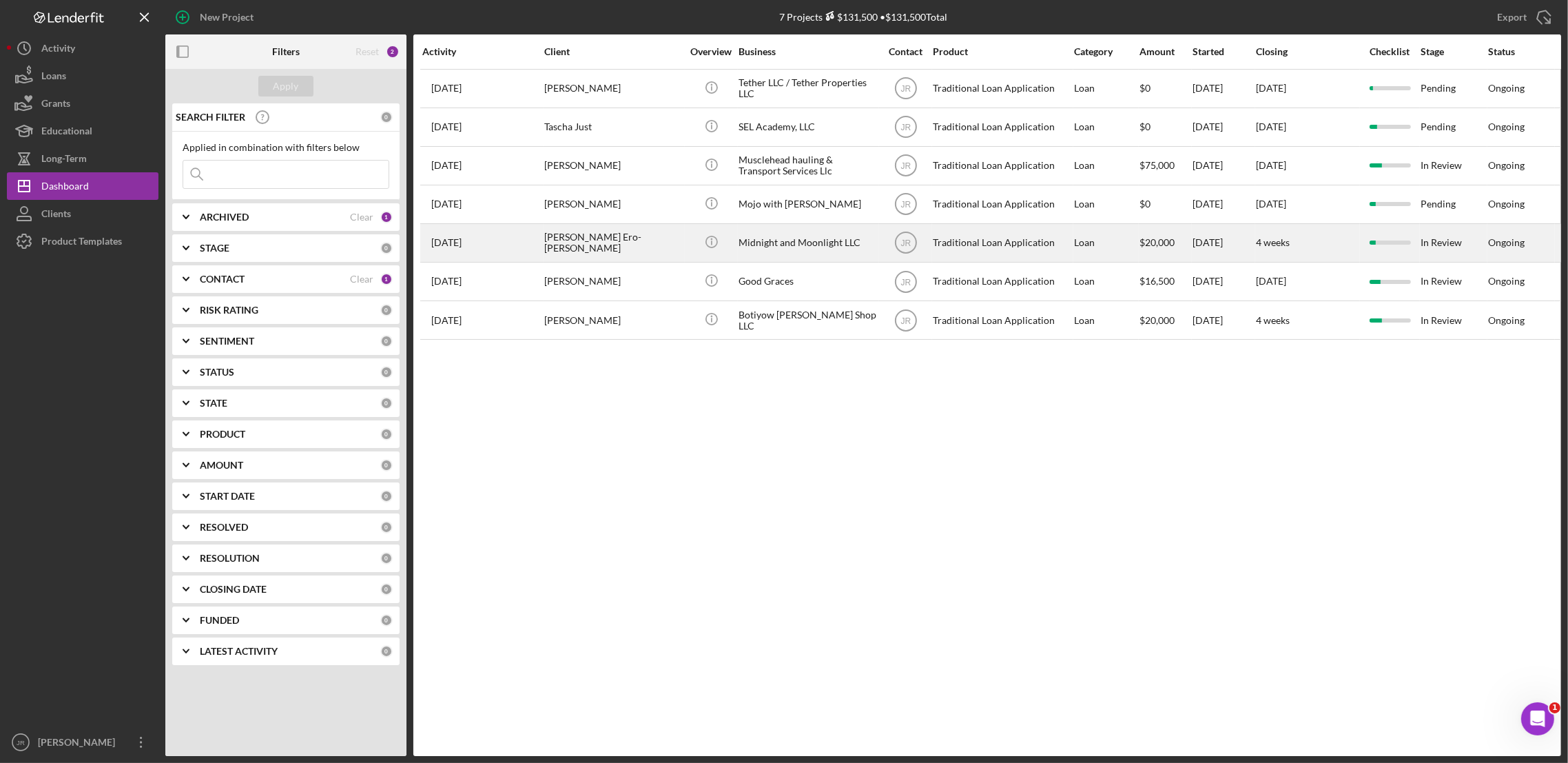
click at [632, 247] on div "Adrienne Ero-Phillips" at bounding box center [613, 243] width 138 height 37
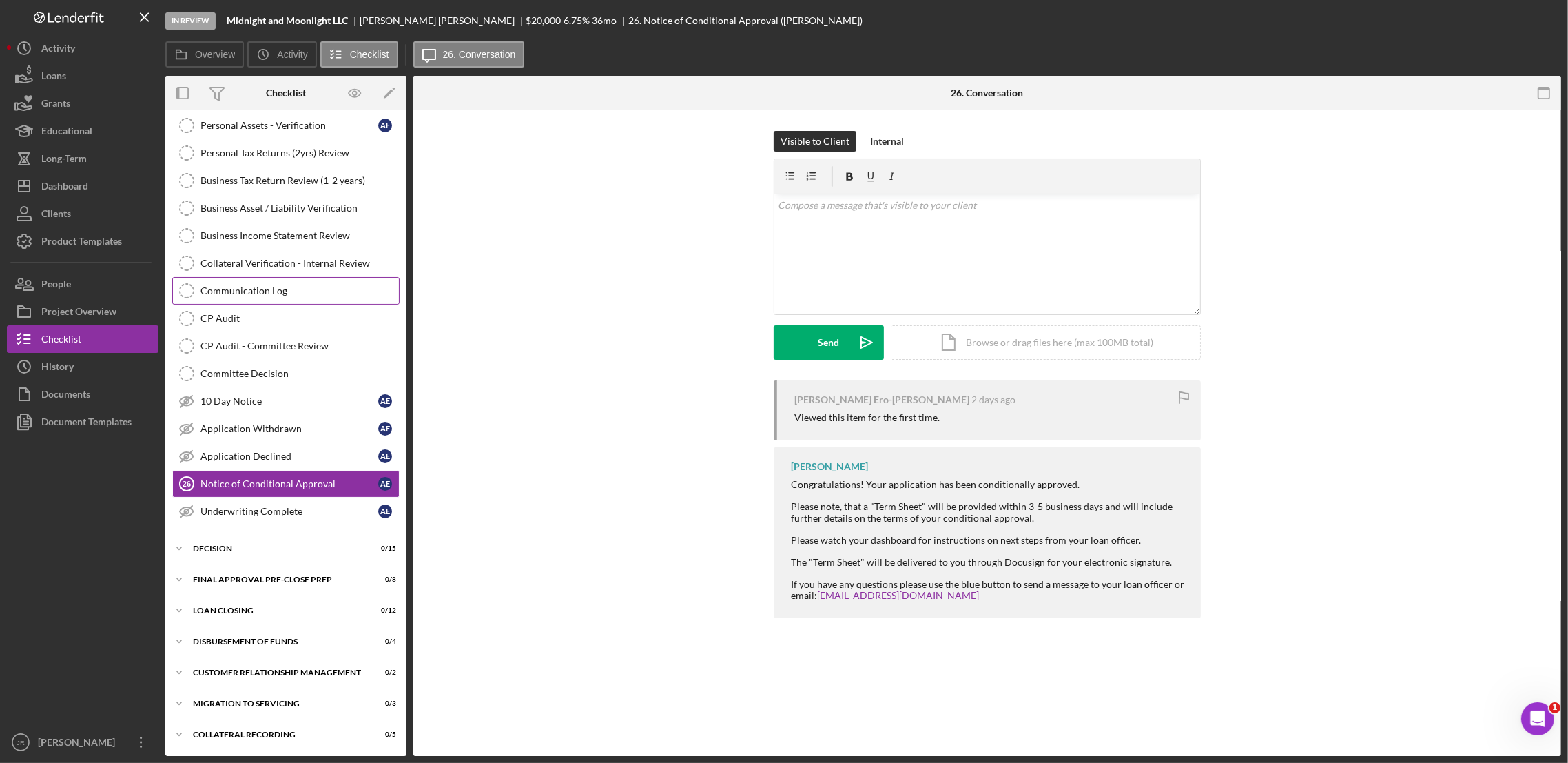
scroll to position [188, 0]
click at [115, 313] on div "Project Overview" at bounding box center [79, 313] width 75 height 31
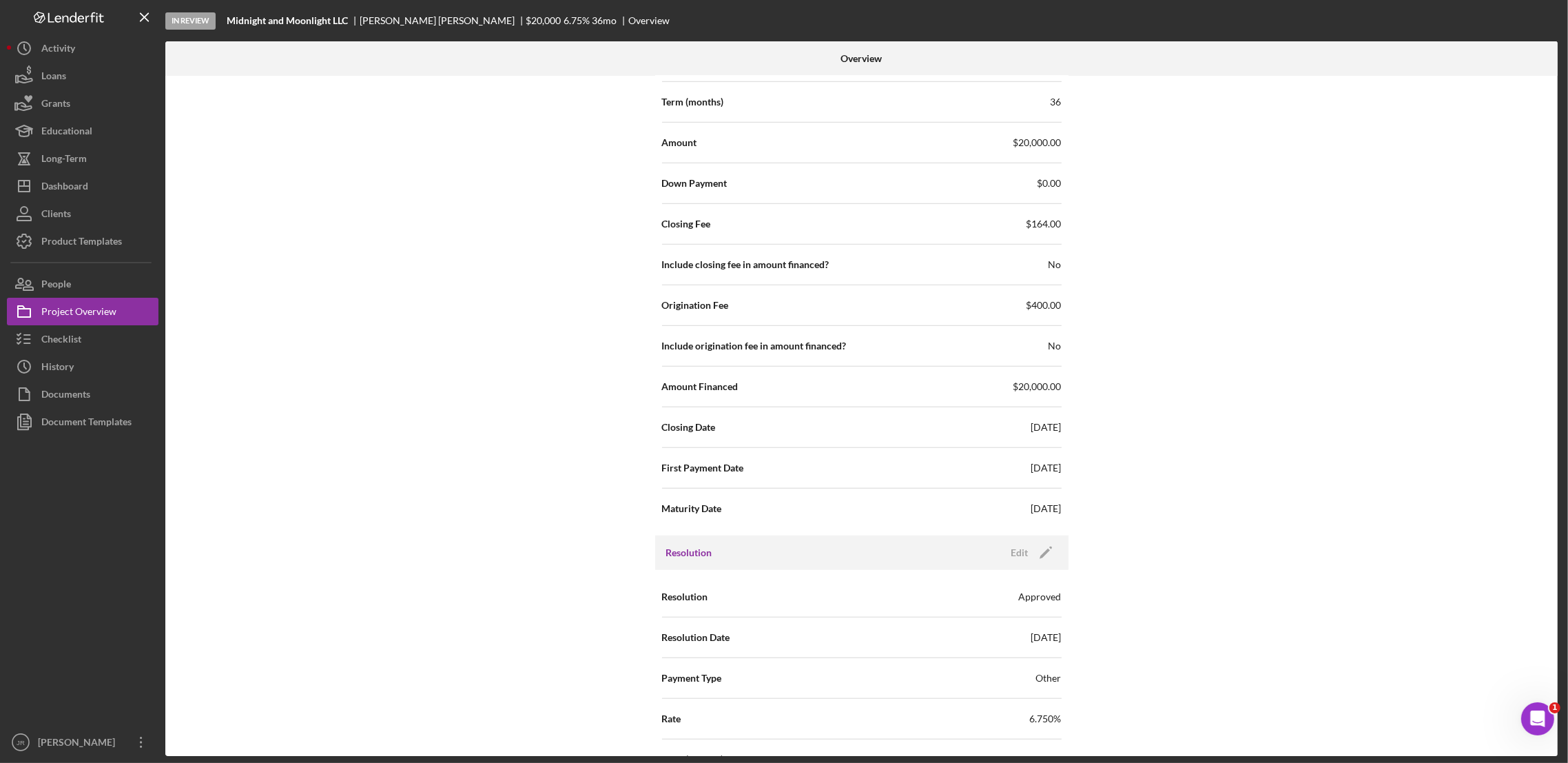
scroll to position [1292, 0]
click at [1198, 390] on div "Internal Workflow Stage In Review Icon/Dropdown Arrow Archive (can unarchive la…" at bounding box center [861, 416] width 1392 height 680
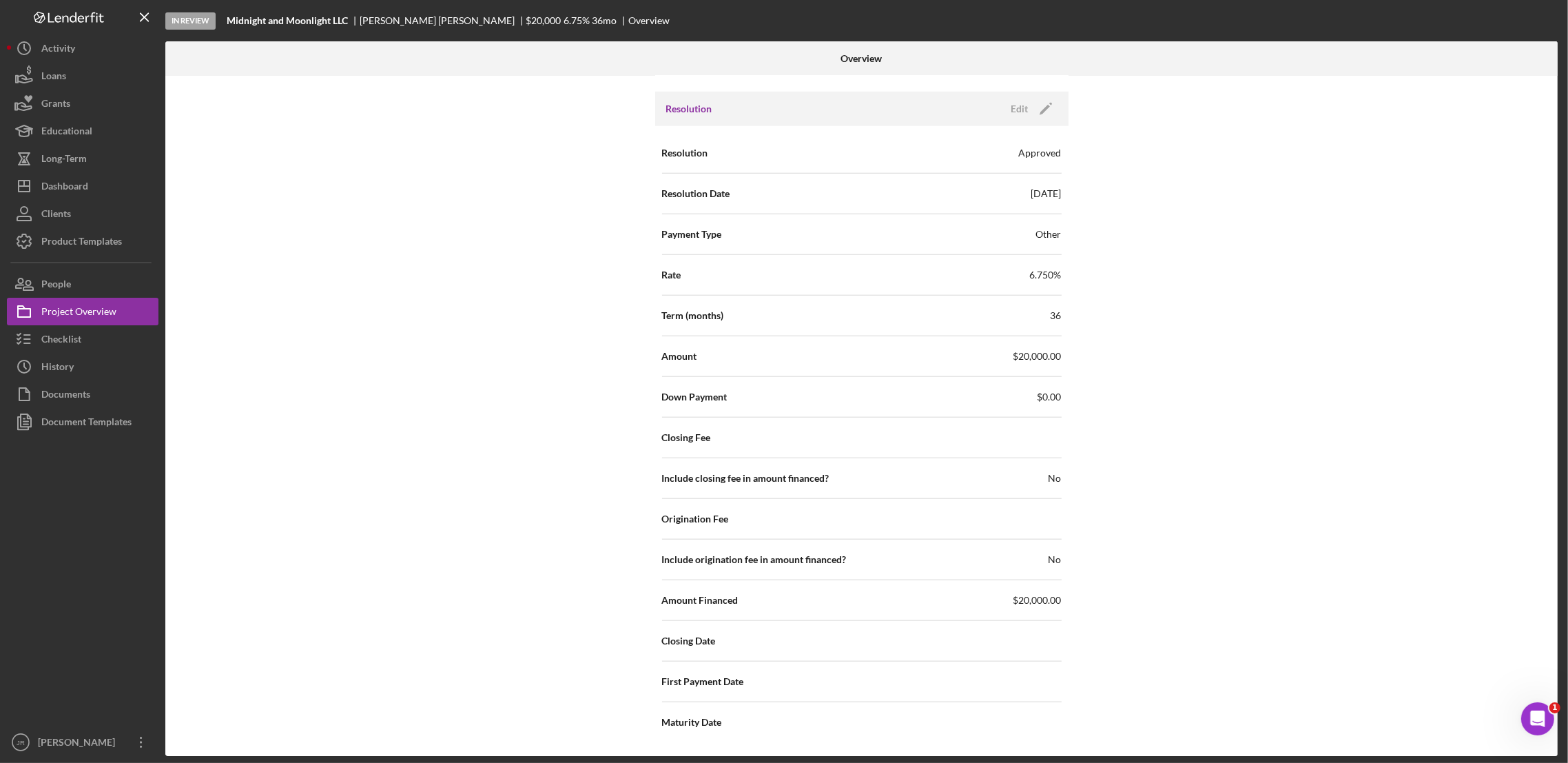
scroll to position [1744, 0]
click at [1218, 377] on div "Internal Workflow Stage In Review Icon/Dropdown Arrow Archive (can unarchive la…" at bounding box center [861, 416] width 1392 height 680
click at [88, 174] on div "Dashboard" at bounding box center [65, 188] width 47 height 31
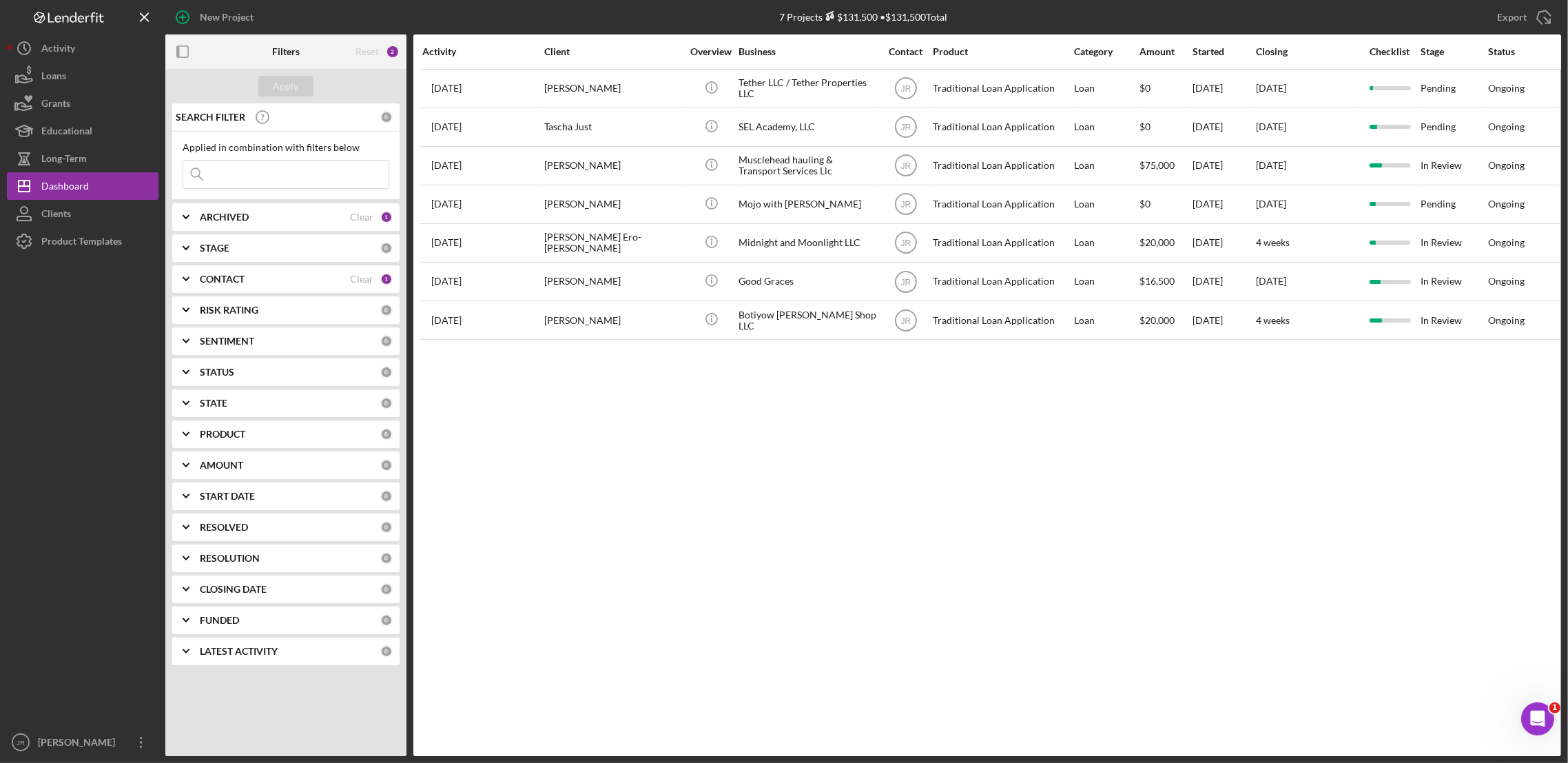
click at [1044, 474] on div "Activity Client Overview Business Contact Product Category Amount Started Closi…" at bounding box center [987, 395] width 1148 height 722
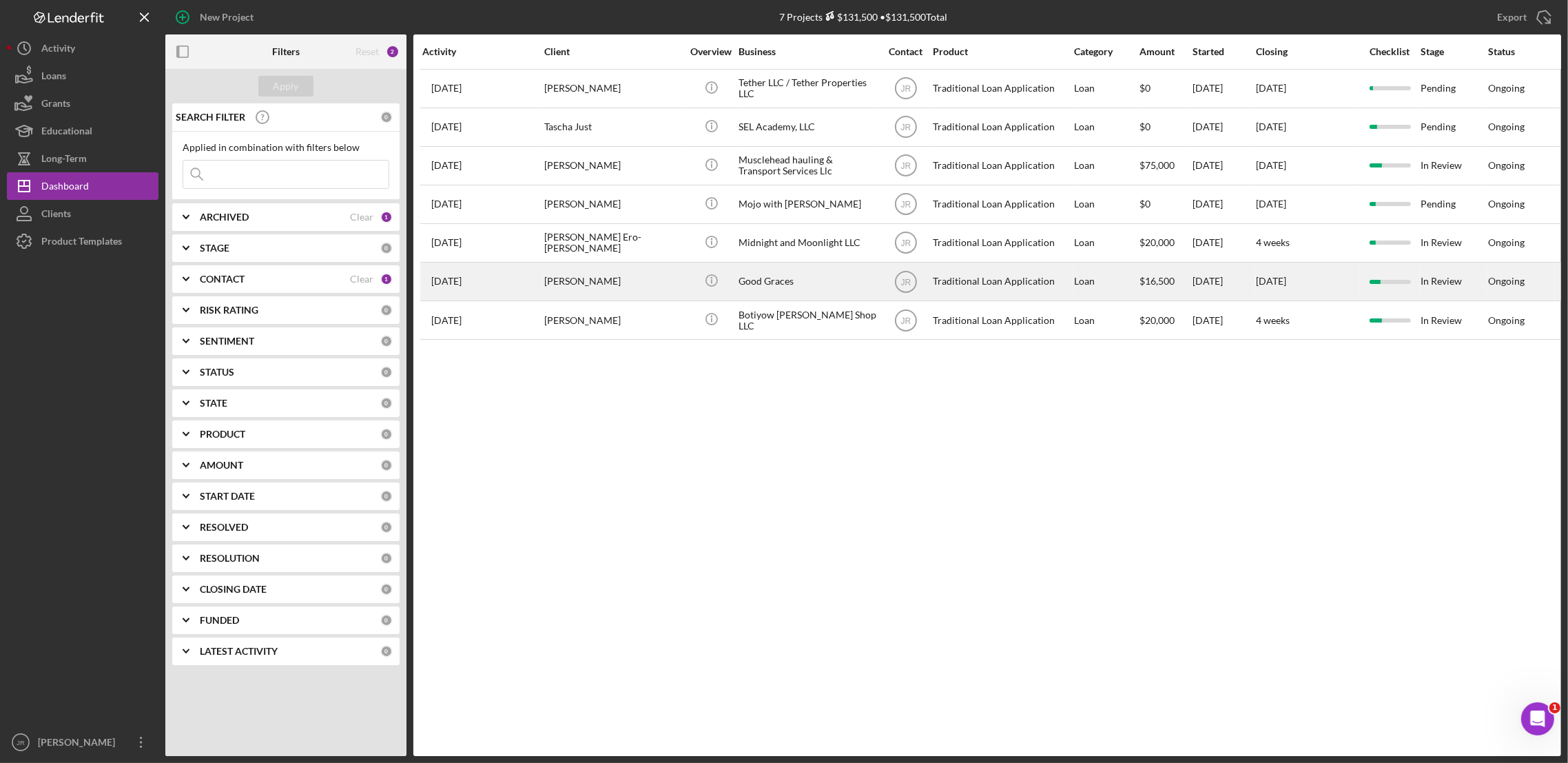
click at [836, 279] on div "Good Graces" at bounding box center [807, 282] width 138 height 37
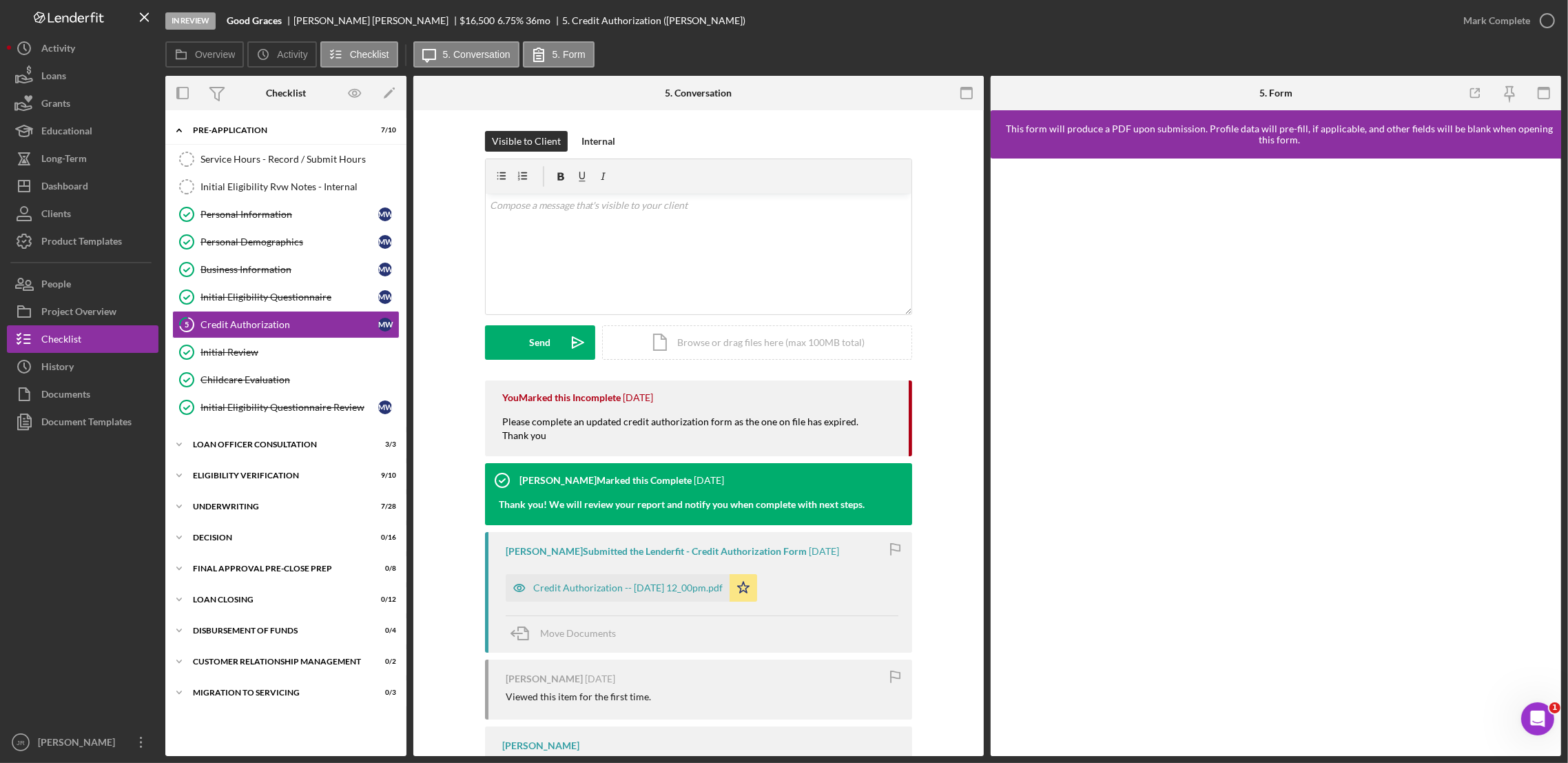
drag, startPoint x: 999, startPoint y: 614, endPoint x: 991, endPoint y: 594, distance: 21.5
click at [999, 612] on div at bounding box center [1276, 457] width 570 height 597
click at [88, 684] on div at bounding box center [83, 582] width 152 height 293
click at [53, 313] on div "Project Overview" at bounding box center [79, 313] width 75 height 31
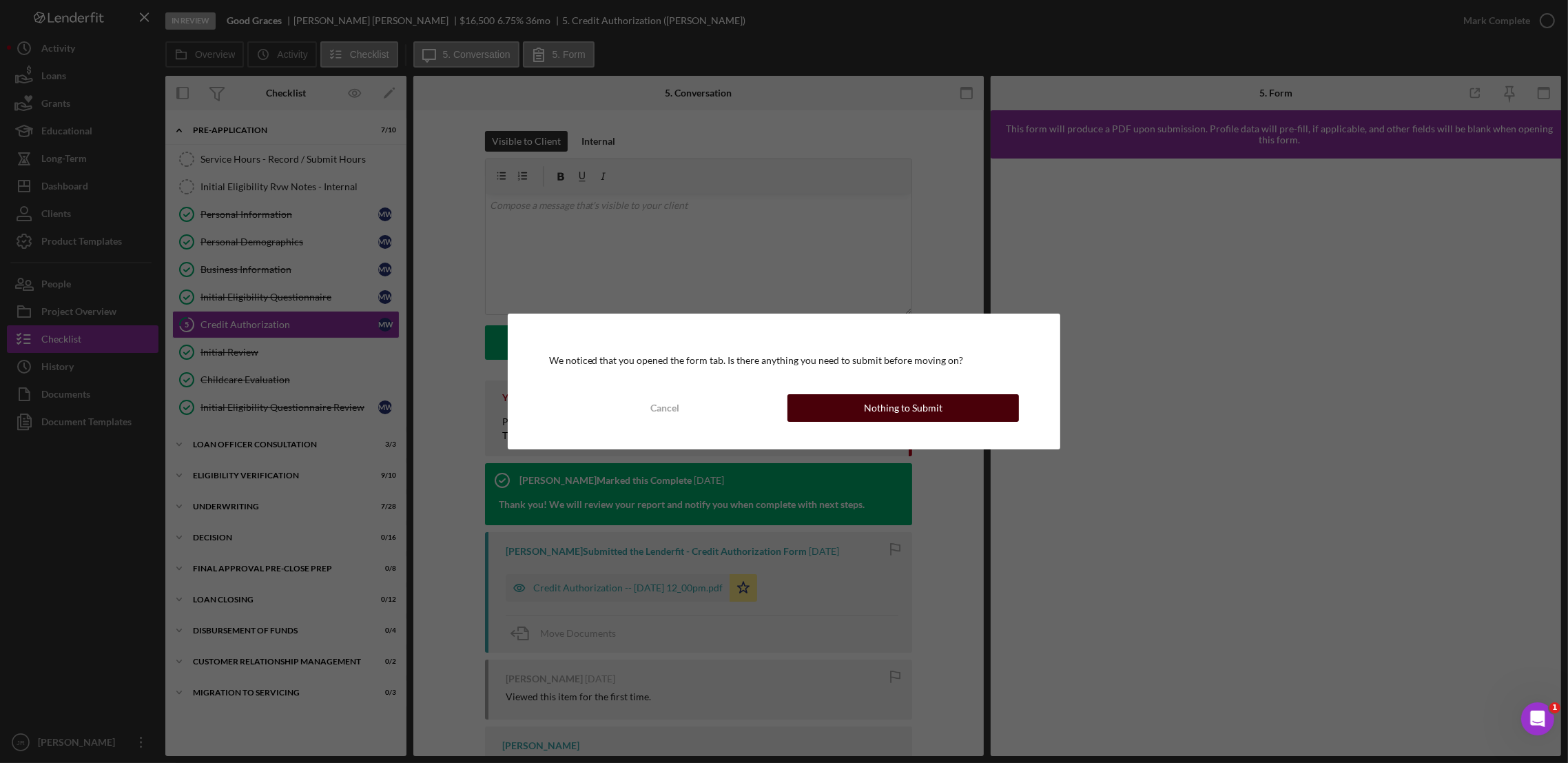
click at [976, 407] on button "Nothing to Submit" at bounding box center [903, 407] width 232 height 27
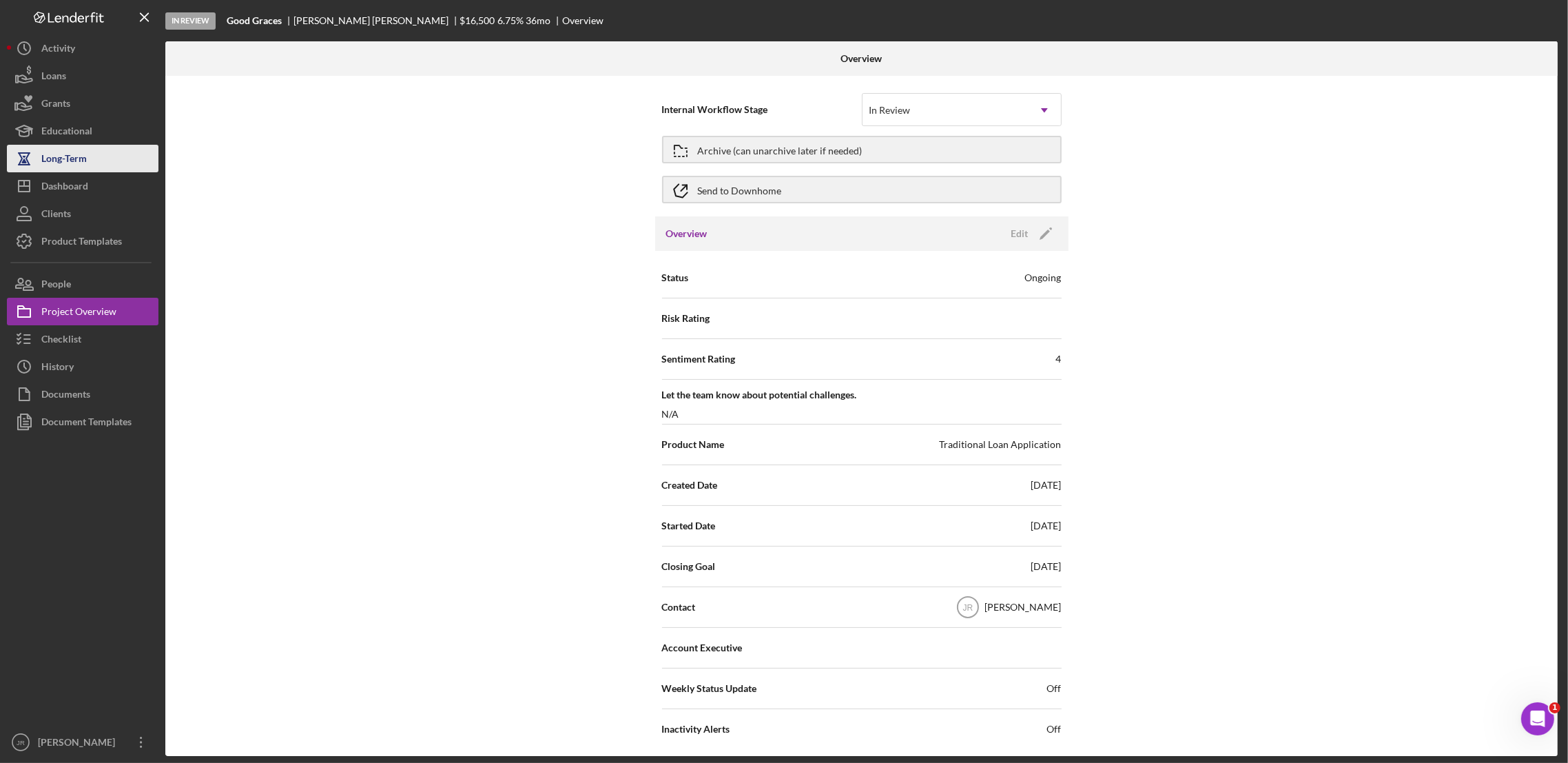
click at [93, 171] on button "Long-Term" at bounding box center [83, 158] width 152 height 27
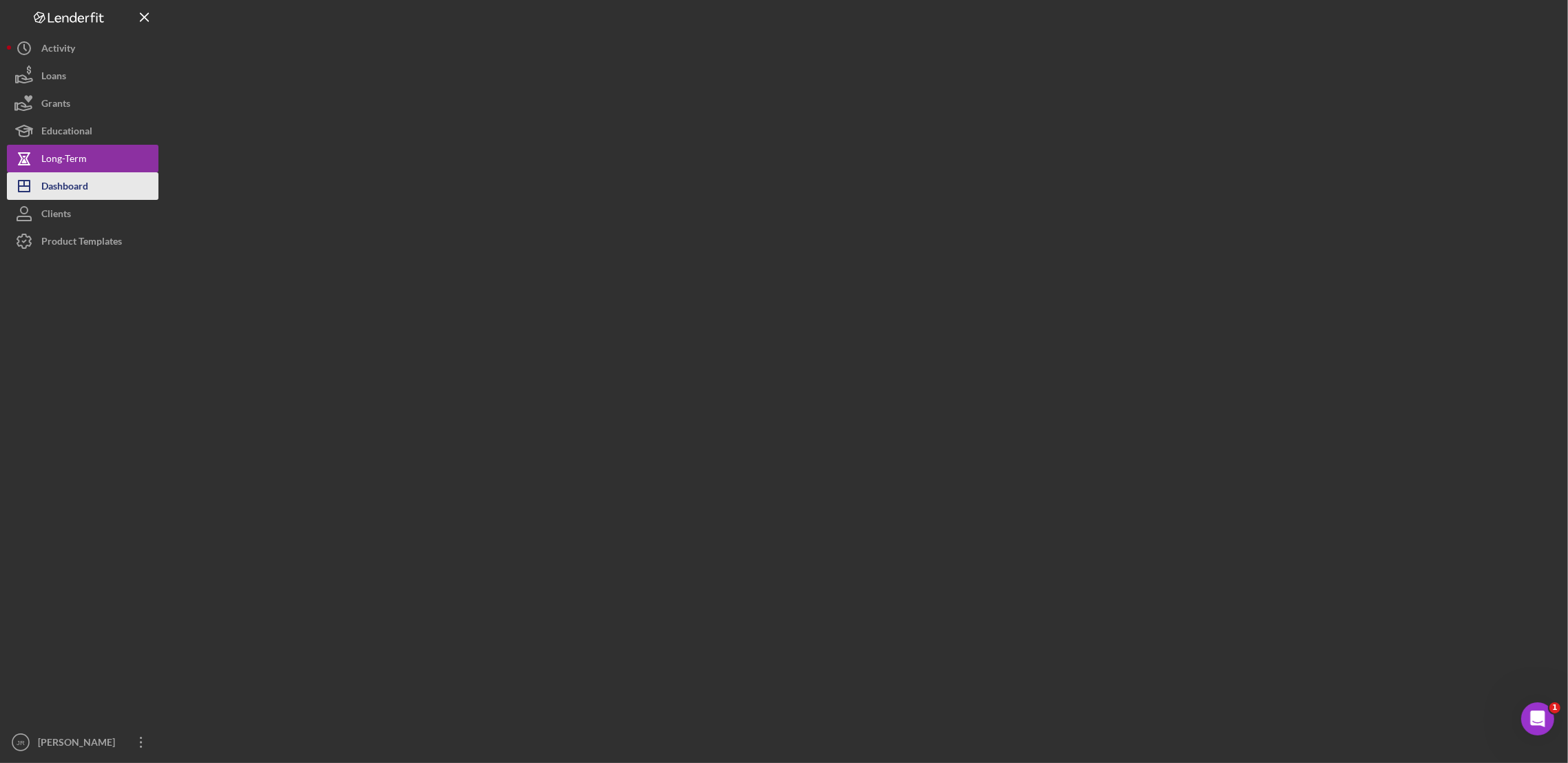
click at [93, 184] on button "Icon/Dashboard Dashboard" at bounding box center [83, 185] width 152 height 27
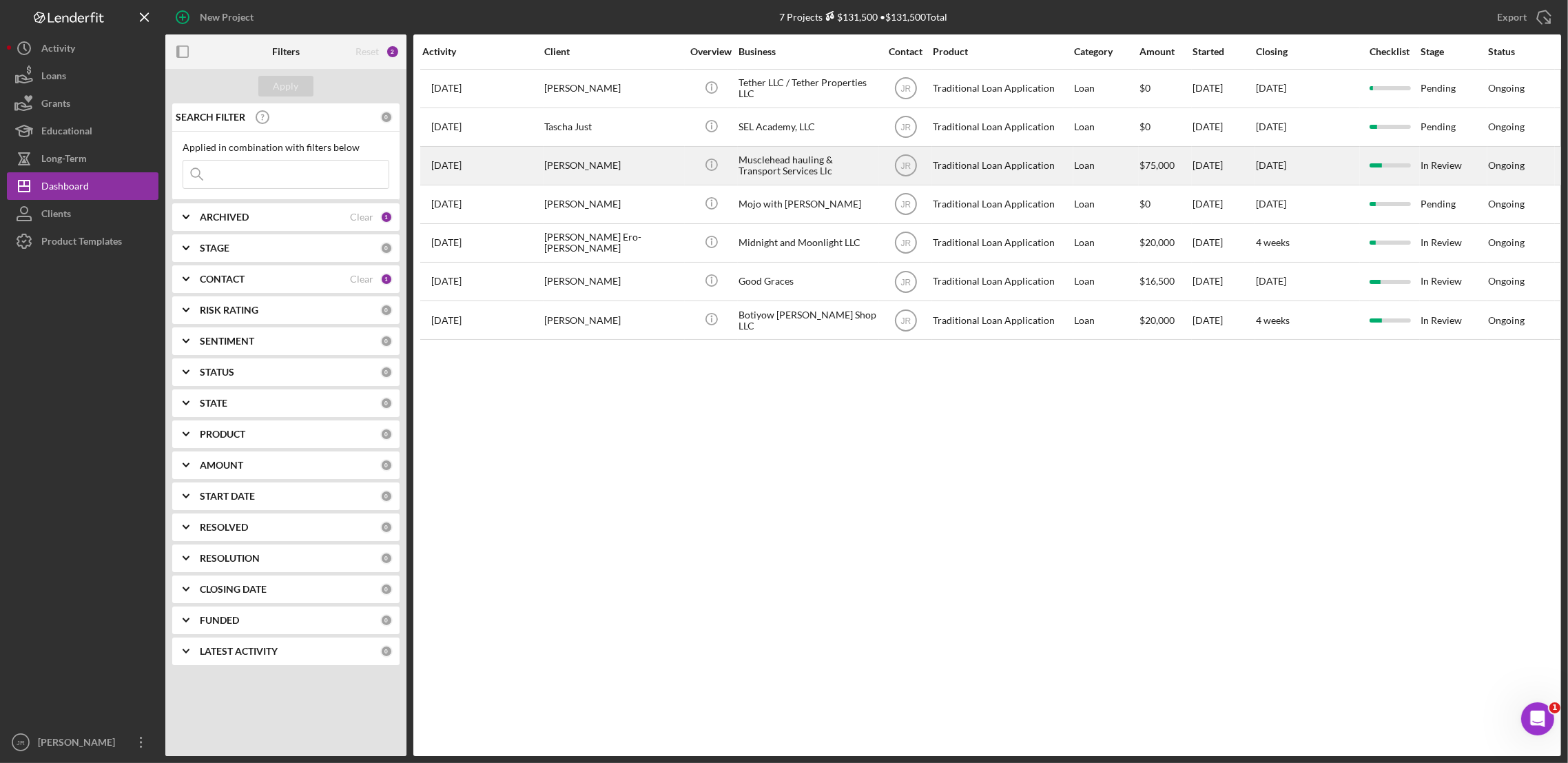
click at [782, 161] on div "Musclehead hauling & Transport Services Llc" at bounding box center [807, 166] width 138 height 37
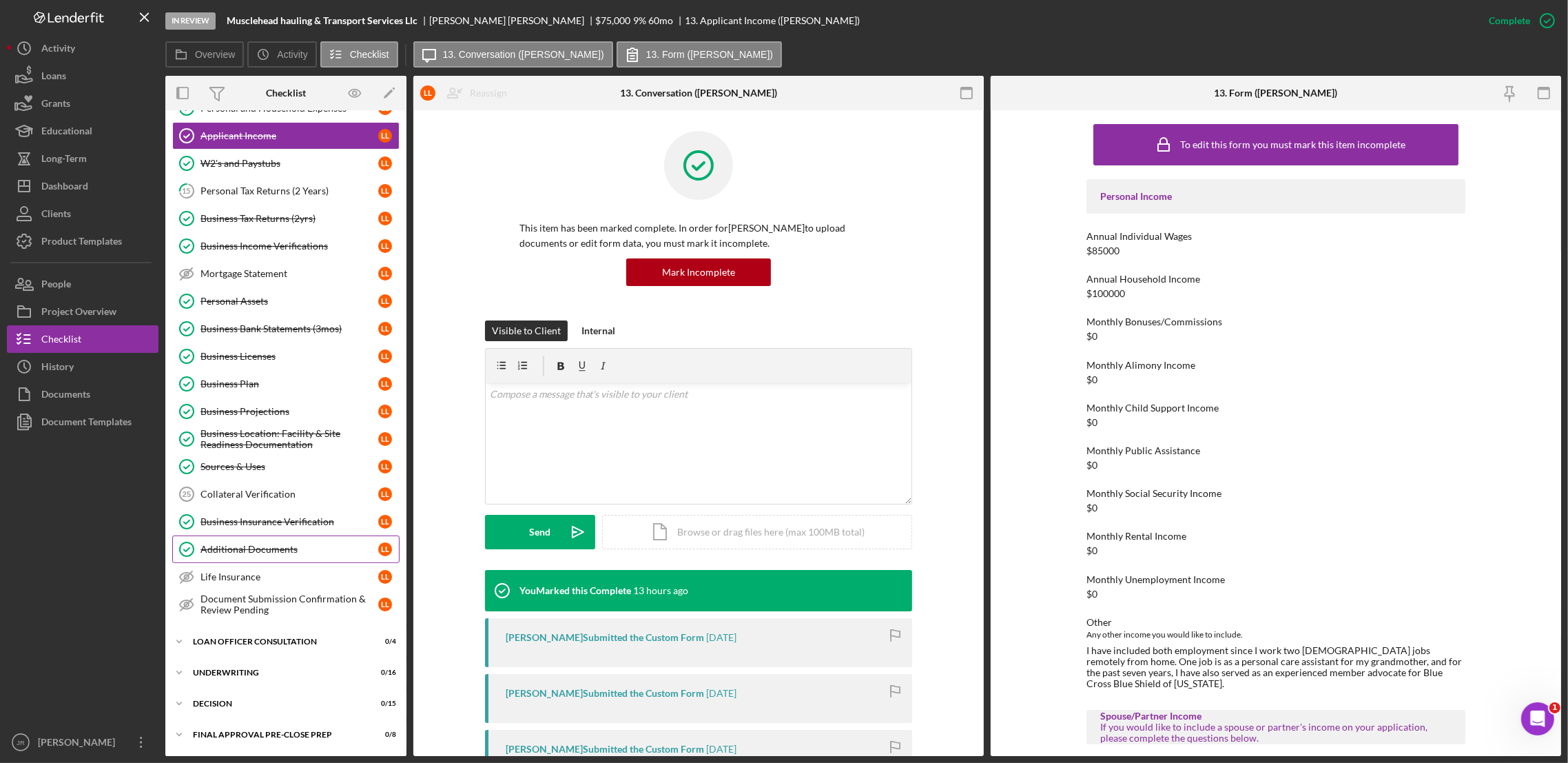
scroll to position [159, 0]
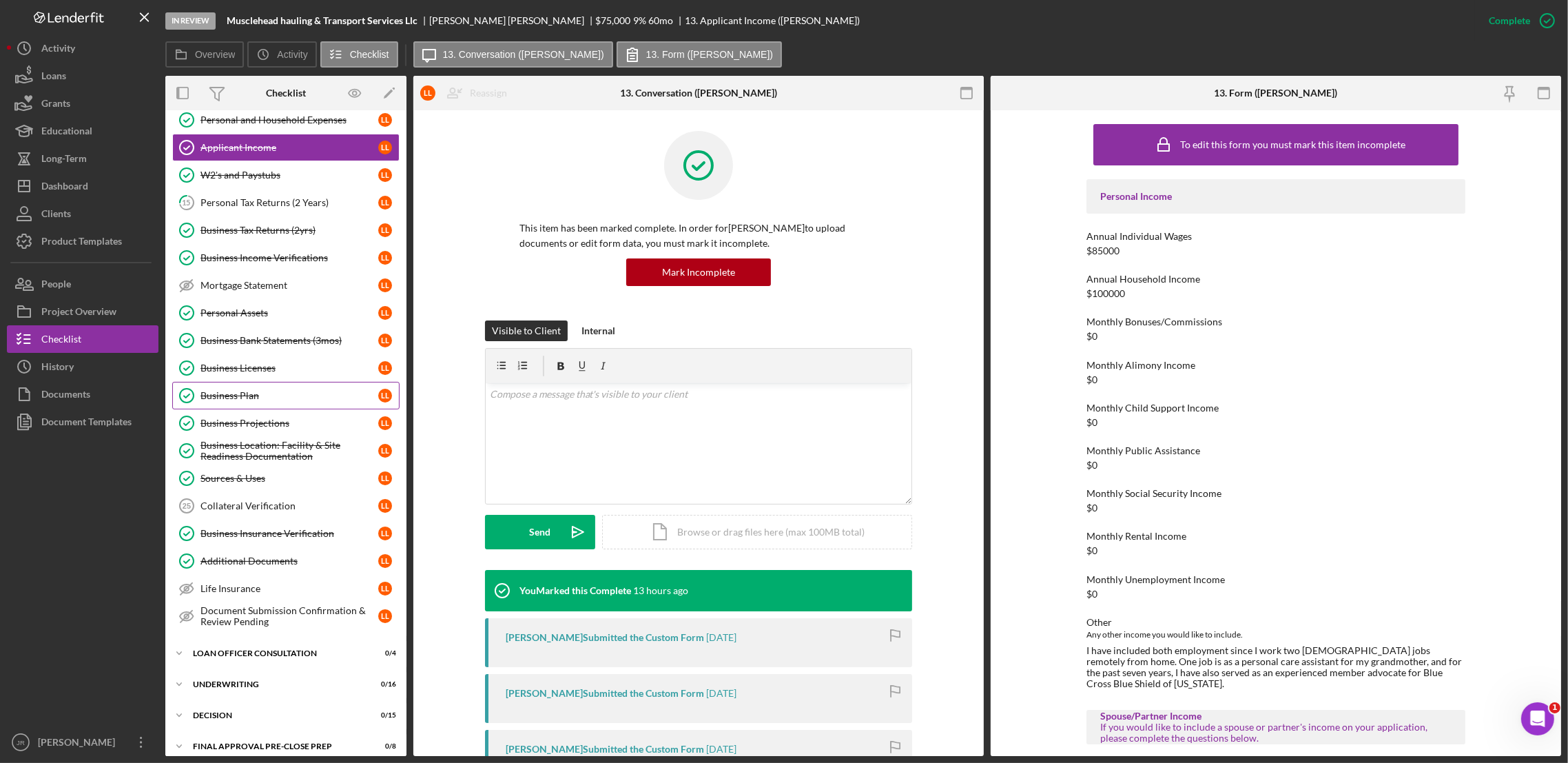
click at [244, 393] on div "Business Plan" at bounding box center [289, 396] width 178 height 11
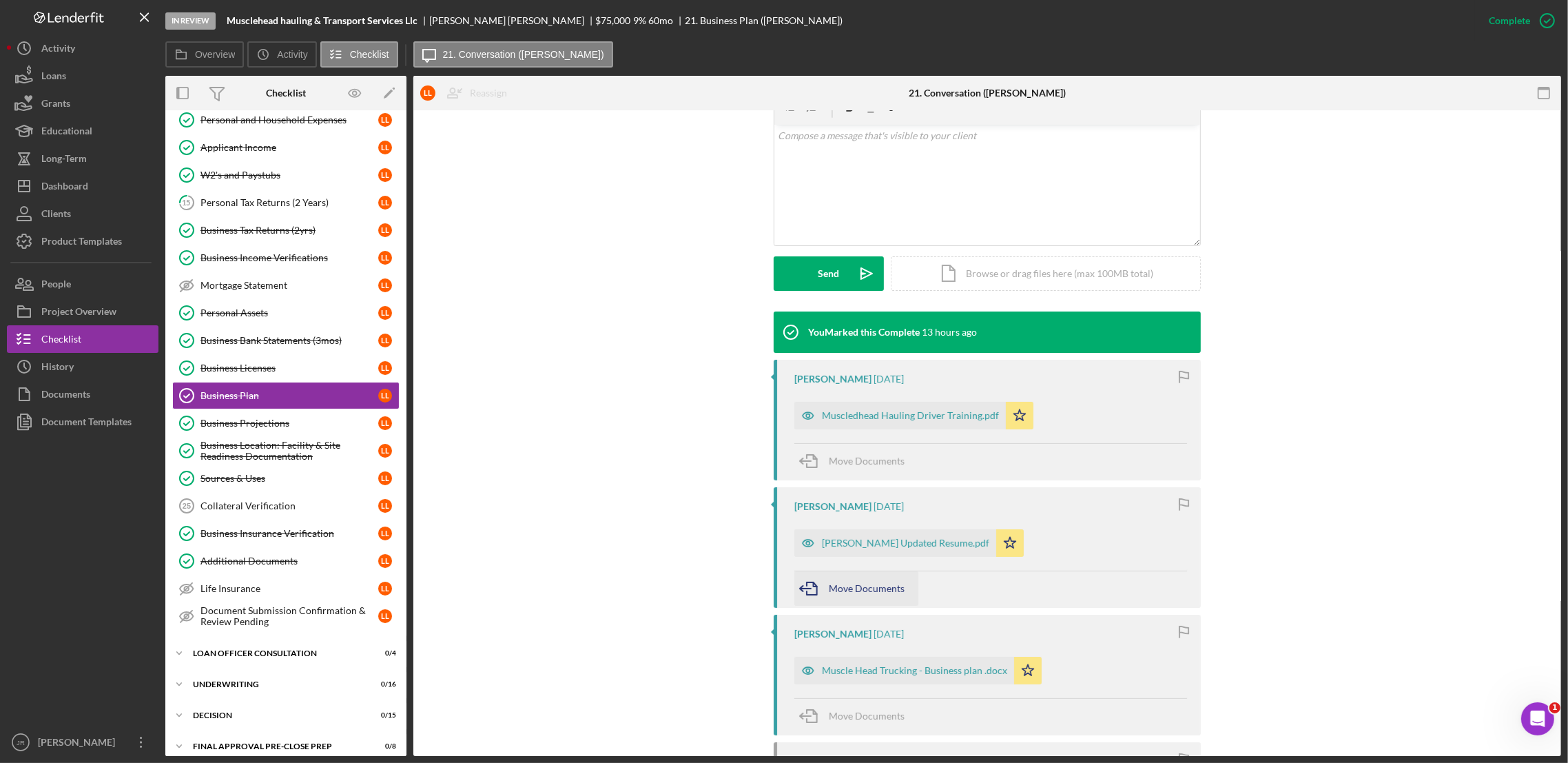
scroll to position [344, 0]
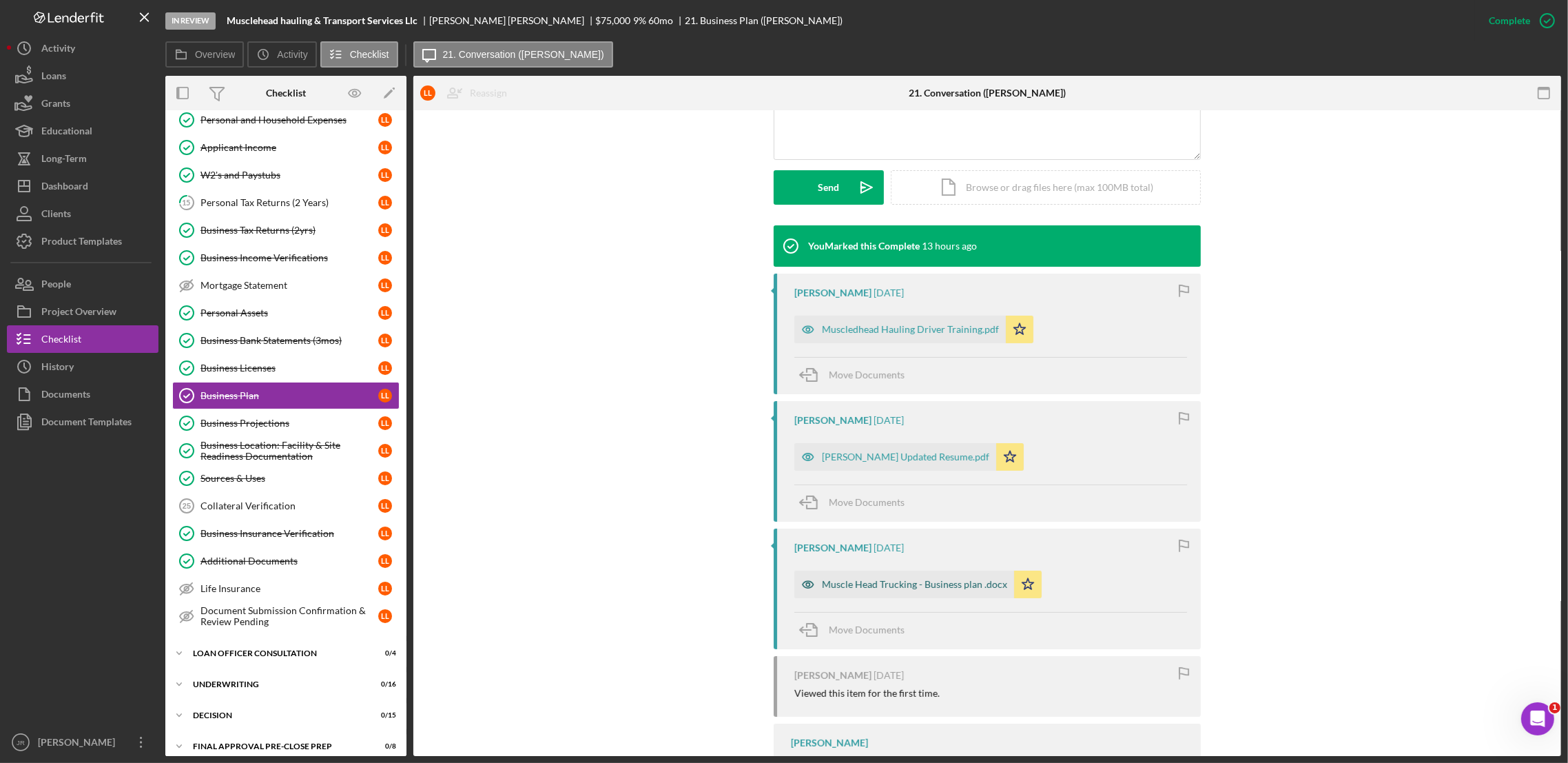
click at [908, 578] on div "Muscle Head Trucking - Business plan .docx" at bounding box center [904, 584] width 220 height 27
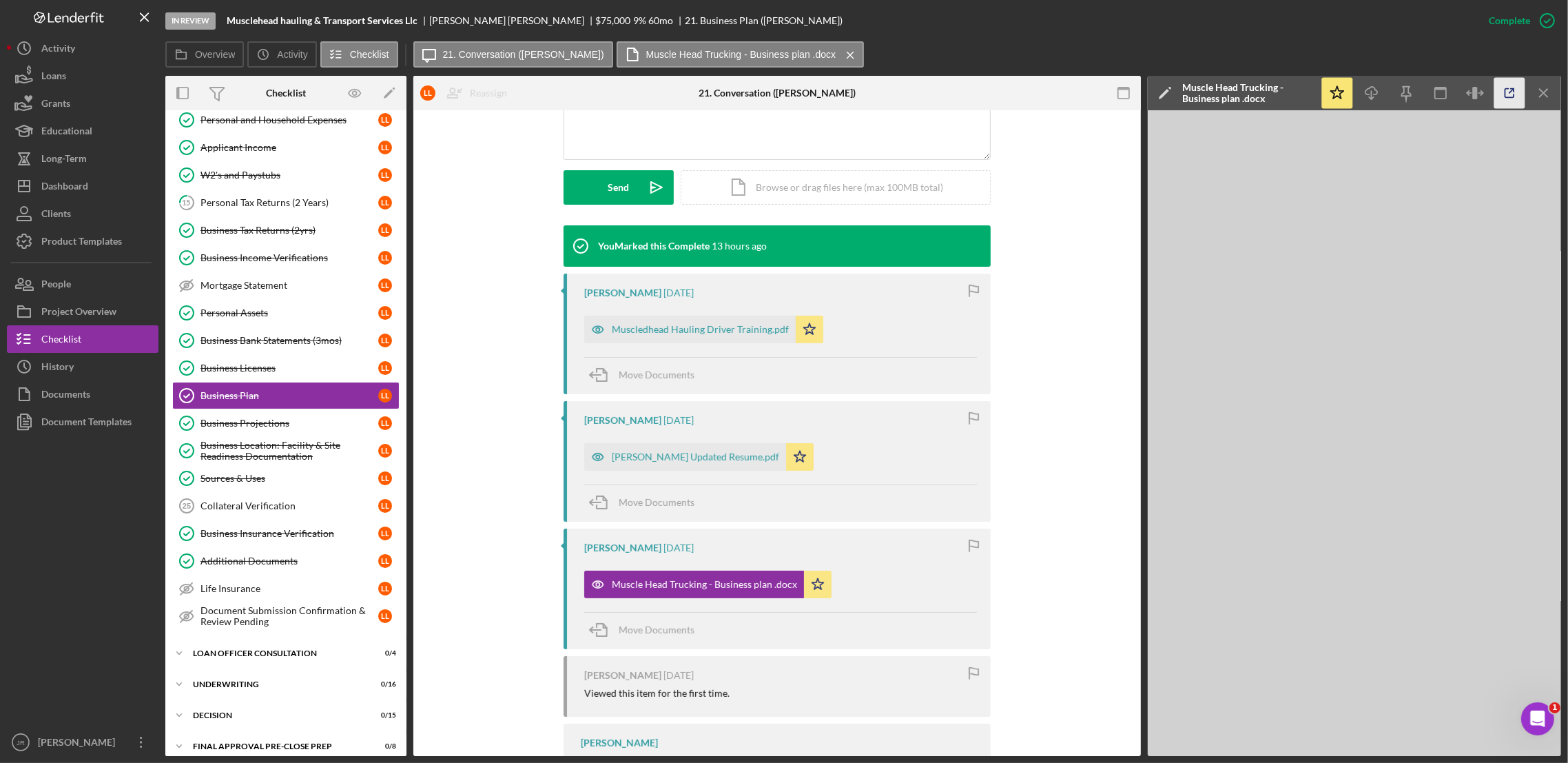
click at [1339, 93] on icon "button" at bounding box center [1510, 93] width 31 height 31
click at [274, 417] on link "Business Projections Business Projections L L" at bounding box center [286, 423] width 228 height 27
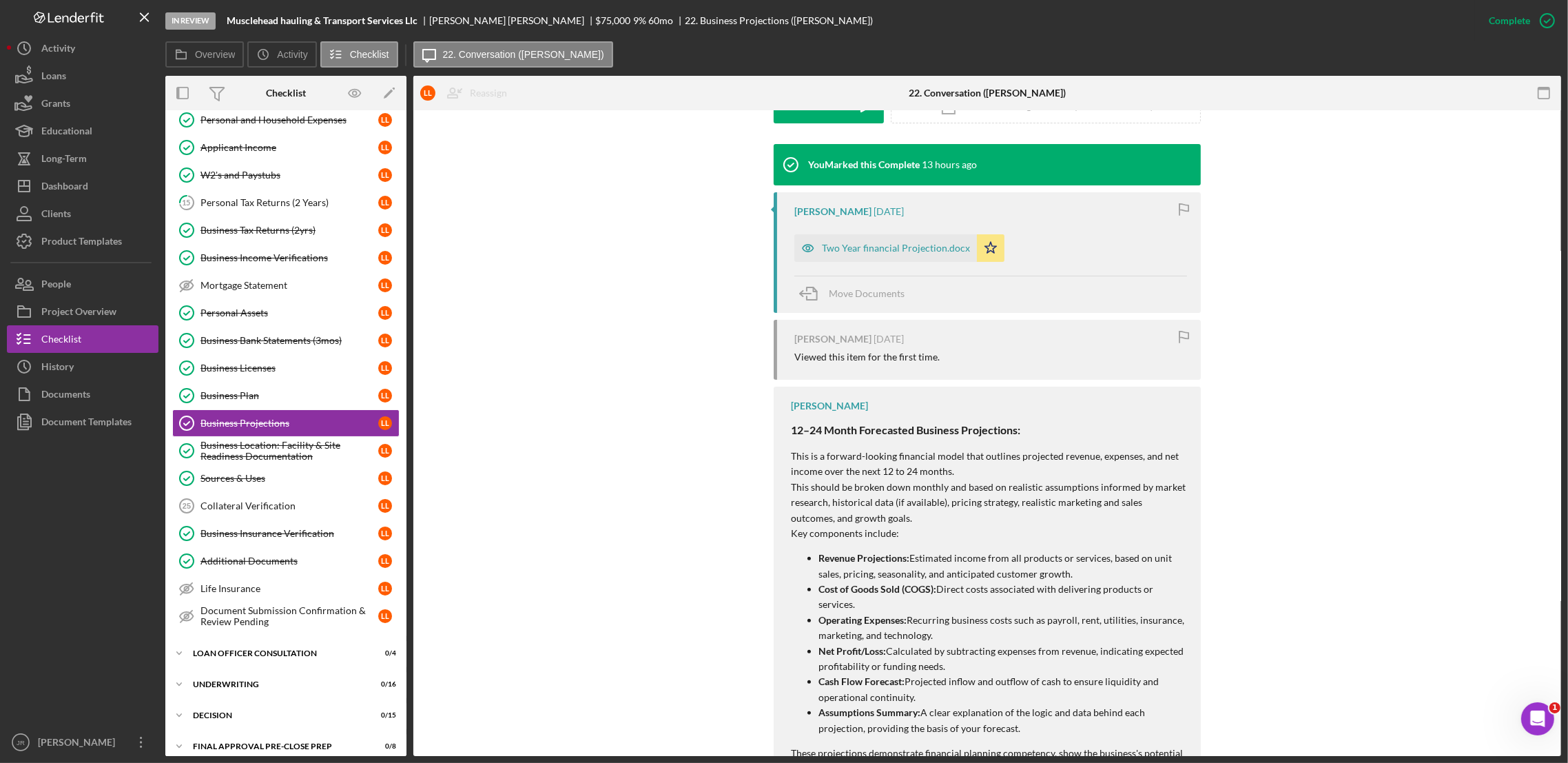
scroll to position [344, 0]
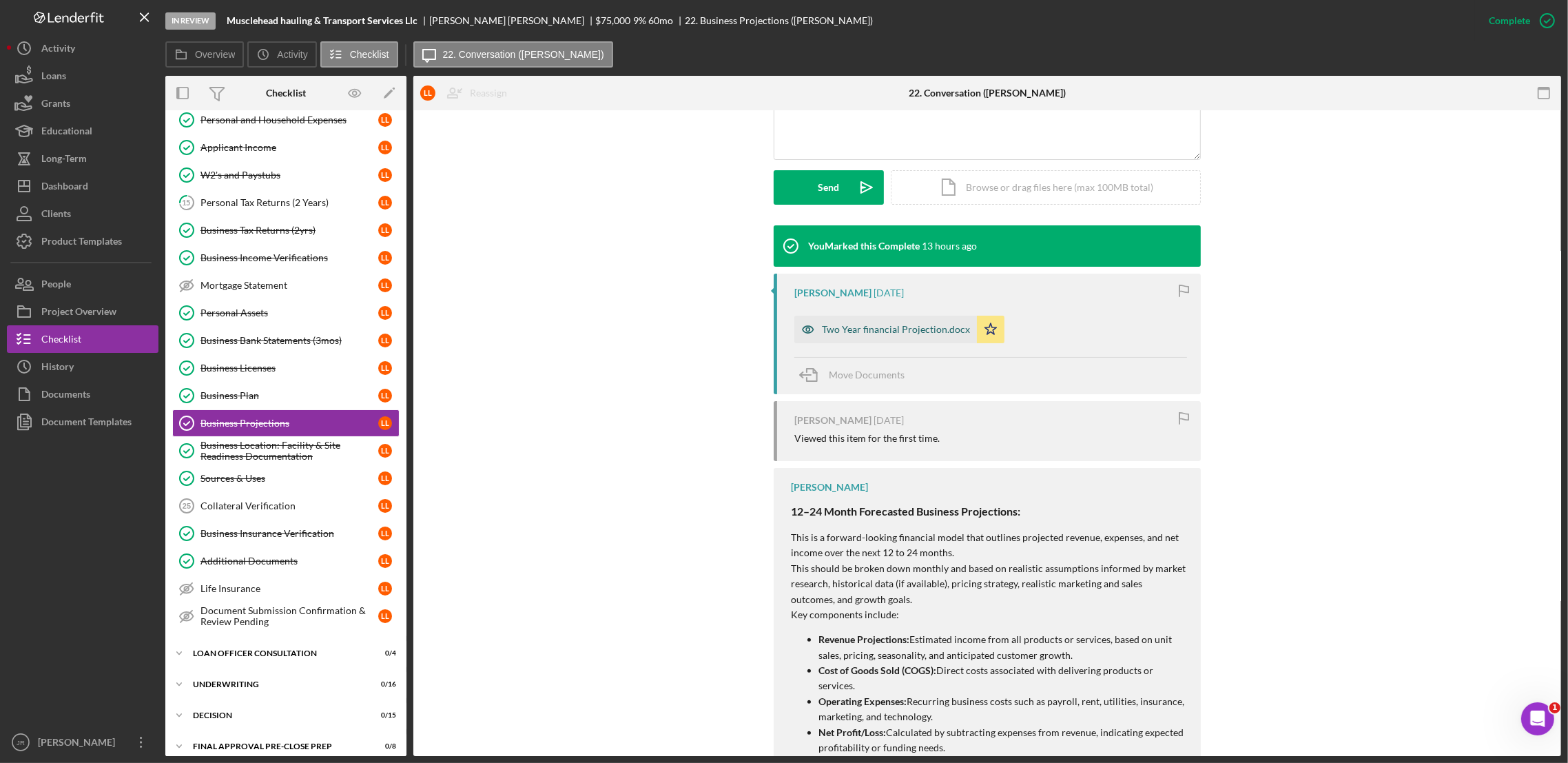
click at [903, 328] on div "Two Year financial Projection.docx" at bounding box center [896, 330] width 148 height 11
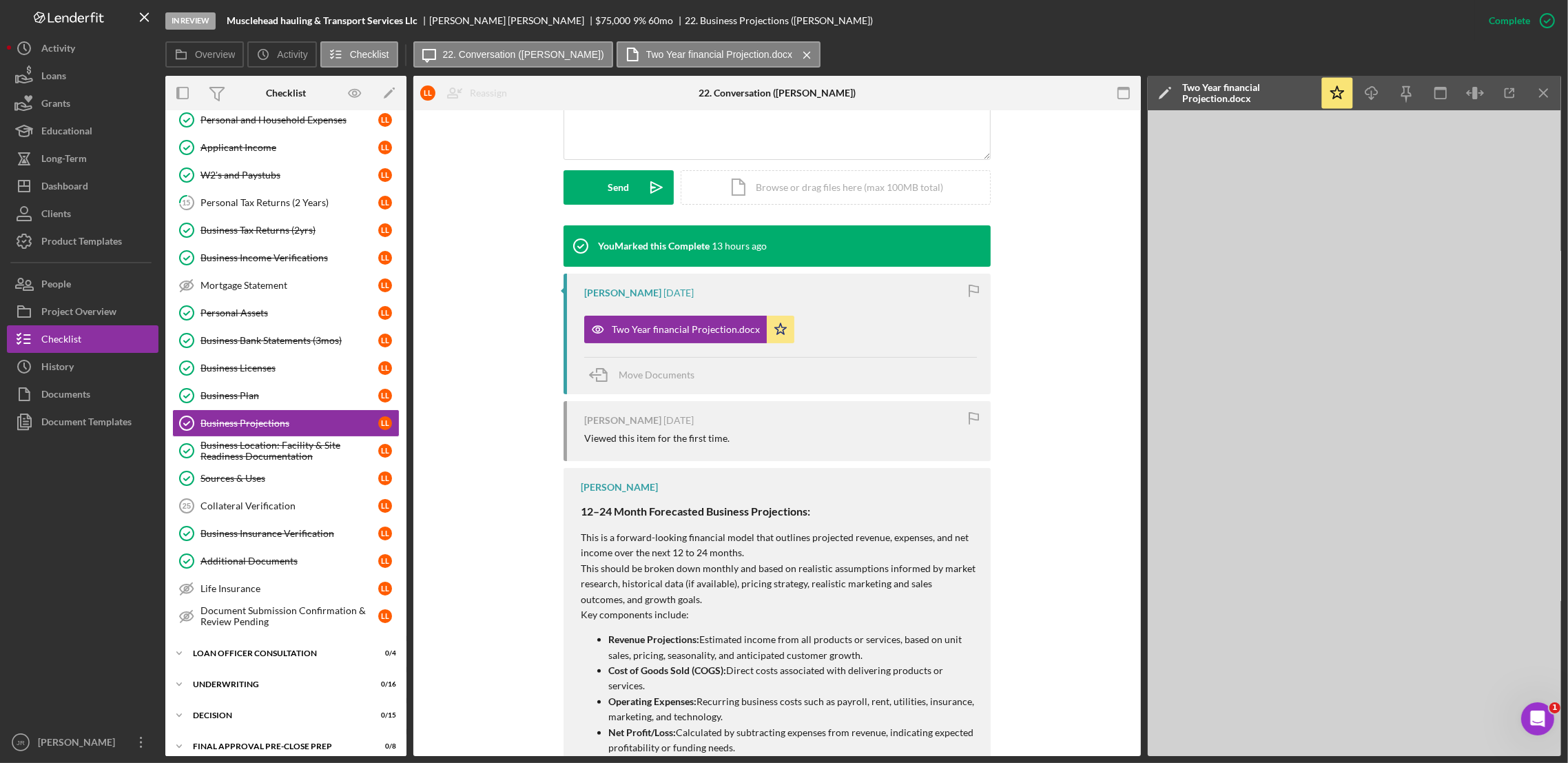
click at [1339, 43] on div "Overview Icon/History Activity Checklist Icon/Message 22. Conversation (Loretta…" at bounding box center [863, 55] width 1396 height 27
click at [1339, 38] on div "In Review Musclehead hauling & Transport Services Llc Loretta Lott $75,000 $75,…" at bounding box center [820, 20] width 1309 height 41
click at [1339, 96] on icon "button" at bounding box center [1510, 93] width 31 height 31
click at [287, 447] on div "Business Location: Facility & Site Readiness Documentation" at bounding box center [289, 450] width 178 height 22
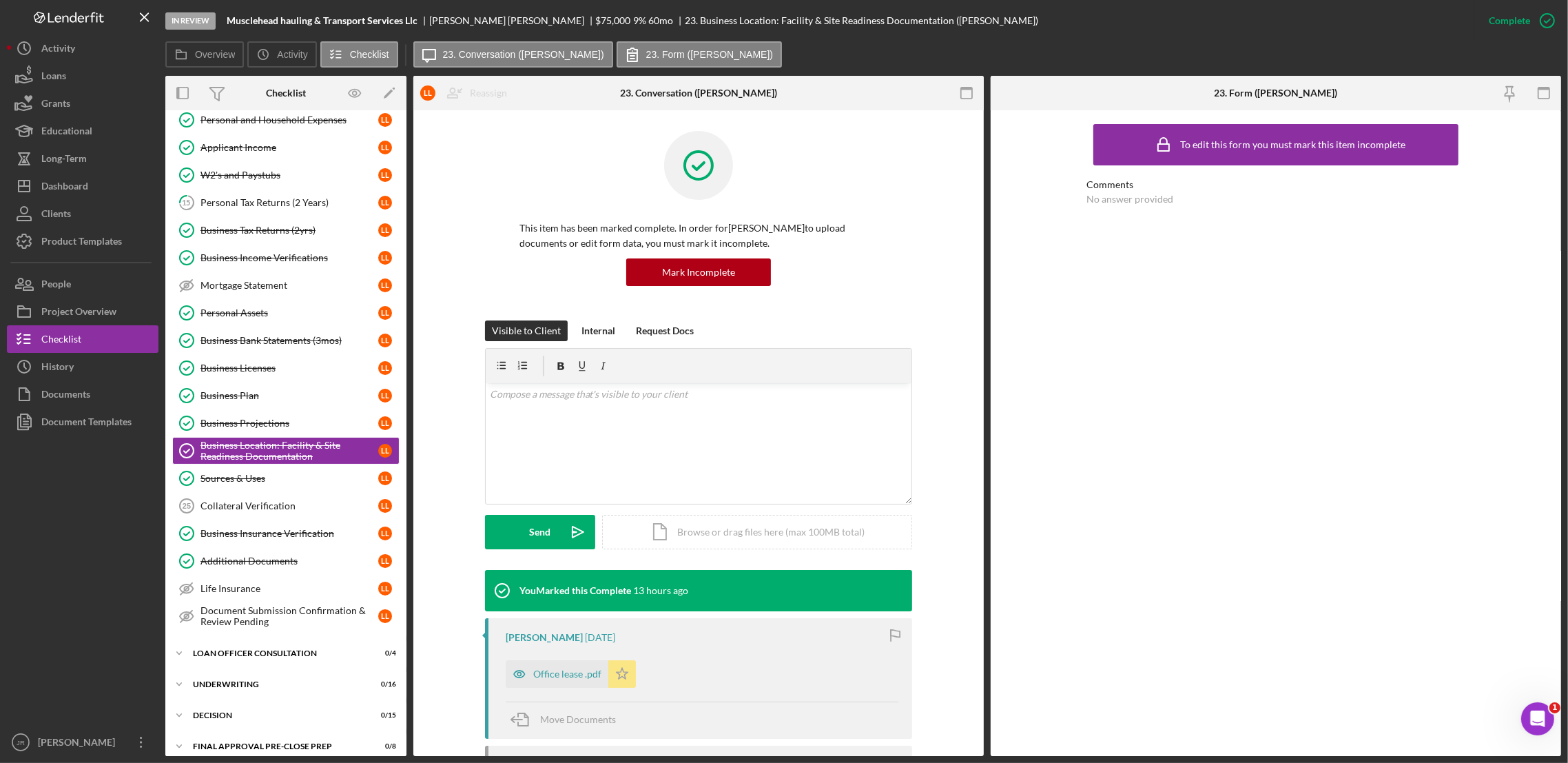
click at [556, 679] on div "Office lease .pdf" at bounding box center [567, 674] width 68 height 11
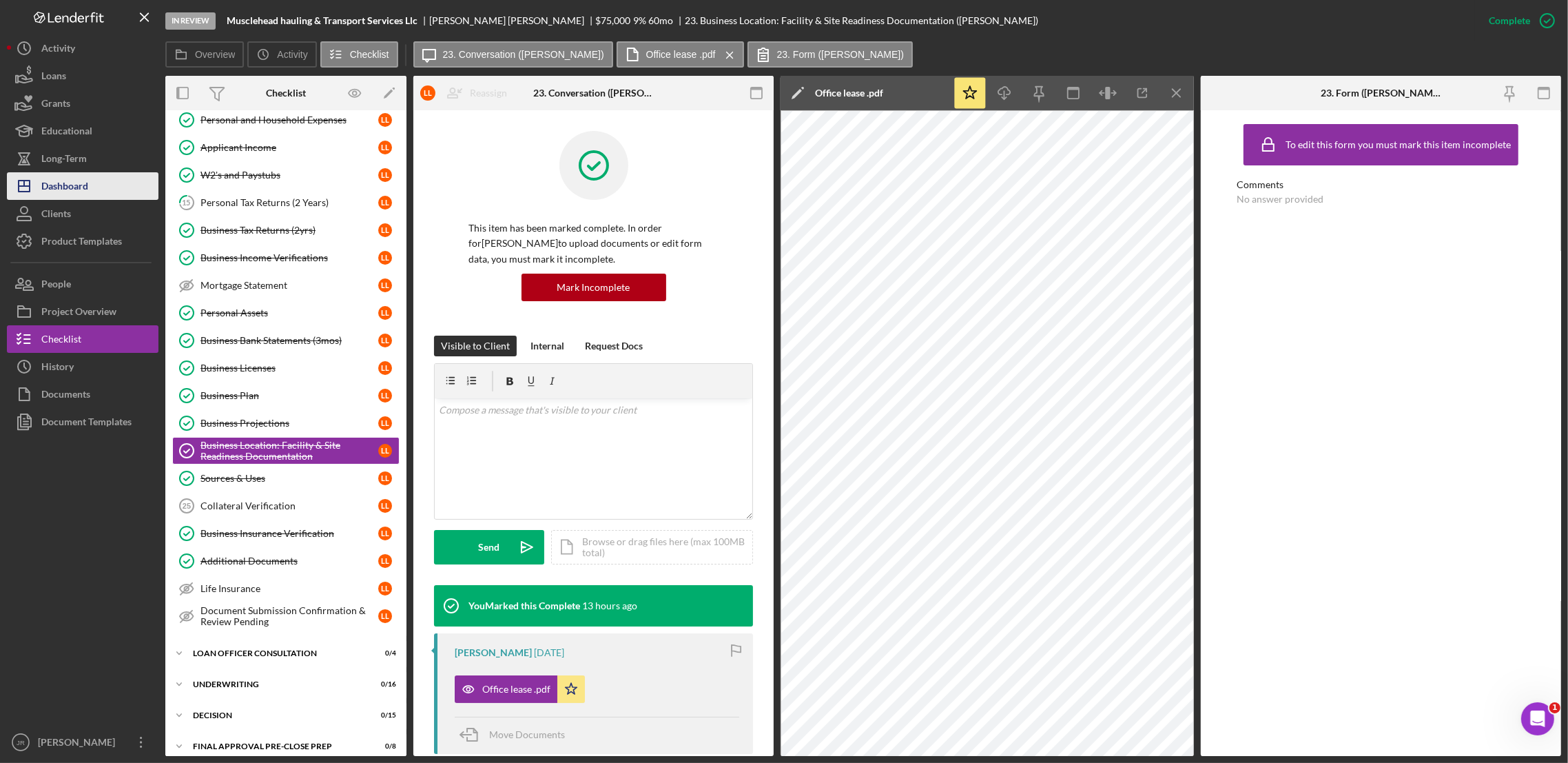
click at [91, 183] on button "Icon/Dashboard Dashboard" at bounding box center [83, 185] width 152 height 27
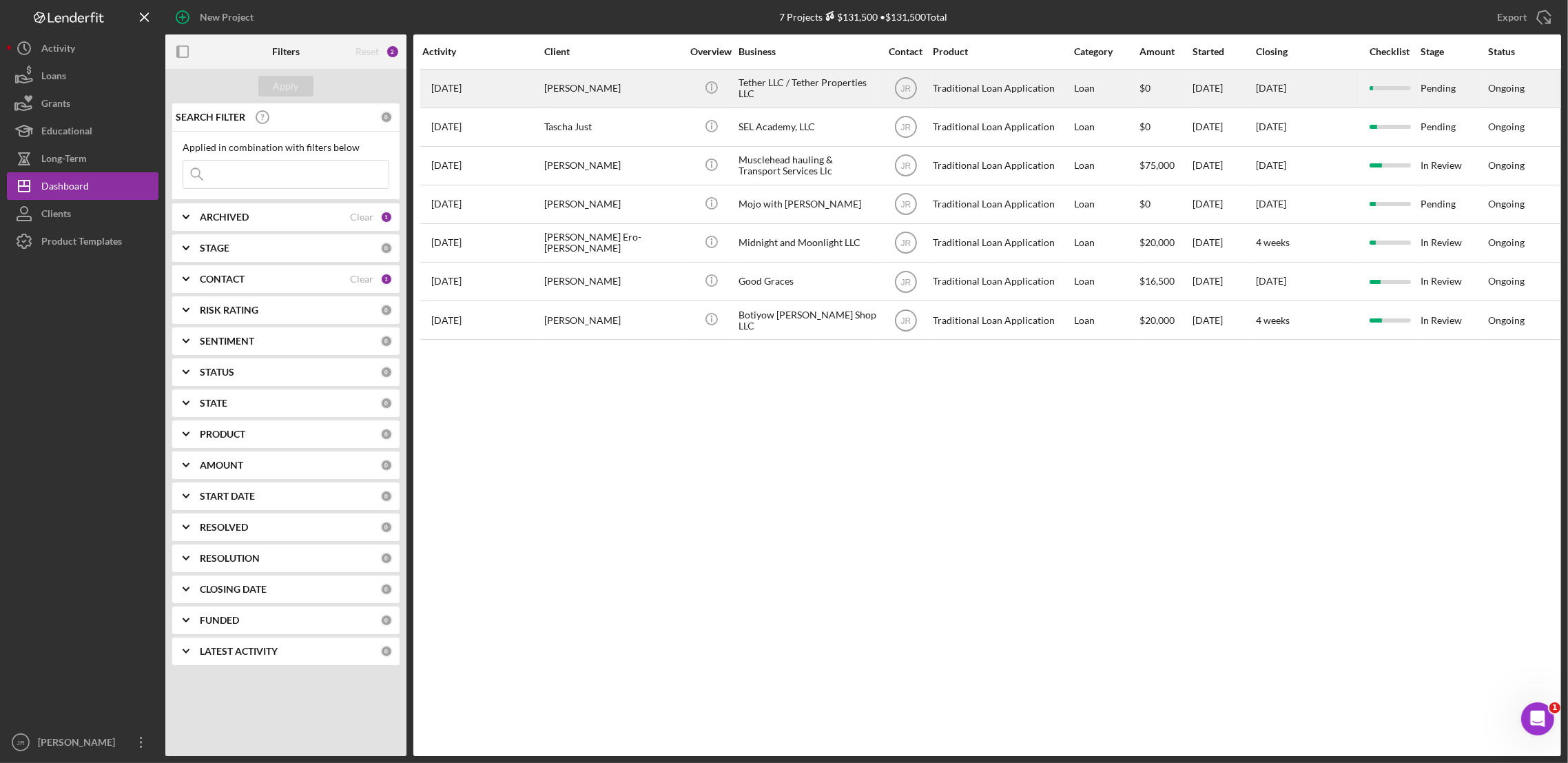
click at [829, 93] on div "Tether LLC / Tether Properties LLC" at bounding box center [807, 89] width 138 height 37
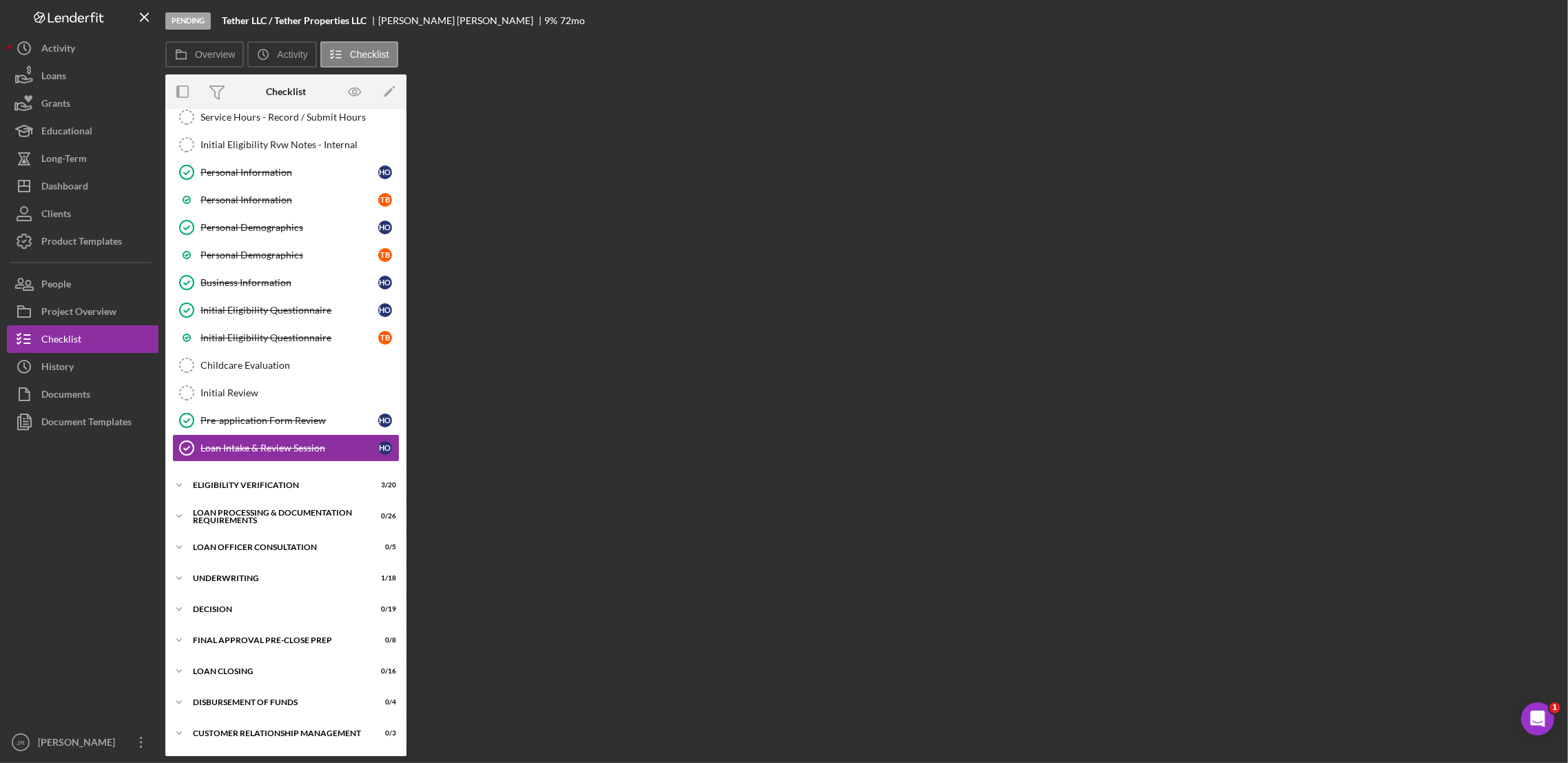
scroll to position [89, 0]
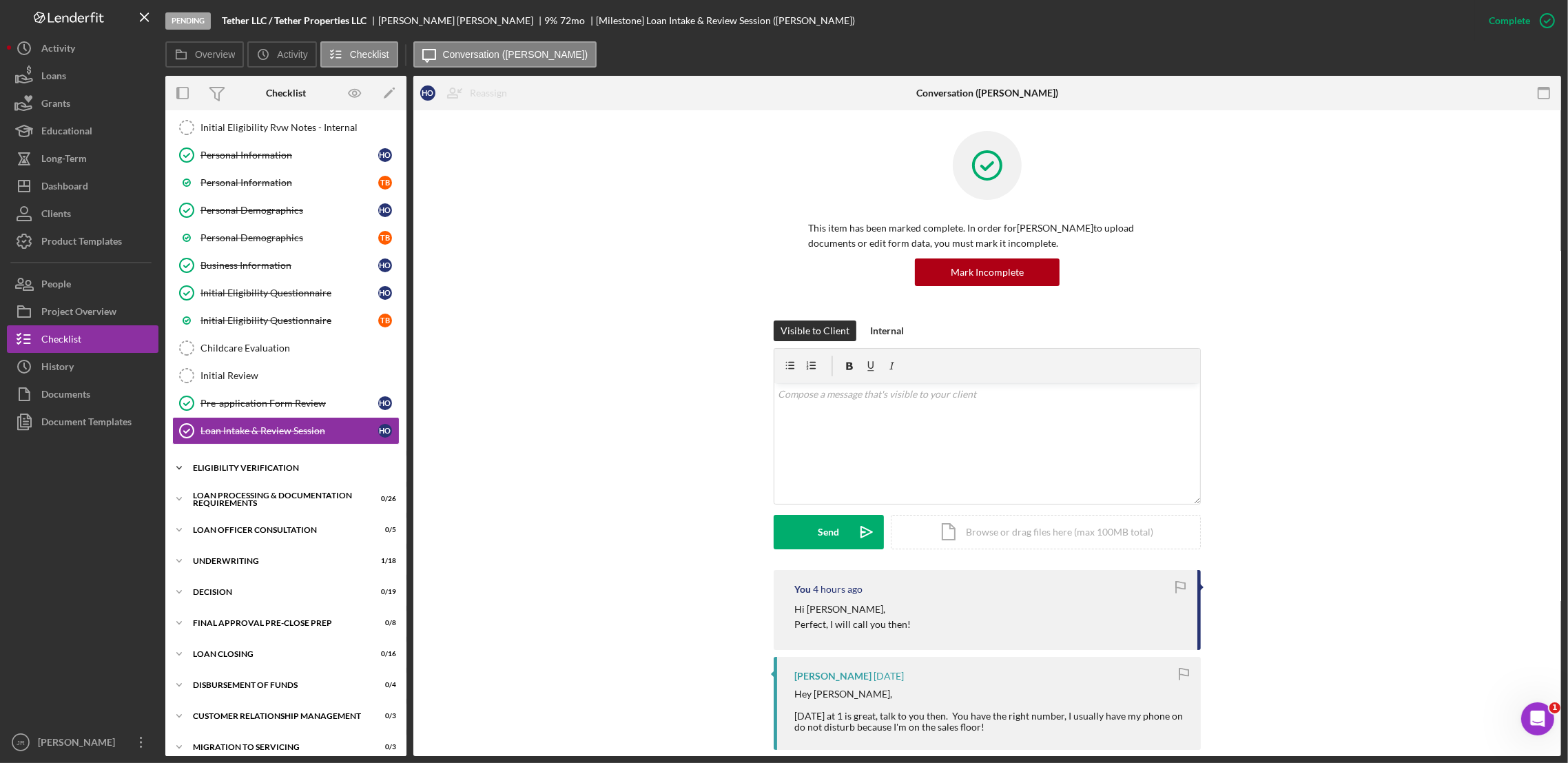
click at [257, 471] on div "Eligibility Verification" at bounding box center [292, 468] width 197 height 8
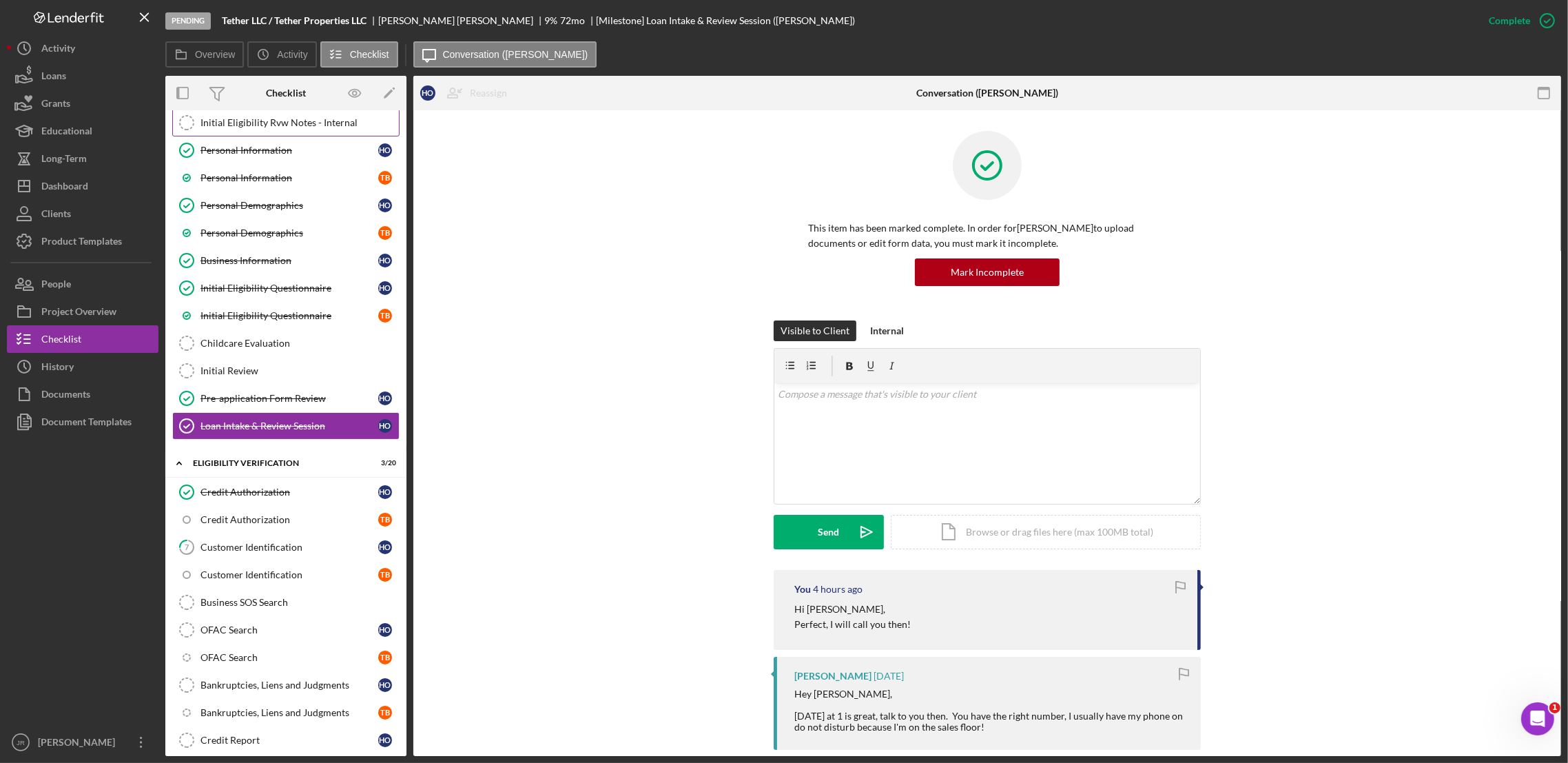
scroll to position [0, 0]
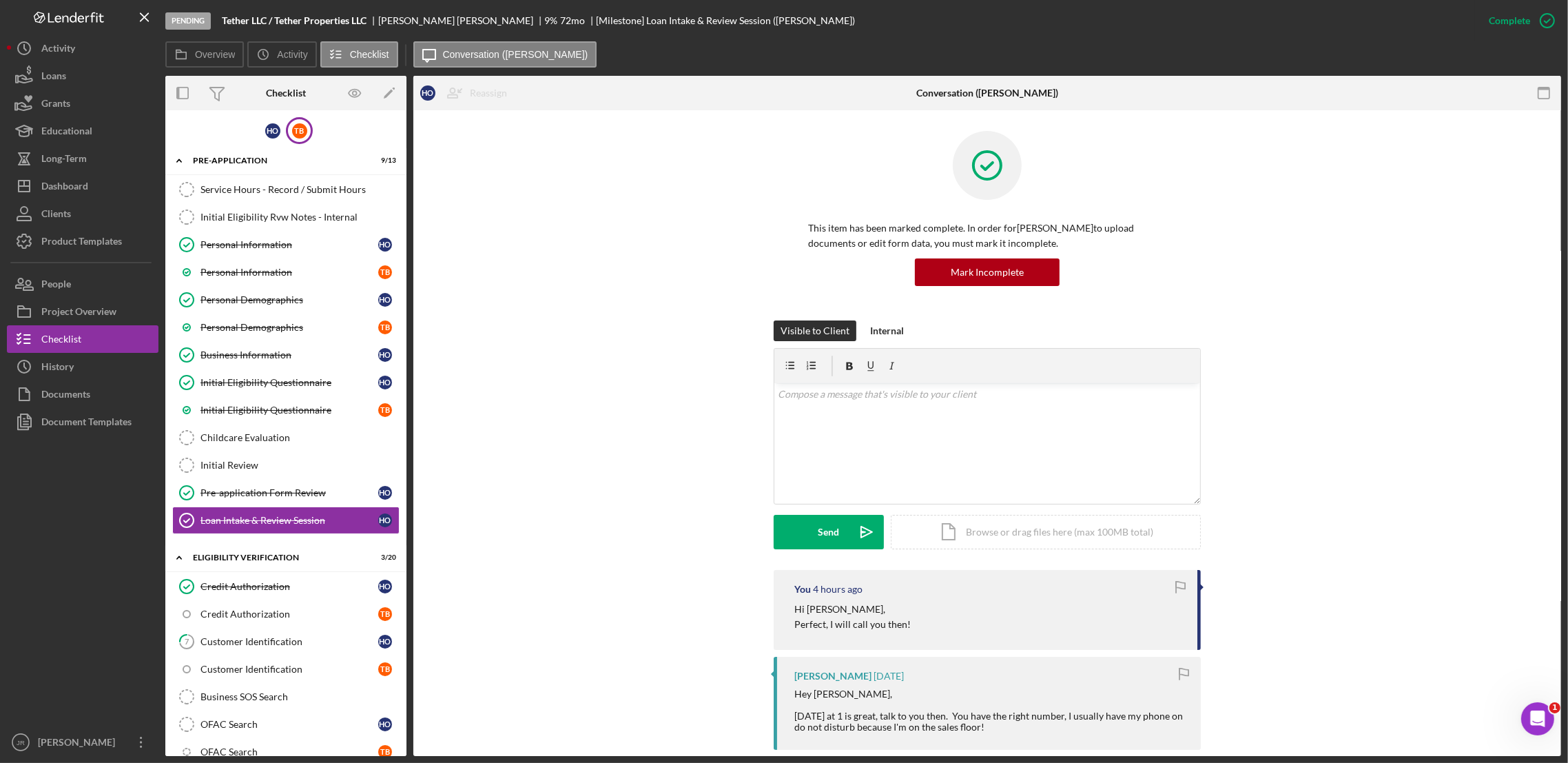
click at [299, 133] on div "T B" at bounding box center [300, 131] width 15 height 15
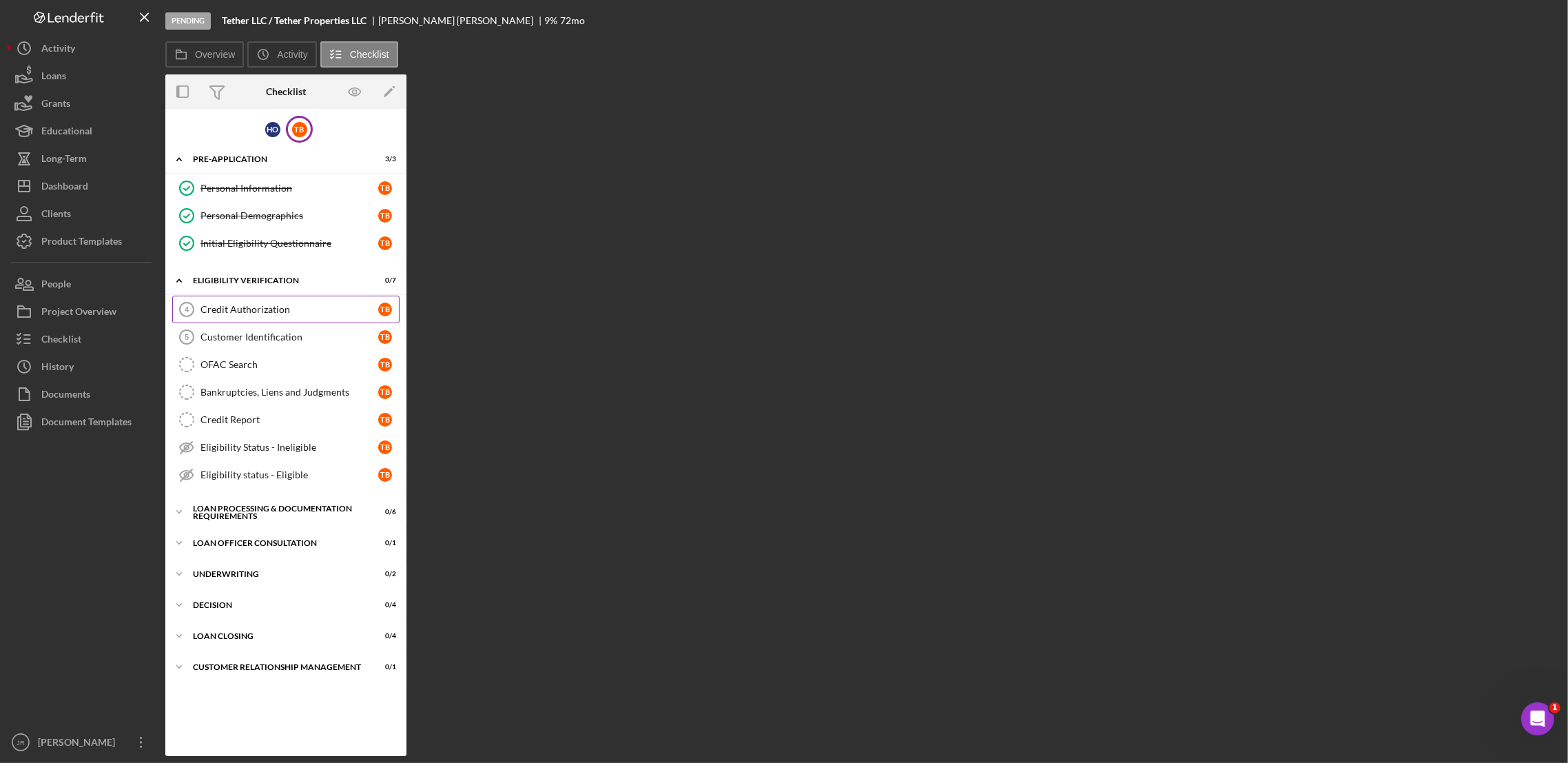
click at [279, 310] on div "Credit Authorization" at bounding box center [289, 310] width 178 height 11
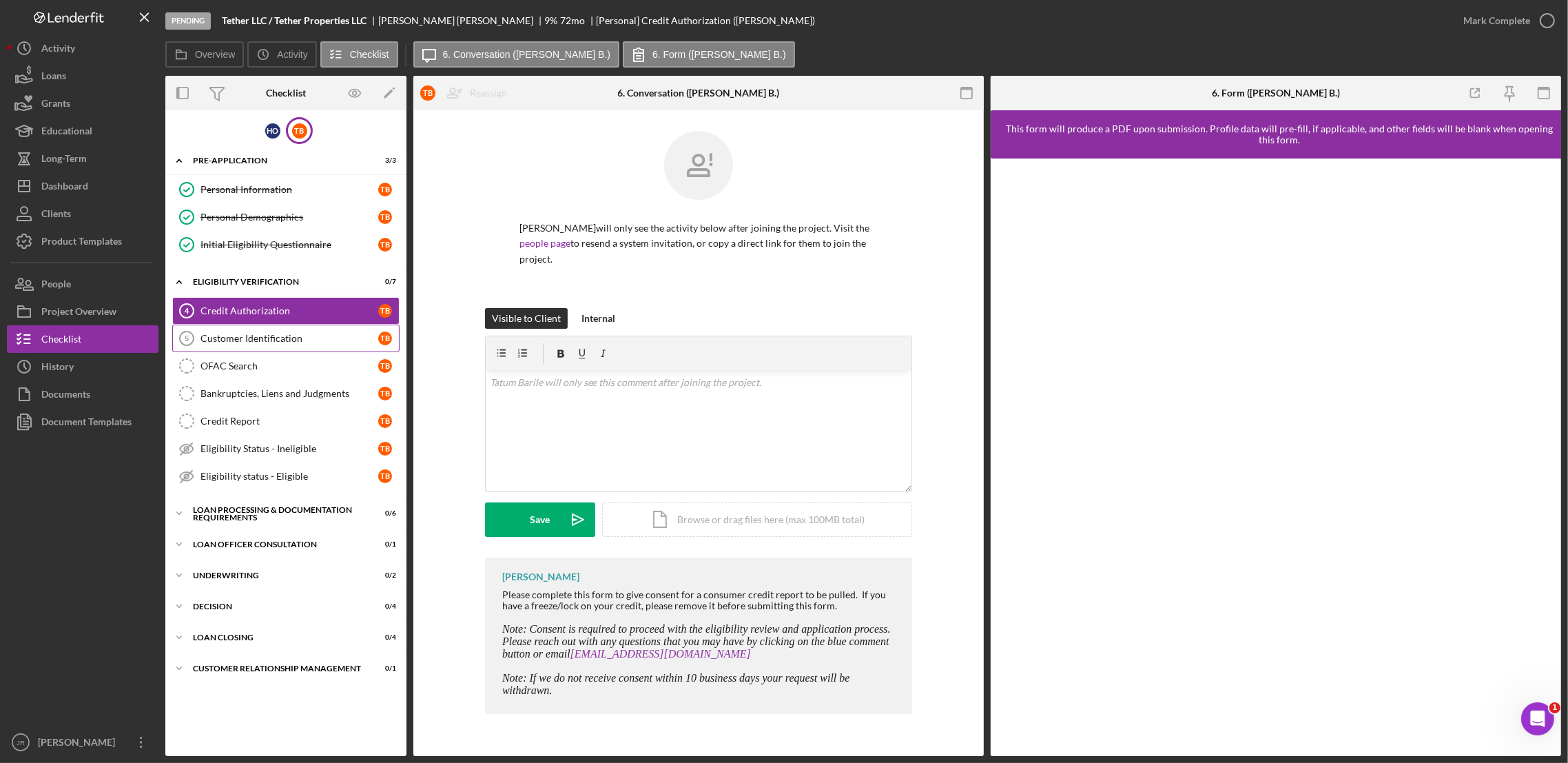
click at [326, 341] on div "Customer Identification" at bounding box center [289, 339] width 178 height 11
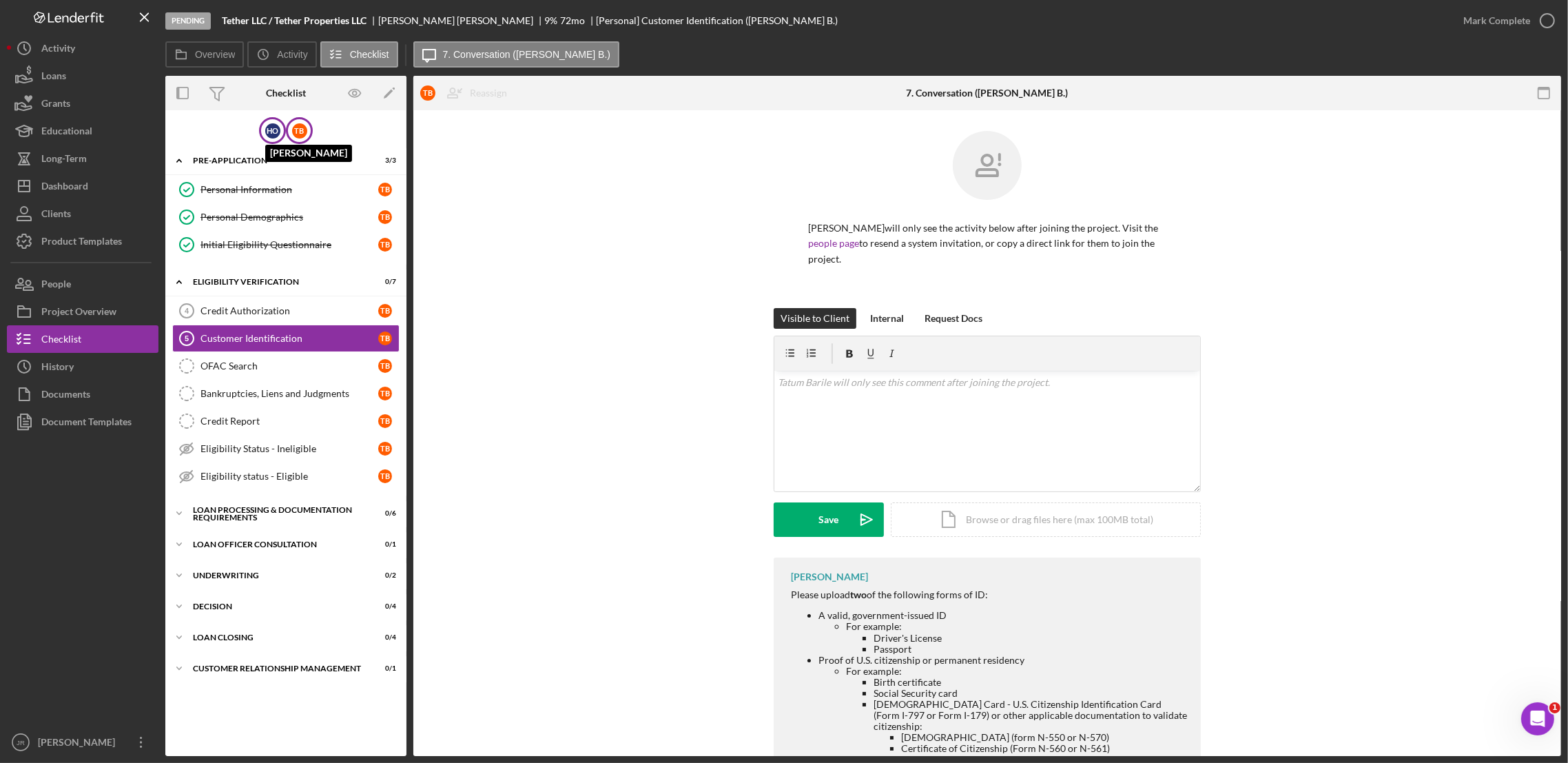
click at [276, 125] on div "H O" at bounding box center [273, 131] width 15 height 15
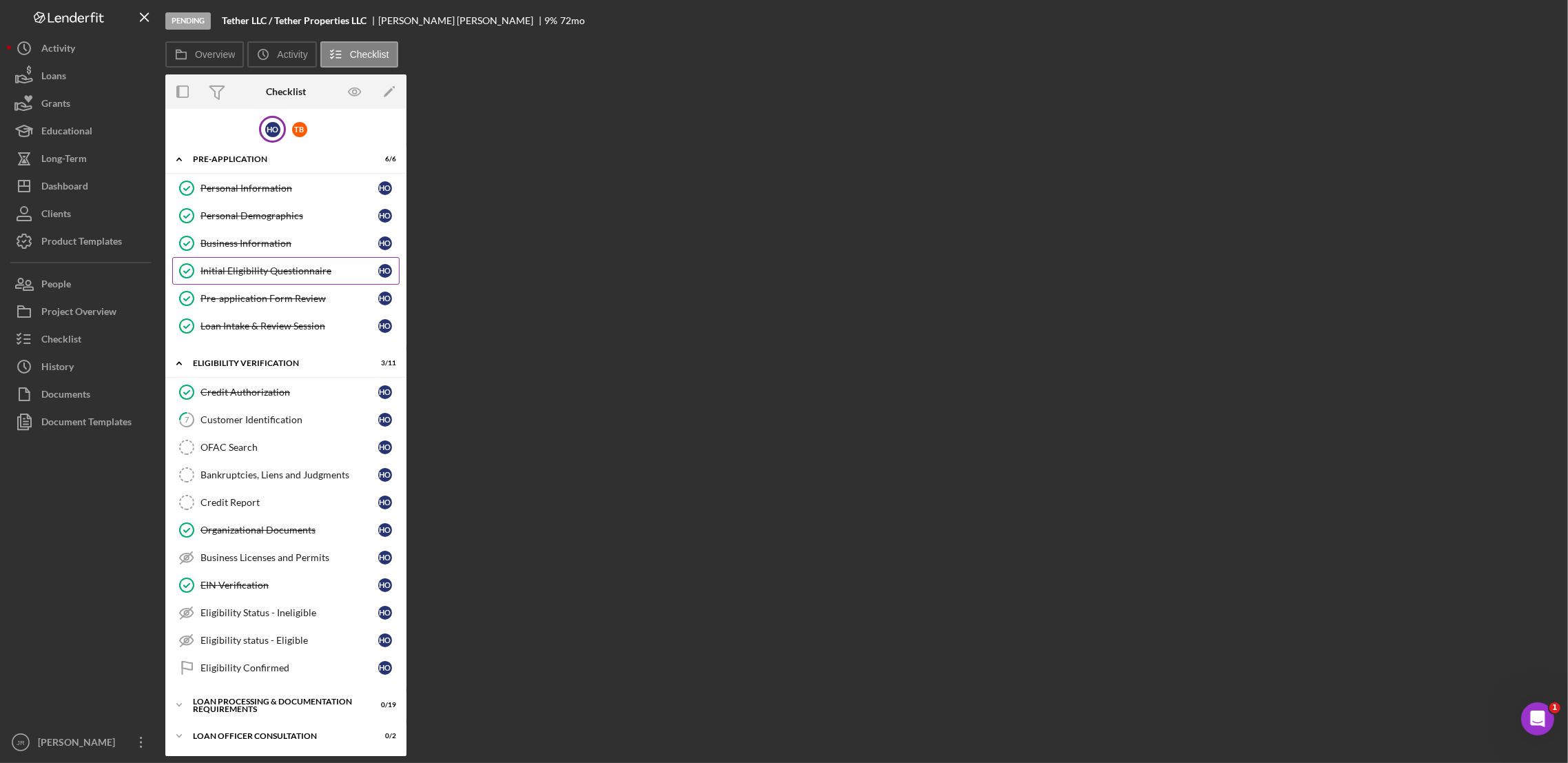
click at [300, 268] on div "Initial Eligibility Questionnaire" at bounding box center [289, 271] width 178 height 11
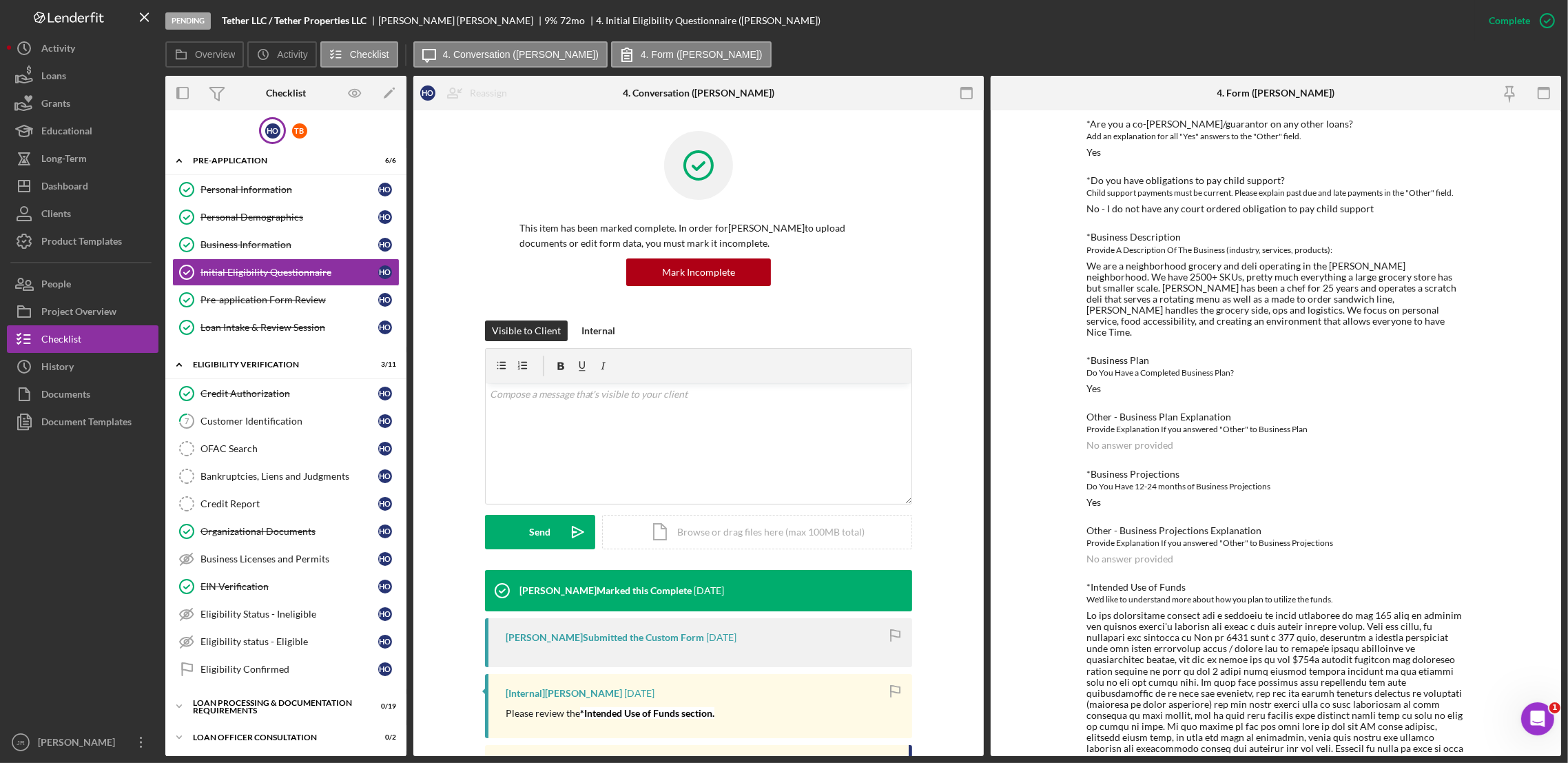
scroll to position [826, 0]
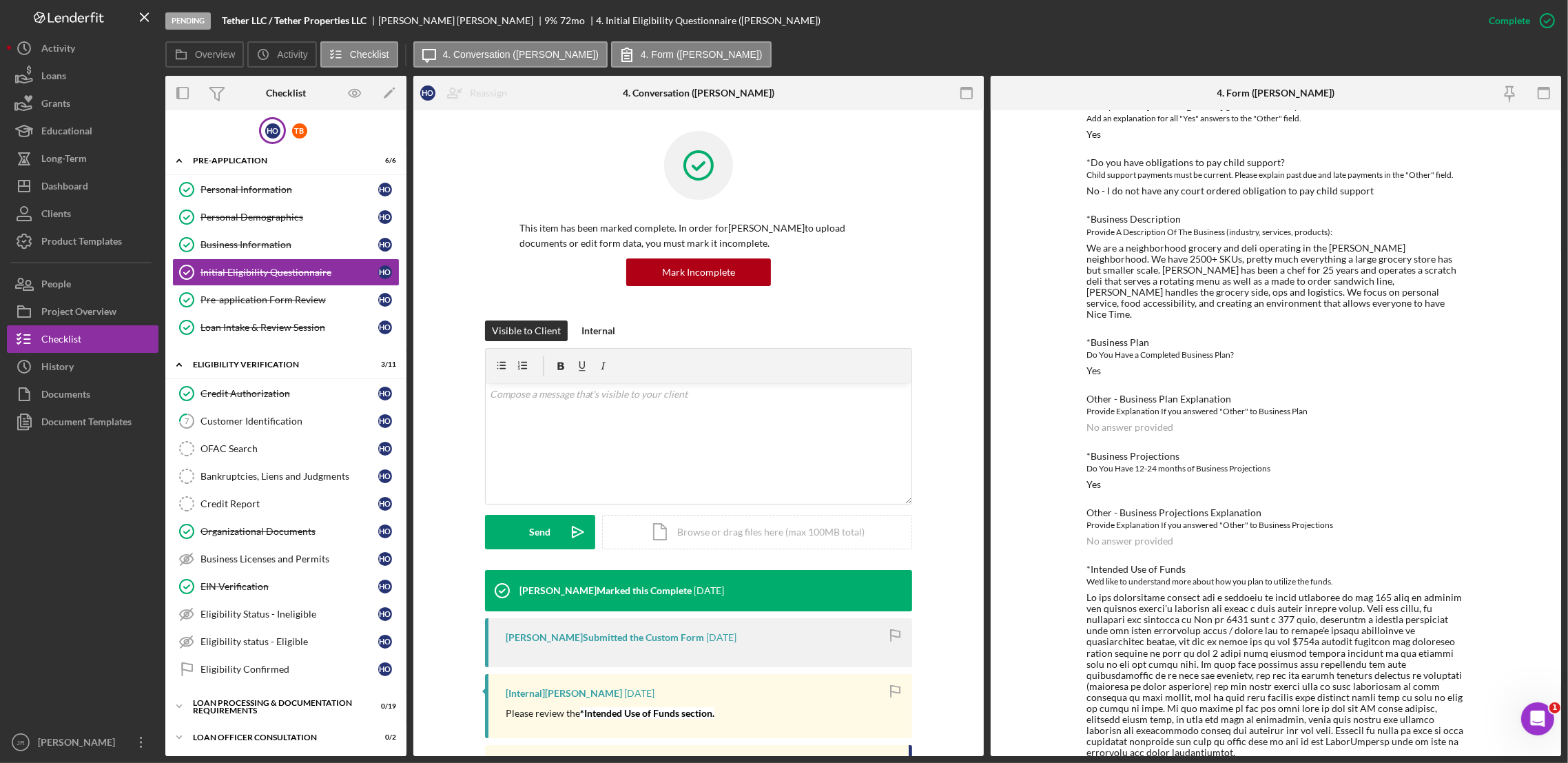
click at [1339, 387] on div "To edit this form you must mark this item incomplete *In which county is your b…" at bounding box center [1276, 433] width 570 height 646
click at [288, 239] on div "Business Information" at bounding box center [289, 244] width 178 height 11
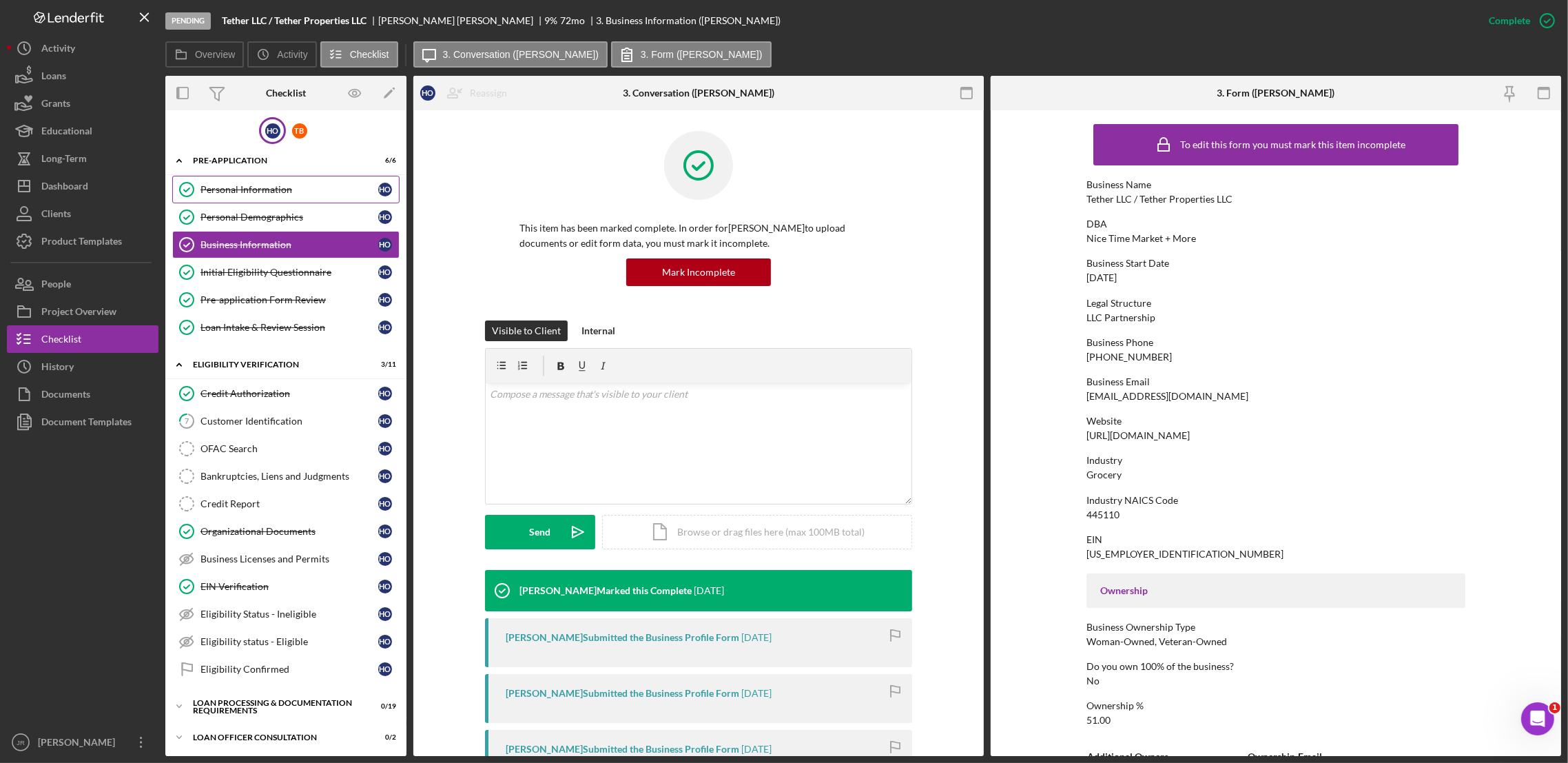
click at [322, 178] on link "Personal Information Personal Information H O" at bounding box center [286, 189] width 228 height 27
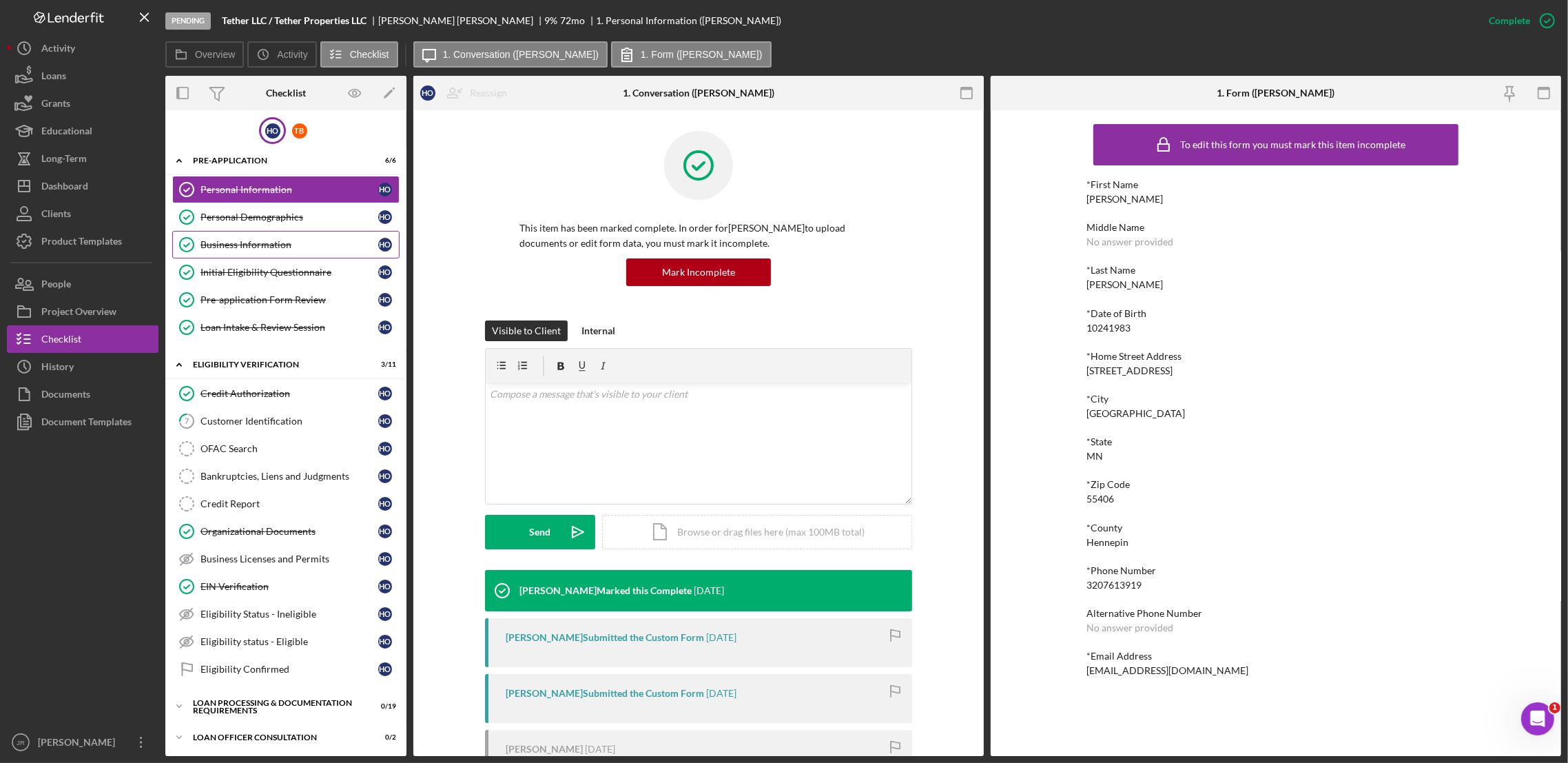
click at [261, 242] on div "Business Information" at bounding box center [289, 244] width 178 height 11
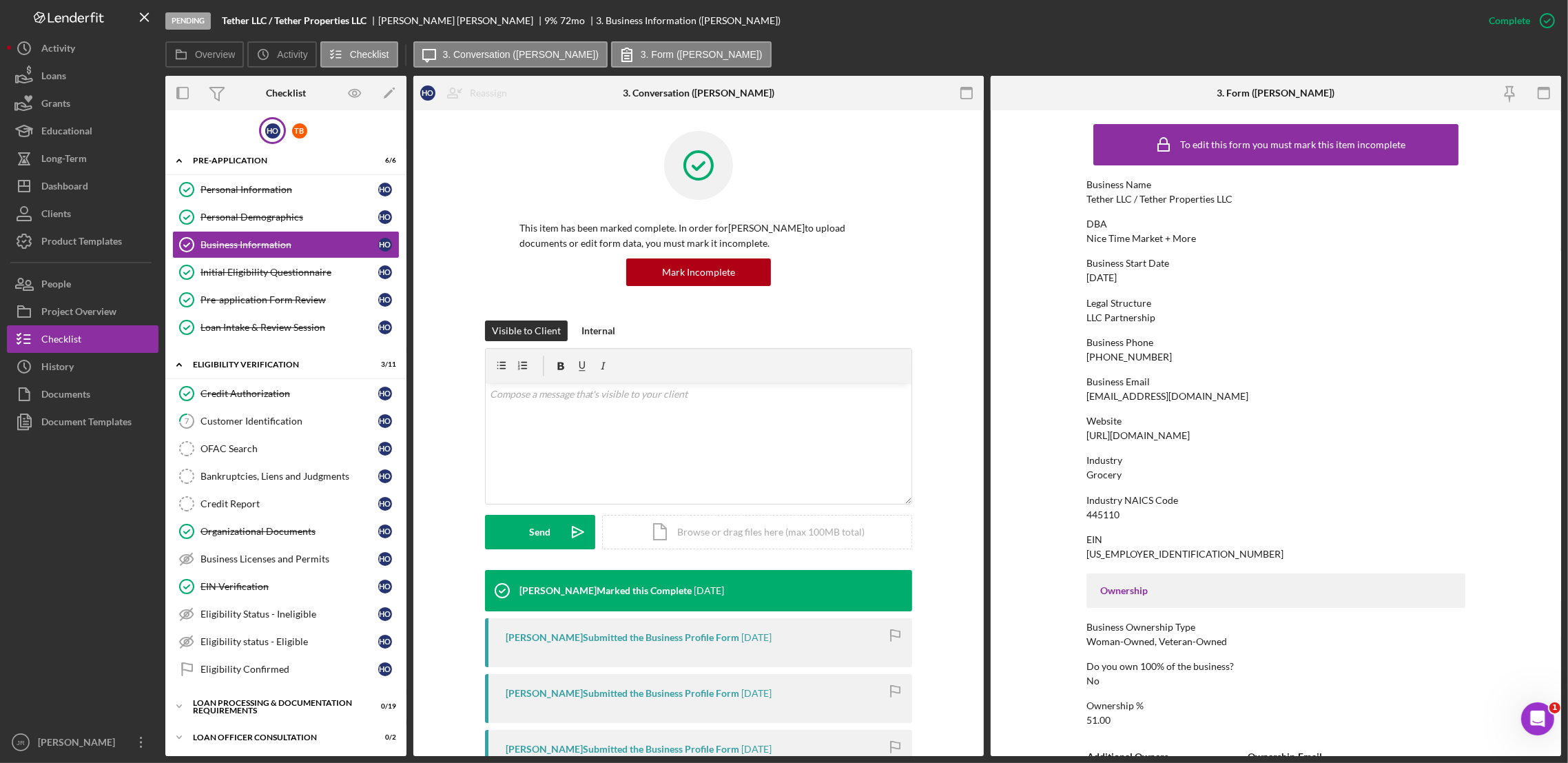
drag, startPoint x: 1249, startPoint y: 436, endPoint x: 1071, endPoint y: 432, distance: 178.0
click at [1071, 432] on form "To edit this form you must mark this item incomplete Business Name Tether LLC /…" at bounding box center [1276, 433] width 570 height 646
drag, startPoint x: 1071, startPoint y: 432, endPoint x: 1108, endPoint y: 438, distance: 37.5
copy div "https://www.nicetimemarket.com"
click at [1176, 508] on div "Industry NAICS Code 445110" at bounding box center [1276, 507] width 379 height 25
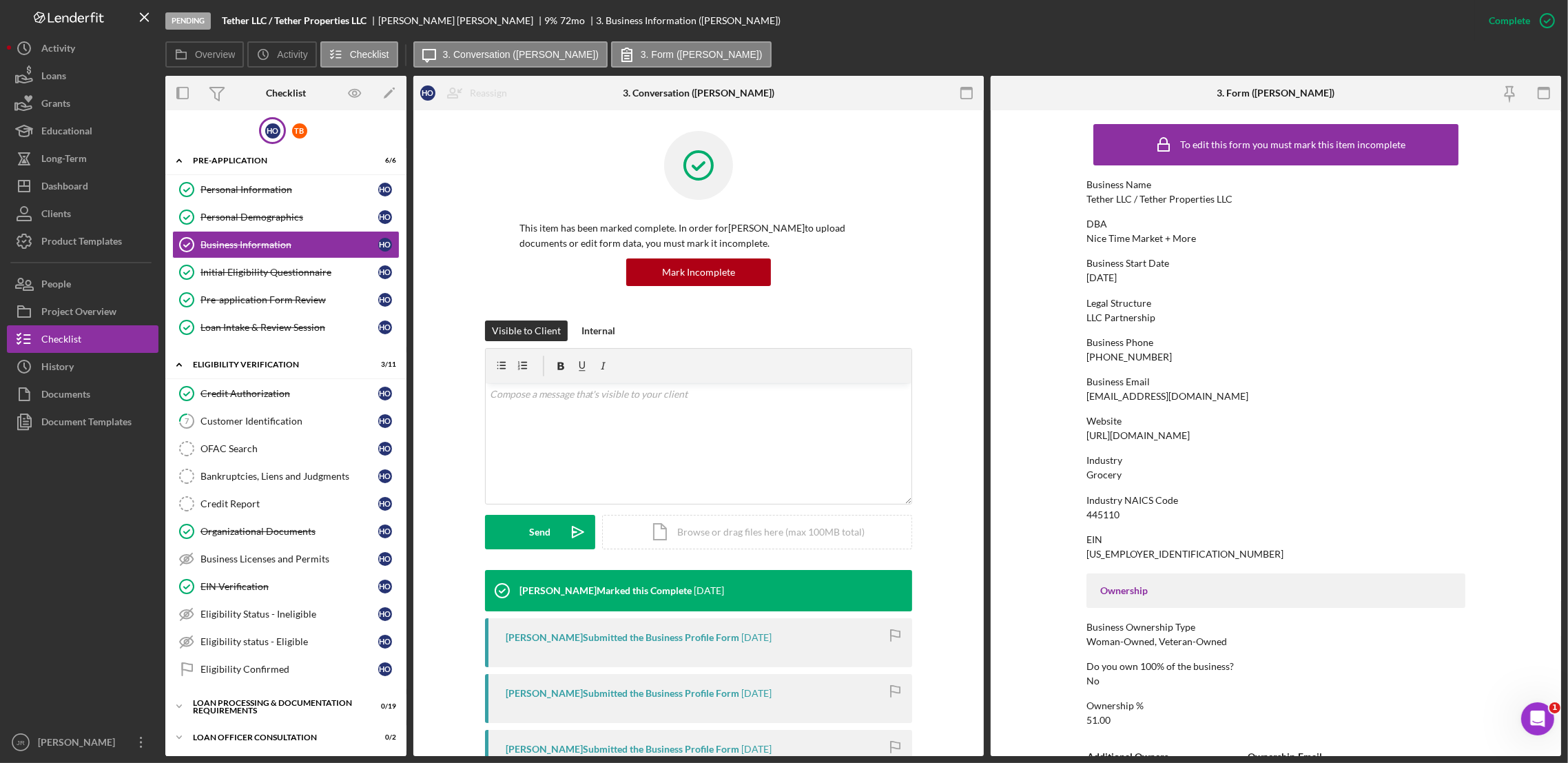
click at [928, 262] on div "This item has been marked complete. In order for Heather Olsen to upload docume…" at bounding box center [698, 226] width 529 height 190
click at [1339, 420] on div "Website" at bounding box center [1276, 421] width 379 height 11
click at [87, 363] on button "Icon/History History" at bounding box center [83, 366] width 152 height 27
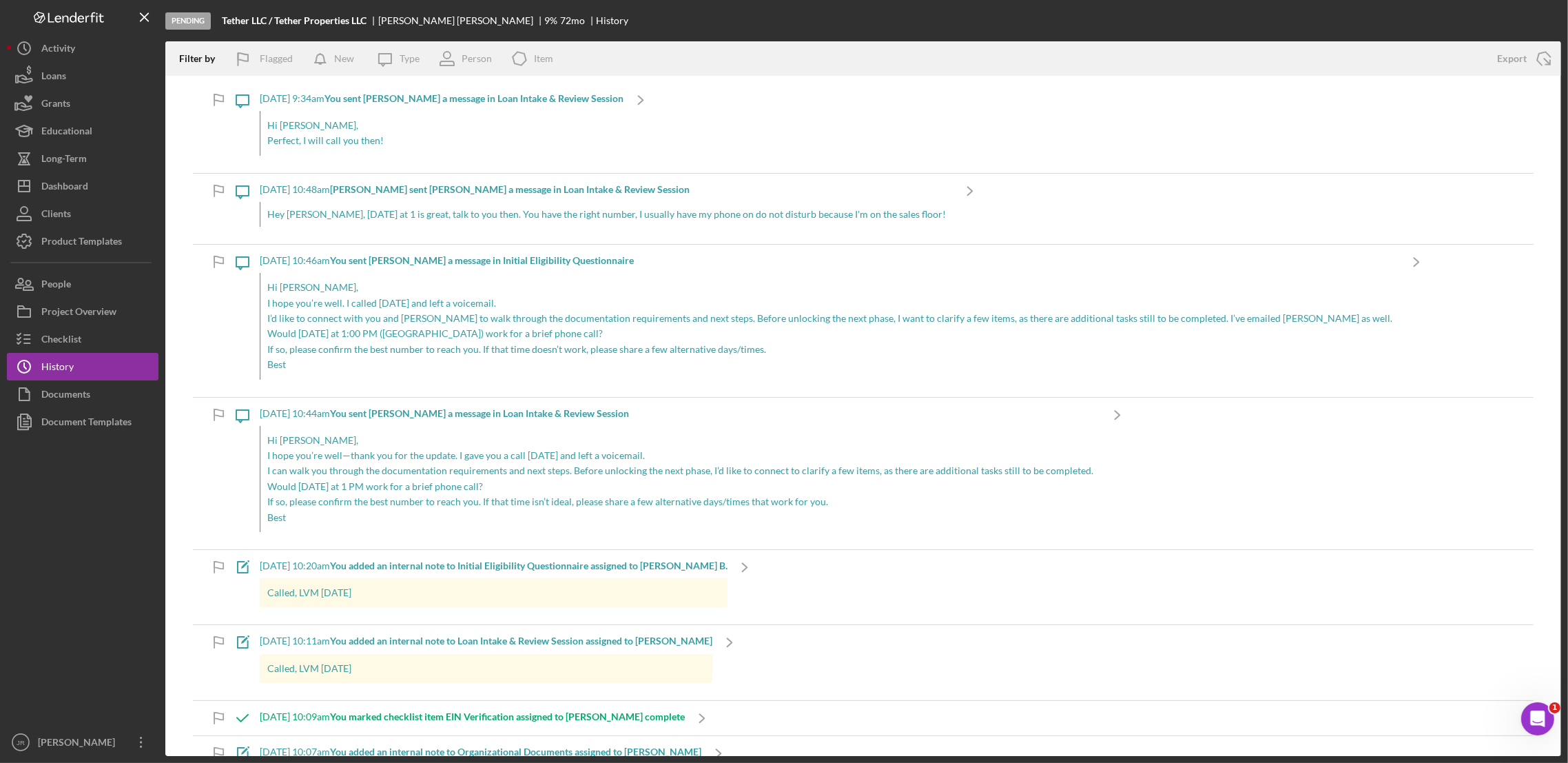
click at [384, 138] on p "Perfect, I will call you then!" at bounding box center [442, 141] width 349 height 15
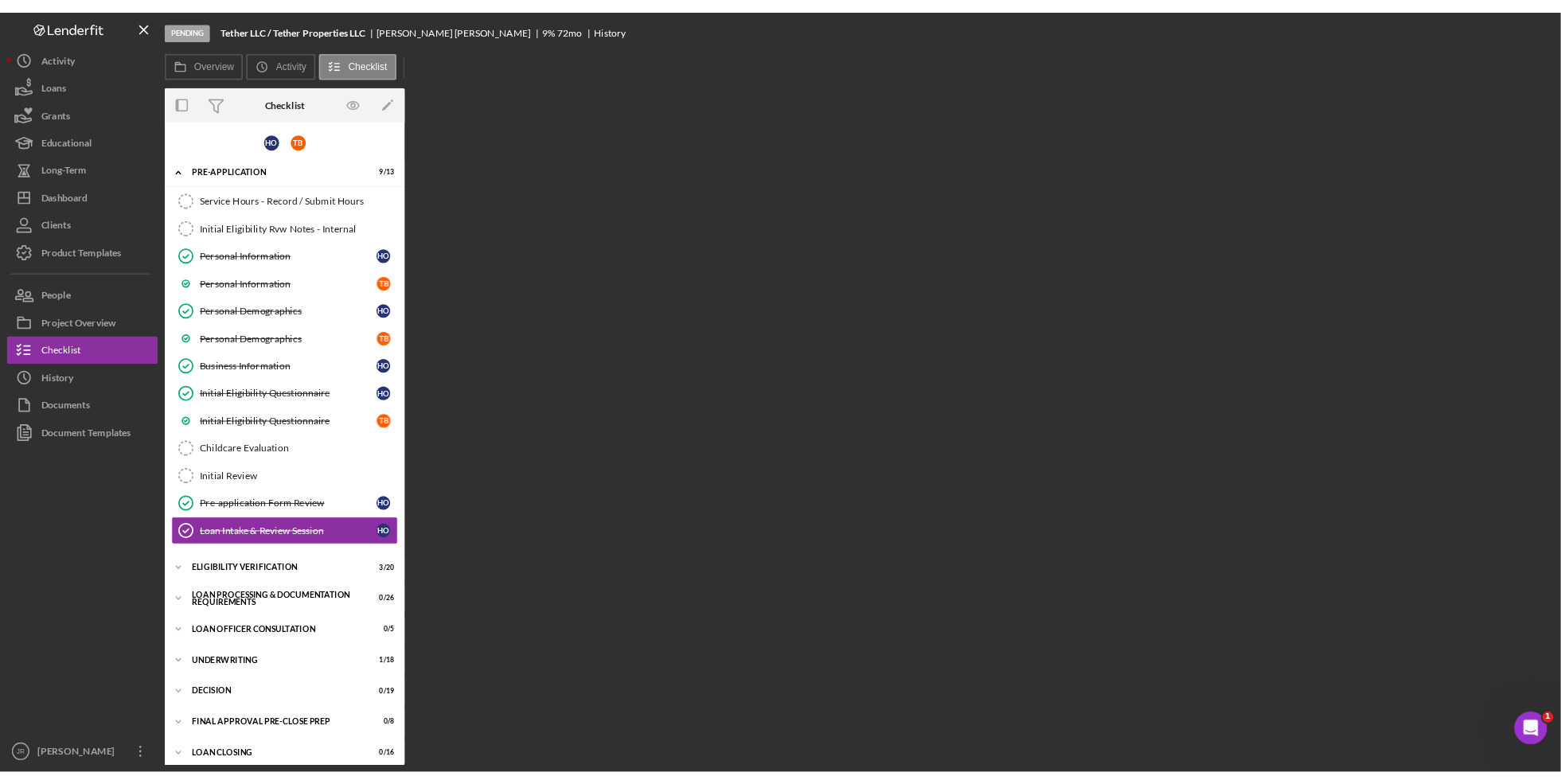
scroll to position [104, 0]
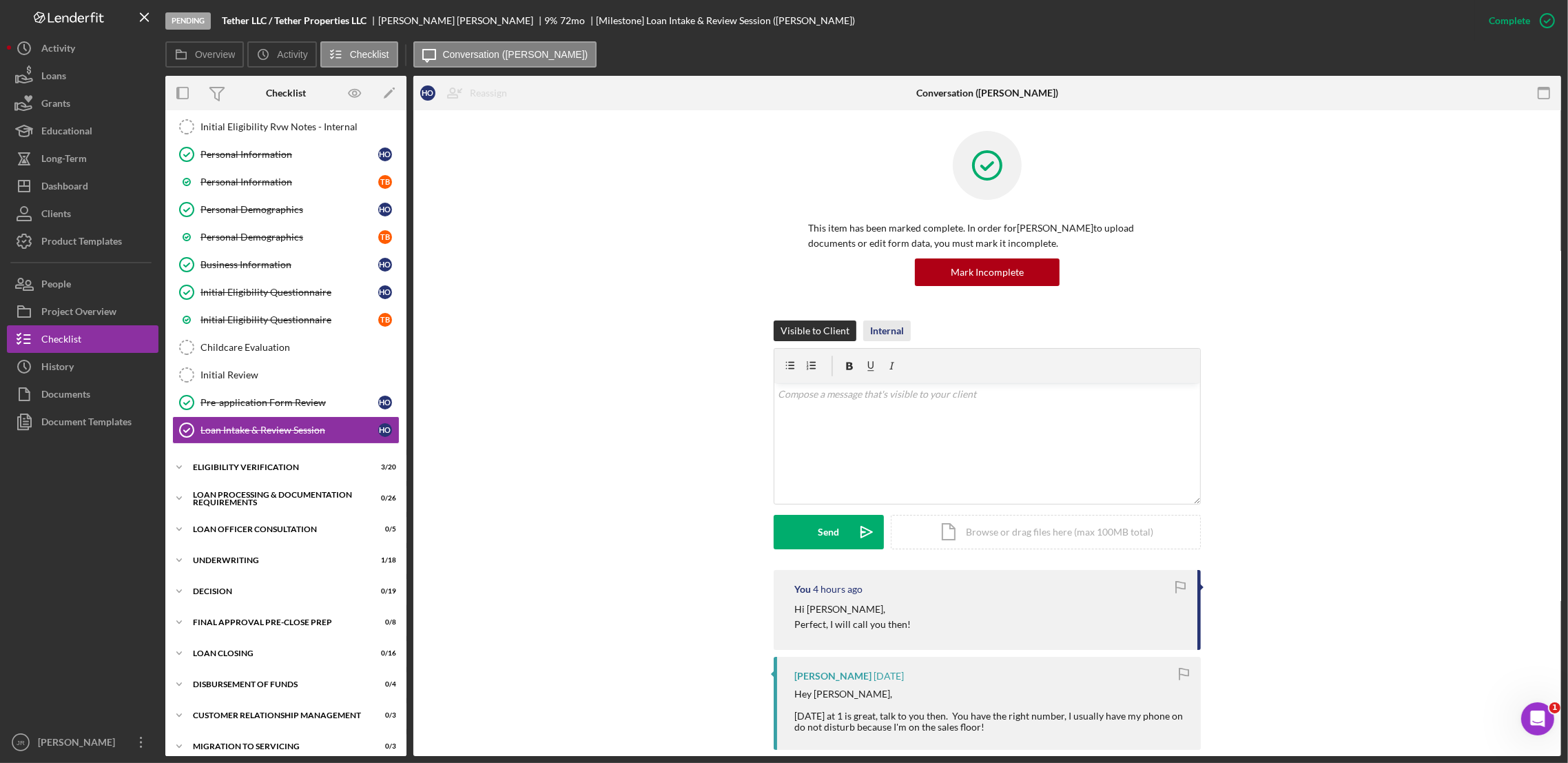
click at [883, 337] on div "Internal" at bounding box center [887, 330] width 34 height 20
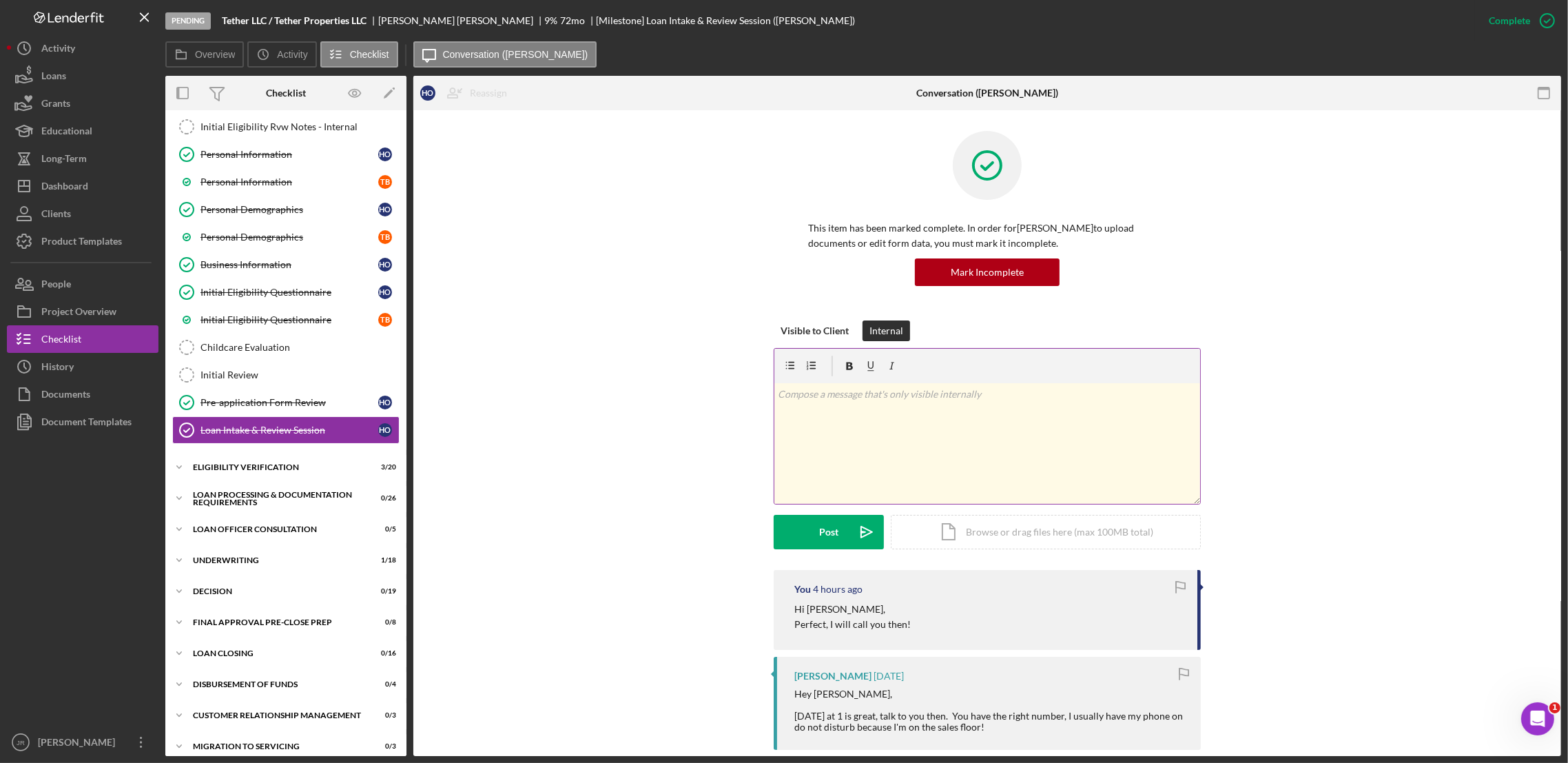
click at [889, 435] on div "v Color teal Color pink Remove color Add row above Add row below Add column bef…" at bounding box center [987, 443] width 426 height 121
click at [1339, 357] on div "Visible to Client Internal v Color teal Color pink Remove color Add row above A…" at bounding box center [987, 445] width 1106 height 249
click at [901, 411] on div "v Color teal Color pink Remove color Add row above Add row below Add column bef…" at bounding box center [987, 443] width 426 height 121
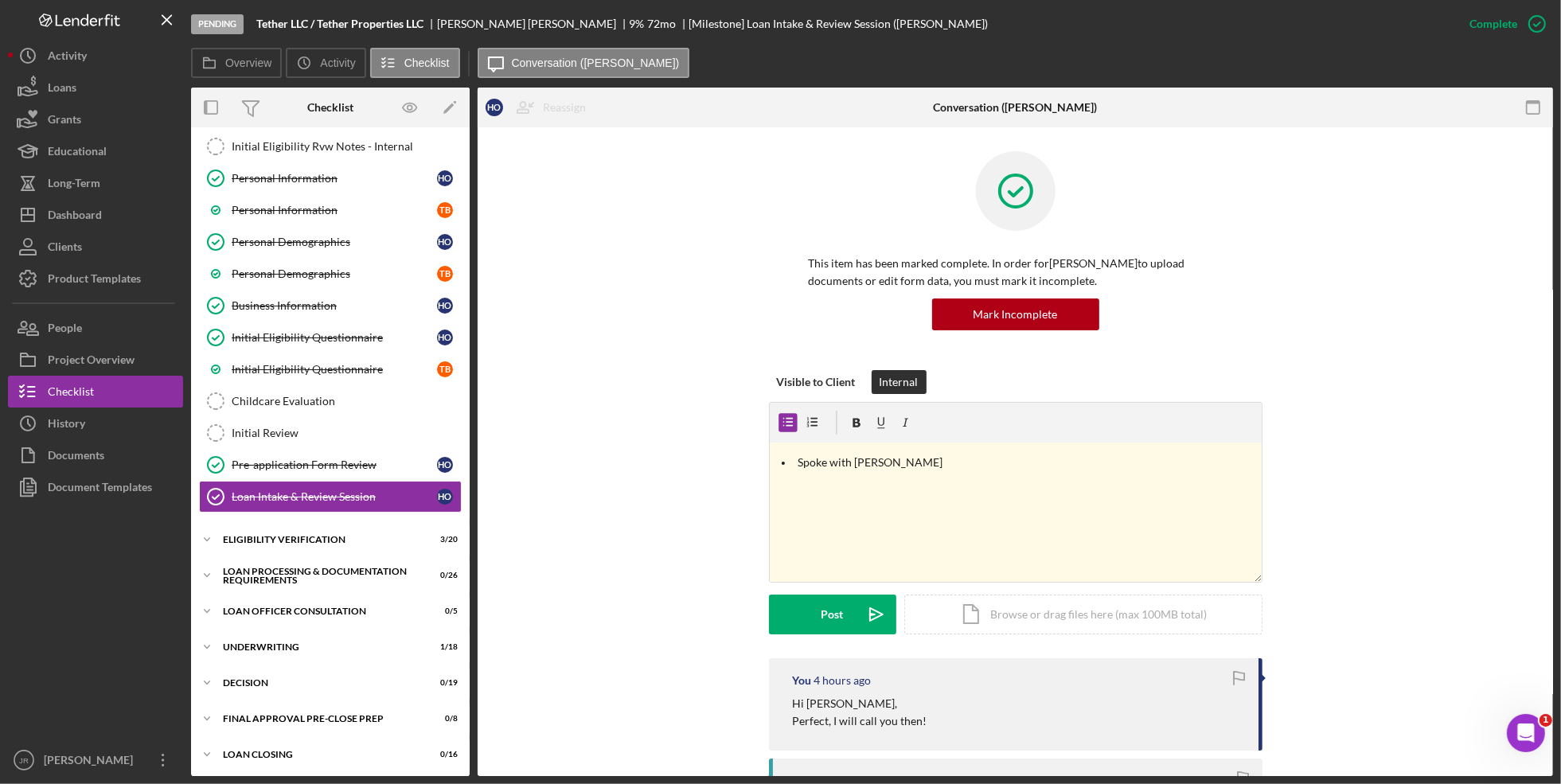
click at [548, 515] on div "Visible to Client Internal v Color teal Color pink Remove color Add row above A…" at bounding box center [1016, 514] width 1028 height 288
drag, startPoint x: 944, startPoint y: 450, endPoint x: 759, endPoint y: 450, distance: 185.0
click at [750, 450] on div "Visible to Client Internal v Color teal Color pink Remove color Add row above A…" at bounding box center [1016, 514] width 1028 height 288
drag, startPoint x: 909, startPoint y: 472, endPoint x: 752, endPoint y: 463, distance: 157.3
click at [752, 463] on div "Visible to Client Internal v Color teal Color pink Remove color Add row above A…" at bounding box center [1016, 514] width 1028 height 288
